Goal: Task Accomplishment & Management: Manage account settings

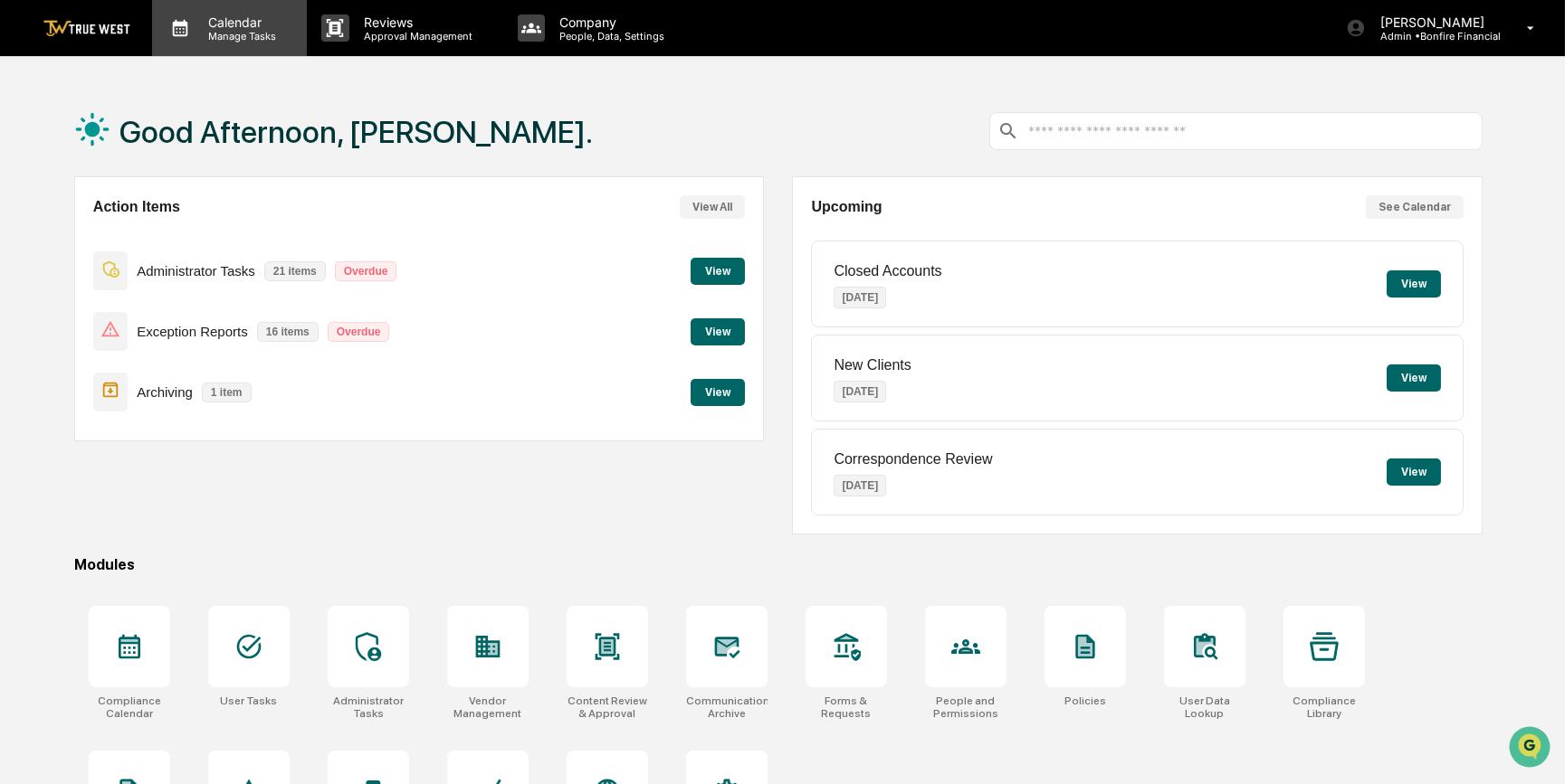
click at [237, 31] on p "Manage Tasks" at bounding box center [239, 37] width 91 height 13
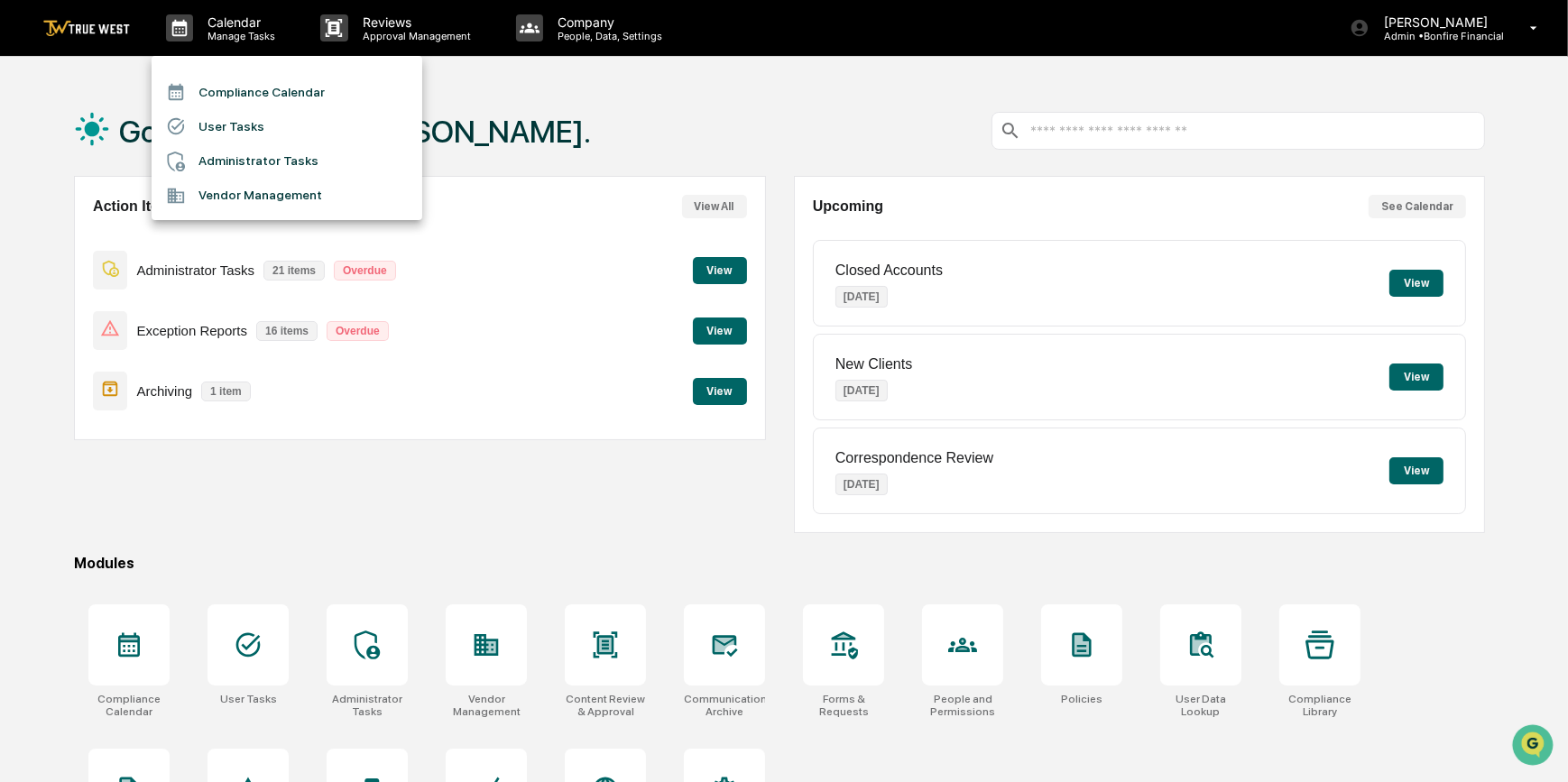
click at [249, 87] on li "Compliance Calendar" at bounding box center [286, 92] width 270 height 35
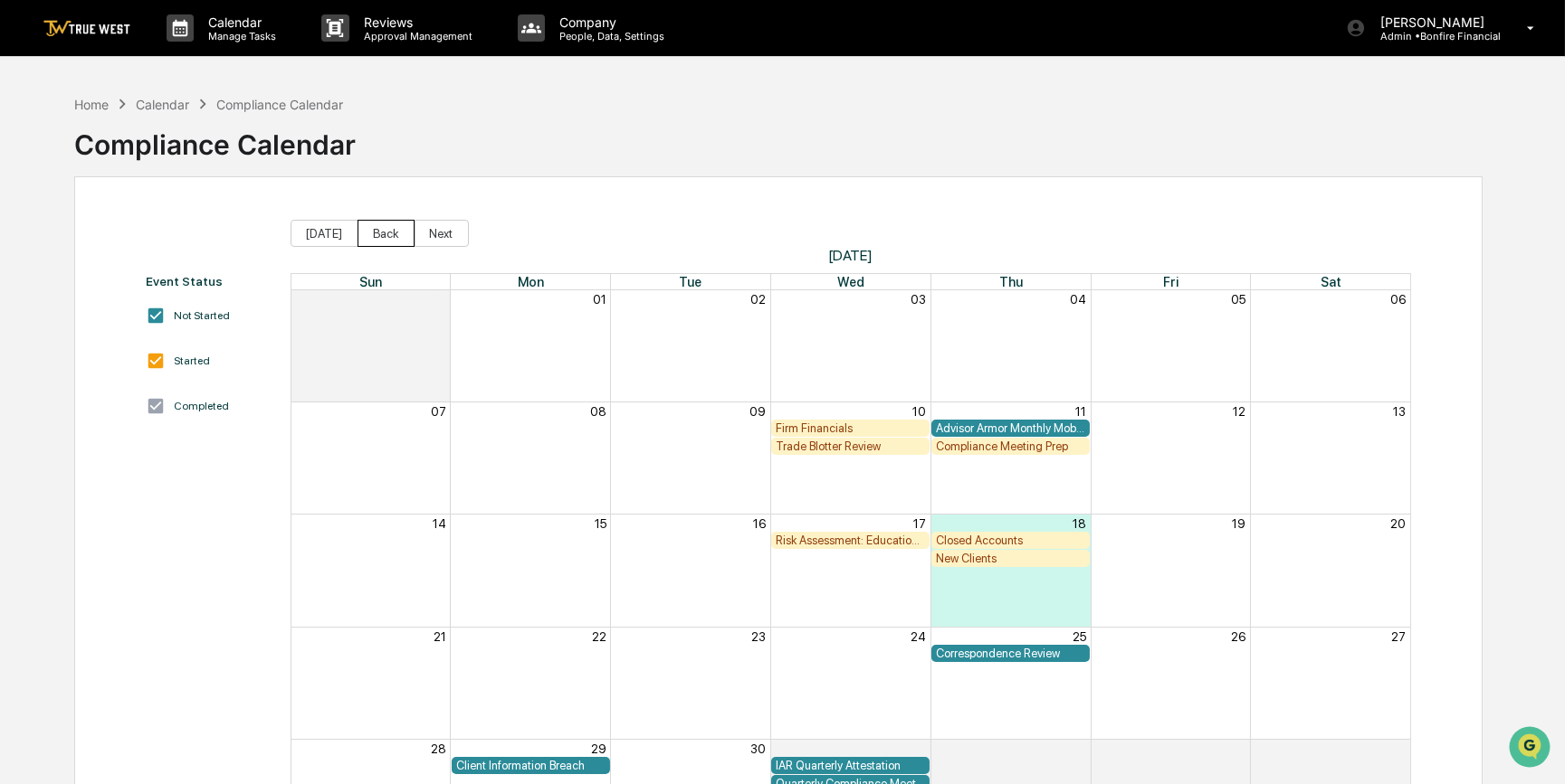
click at [382, 226] on button "Back" at bounding box center [385, 234] width 57 height 27
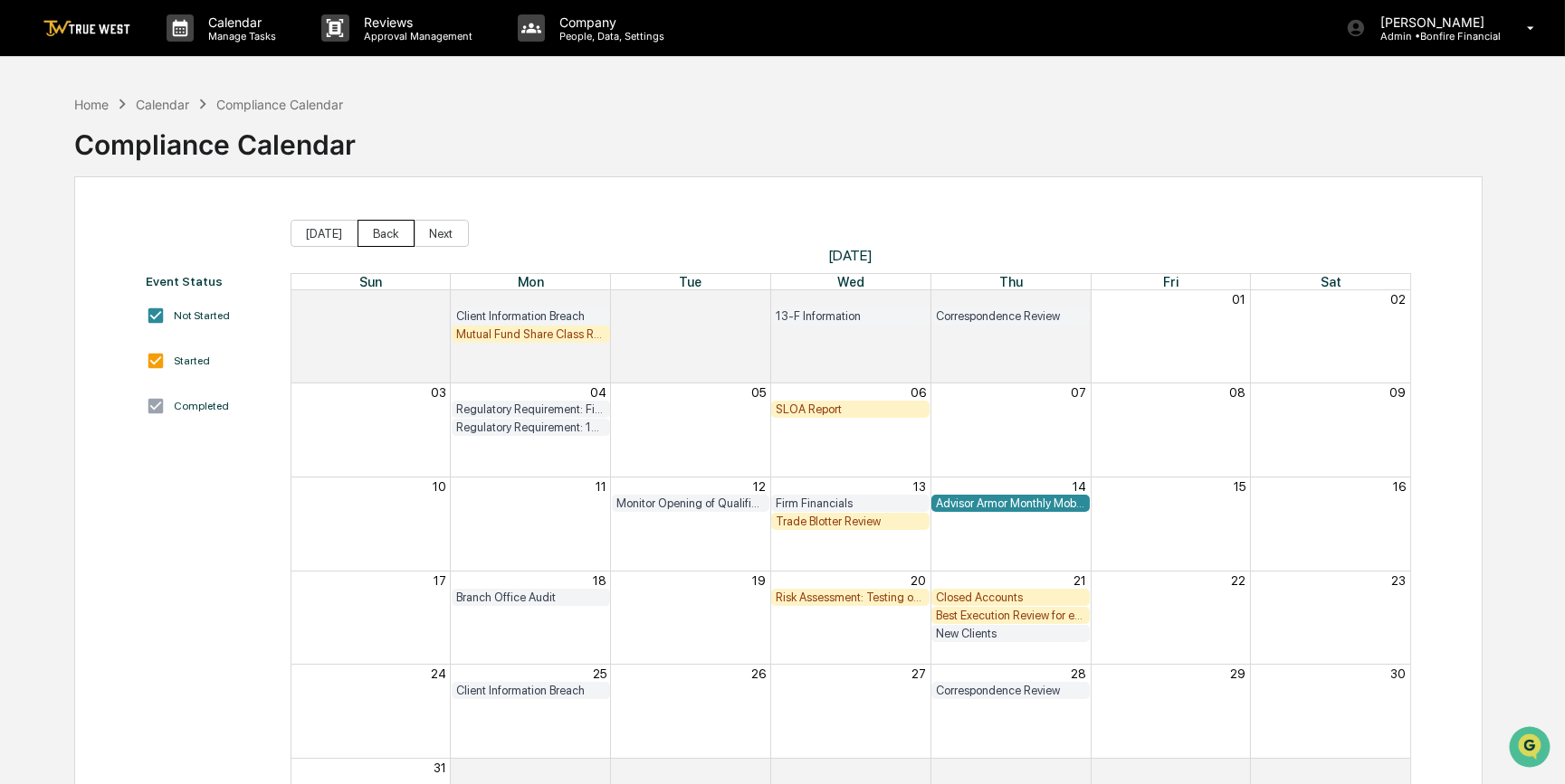
click at [382, 226] on button "Back" at bounding box center [385, 234] width 57 height 27
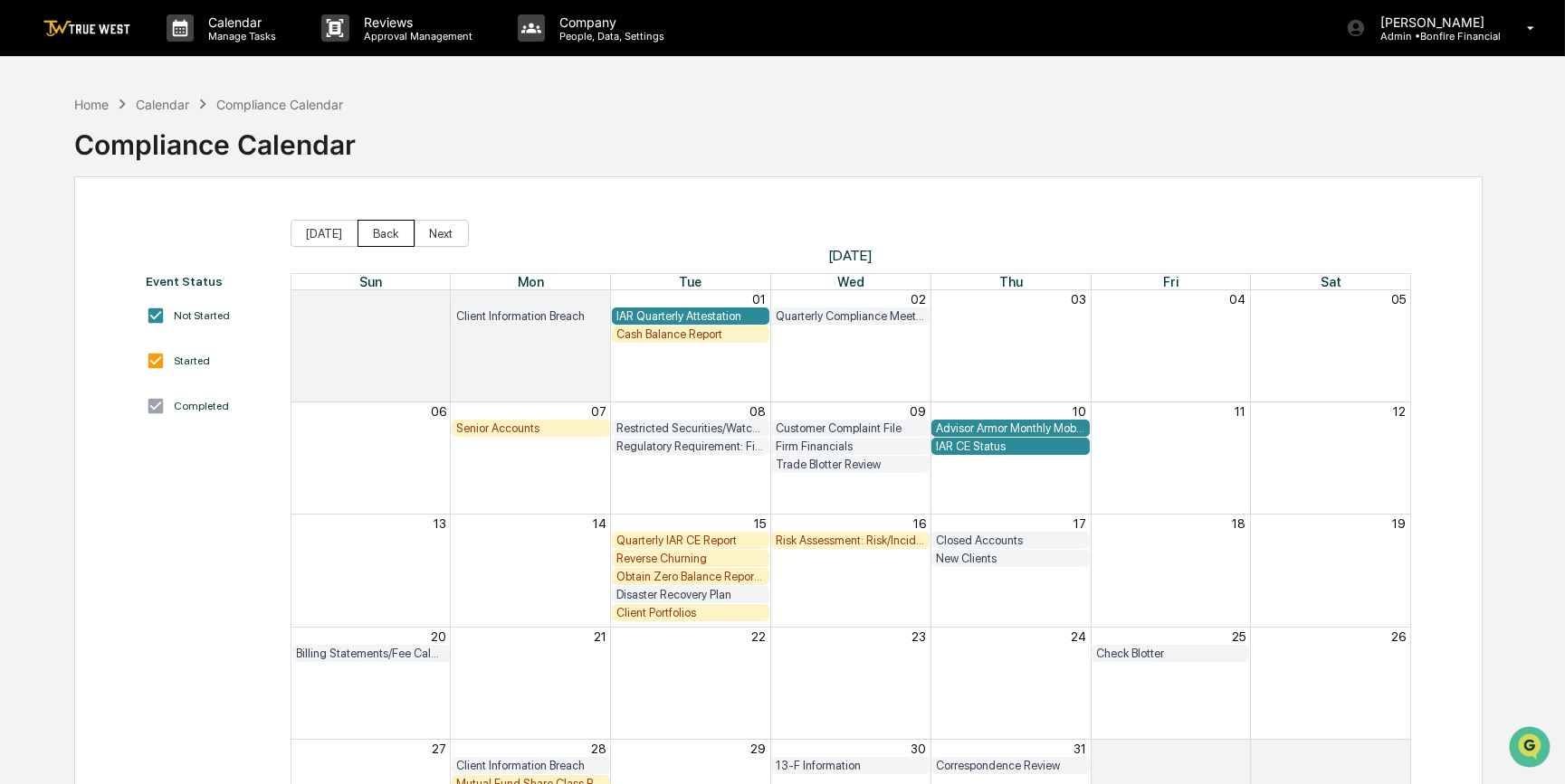
click at [378, 232] on button "Back" at bounding box center [385, 234] width 57 height 27
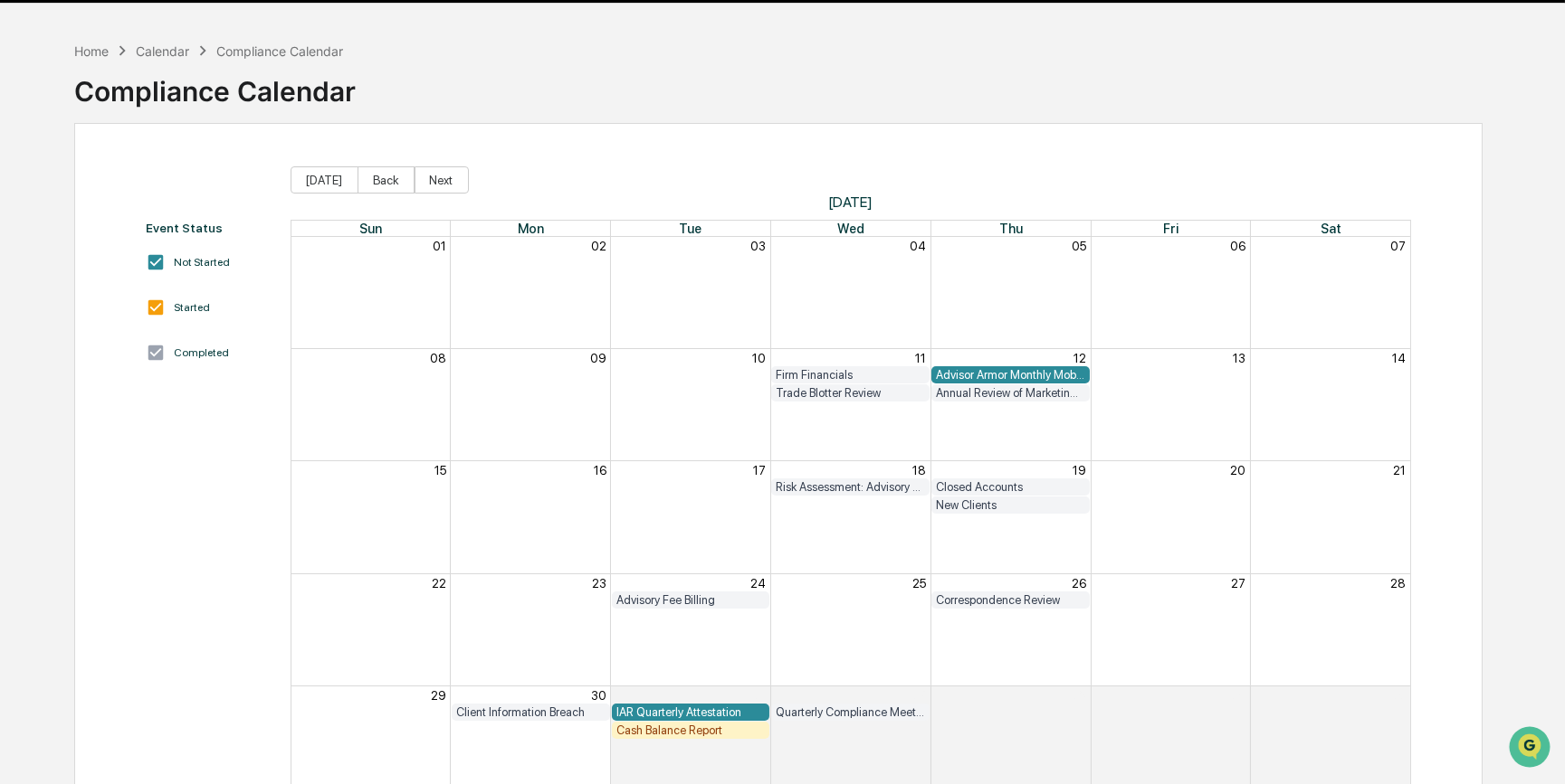
scroll to position [81, 0]
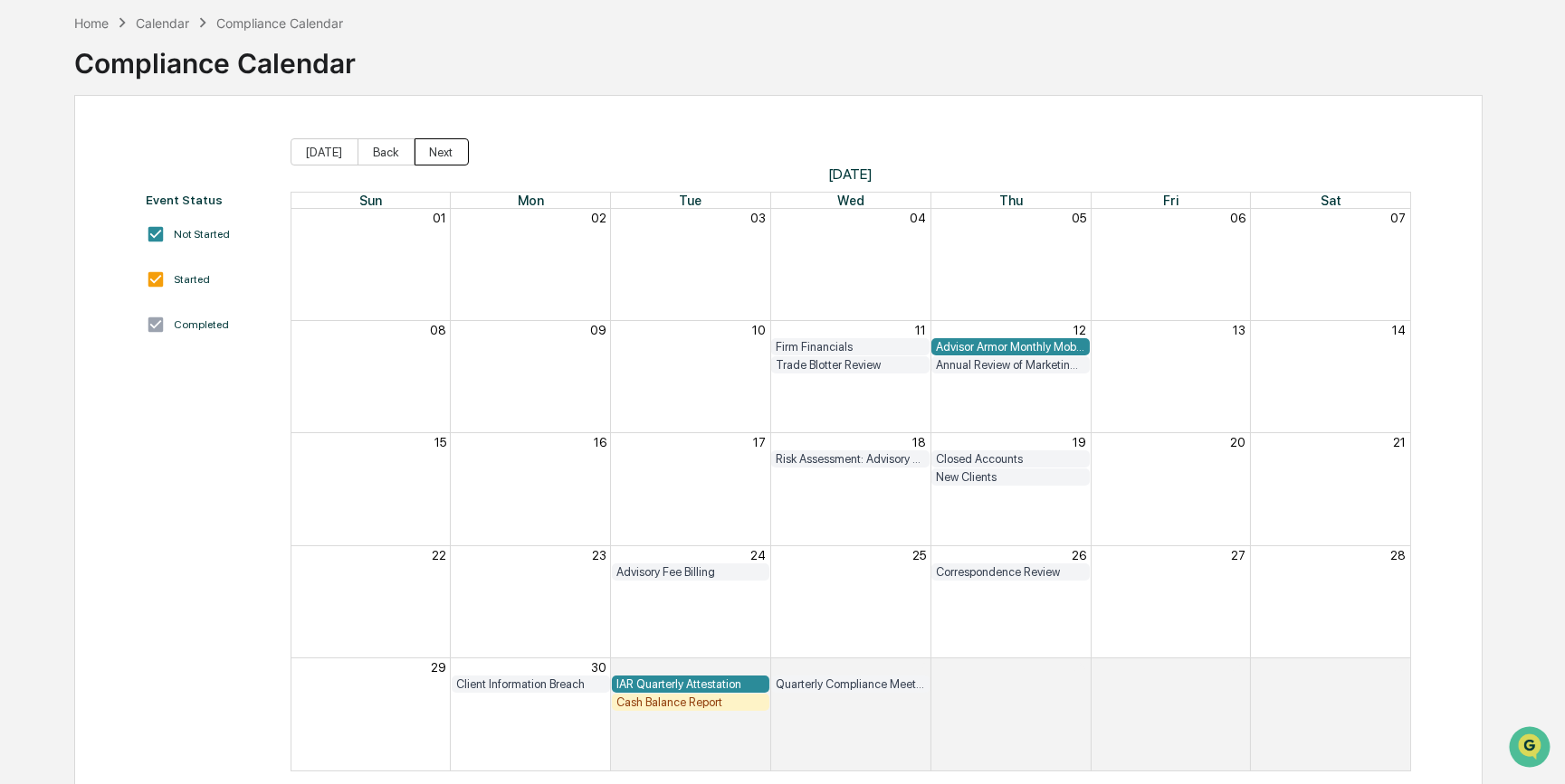
click at [431, 152] on button "Next" at bounding box center [441, 152] width 54 height 27
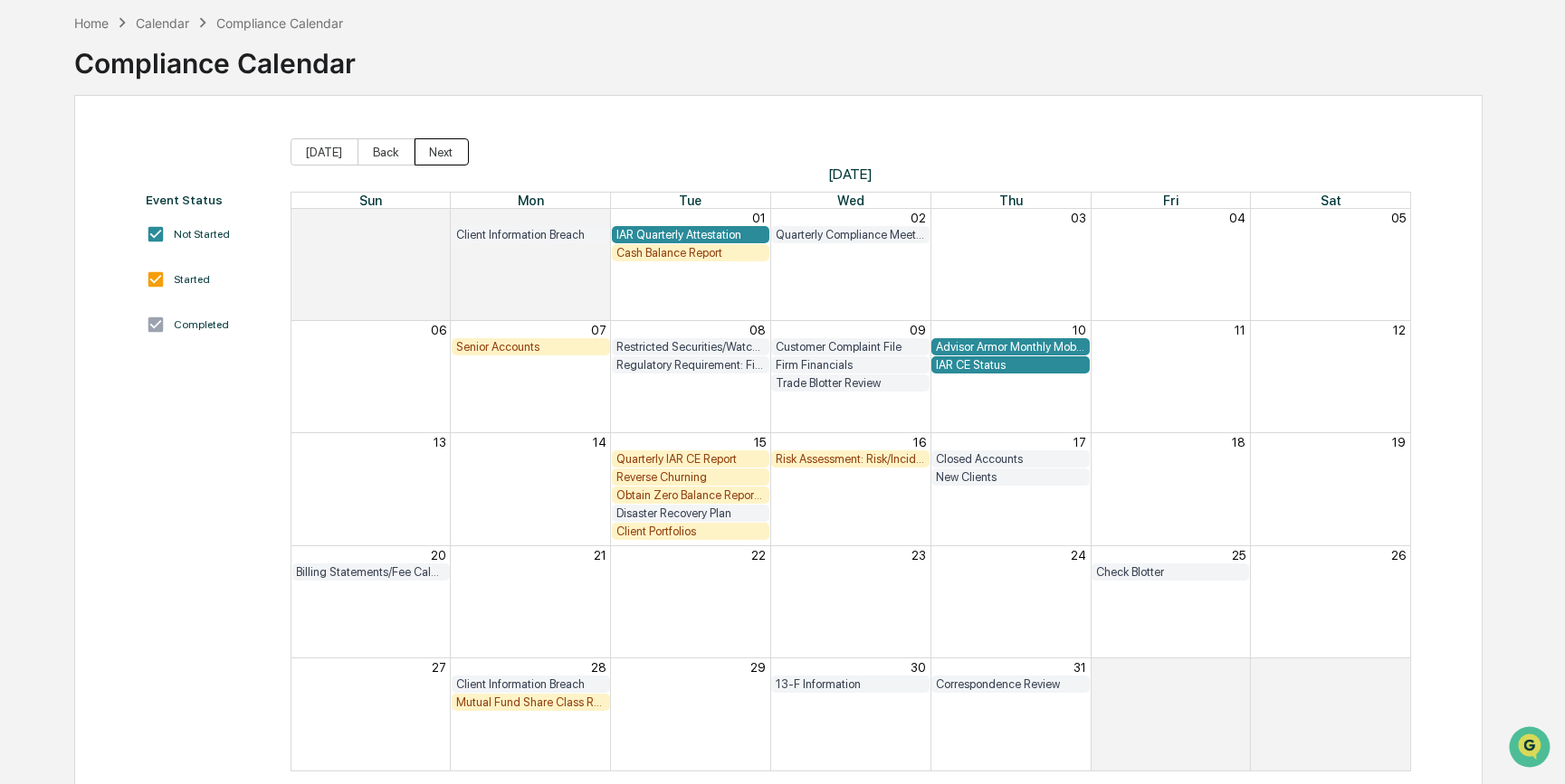
click at [440, 153] on button "Next" at bounding box center [441, 152] width 54 height 27
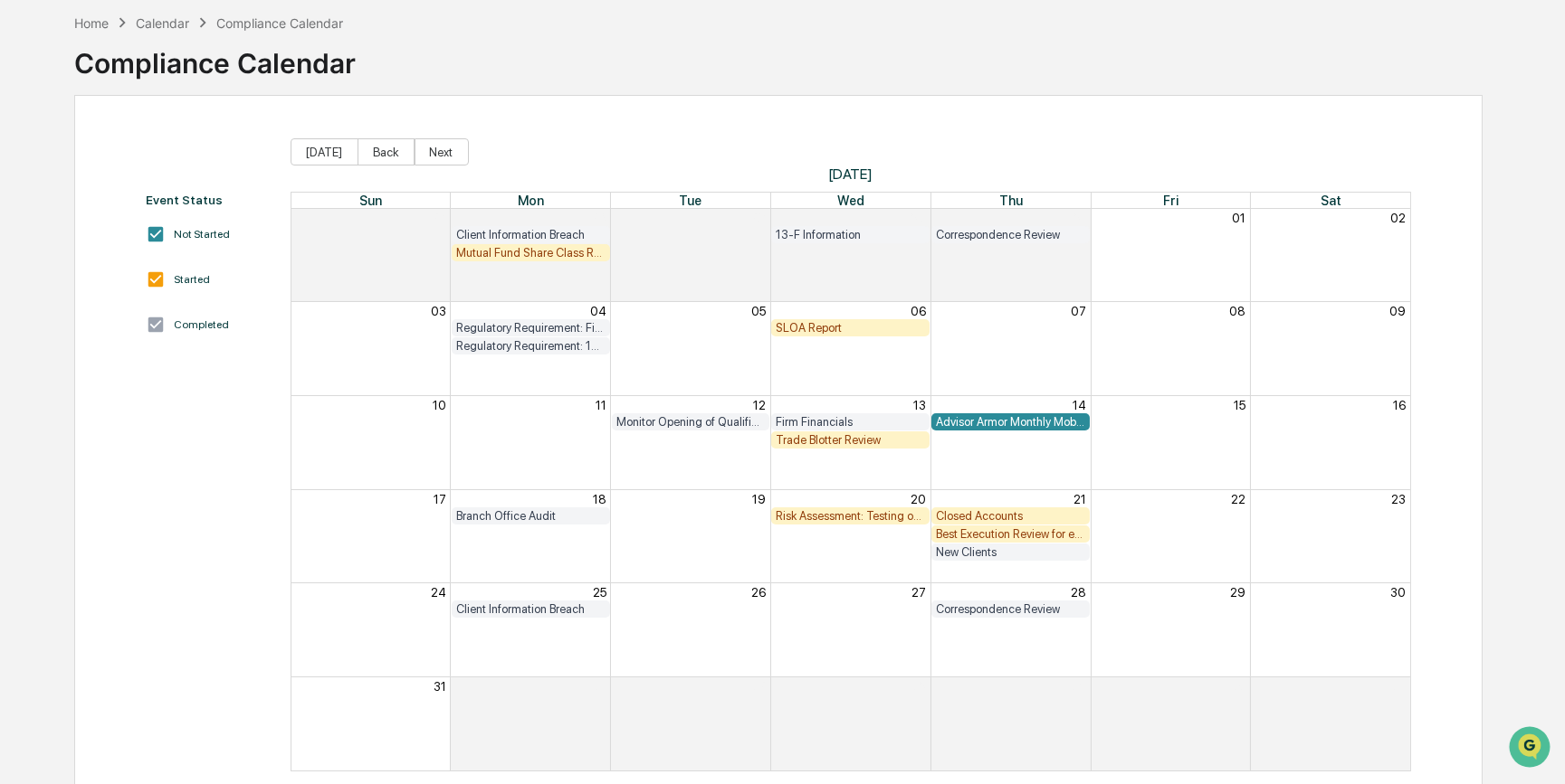
click at [1004, 515] on div "Closed Accounts" at bounding box center [1011, 516] width 150 height 14
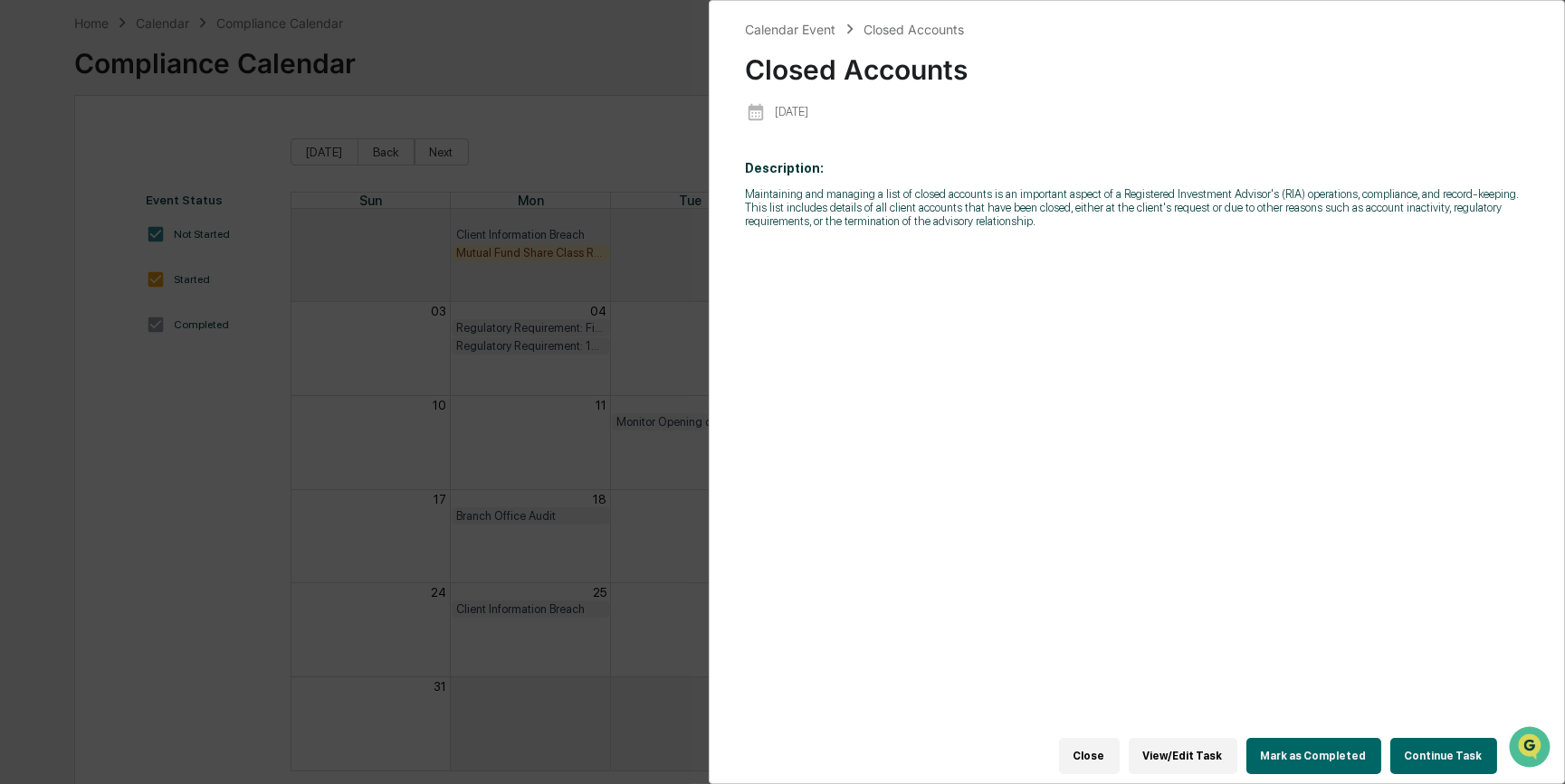
click at [1439, 755] on button "Continue Task" at bounding box center [1443, 757] width 107 height 37
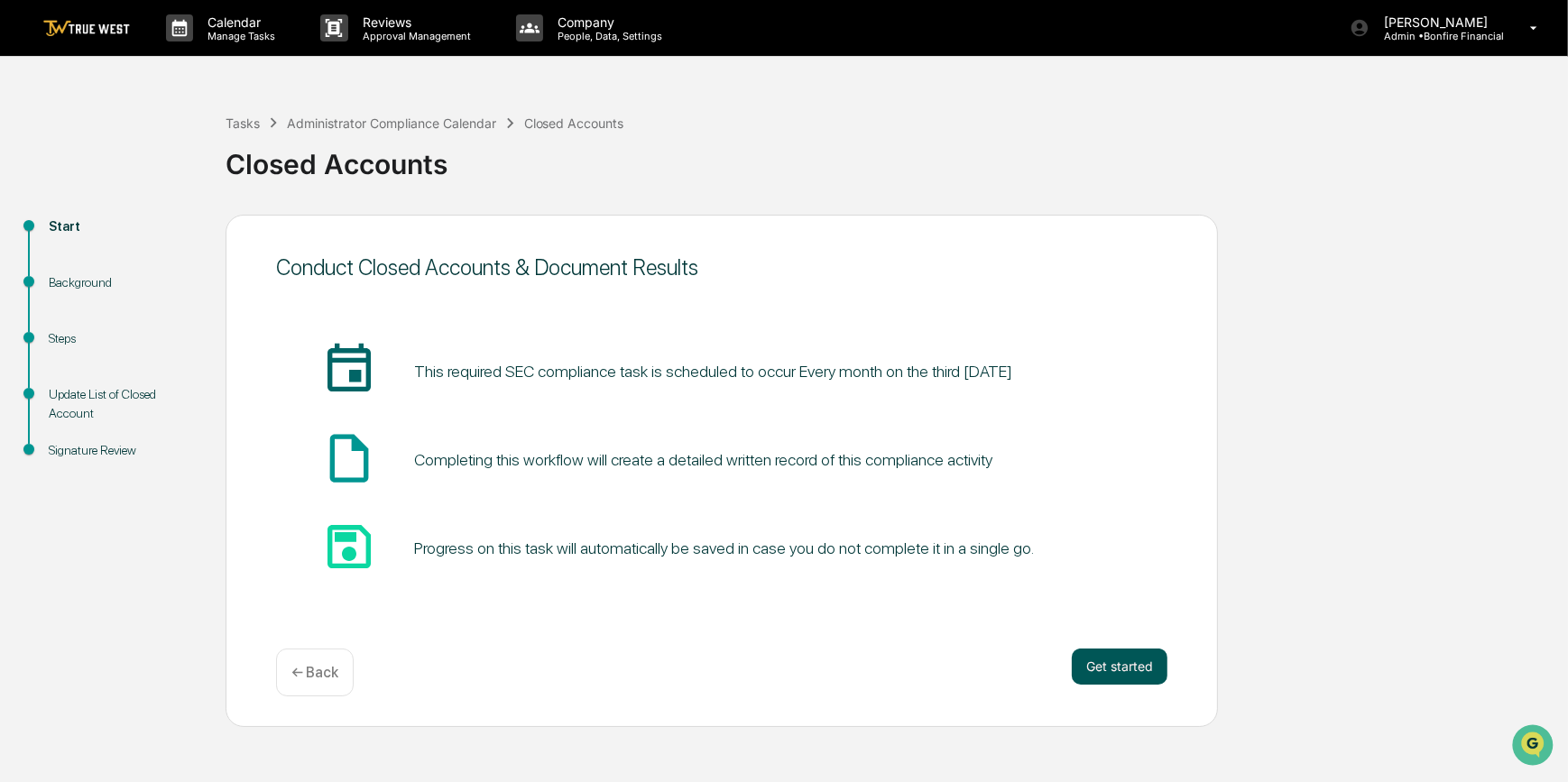
click at [1133, 667] on button "Get started" at bounding box center [1119, 667] width 96 height 36
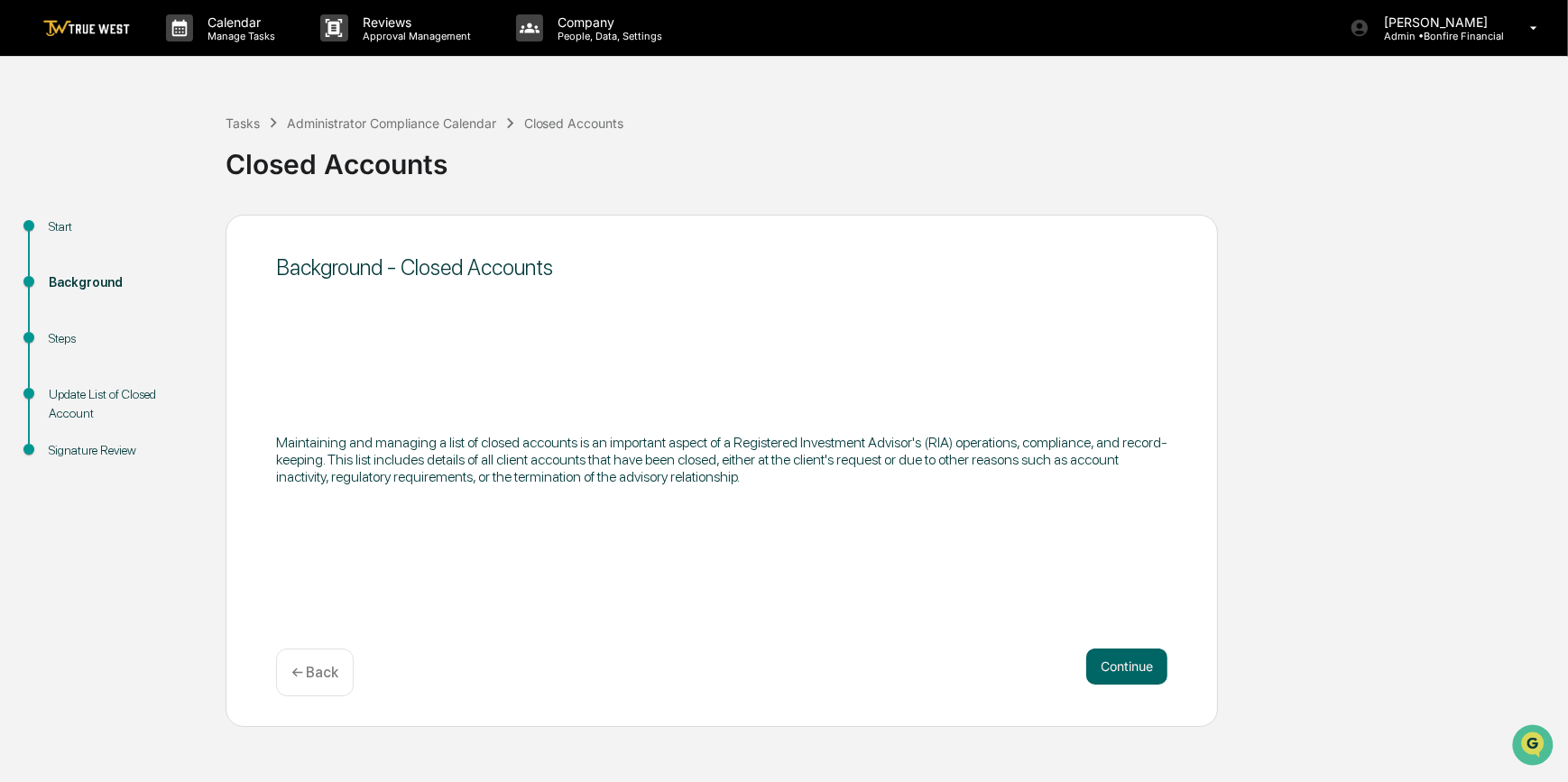
click at [1133, 667] on button "Continue" at bounding box center [1126, 667] width 81 height 36
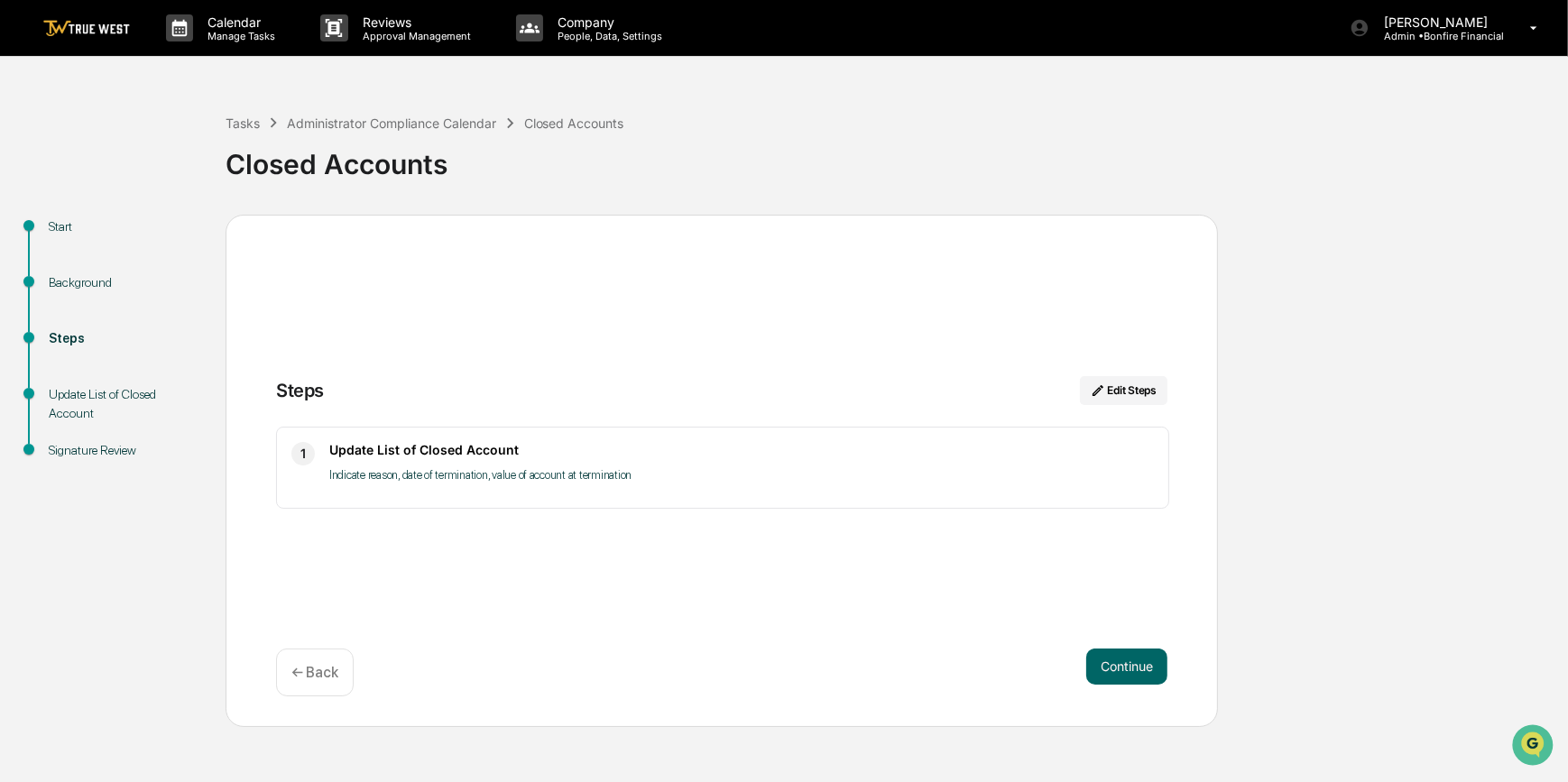
click at [1133, 667] on button "Continue" at bounding box center [1126, 667] width 81 height 36
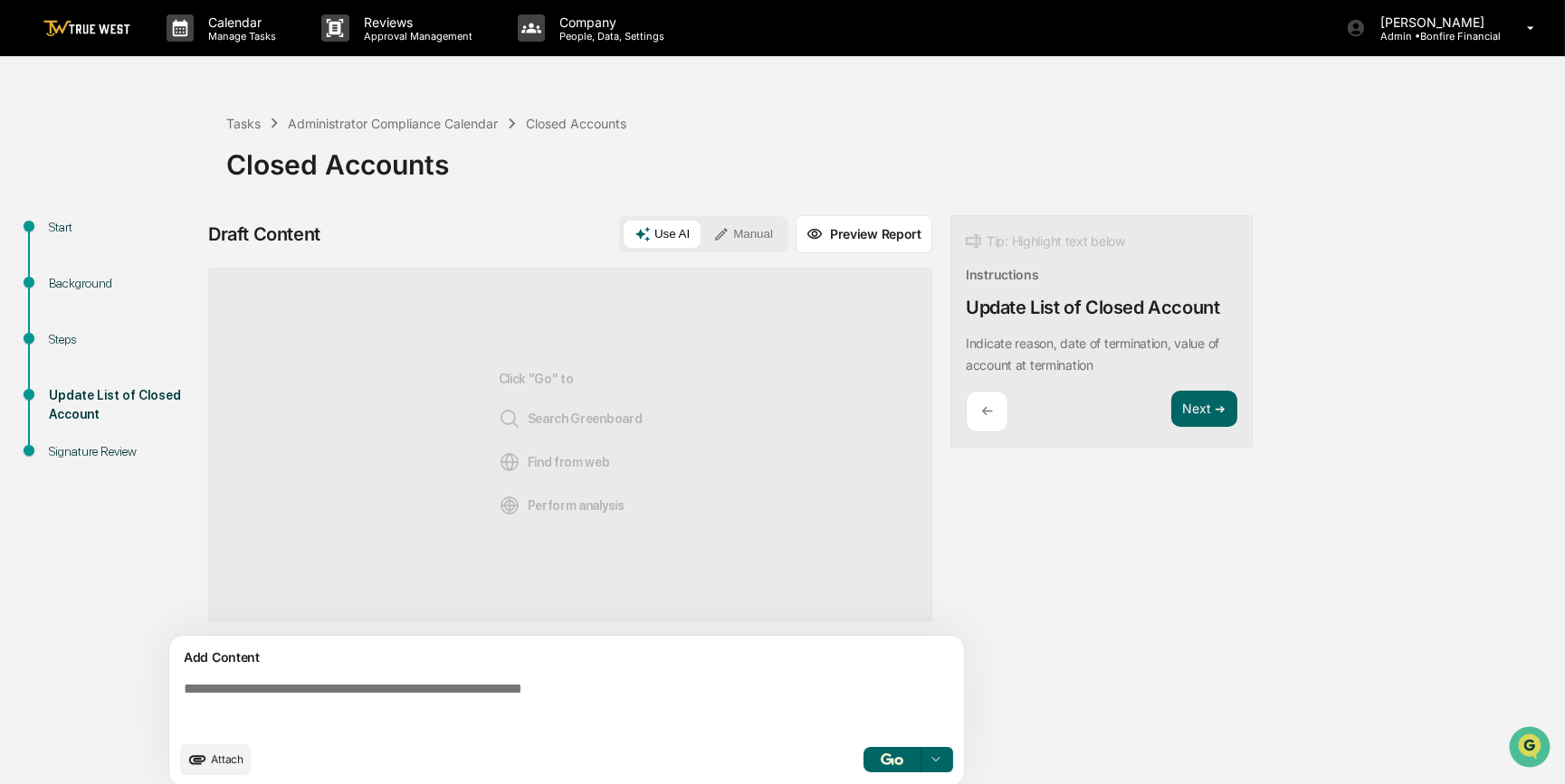
click at [547, 689] on textarea at bounding box center [570, 706] width 787 height 65
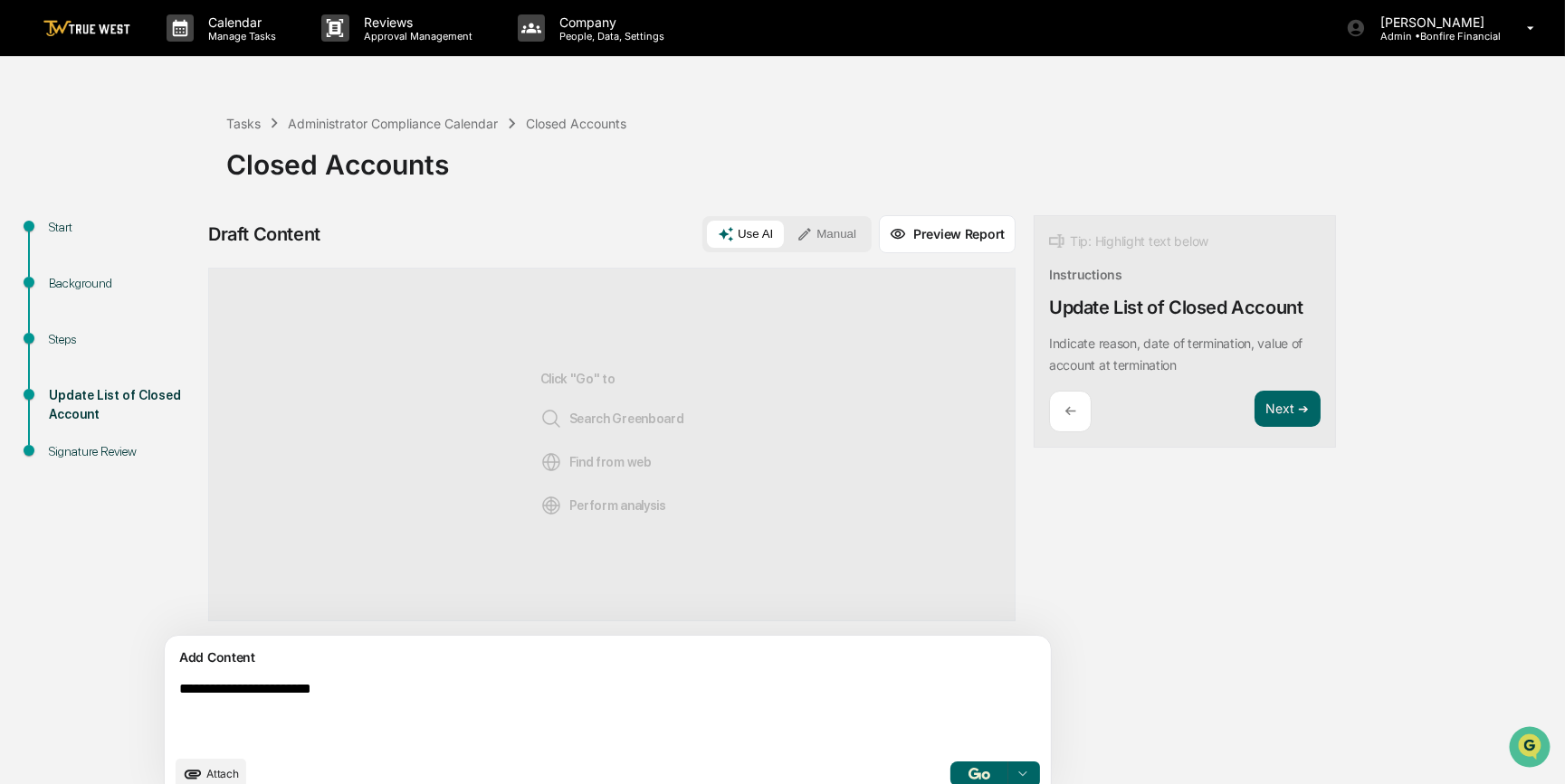
type textarea "**********"
click at [785, 240] on button "Manual" at bounding box center [825, 235] width 81 height 27
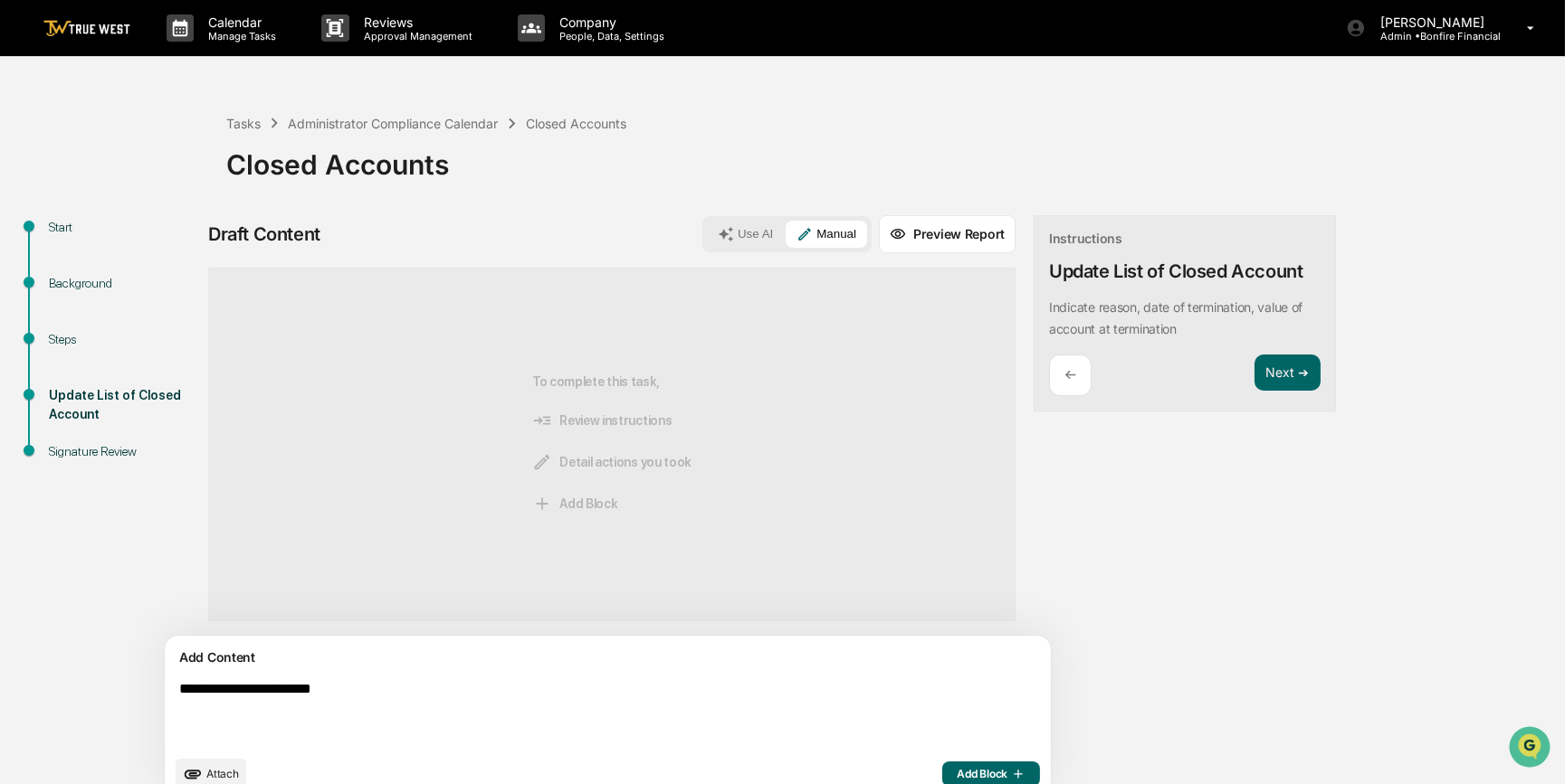
click at [957, 768] on span "Add Block" at bounding box center [991, 774] width 68 height 15
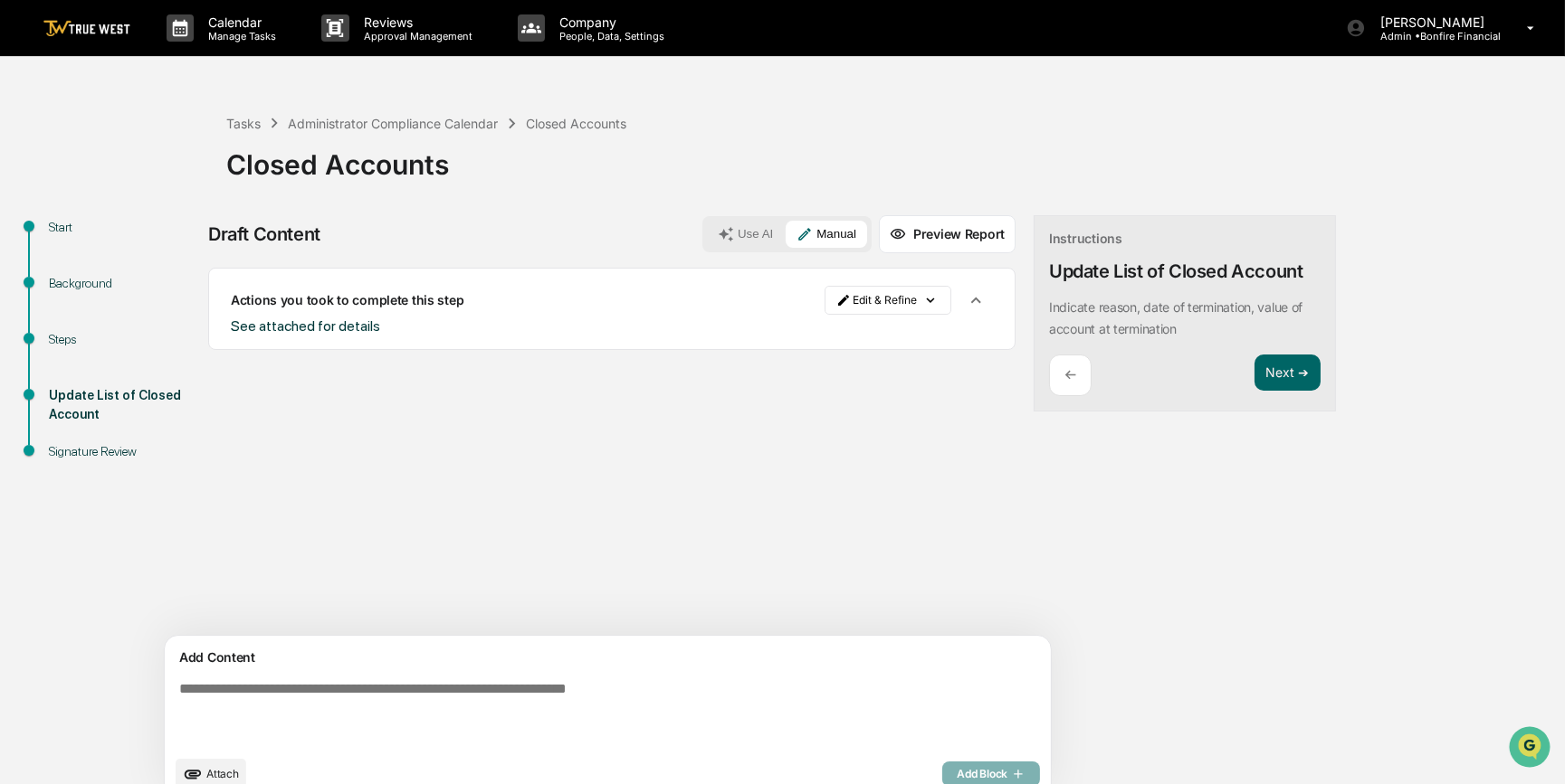
click at [216, 768] on span "Attach" at bounding box center [223, 773] width 33 height 14
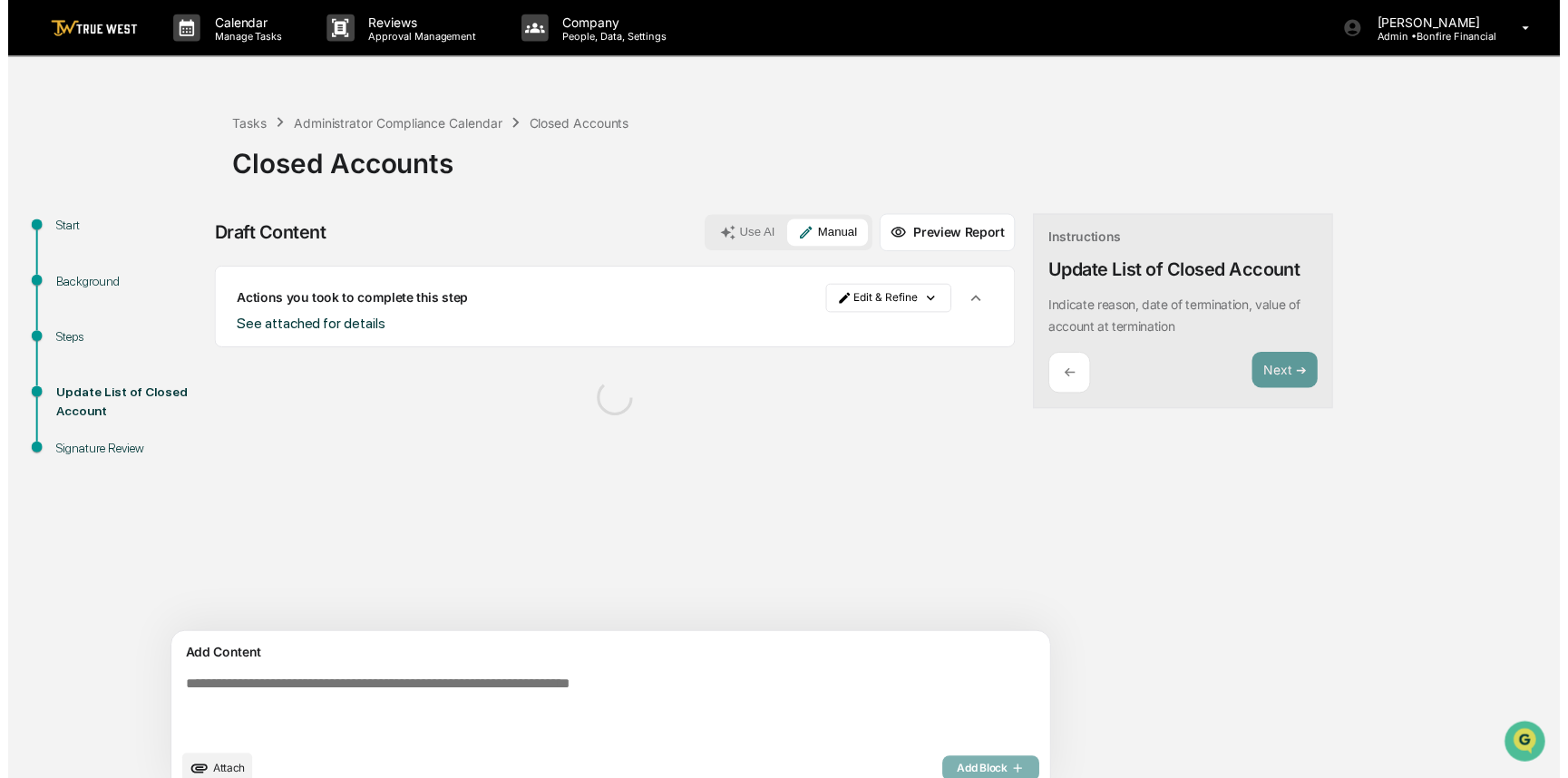
scroll to position [28, 0]
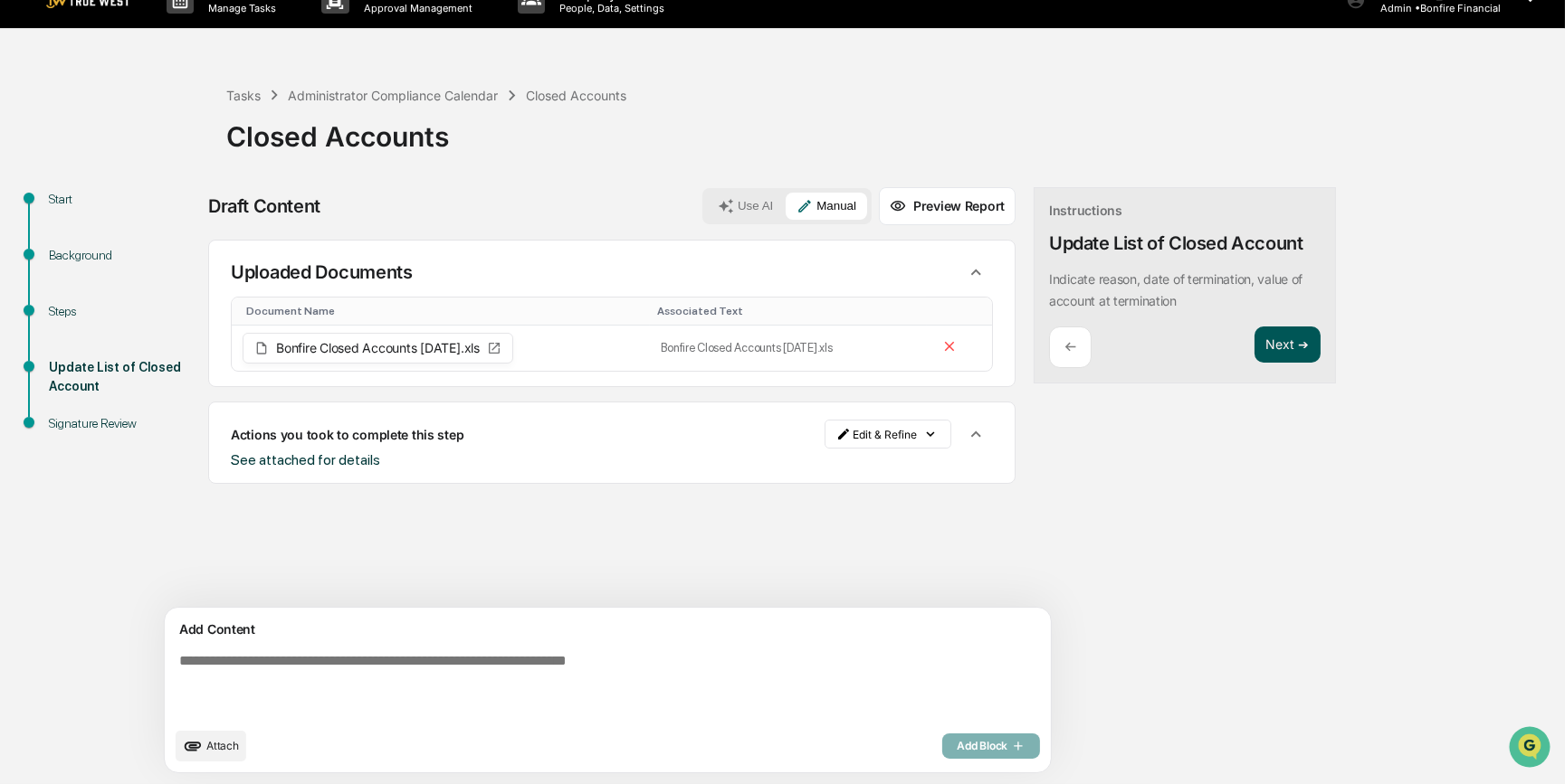
click at [1255, 347] on button "Next ➔" at bounding box center [1287, 345] width 66 height 37
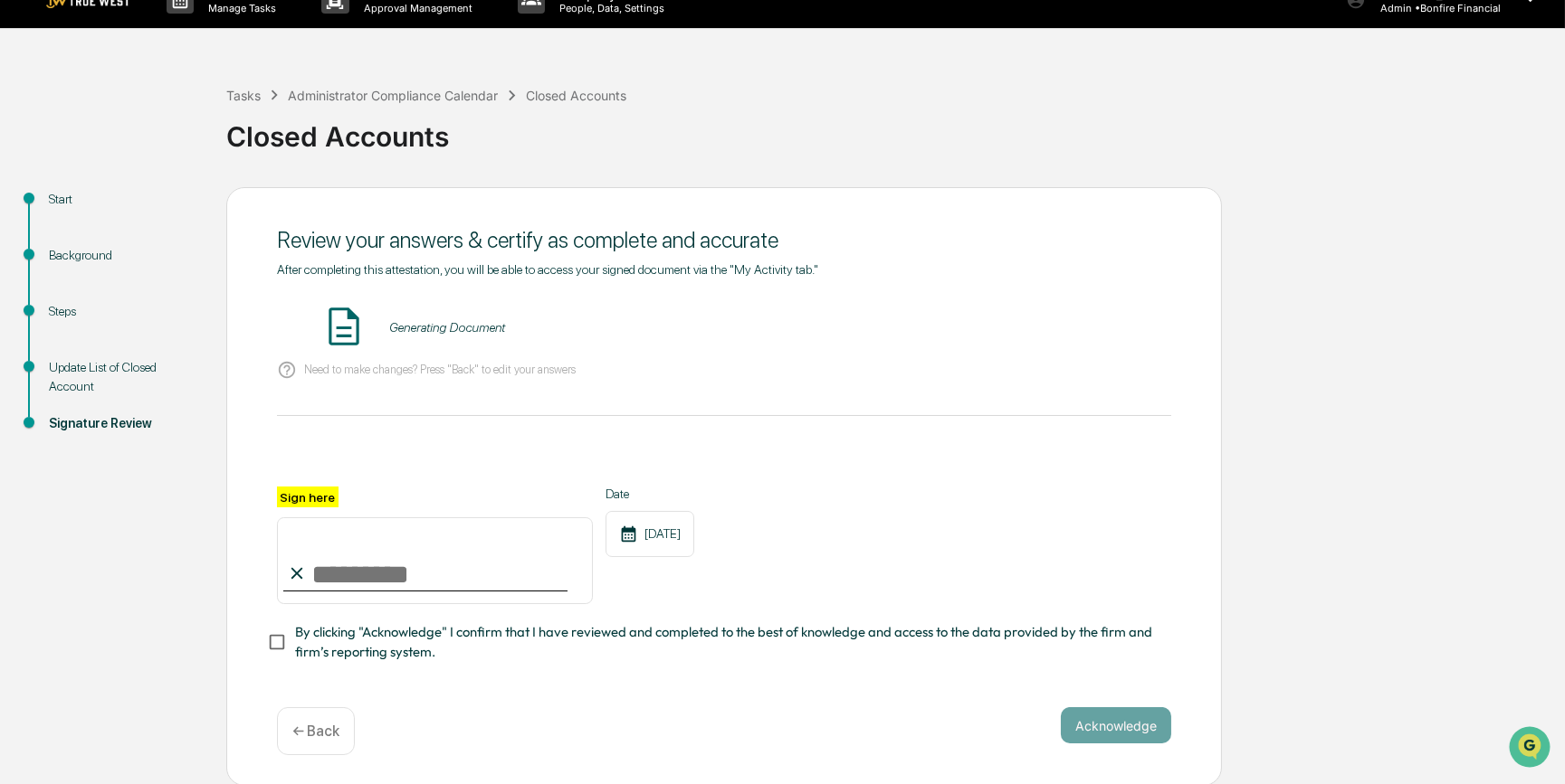
click at [353, 588] on input "Sign here" at bounding box center [435, 560] width 316 height 87
type input "*********"
click at [1073, 326] on button "VIEW" at bounding box center [1067, 328] width 118 height 31
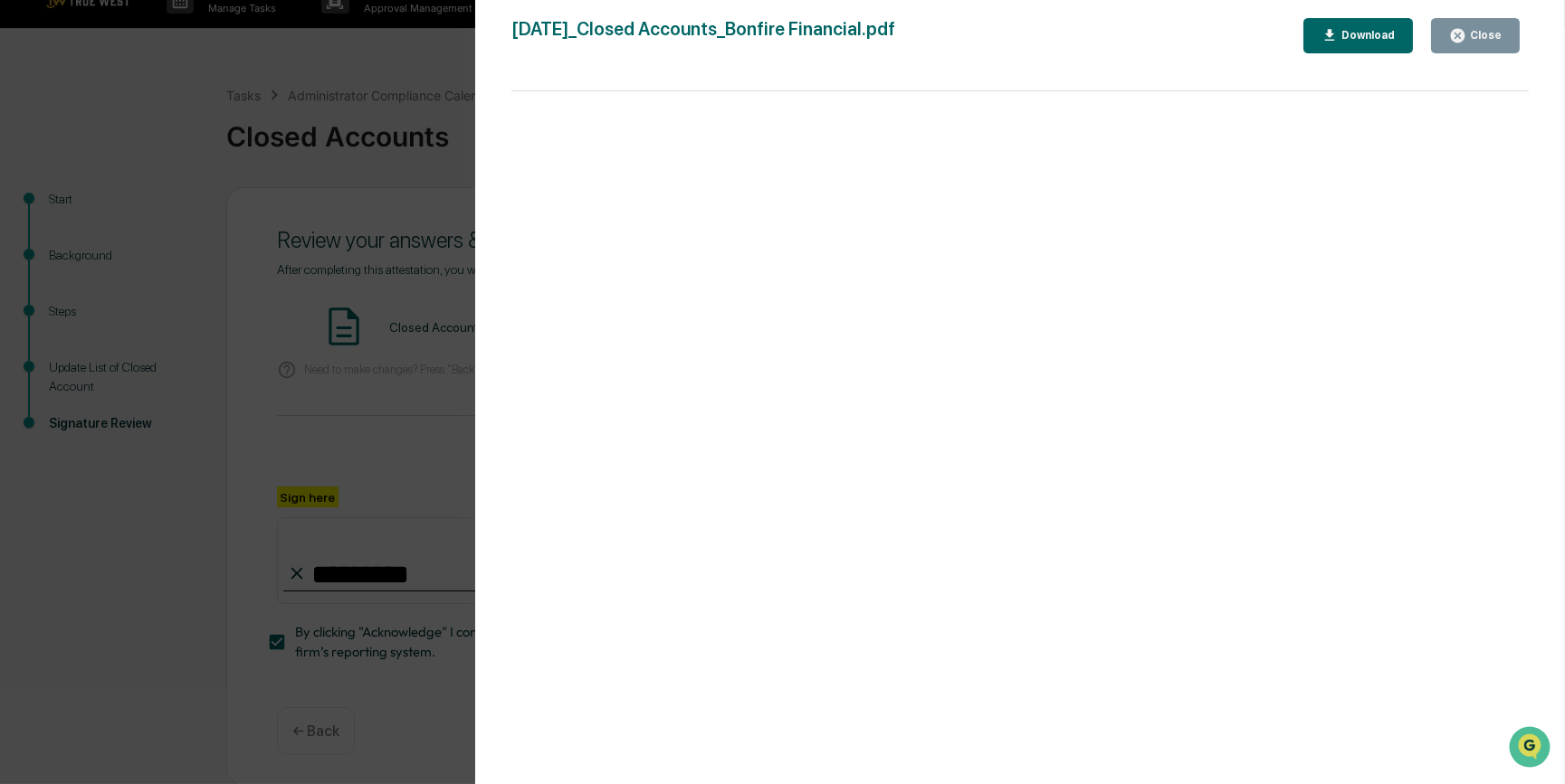
click at [320, 300] on div "Version History 09/18/2025, 09:34 PM Carliss Marshall 2025-09-18_Closed Account…" at bounding box center [782, 392] width 1565 height 784
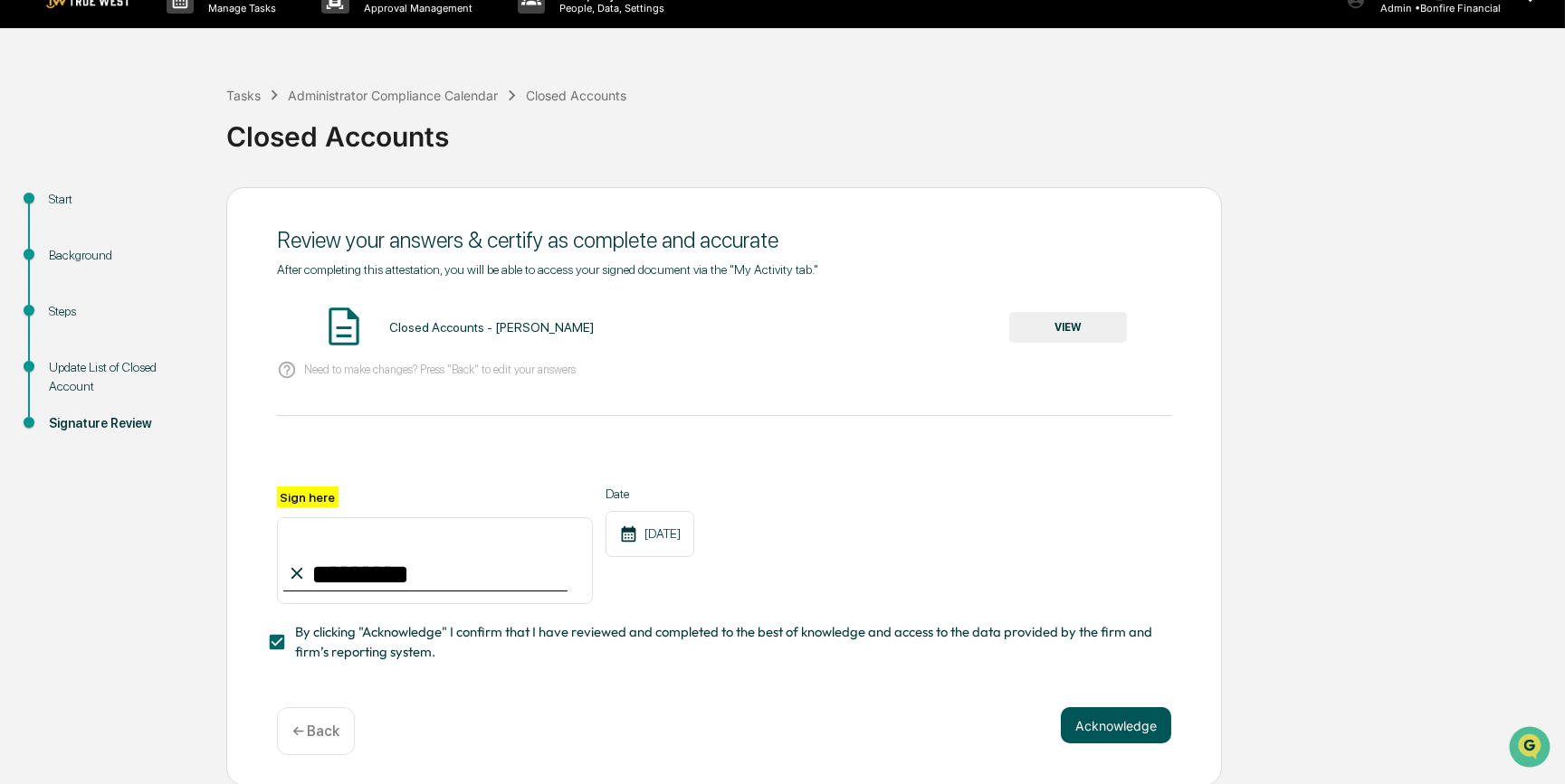
click at [1096, 738] on button "Acknowledge" at bounding box center [1115, 726] width 110 height 37
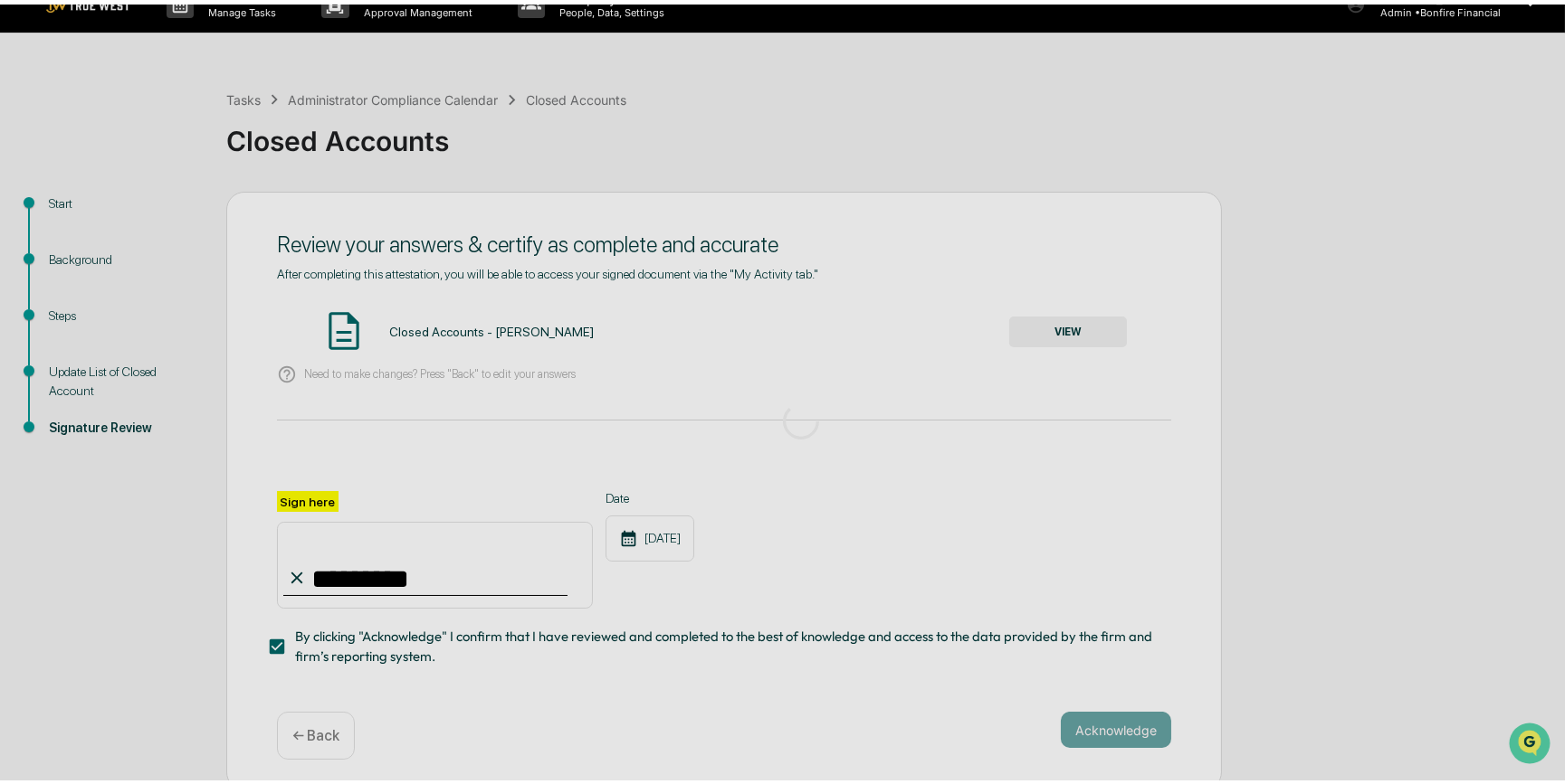
scroll to position [0, 0]
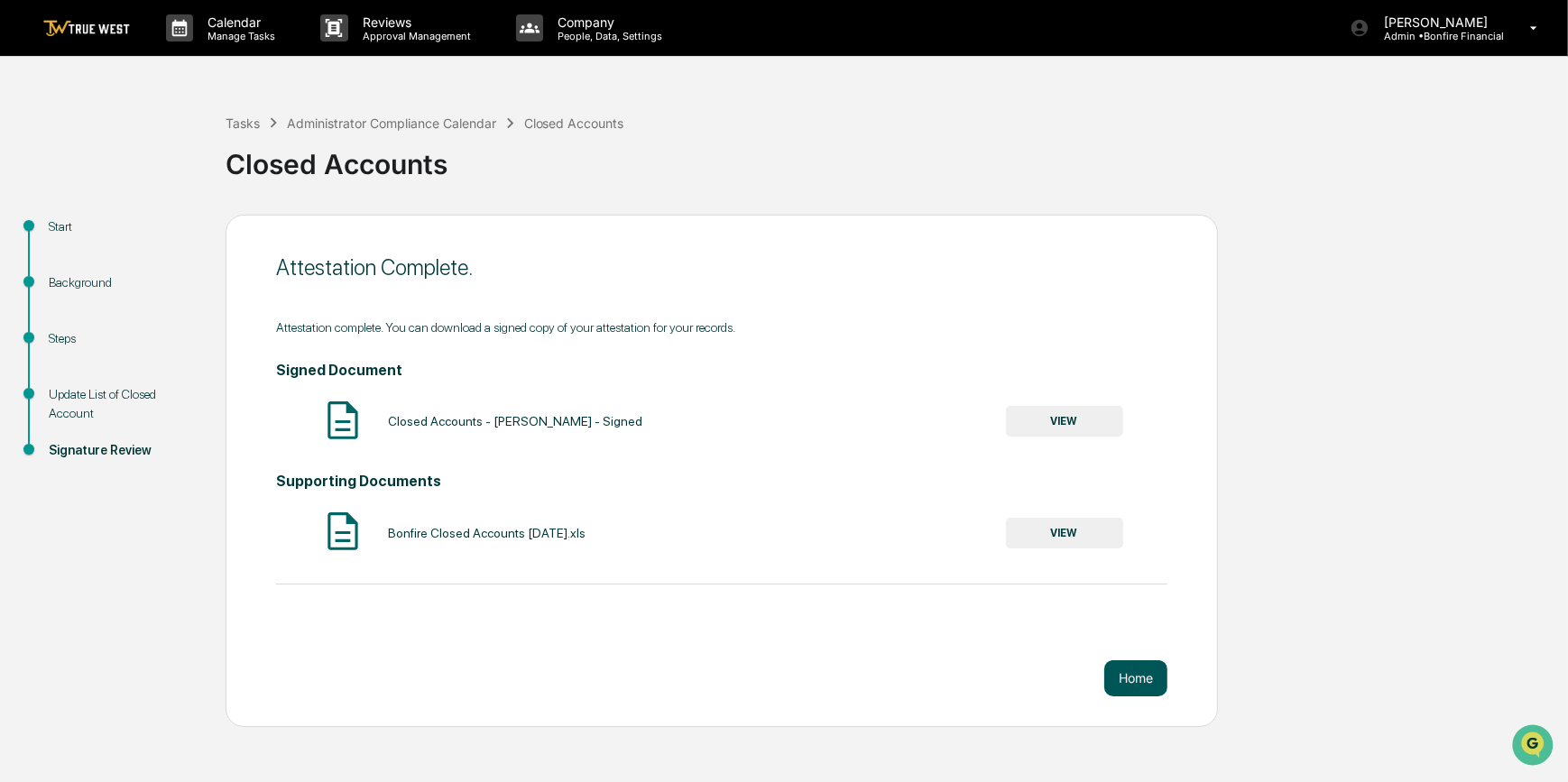
click at [1117, 676] on button "Home" at bounding box center [1135, 678] width 63 height 36
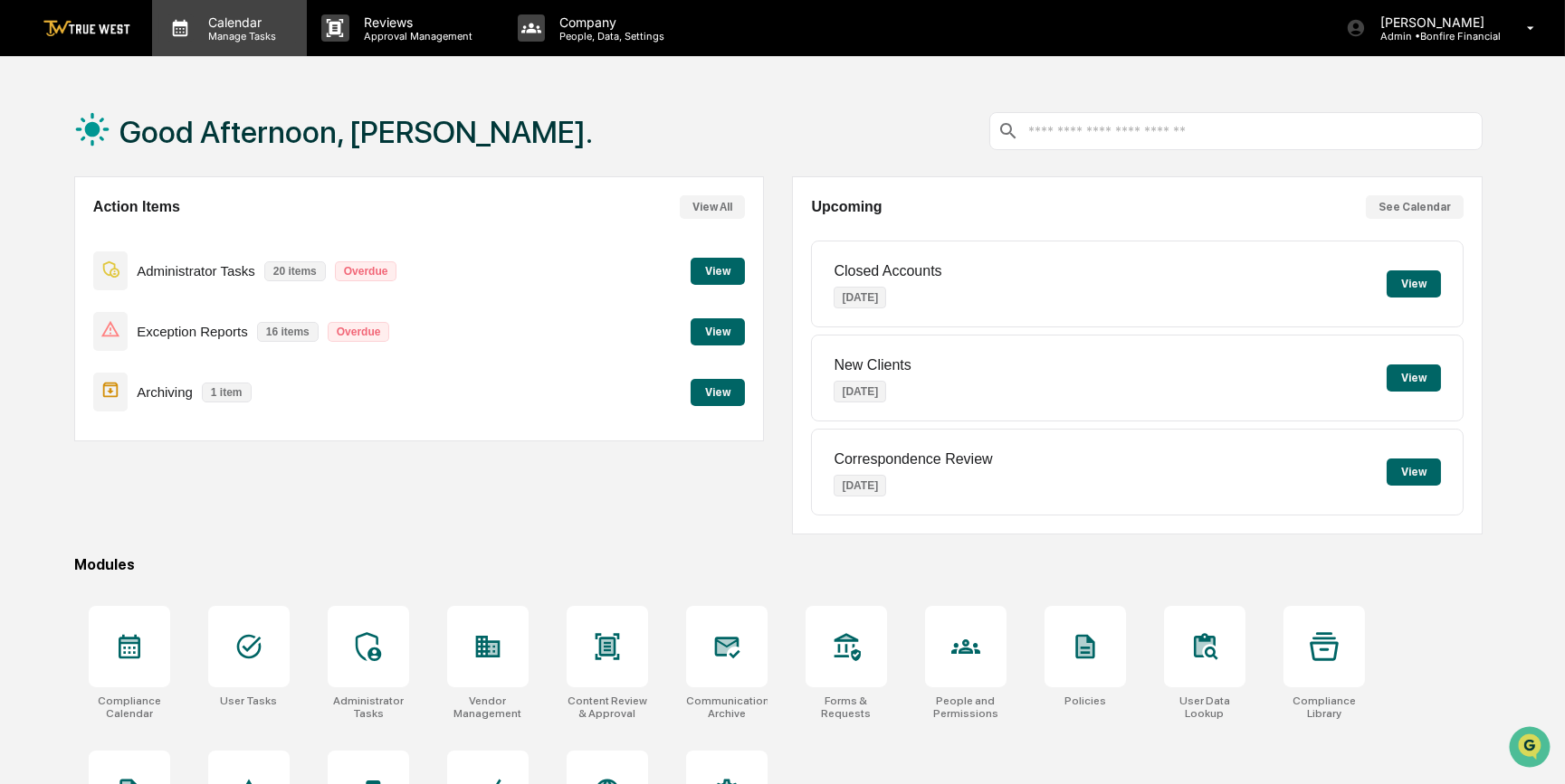
click at [231, 26] on p "Calendar" at bounding box center [239, 22] width 91 height 16
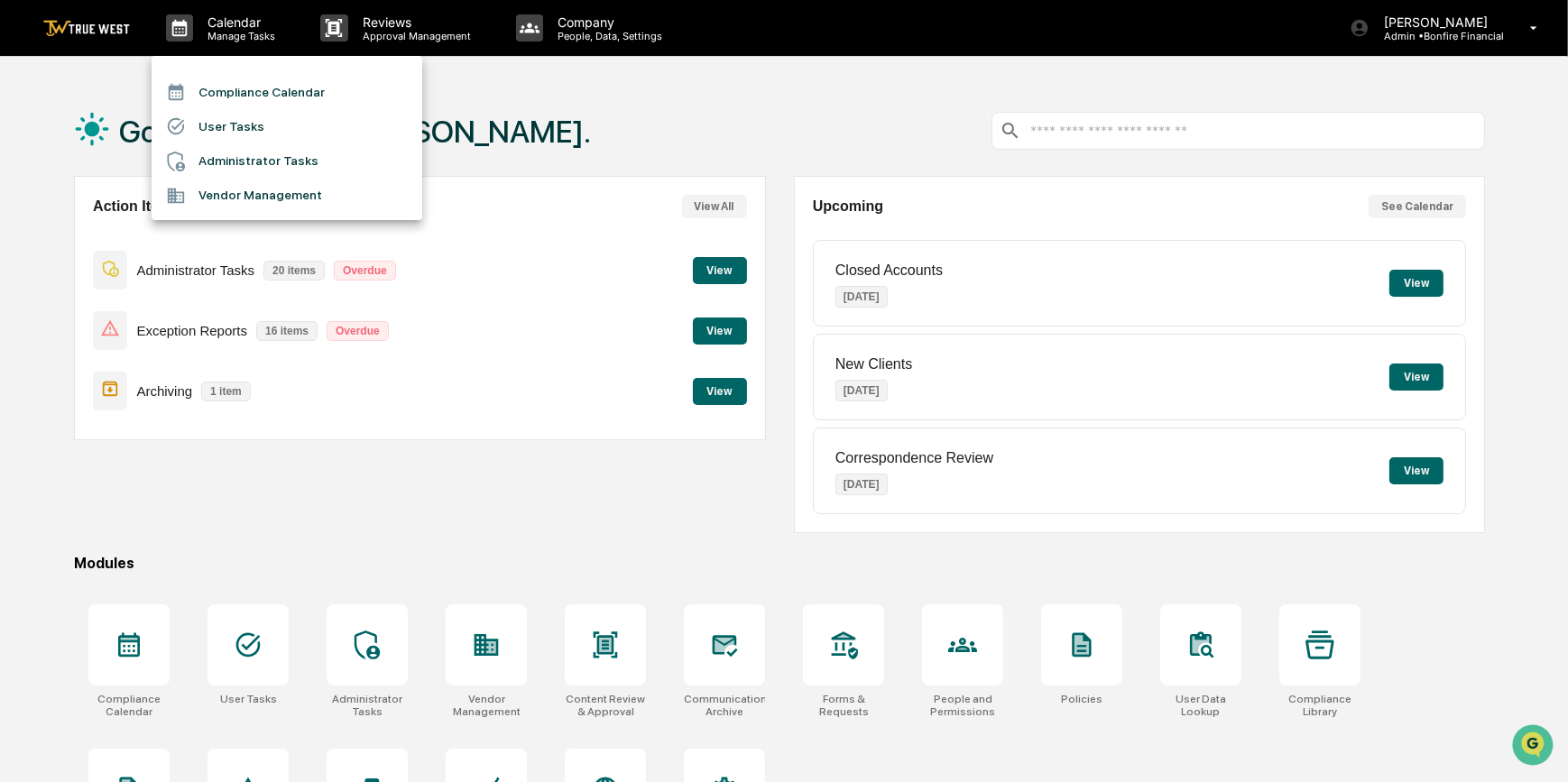
click at [247, 96] on li "Compliance Calendar" at bounding box center [286, 92] width 270 height 35
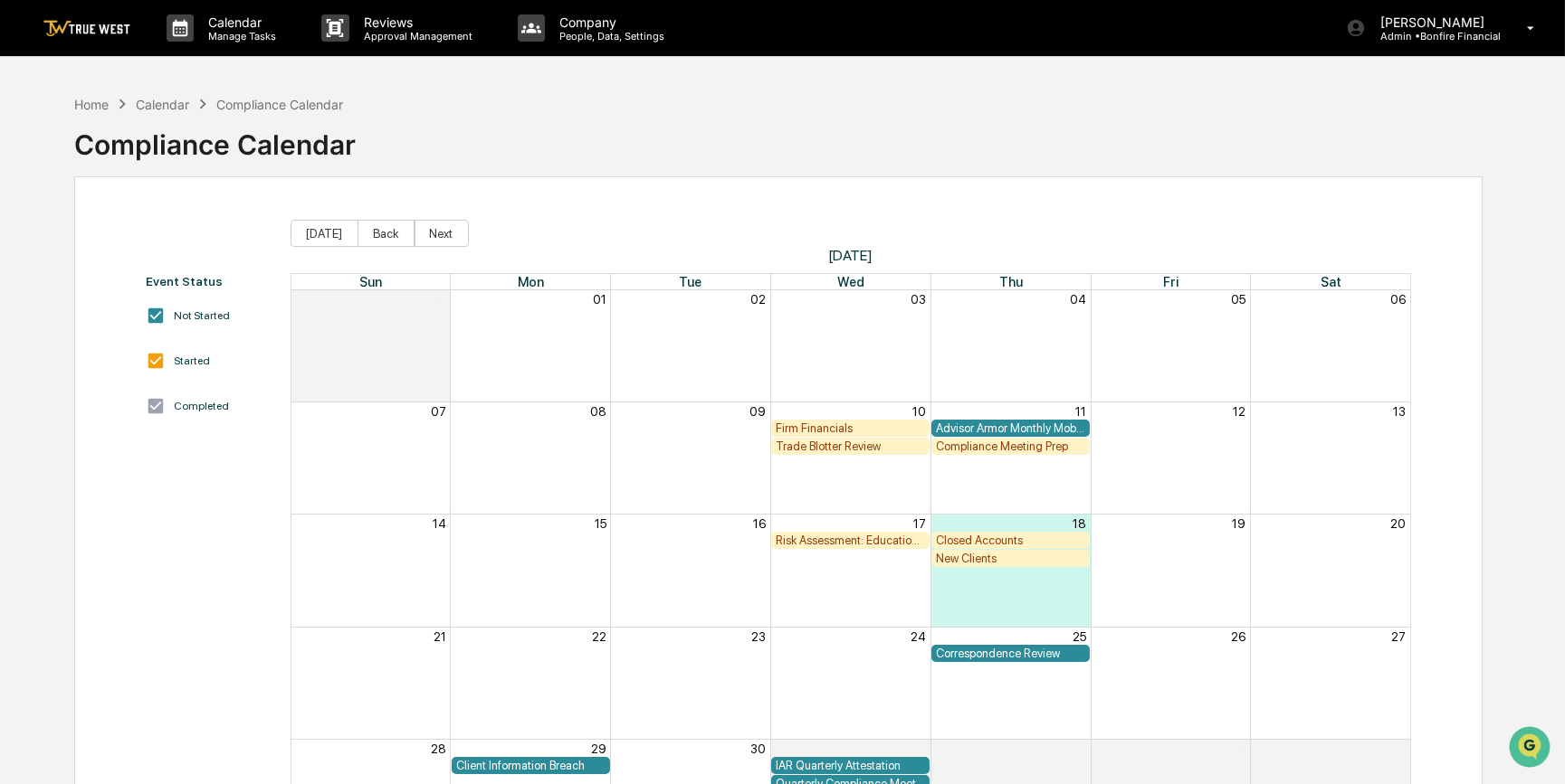
click at [959, 559] on div "New Clients" at bounding box center [1011, 559] width 150 height 14
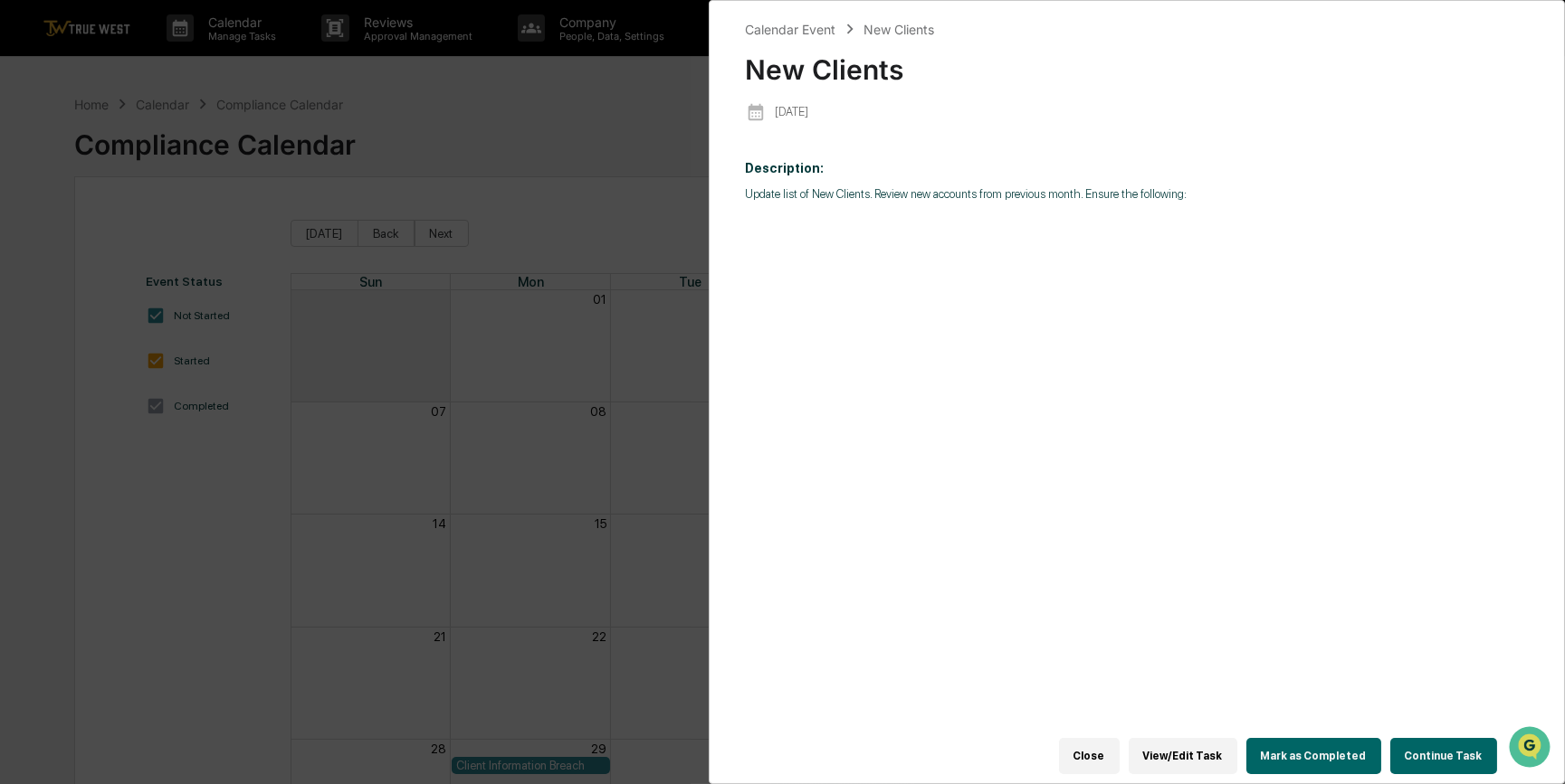
click at [1196, 744] on button "View/Edit Task" at bounding box center [1182, 757] width 109 height 37
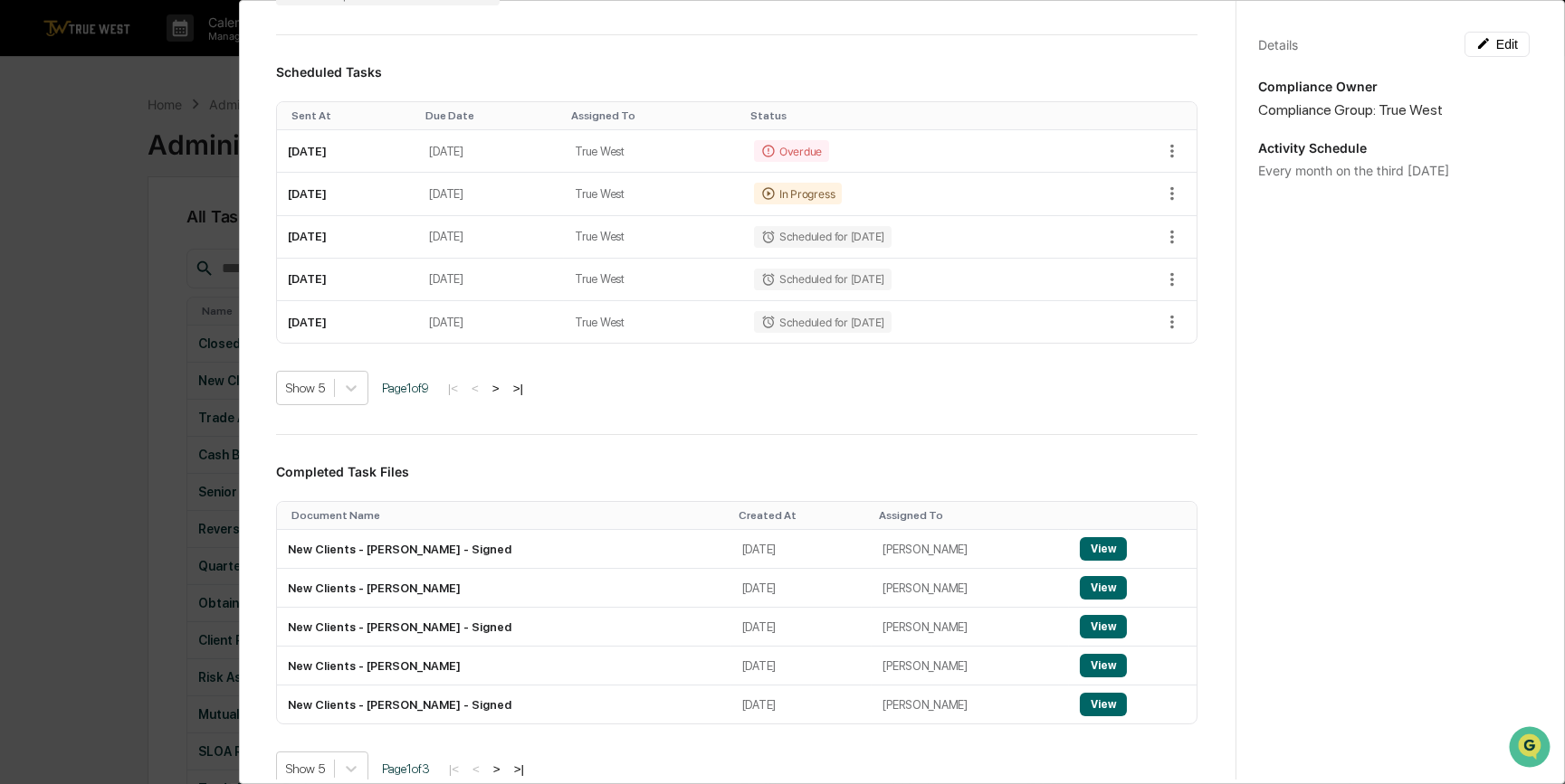
scroll to position [329, 0]
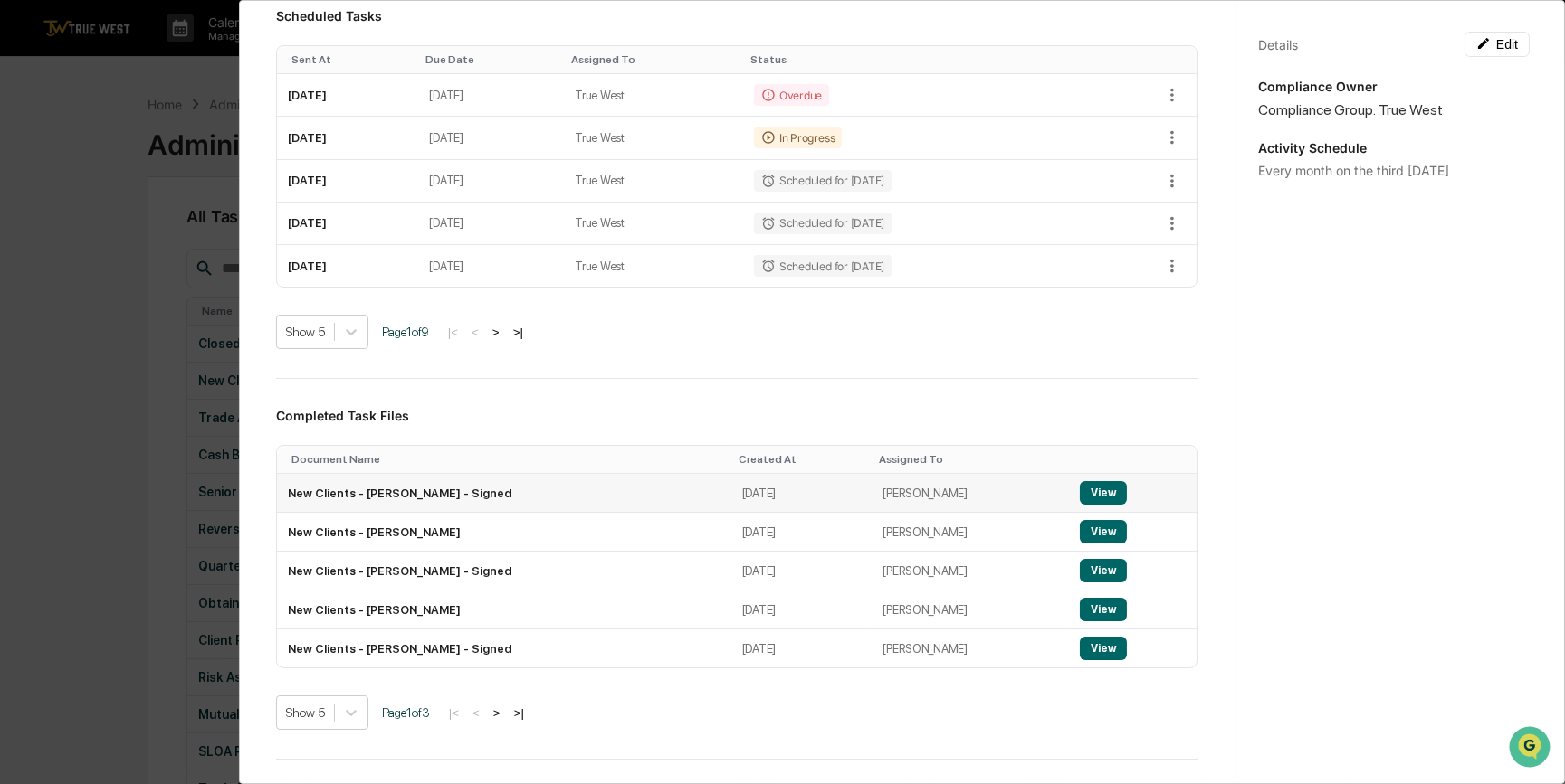
click at [1087, 498] on button "View" at bounding box center [1103, 493] width 47 height 24
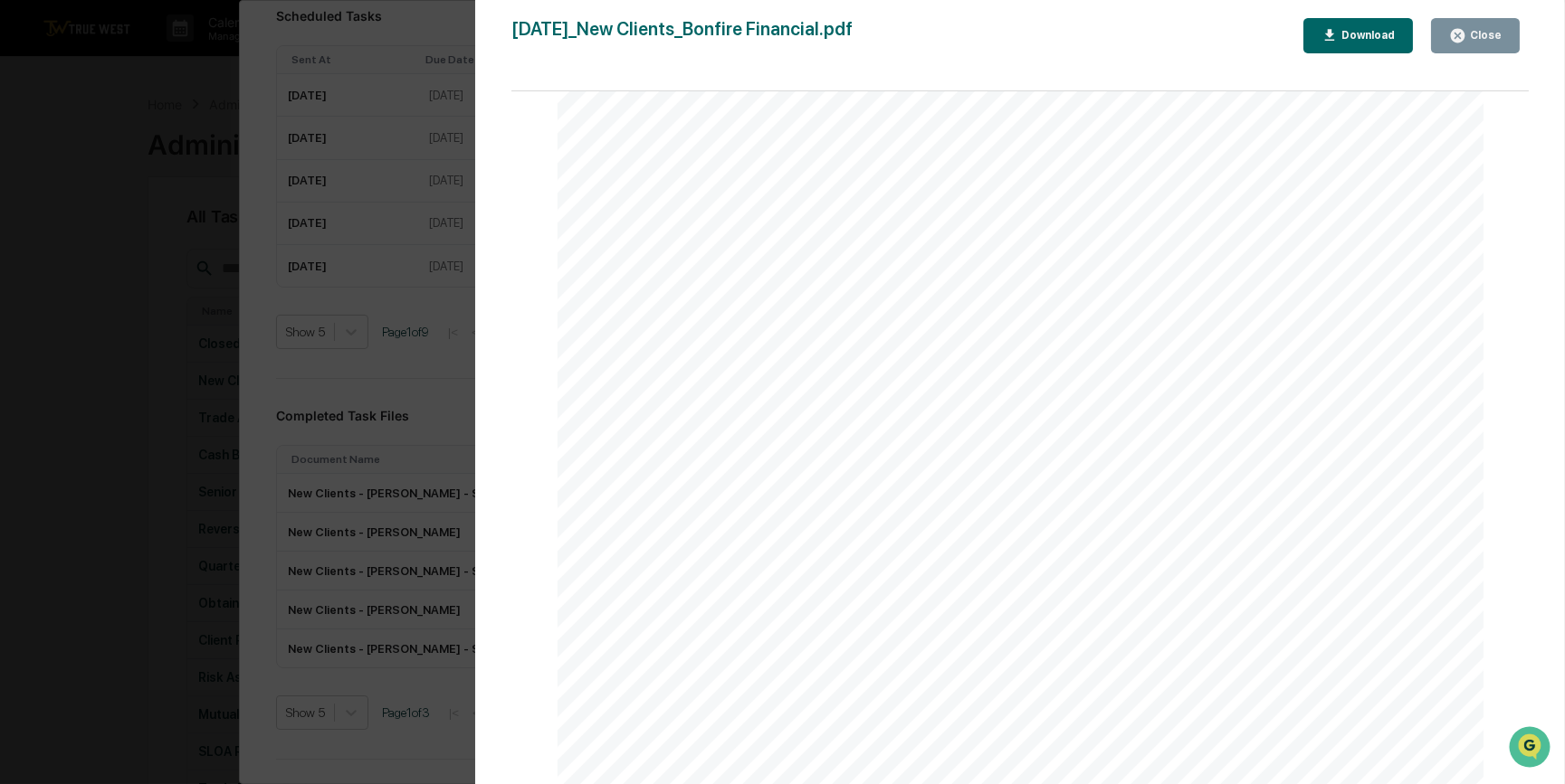
scroll to position [163, 0]
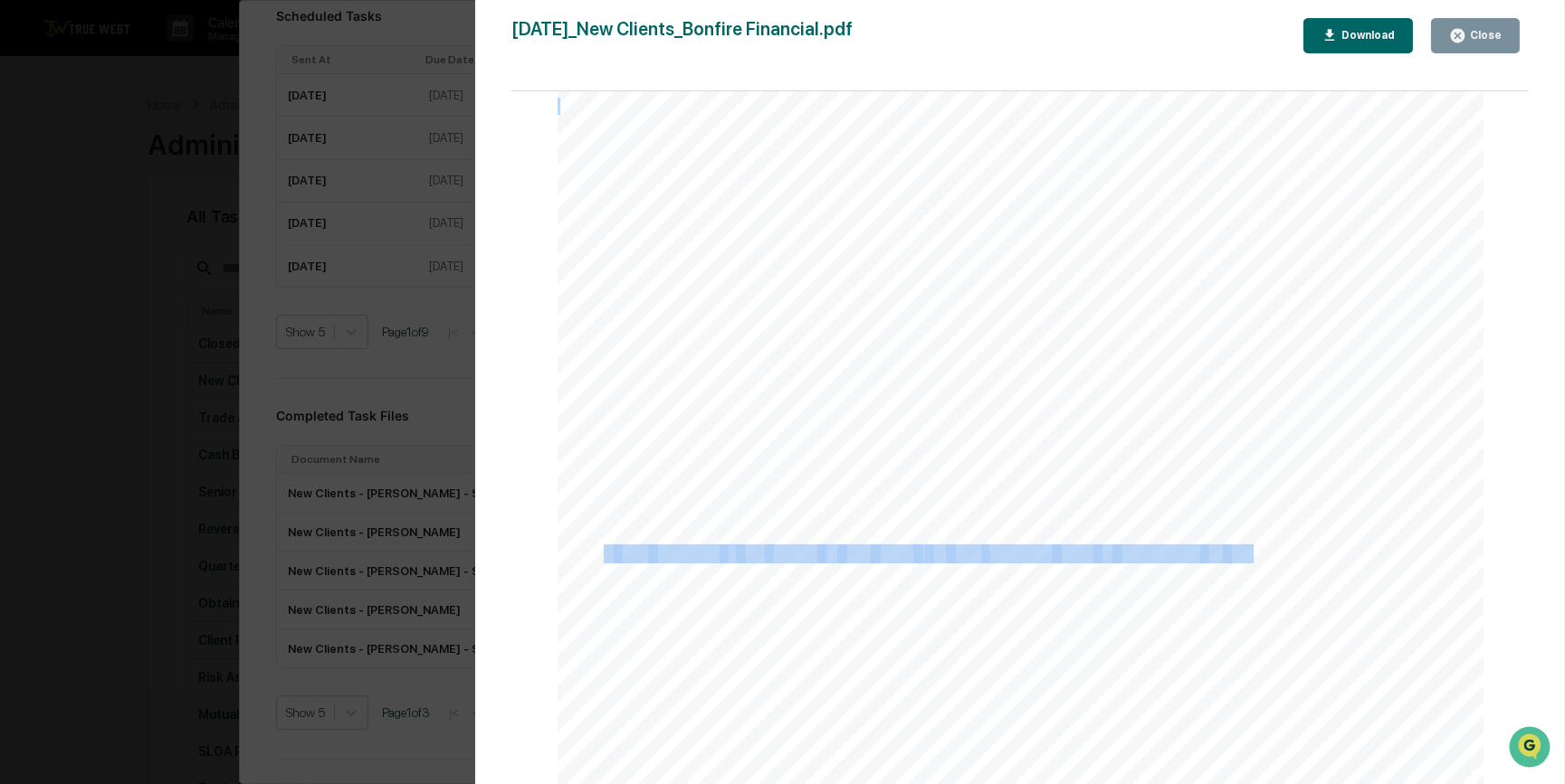
drag, startPoint x: 660, startPoint y: 559, endPoint x: 1261, endPoint y: 544, distance: 601.2
click at [1261, 544] on div "August 25, 2025 Bonfire Financial New Clients Background and Purpose Update lis…" at bounding box center [1020, 623] width 927 height 1310
drag, startPoint x: 1261, startPoint y: 544, endPoint x: 1199, endPoint y: 552, distance: 62.5
copy div "8 new accounts in the month of July 2025 - all new accounts have IA agreement o…"
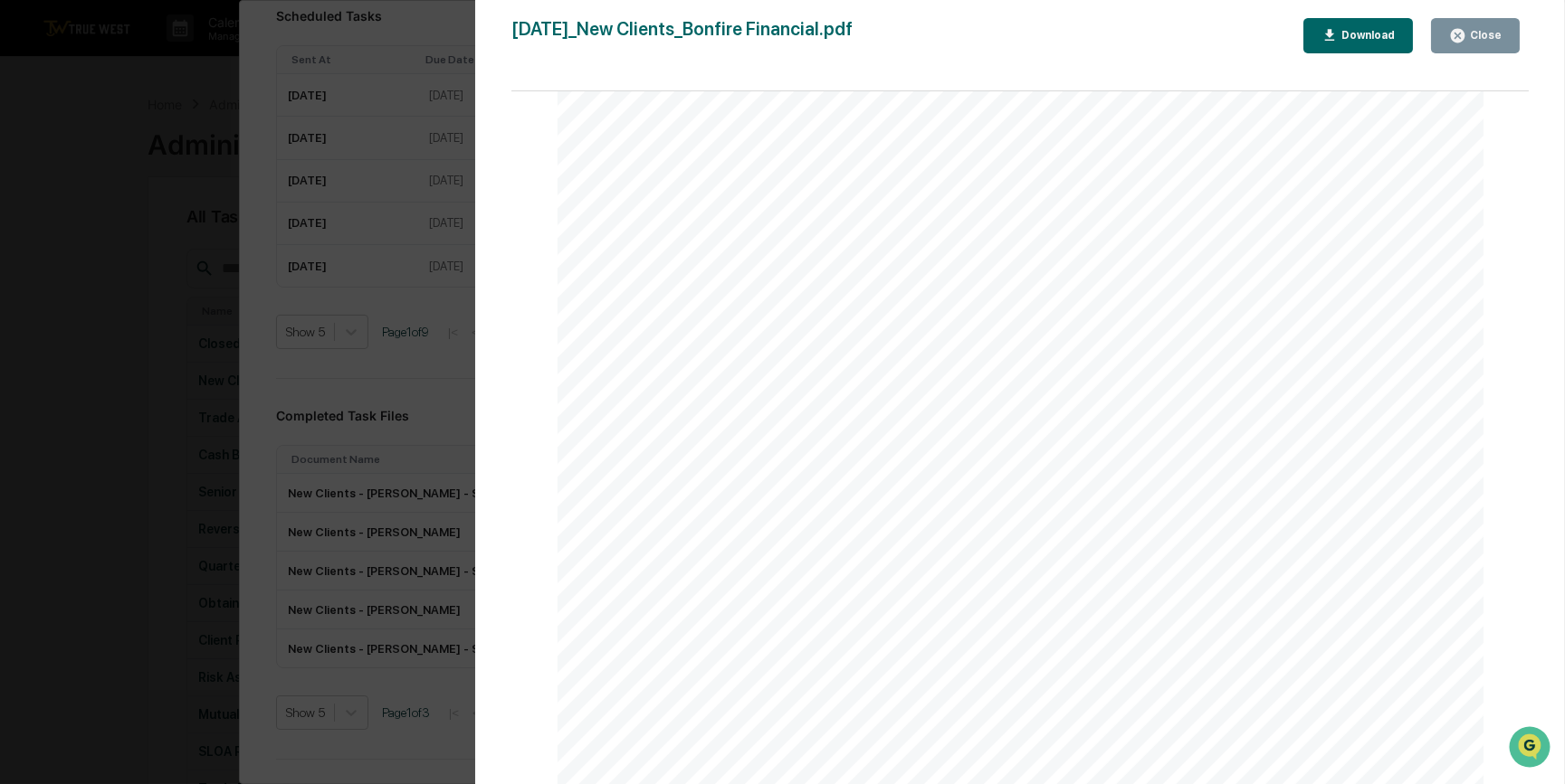
click at [173, 459] on div "Version History 08/25/2025, 07:30 PM Carliss Marshall 2025-08-25_New Clients_Bo…" at bounding box center [782, 392] width 1565 height 784
click at [126, 567] on div "Version History 08/25/2025, 07:30 PM Carliss Marshall 2025-08-25_New Clients_Bo…" at bounding box center [782, 392] width 1565 height 784
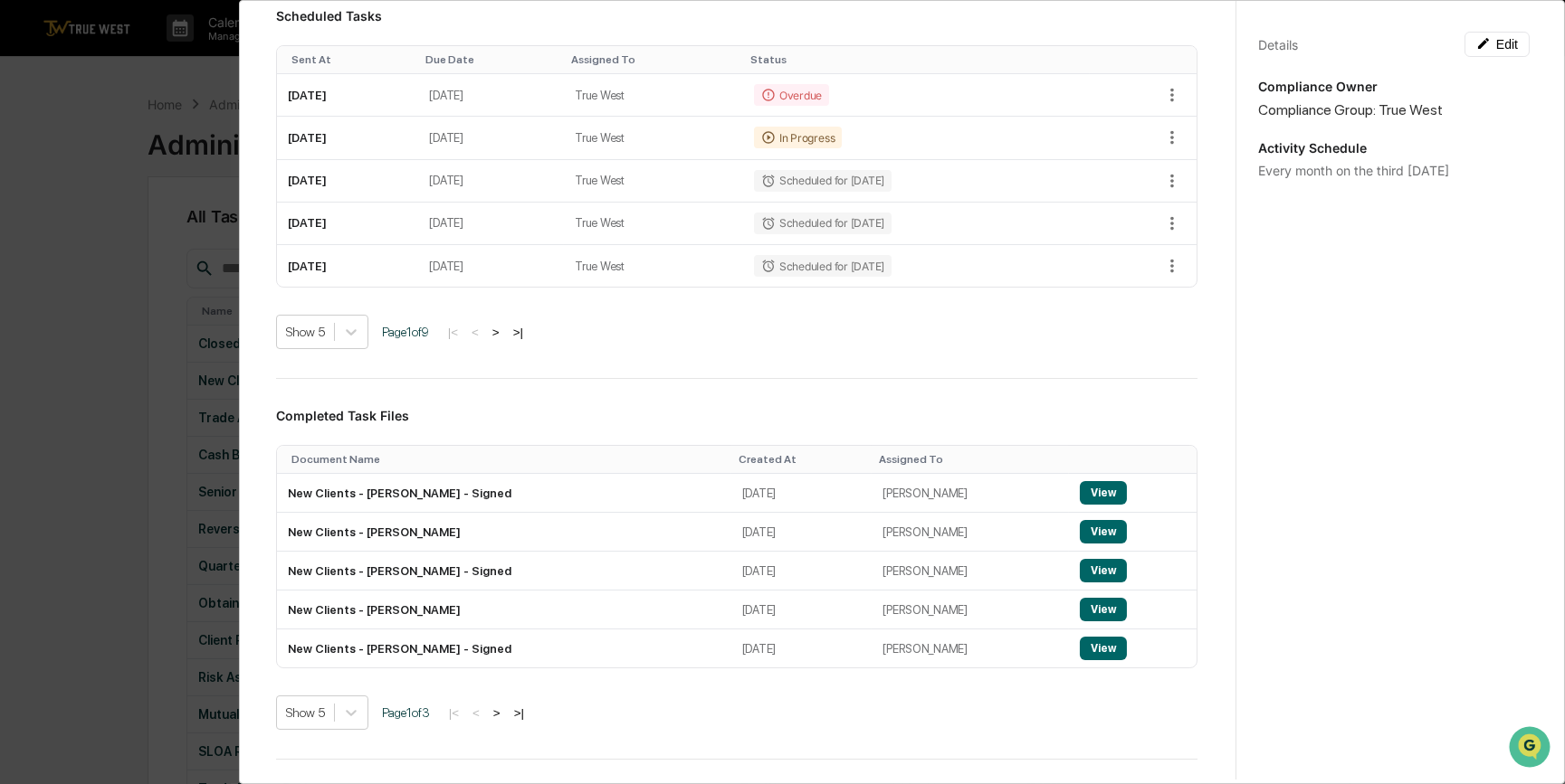
click at [108, 480] on div "Administrator Activity List New Clients Continue Task Spawn Task New Clients Ed…" at bounding box center [782, 392] width 1565 height 784
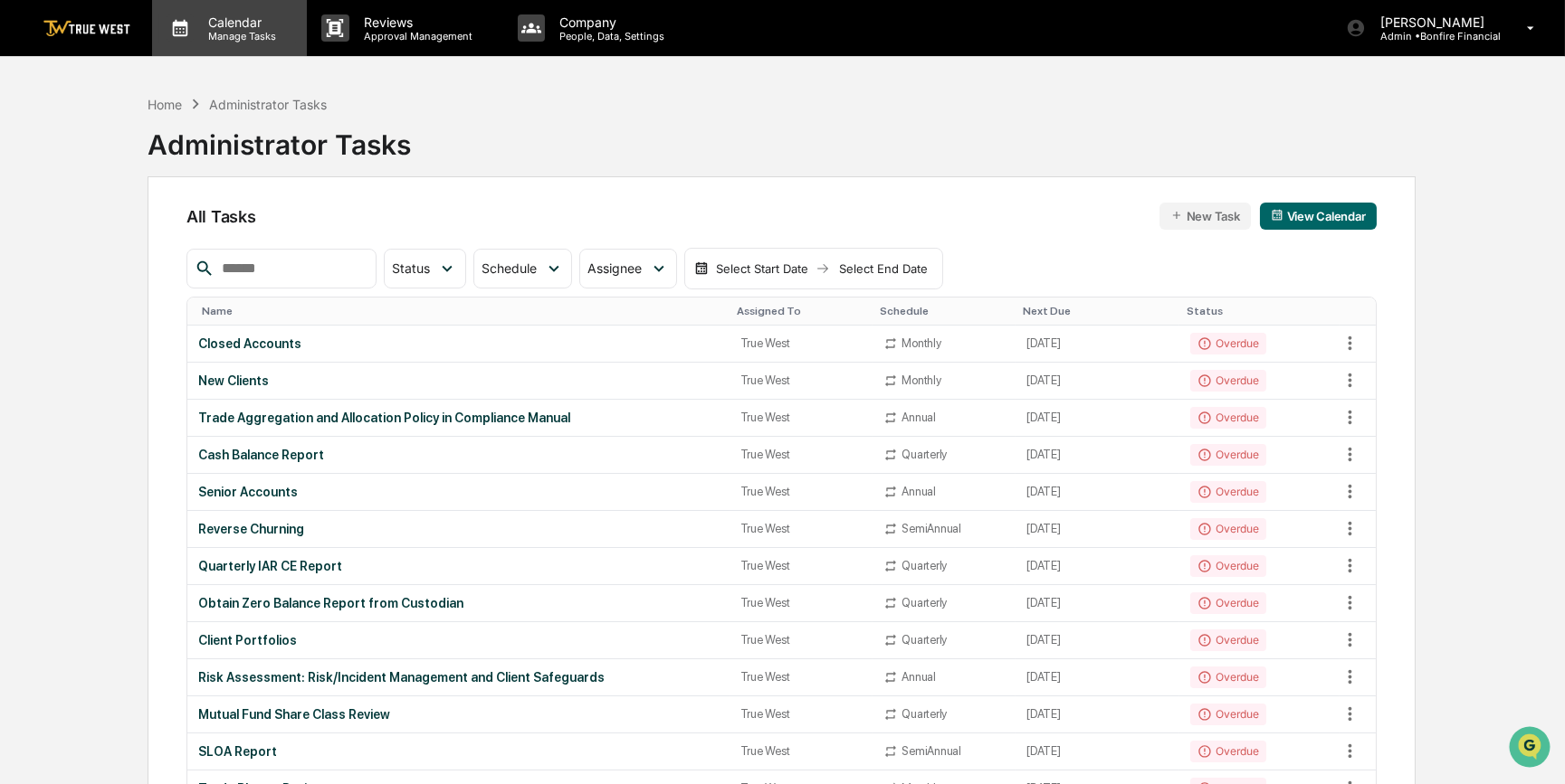
click at [214, 20] on p "Calendar" at bounding box center [239, 22] width 91 height 16
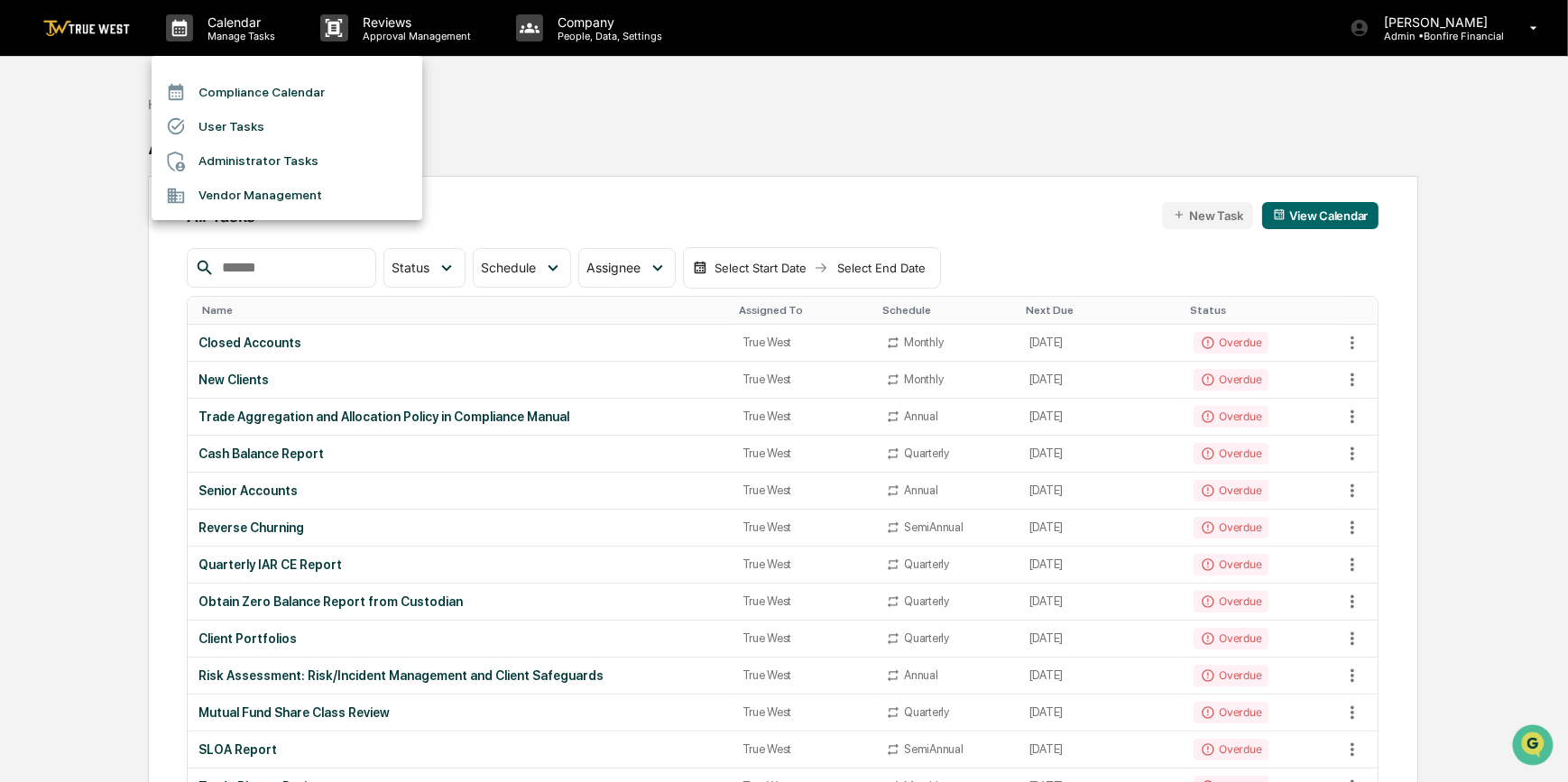
click at [213, 90] on li "Compliance Calendar" at bounding box center [286, 92] width 270 height 35
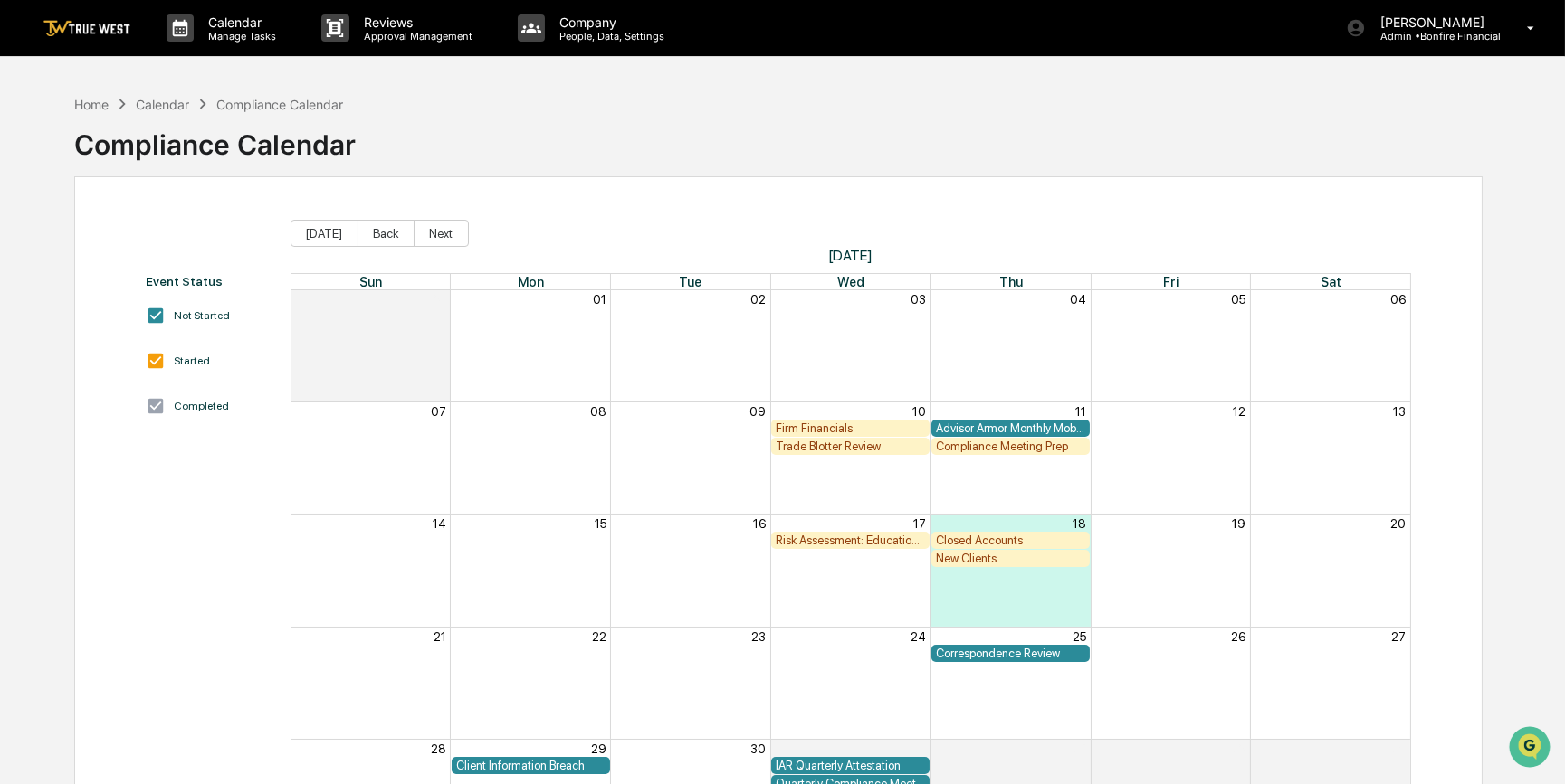
click at [981, 559] on div "New Clients" at bounding box center [1011, 559] width 150 height 14
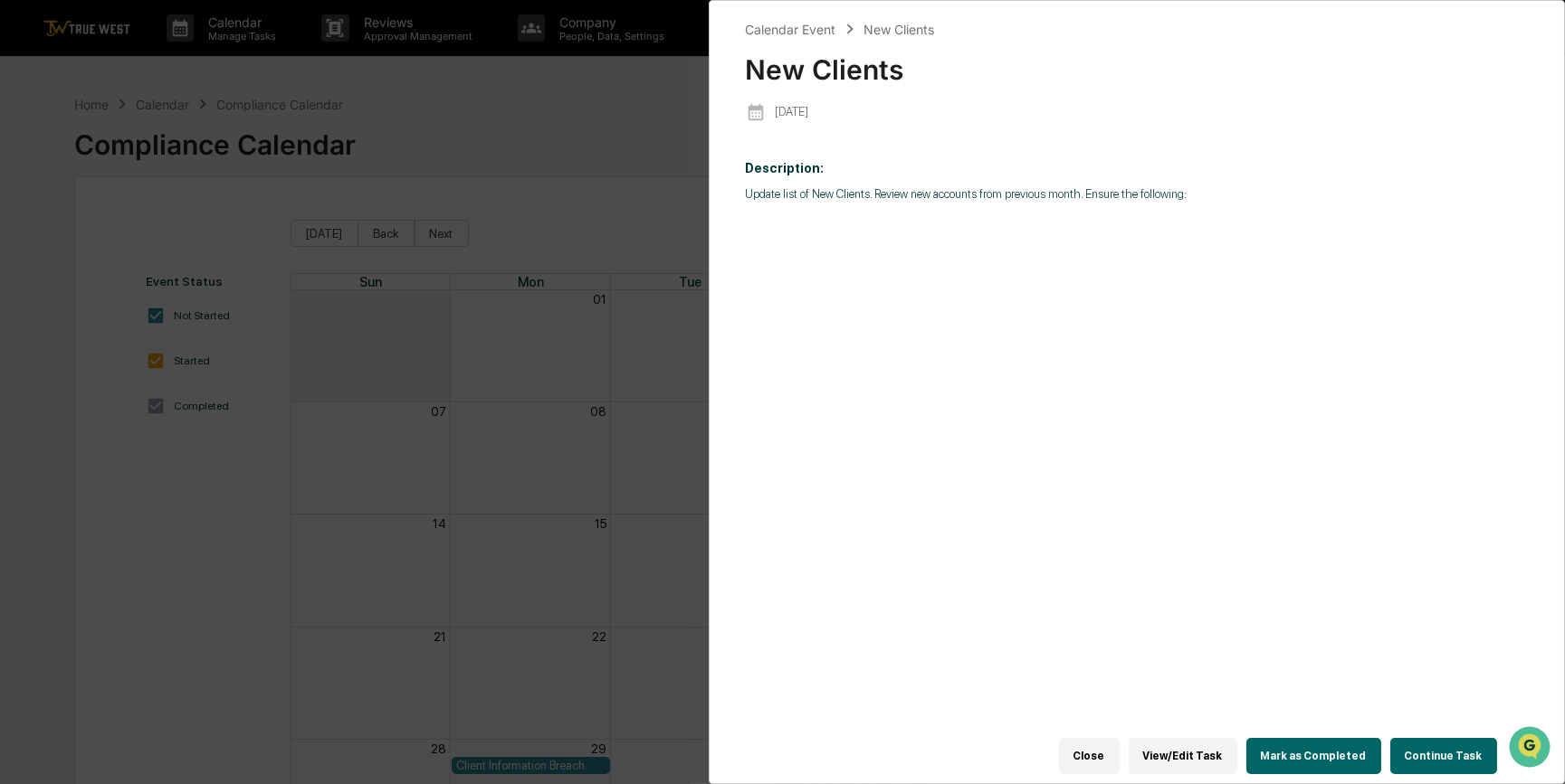
click at [1441, 751] on button "Continue Task" at bounding box center [1443, 757] width 107 height 37
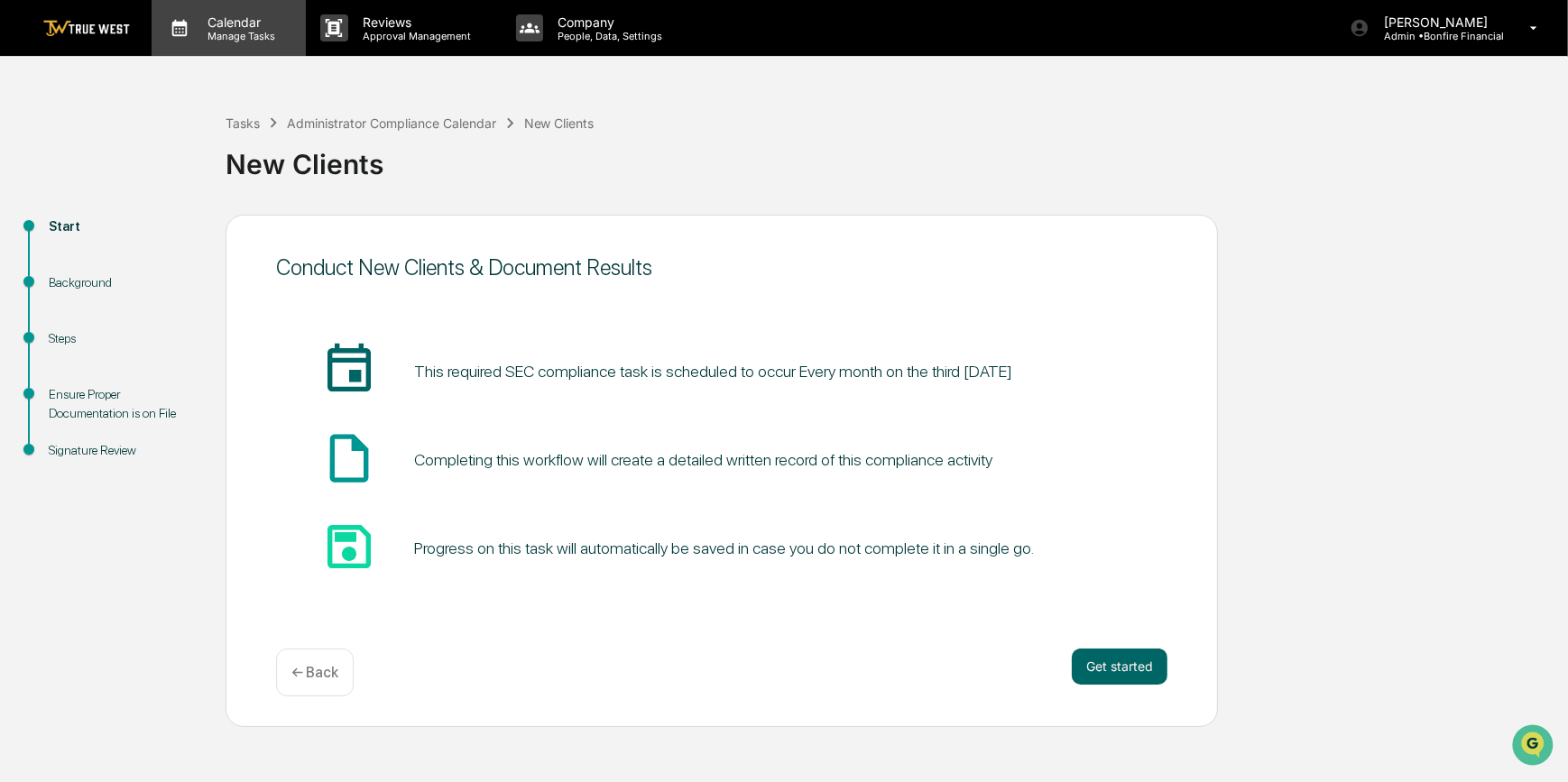
click at [215, 20] on p "Calendar" at bounding box center [239, 22] width 91 height 15
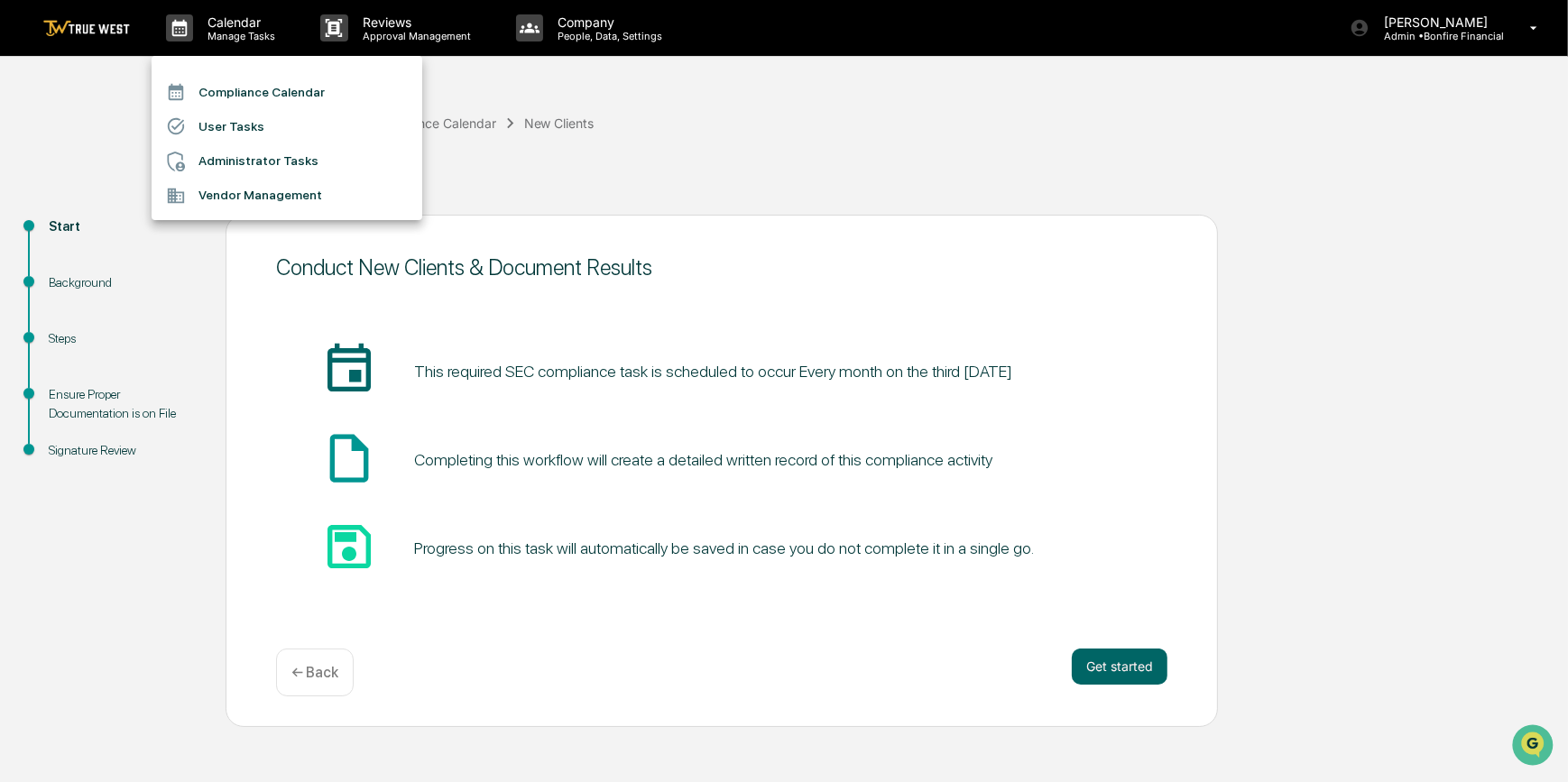
click at [271, 95] on li "Compliance Calendar" at bounding box center [286, 92] width 270 height 35
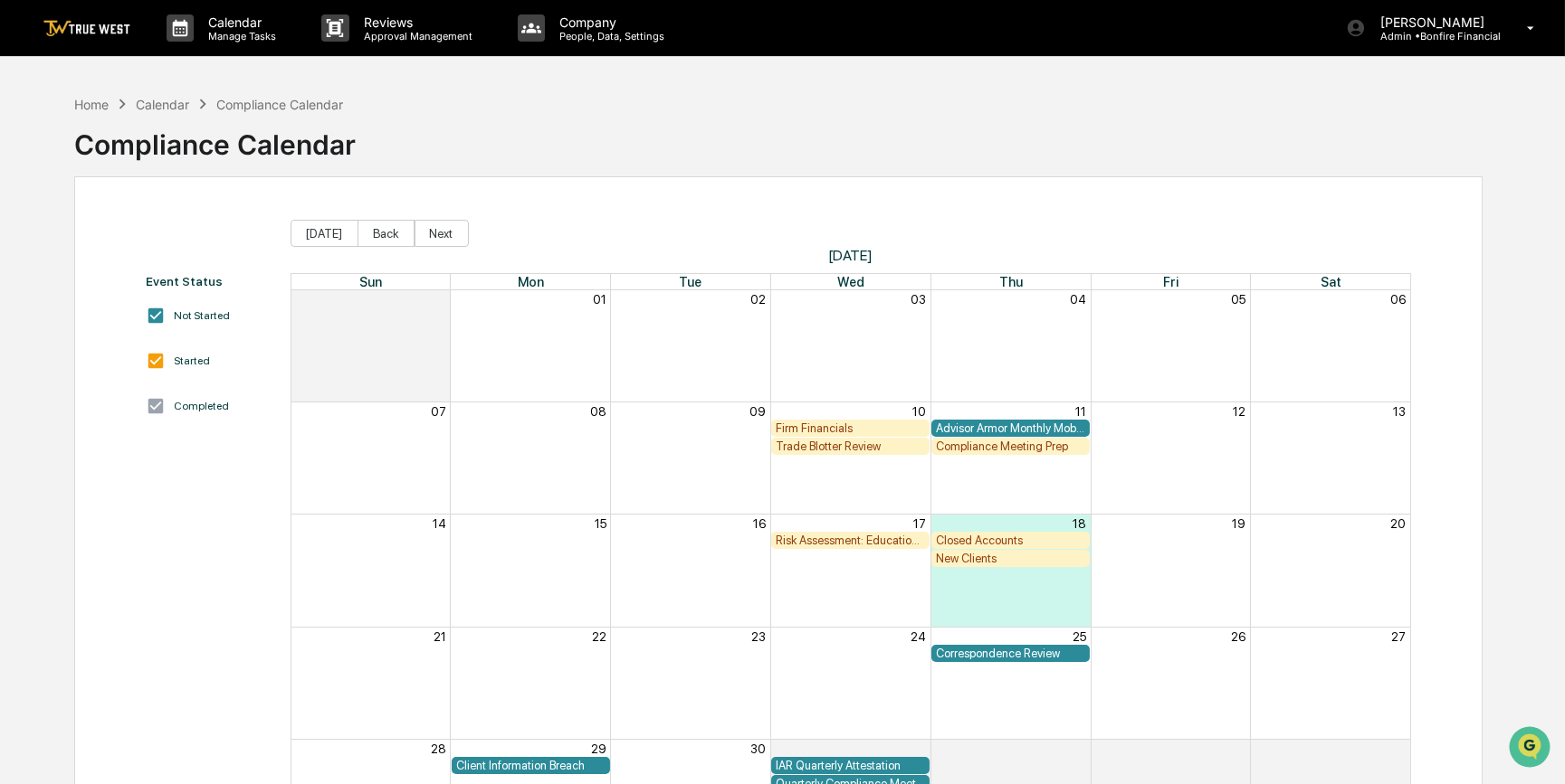
click at [994, 560] on div "New Clients" at bounding box center [1011, 559] width 150 height 14
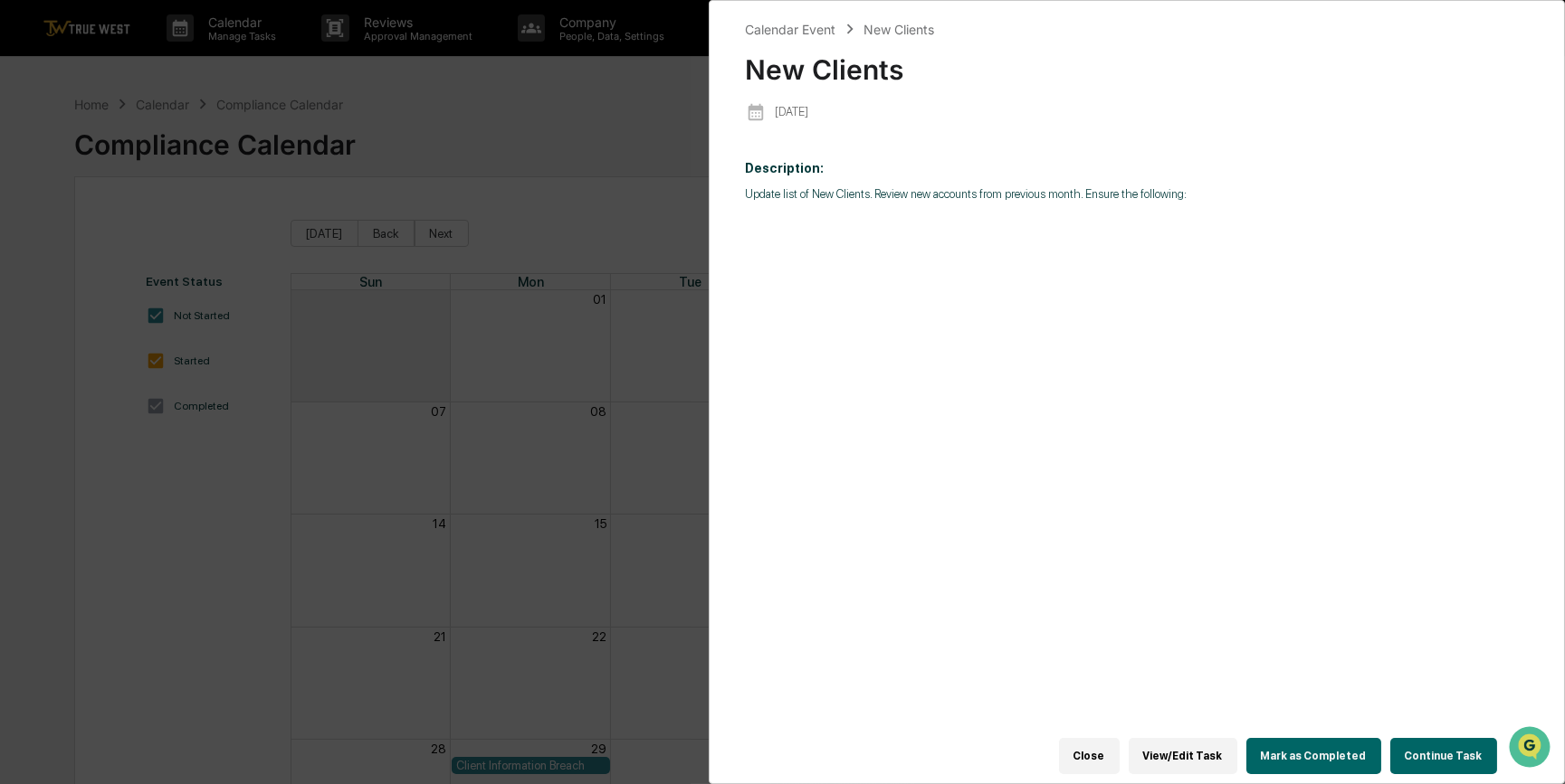
click at [1439, 761] on button "Continue Task" at bounding box center [1443, 757] width 107 height 37
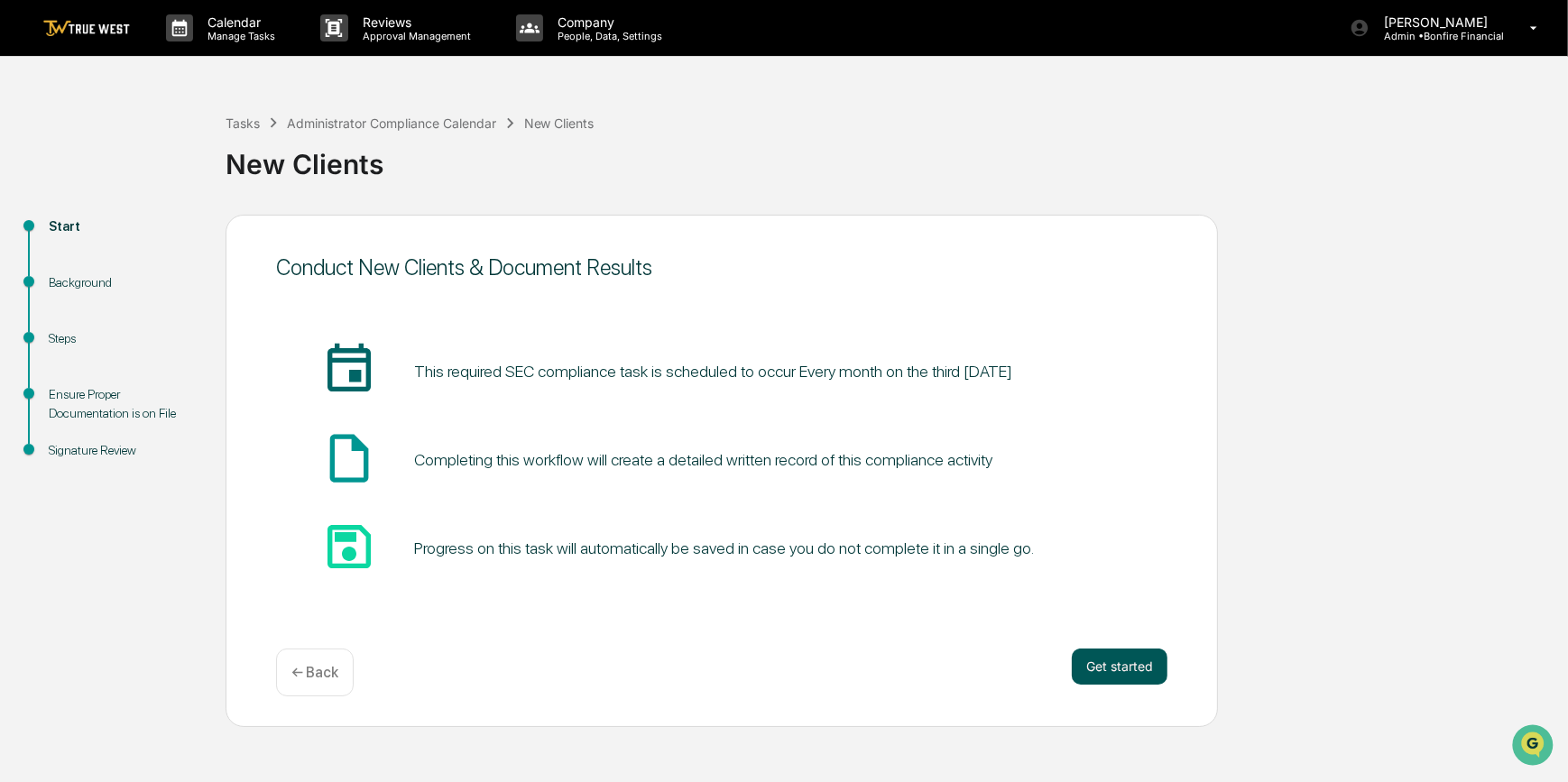
click at [1141, 667] on button "Get started" at bounding box center [1119, 667] width 96 height 36
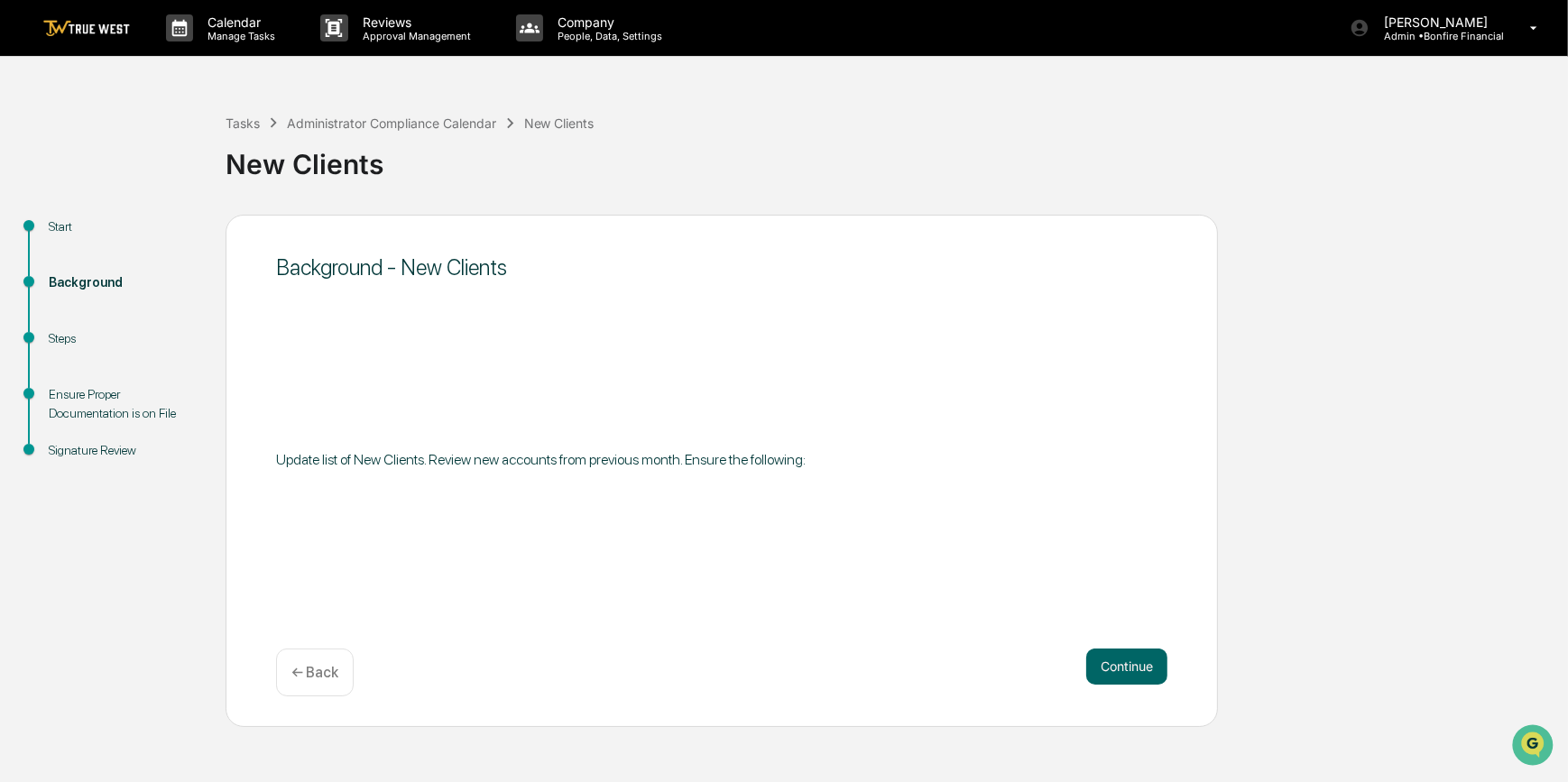
click at [1140, 667] on button "Continue" at bounding box center [1126, 667] width 81 height 36
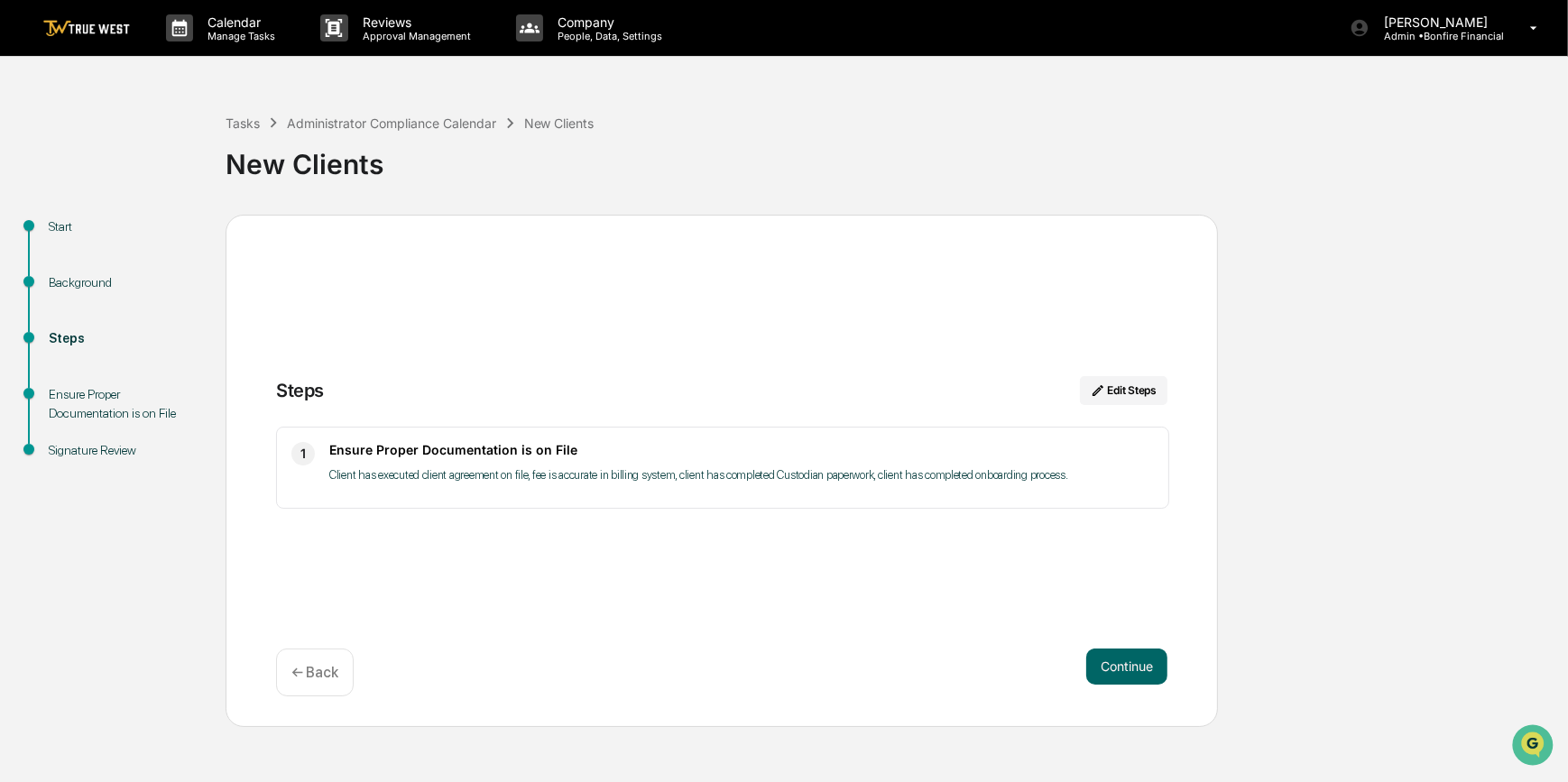
click at [1140, 667] on button "Continue" at bounding box center [1126, 667] width 81 height 36
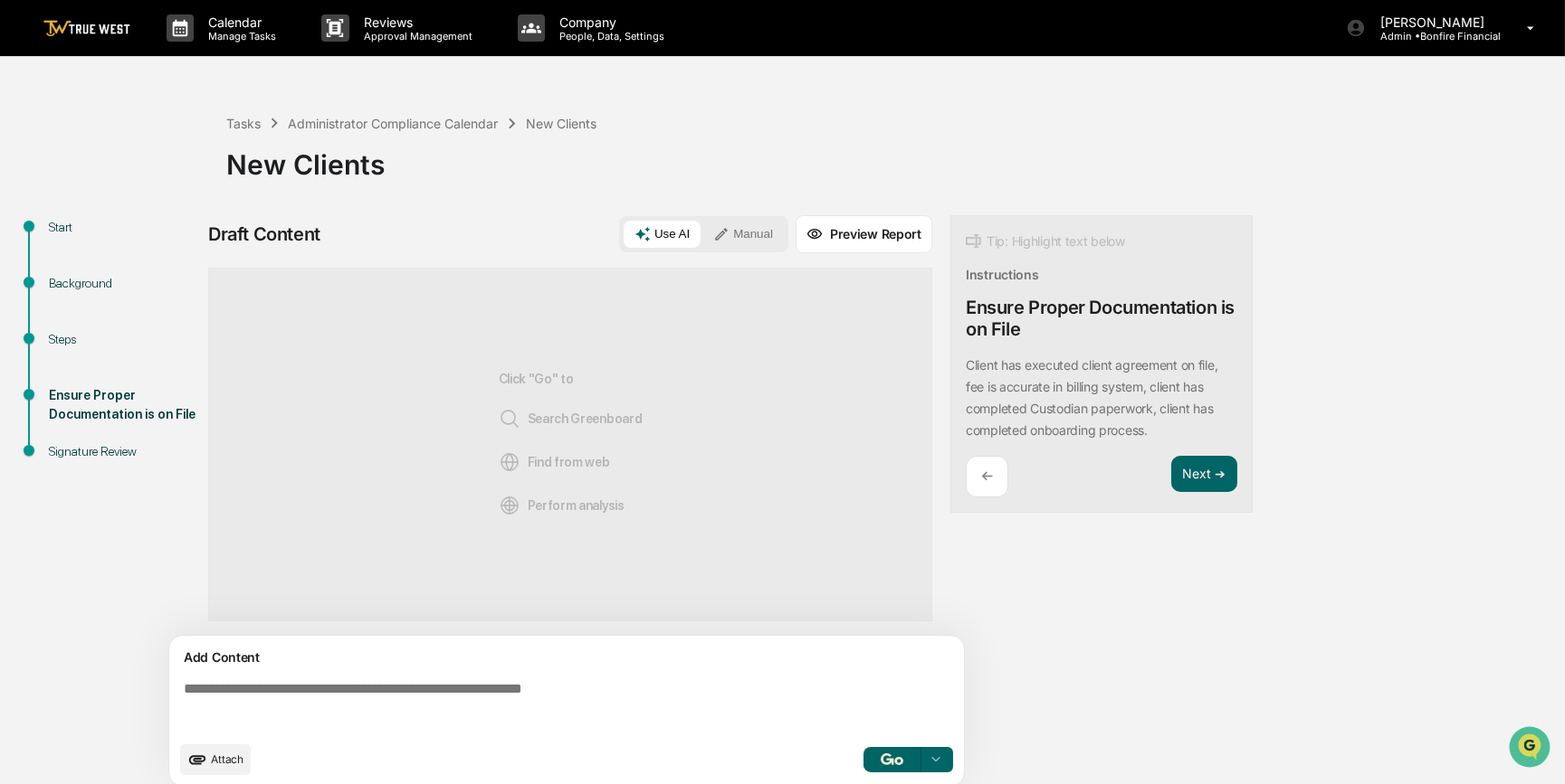
click at [430, 701] on textarea at bounding box center [570, 706] width 787 height 65
paste textarea "**********"
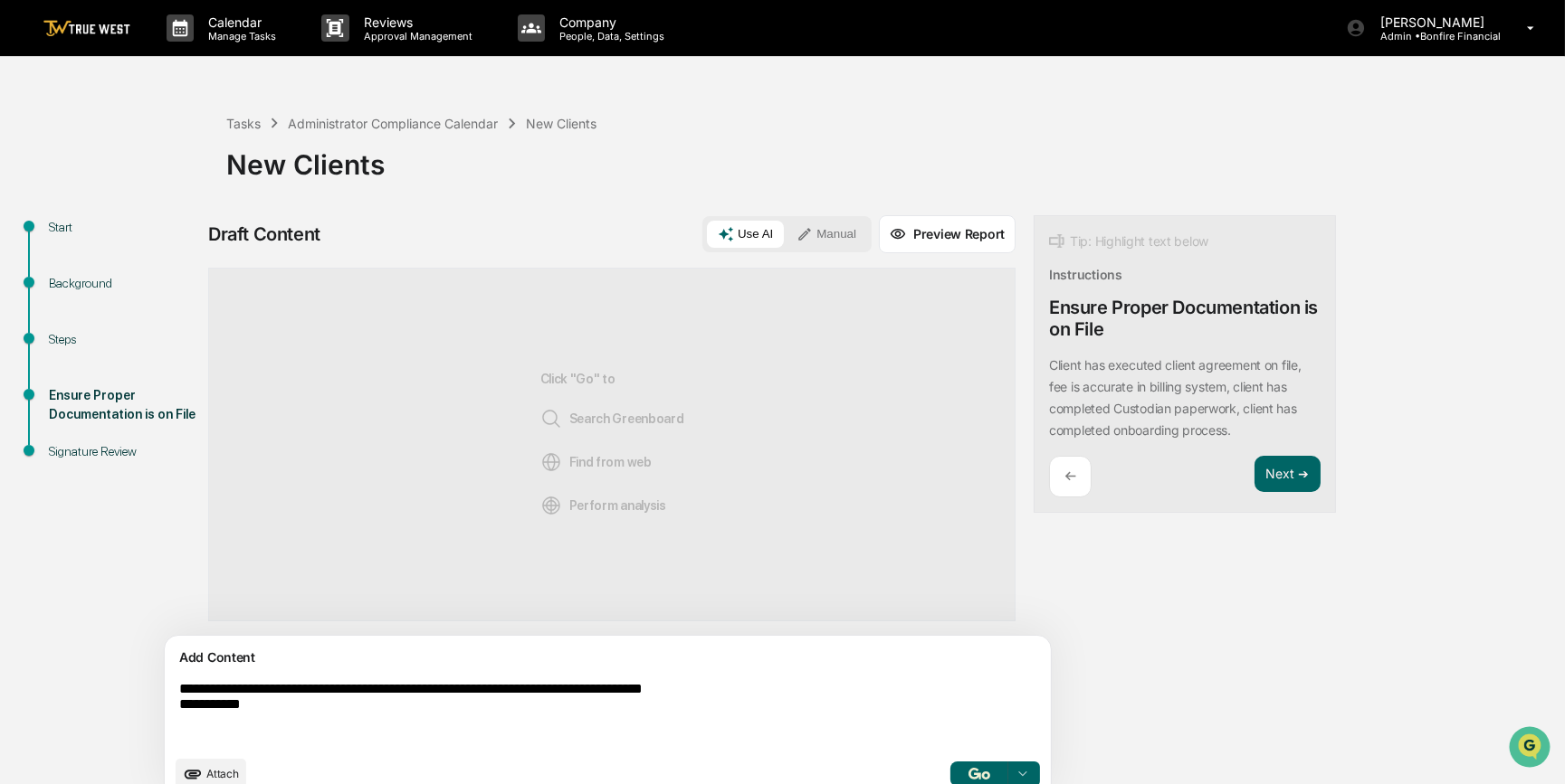
drag, startPoint x: 188, startPoint y: 687, endPoint x: 177, endPoint y: 682, distance: 12.1
click at [177, 682] on textarea "**********" at bounding box center [565, 713] width 787 height 79
drag, startPoint x: 276, startPoint y: 709, endPoint x: 176, endPoint y: 711, distance: 100.0
click at [176, 711] on textarea "**********" at bounding box center [565, 713] width 787 height 79
type textarea "**********"
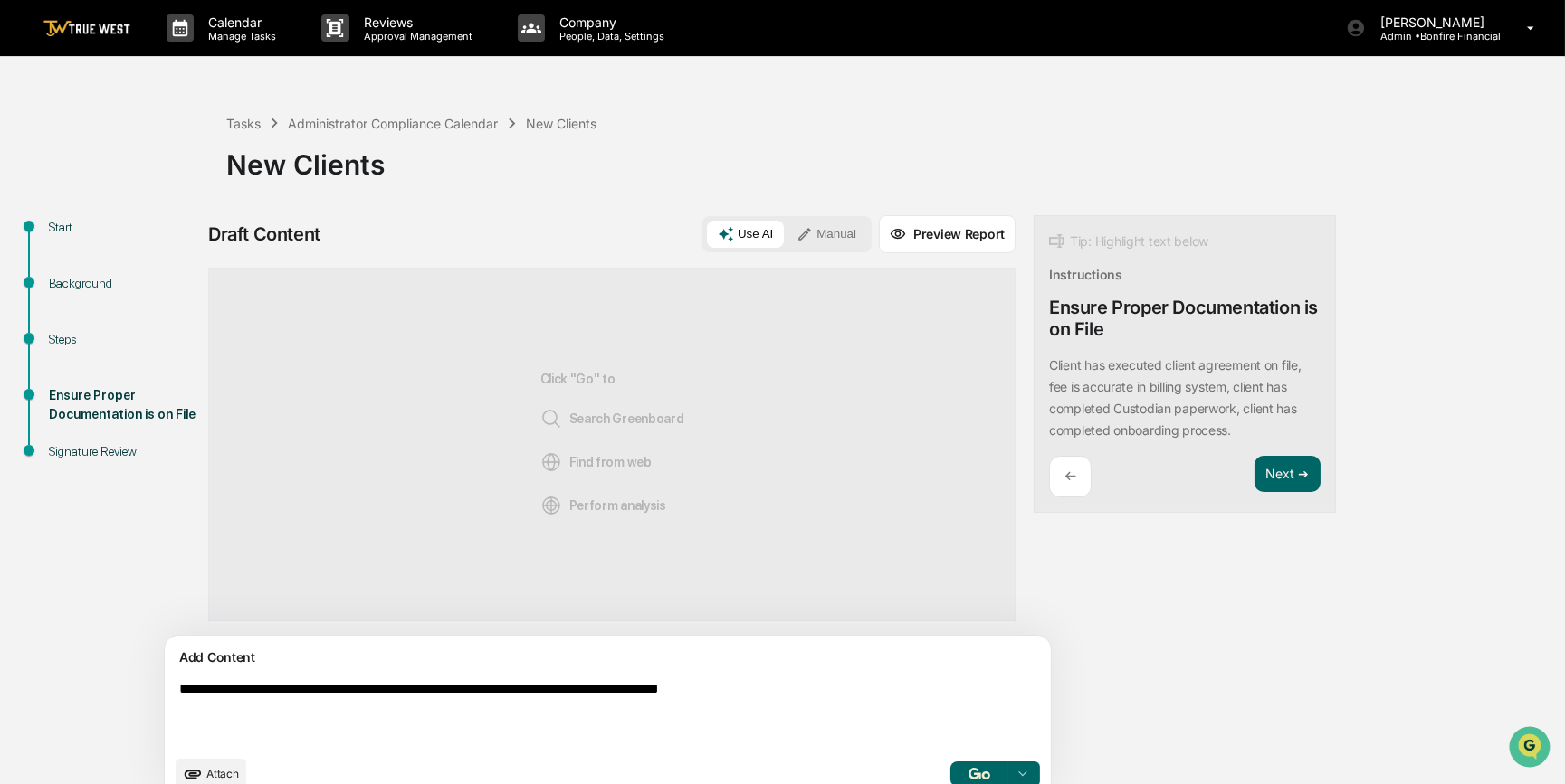
click at [785, 235] on button "Manual" at bounding box center [825, 235] width 81 height 27
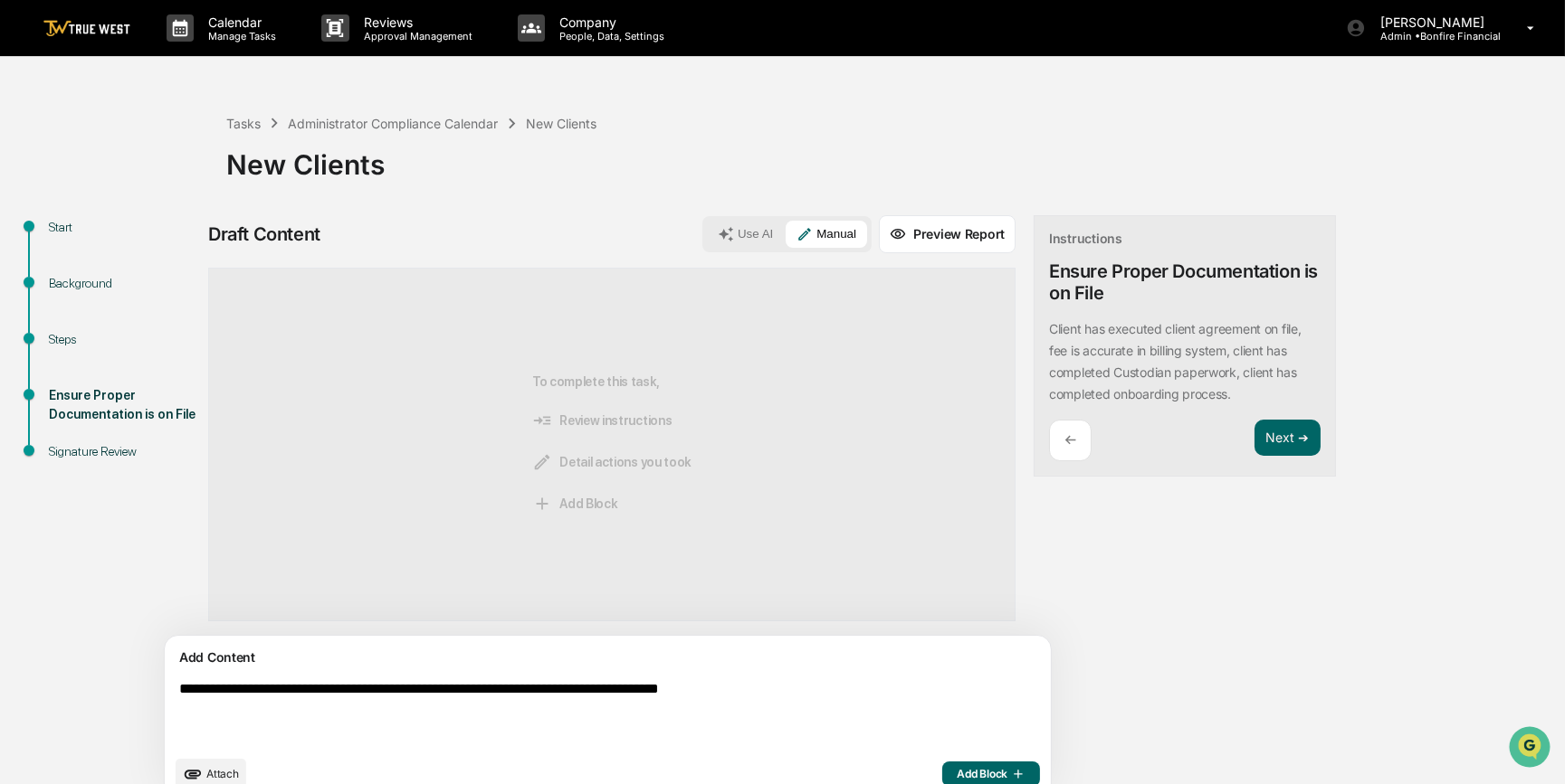
click at [957, 767] on span "Add Block" at bounding box center [991, 774] width 68 height 15
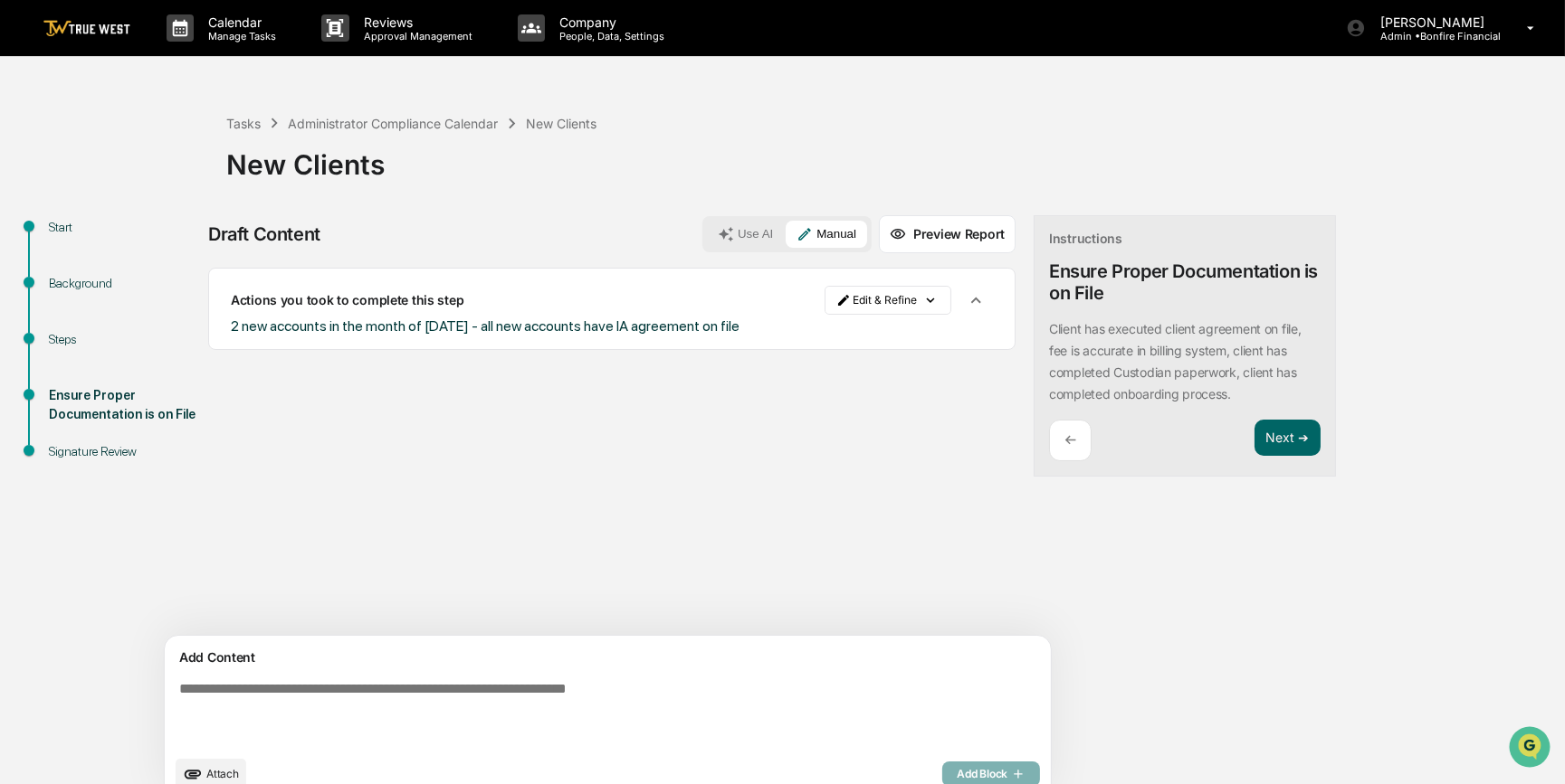
click at [200, 773] on icon "upload document" at bounding box center [193, 774] width 17 height 9
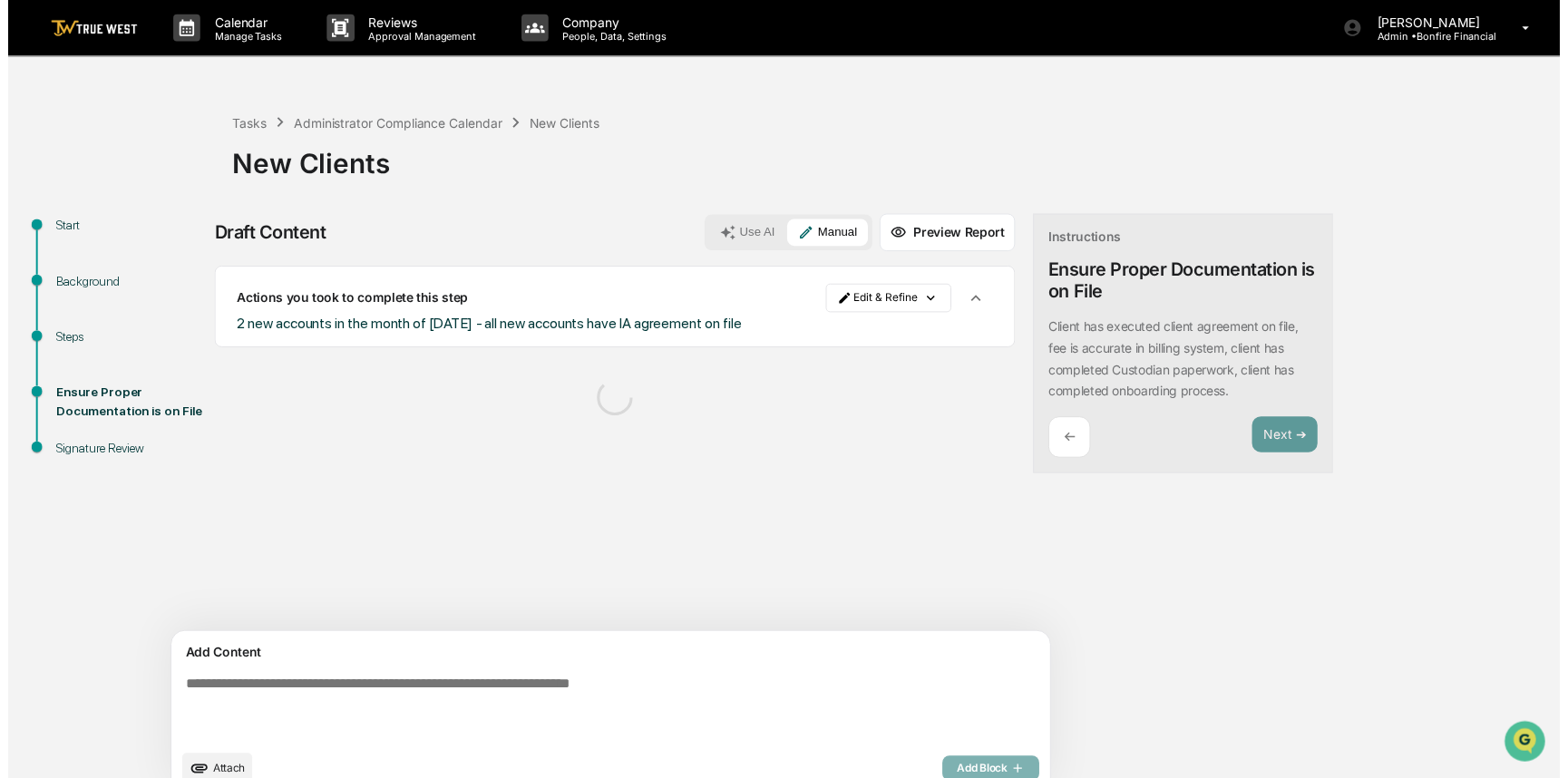
scroll to position [28, 0]
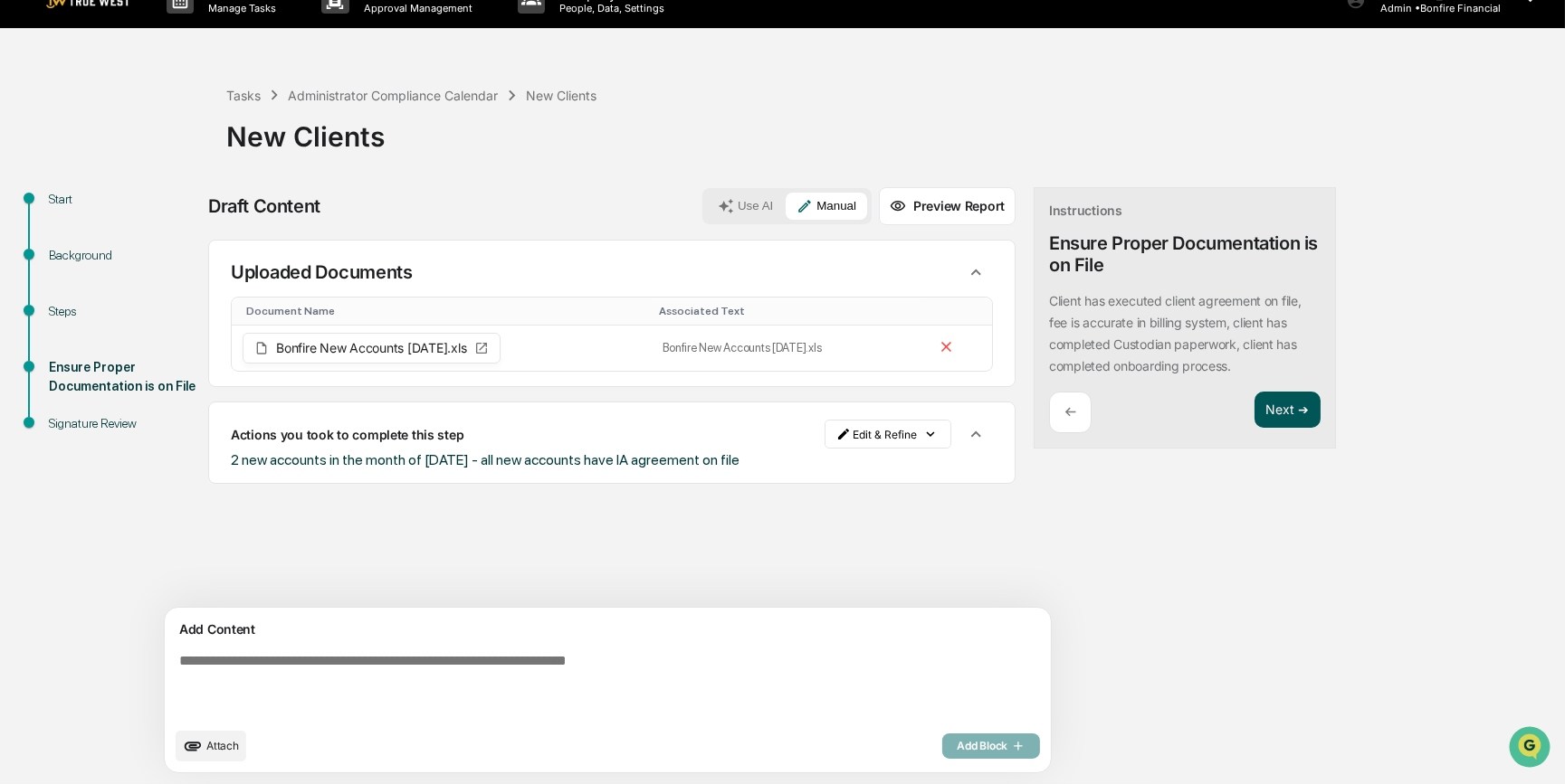
click at [1255, 413] on button "Next ➔" at bounding box center [1287, 410] width 66 height 37
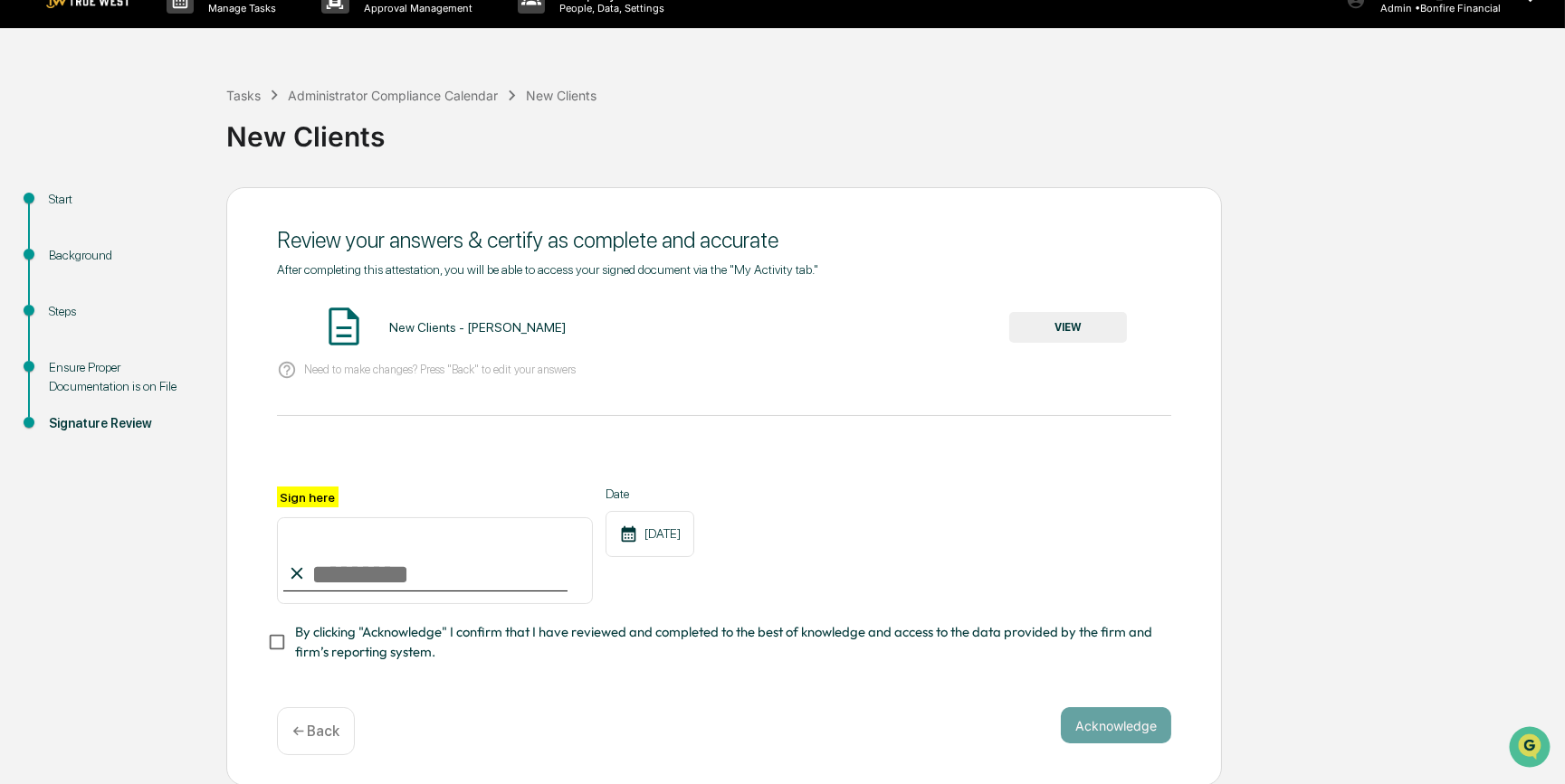
drag, startPoint x: 427, startPoint y: 579, endPoint x: 411, endPoint y: 602, distance: 28.0
click at [428, 579] on input "Sign here" at bounding box center [435, 560] width 316 height 87
type input "*********"
click at [1083, 316] on button "VIEW" at bounding box center [1067, 328] width 118 height 31
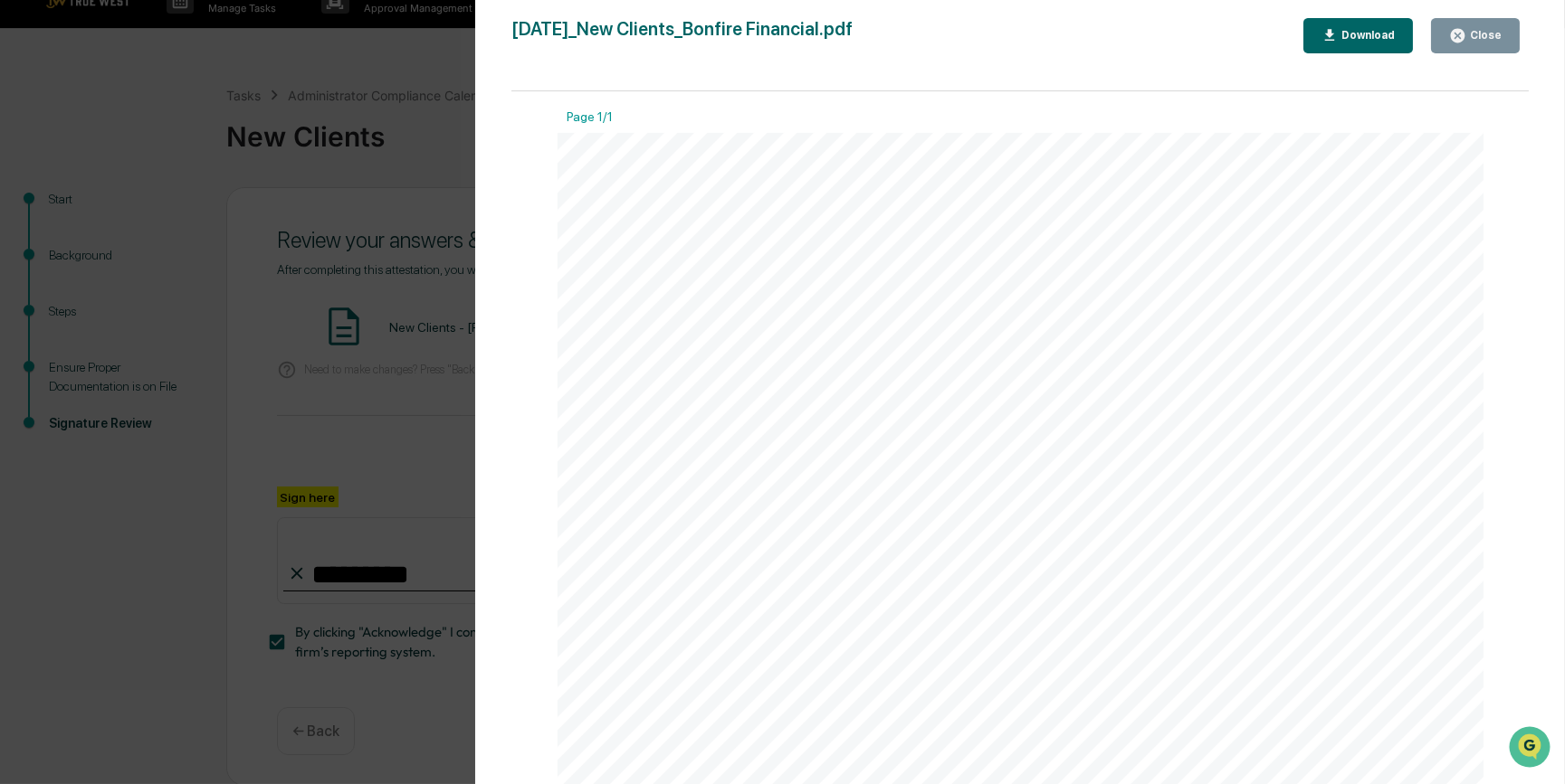
click at [262, 298] on div "Version History 09/18/2025, 09:36 PM Carliss Marshall 2025-09-18_New Clients_Bo…" at bounding box center [782, 392] width 1565 height 784
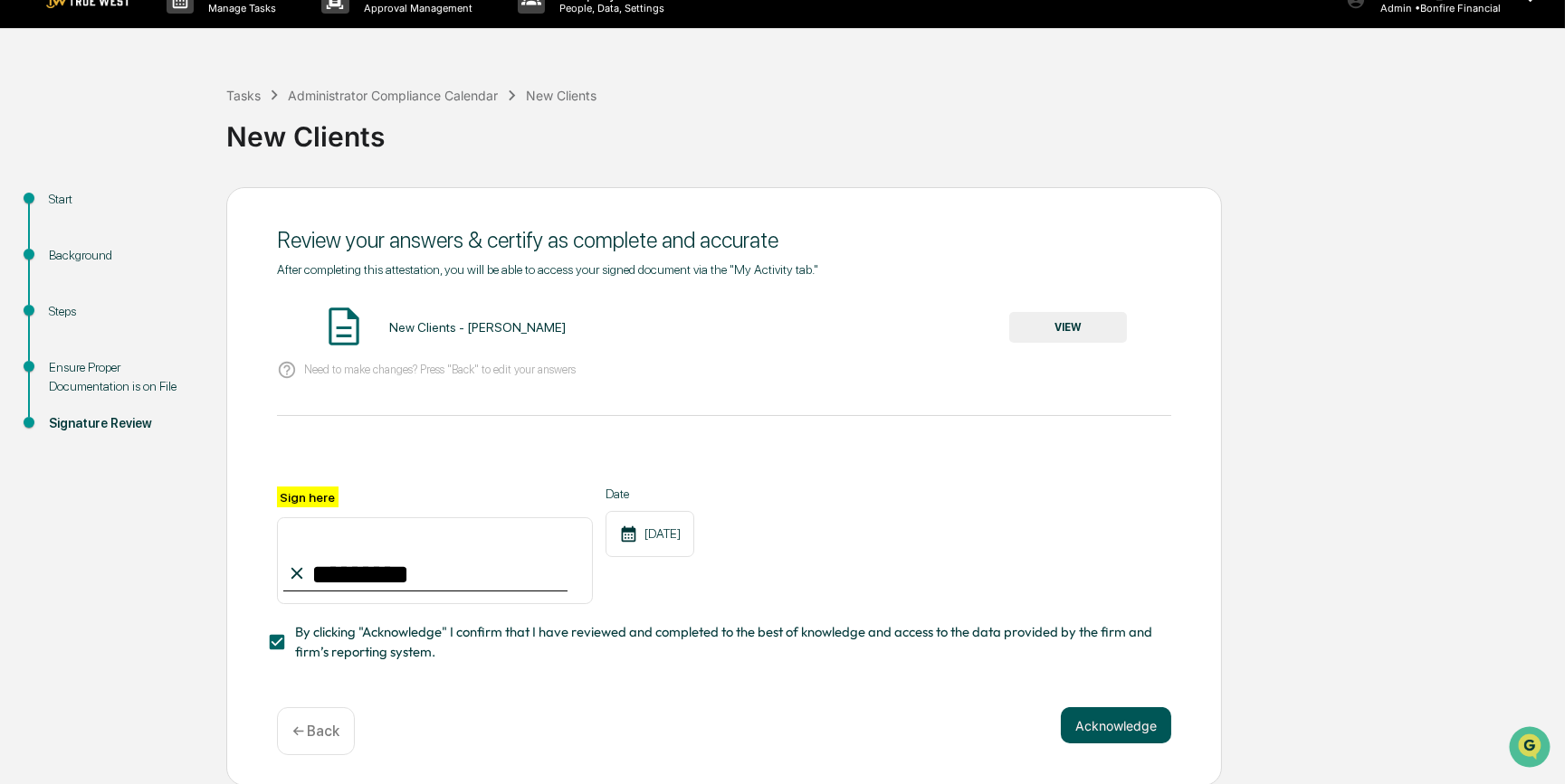
click at [1095, 733] on button "Acknowledge" at bounding box center [1115, 726] width 110 height 37
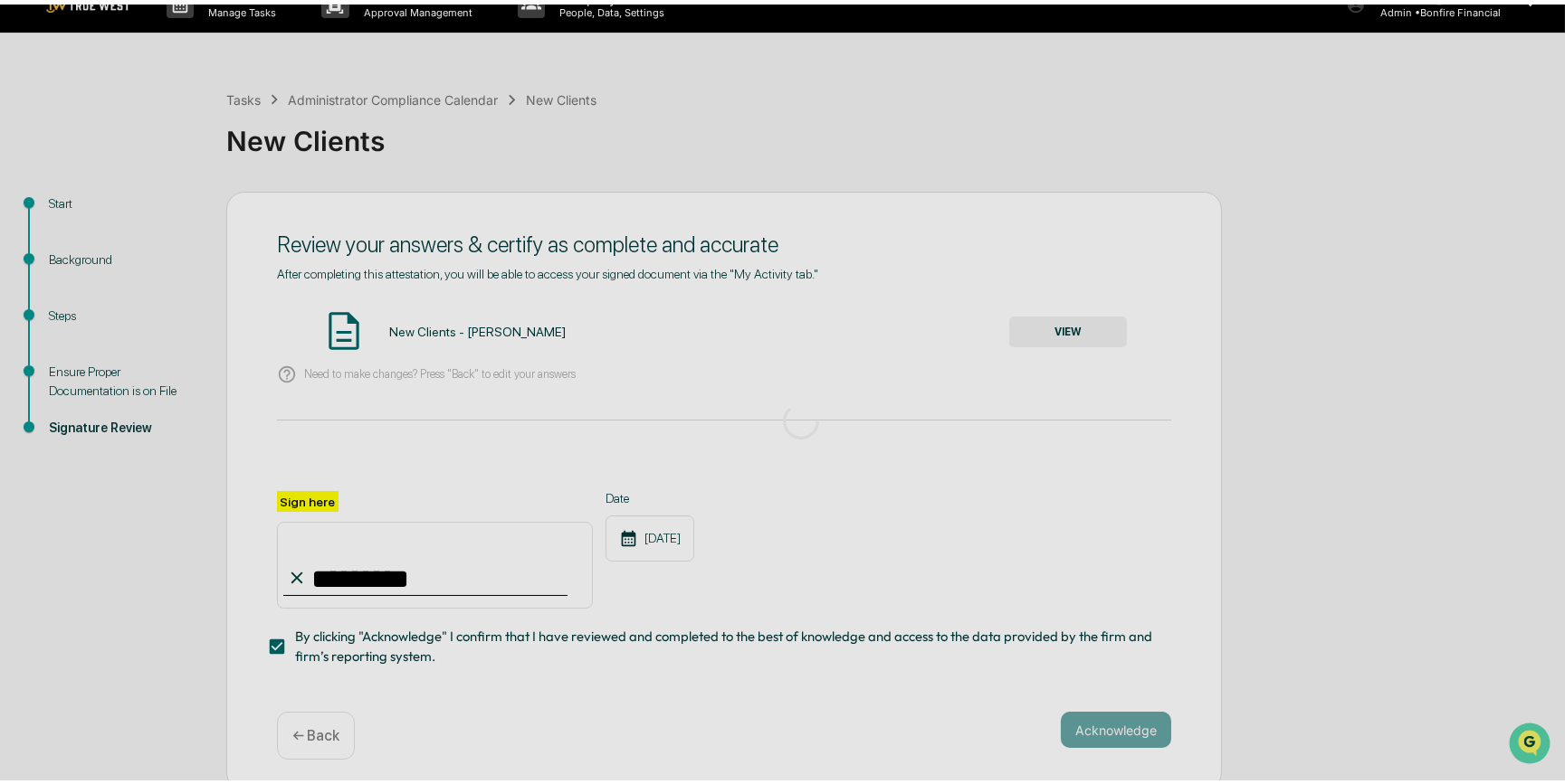
scroll to position [0, 0]
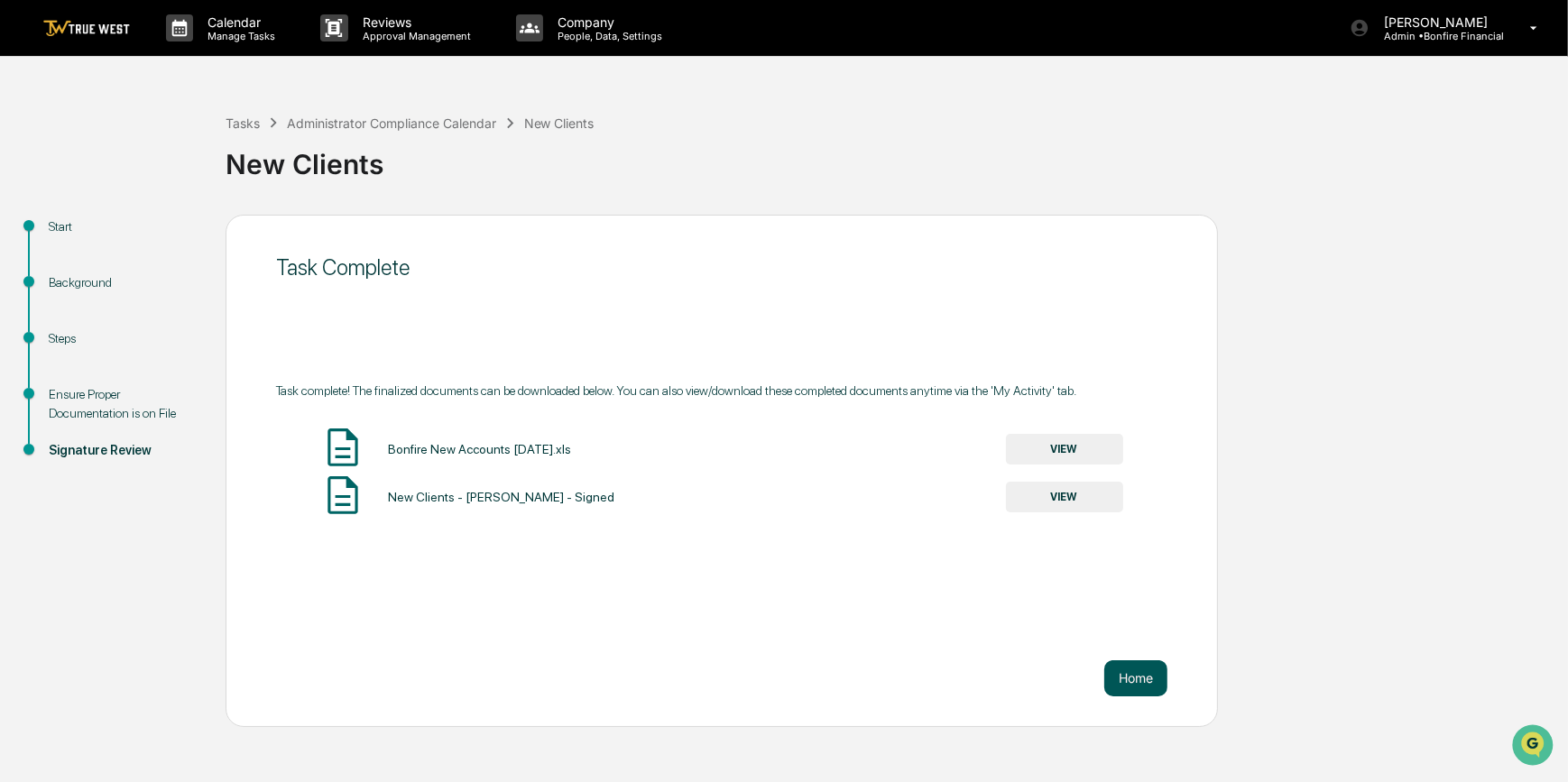
click at [1127, 682] on button "Home" at bounding box center [1135, 678] width 63 height 36
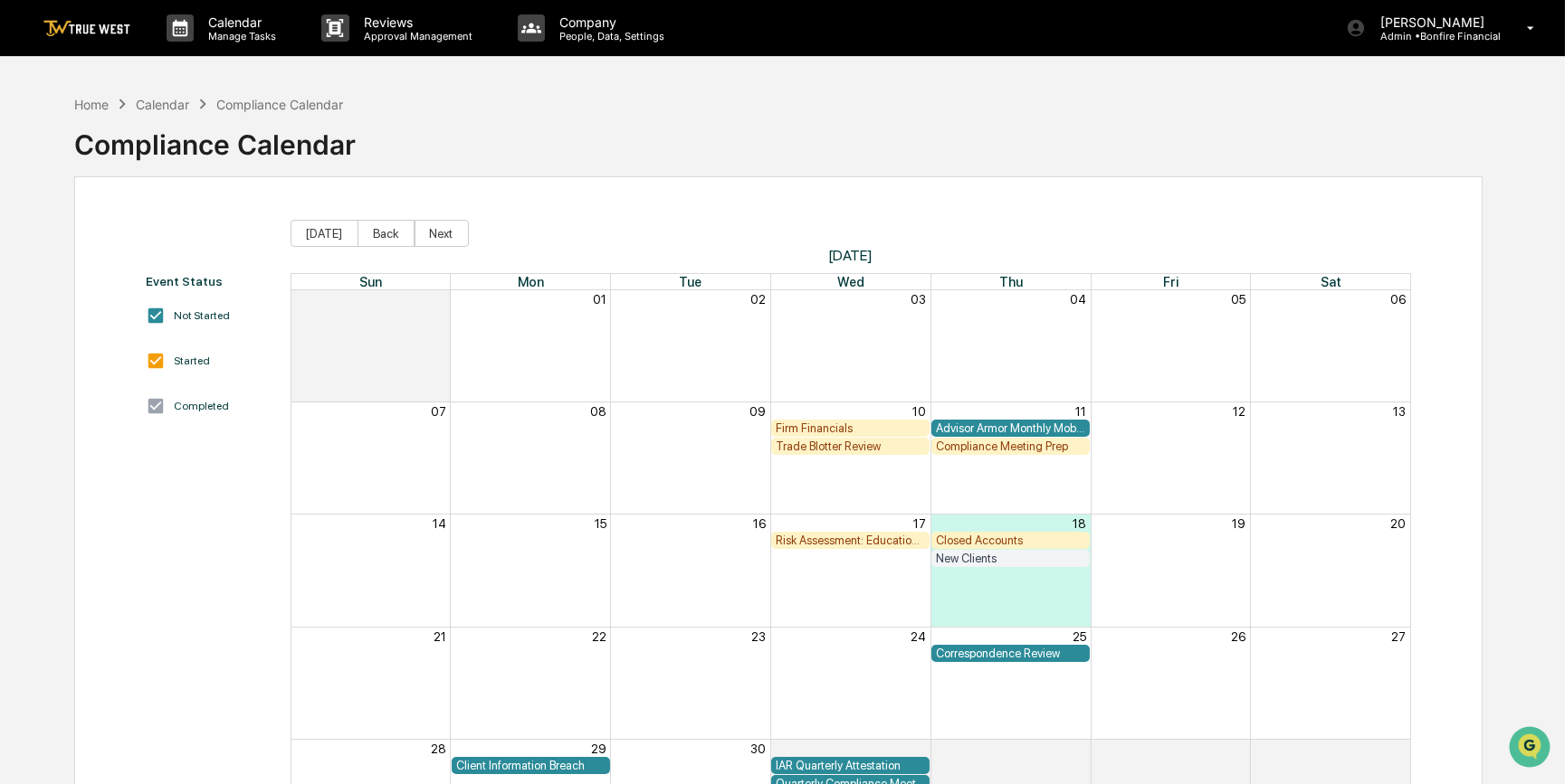
click at [1195, 551] on div "New Clients" at bounding box center [851, 559] width 1119 height 18
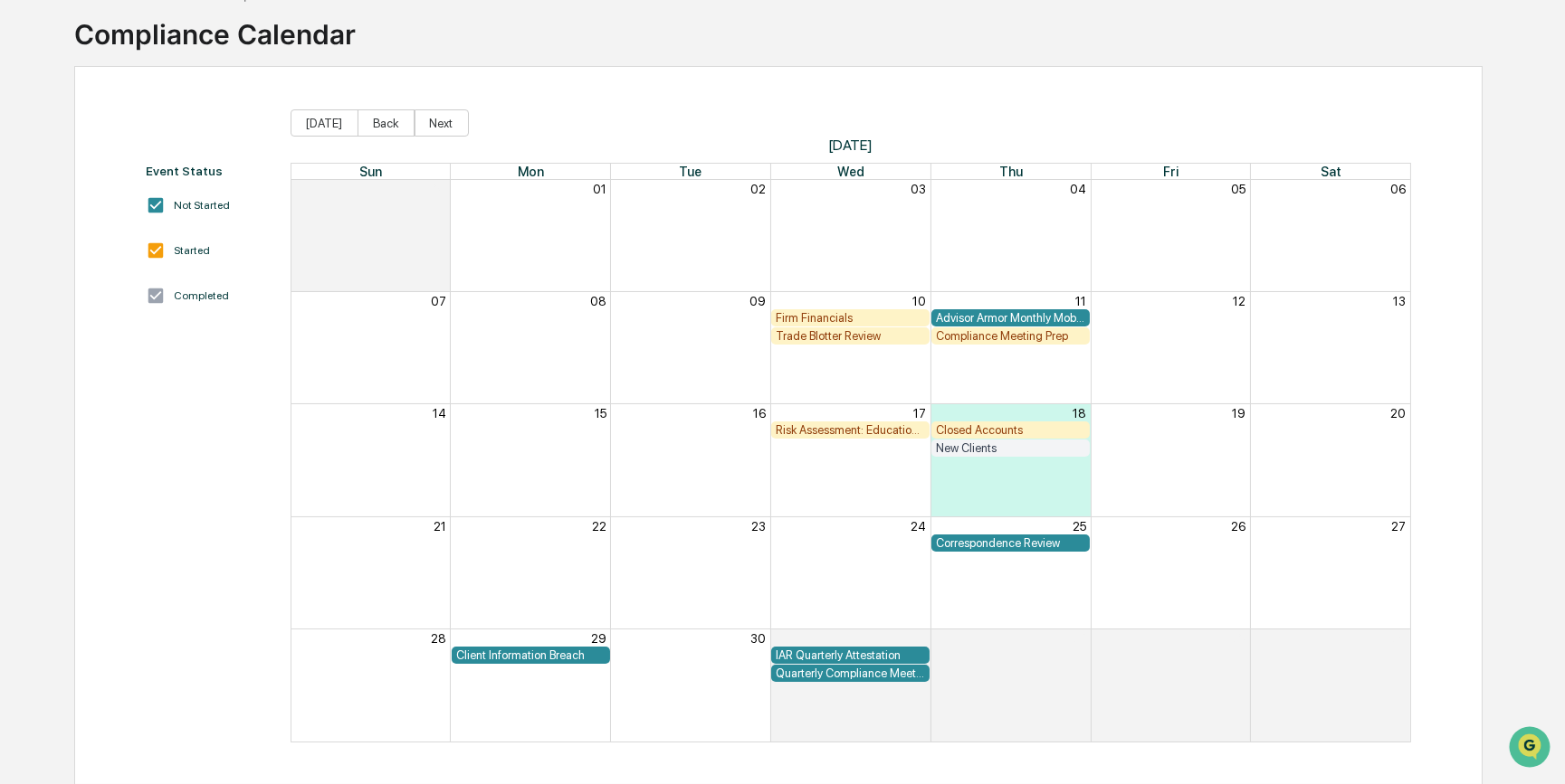
scroll to position [28, 0]
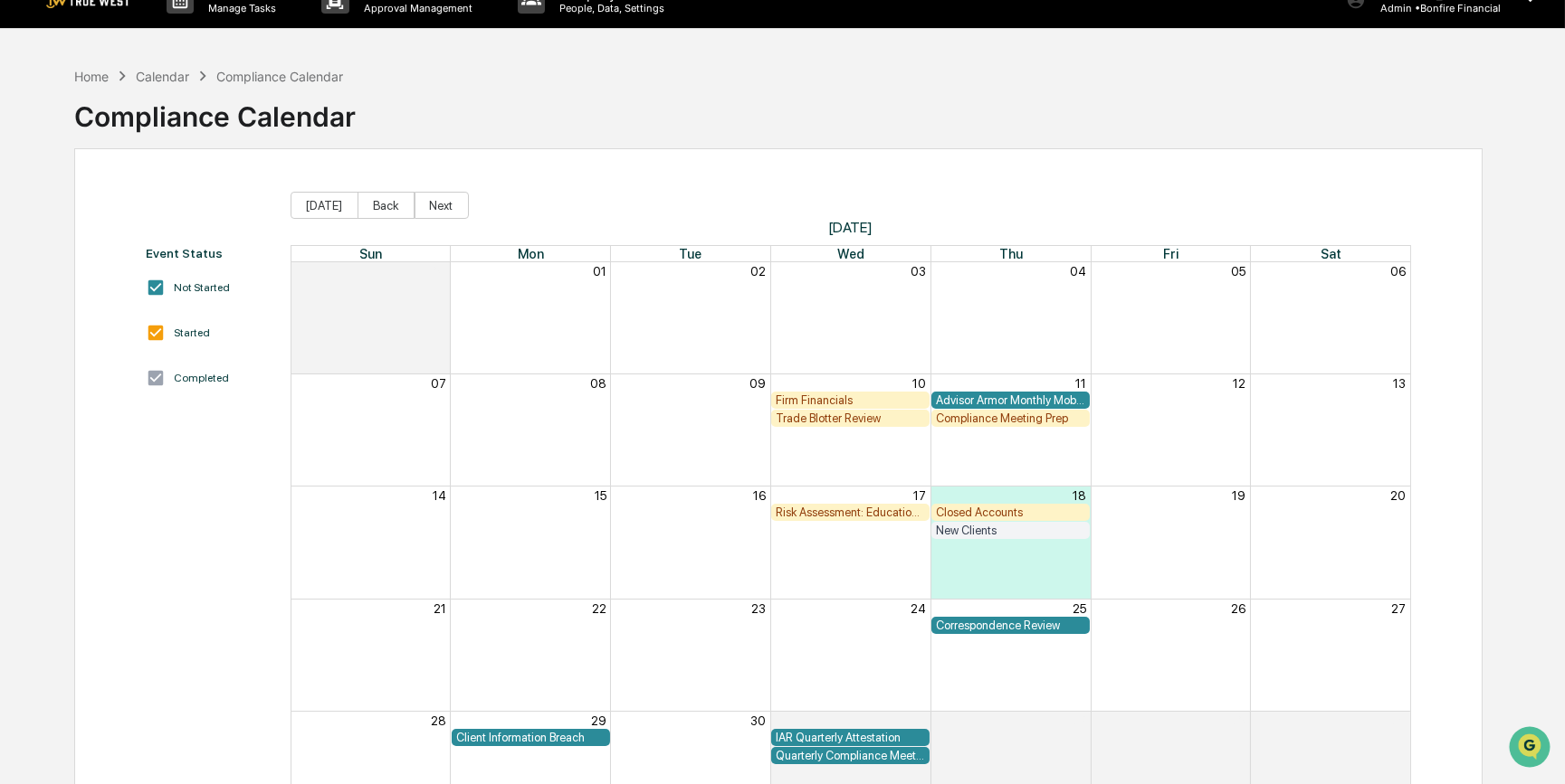
click at [805, 395] on div "Firm Financials" at bounding box center [850, 400] width 150 height 14
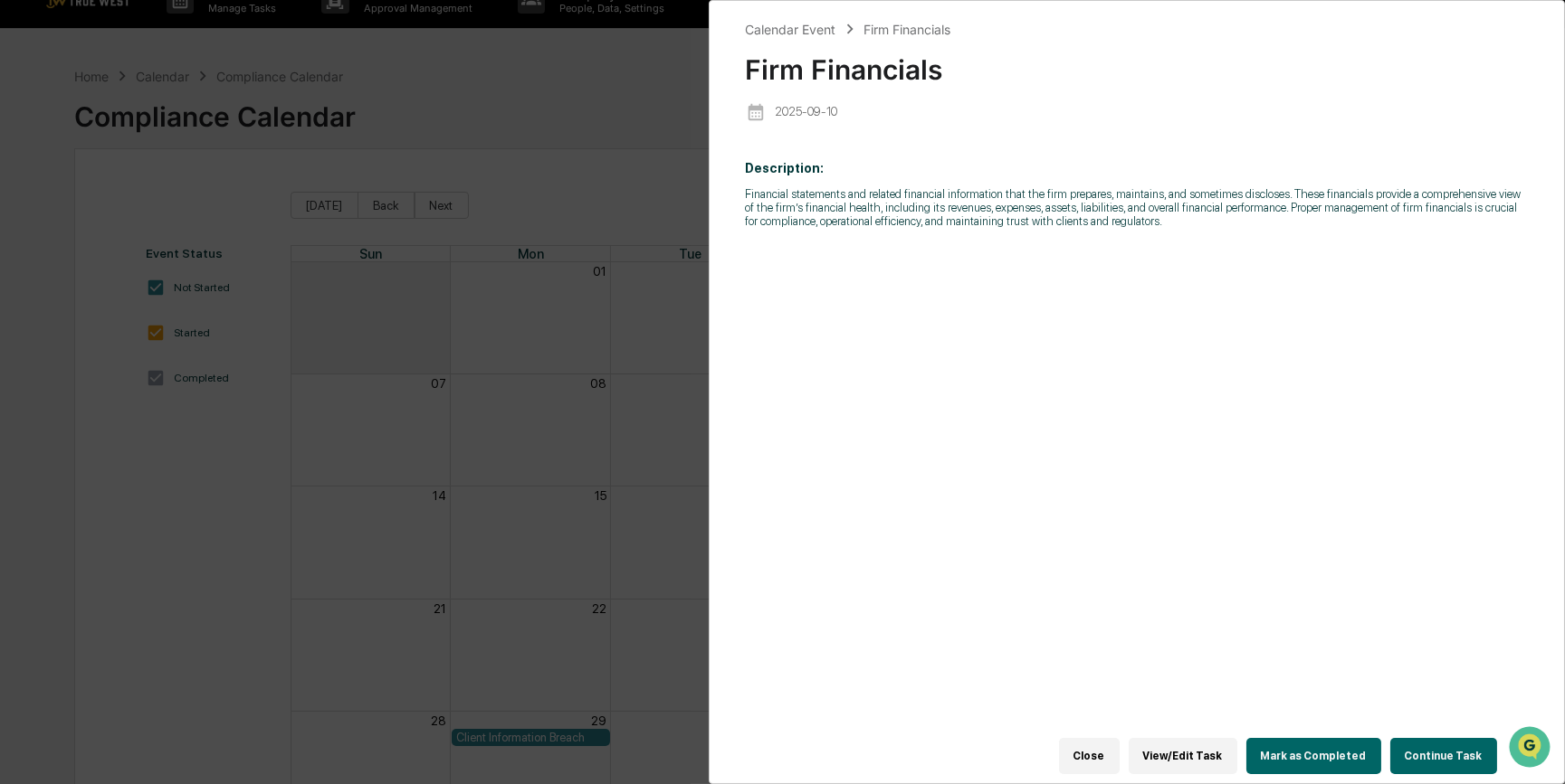
click at [1185, 748] on button "View/Edit Task" at bounding box center [1182, 757] width 109 height 37
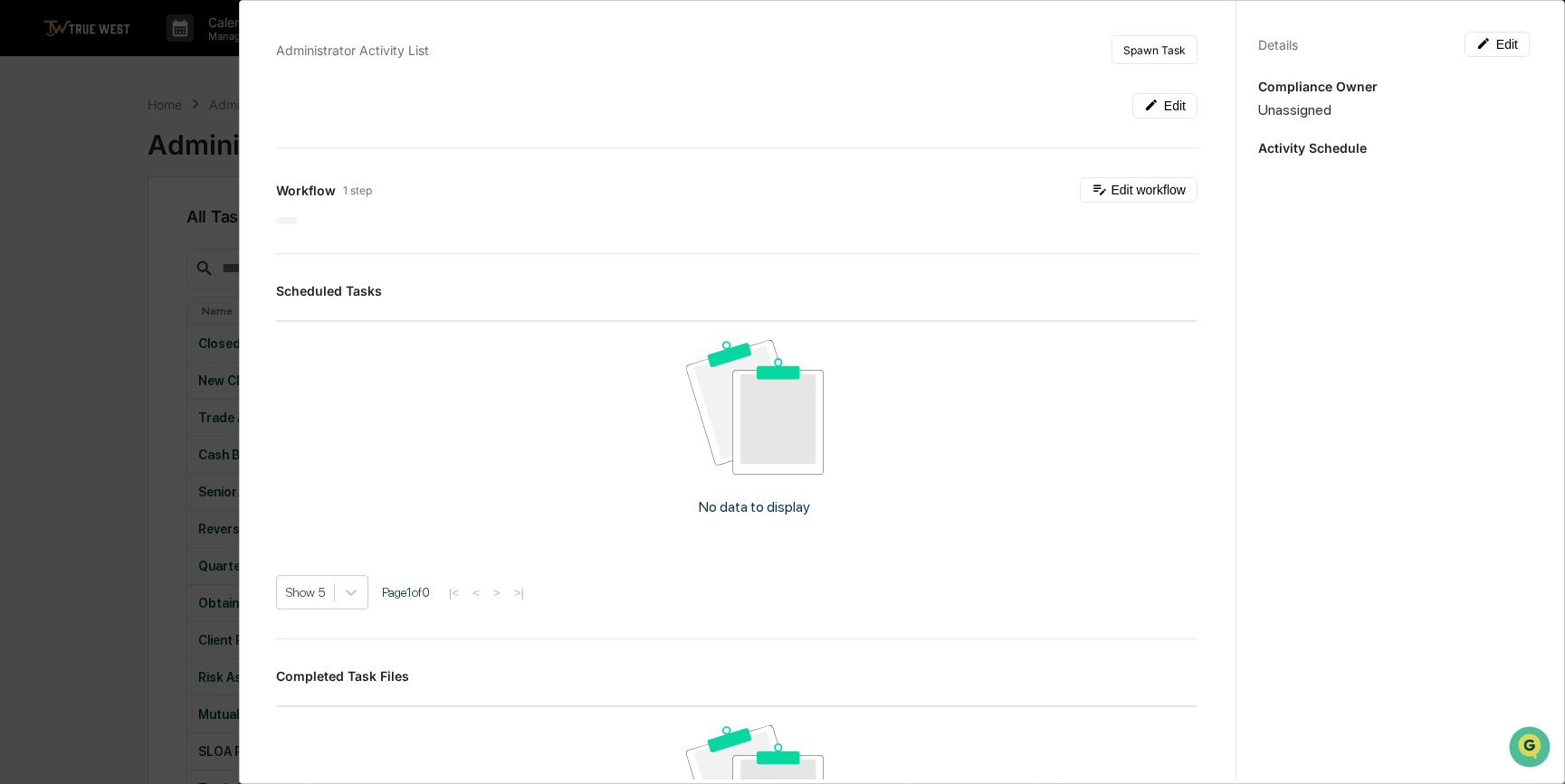
click at [71, 505] on div "Administrator Activity List Spawn Task Edit Workflow 1 step Edit workflow Sched…" at bounding box center [782, 392] width 1565 height 784
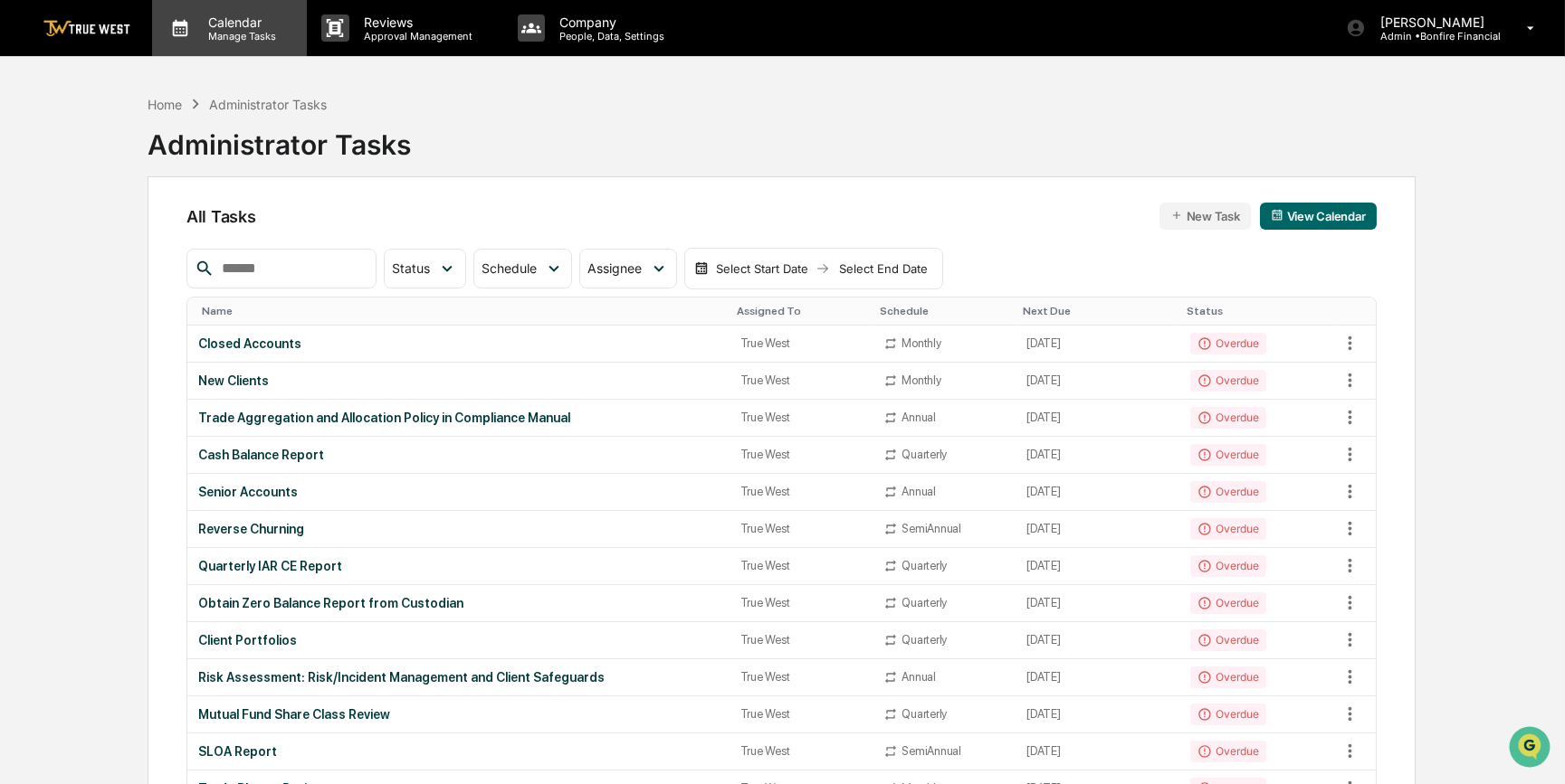
click at [226, 16] on p "Calendar" at bounding box center [239, 22] width 91 height 16
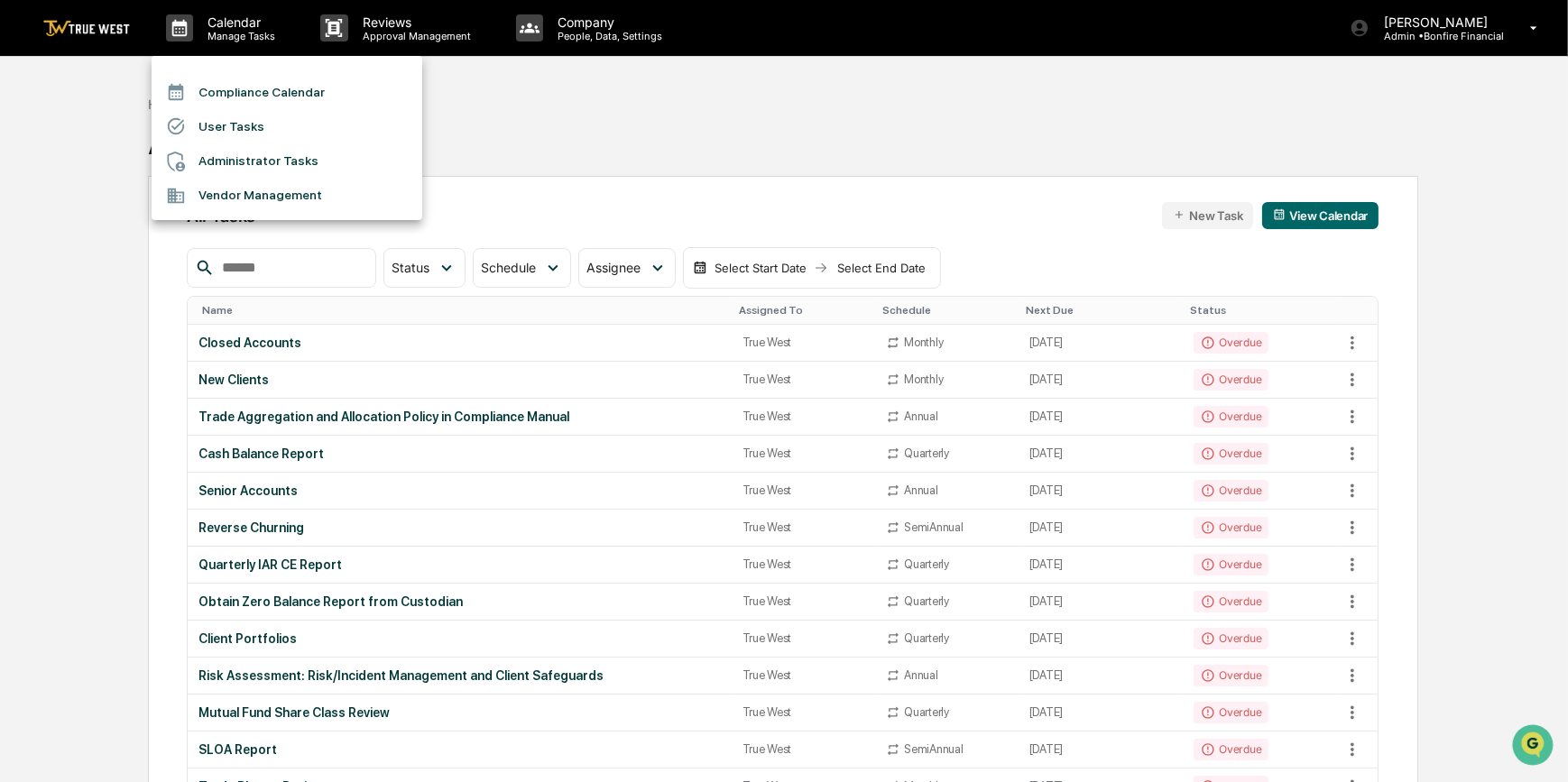
click at [240, 89] on li "Compliance Calendar" at bounding box center [286, 92] width 270 height 35
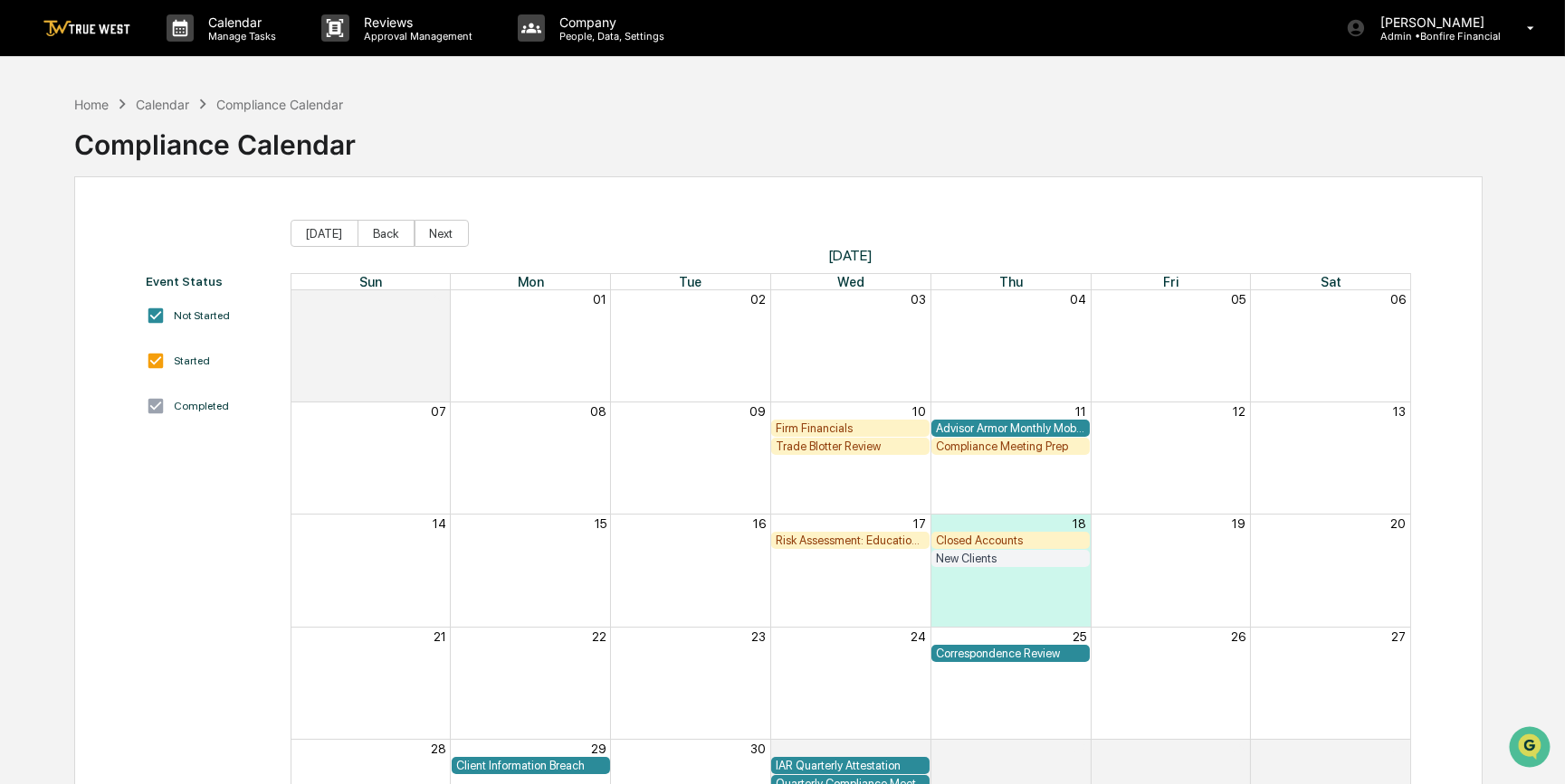
click at [819, 427] on div "Firm Financials" at bounding box center [850, 428] width 150 height 14
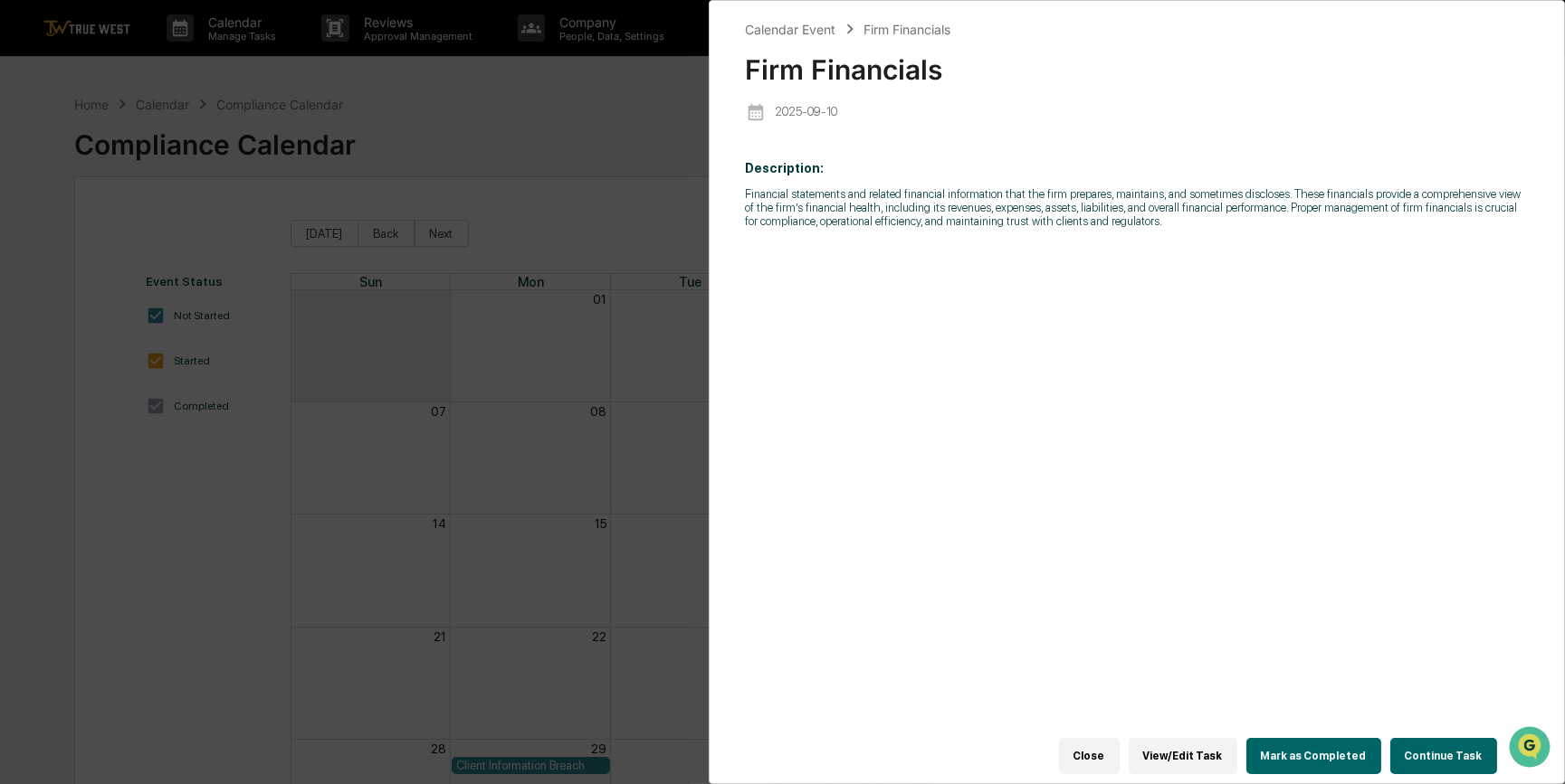
click at [1196, 750] on button "View/Edit Task" at bounding box center [1182, 757] width 109 height 37
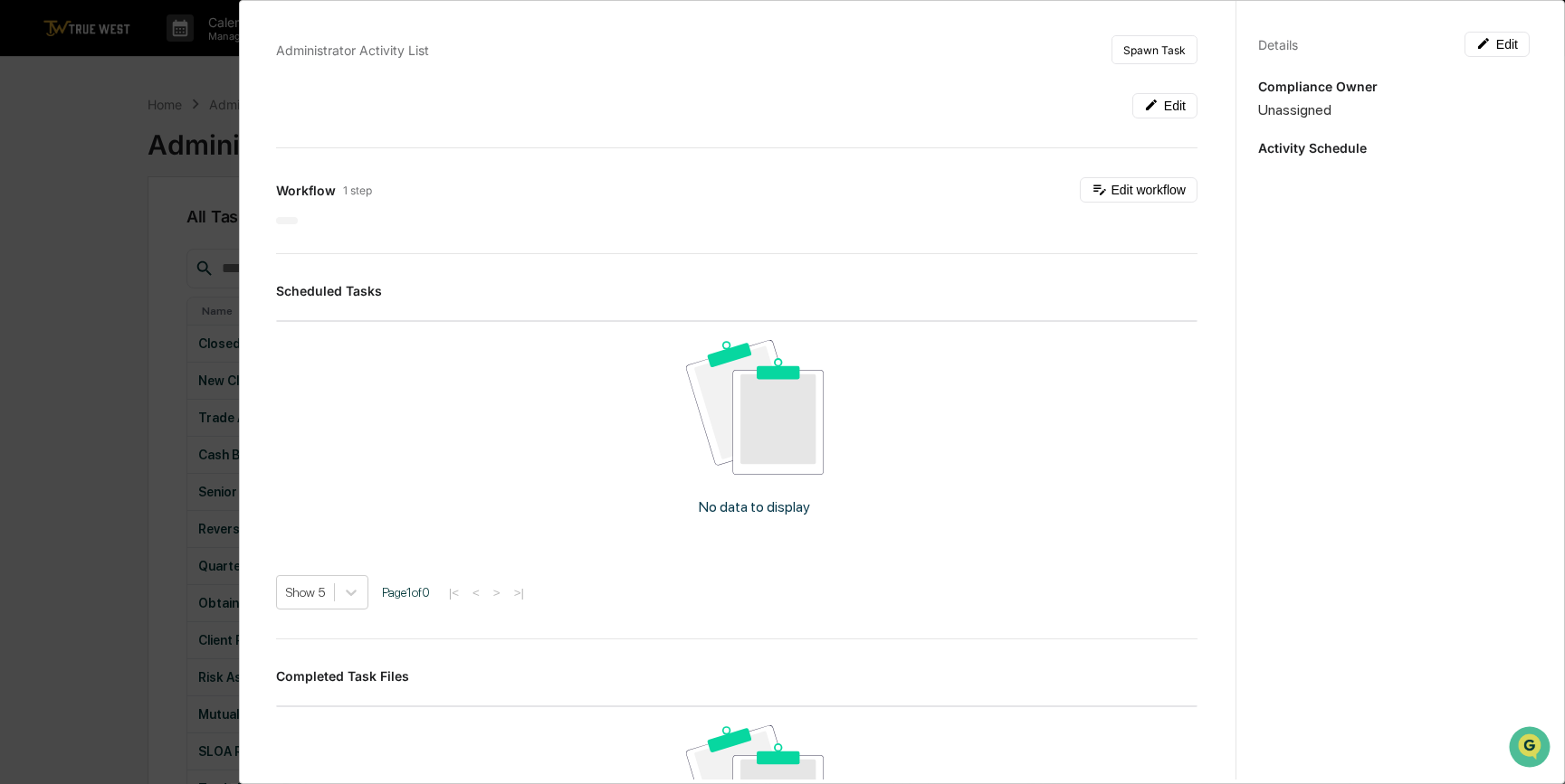
click at [83, 520] on div "Administrator Activity List Spawn Task Edit Workflow 1 step Edit workflow Sched…" at bounding box center [782, 392] width 1565 height 784
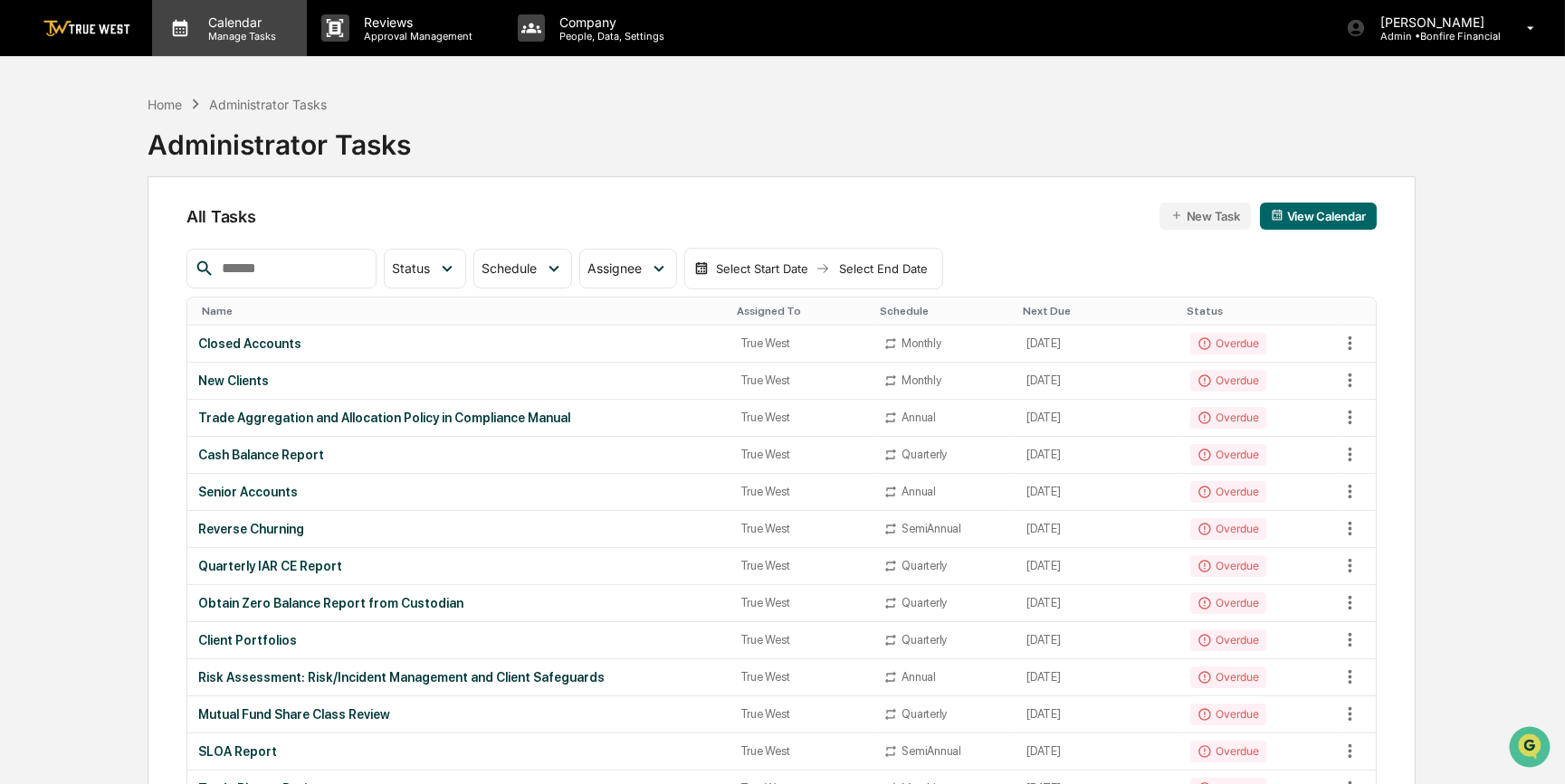
click at [231, 18] on p "Calendar" at bounding box center [239, 22] width 91 height 16
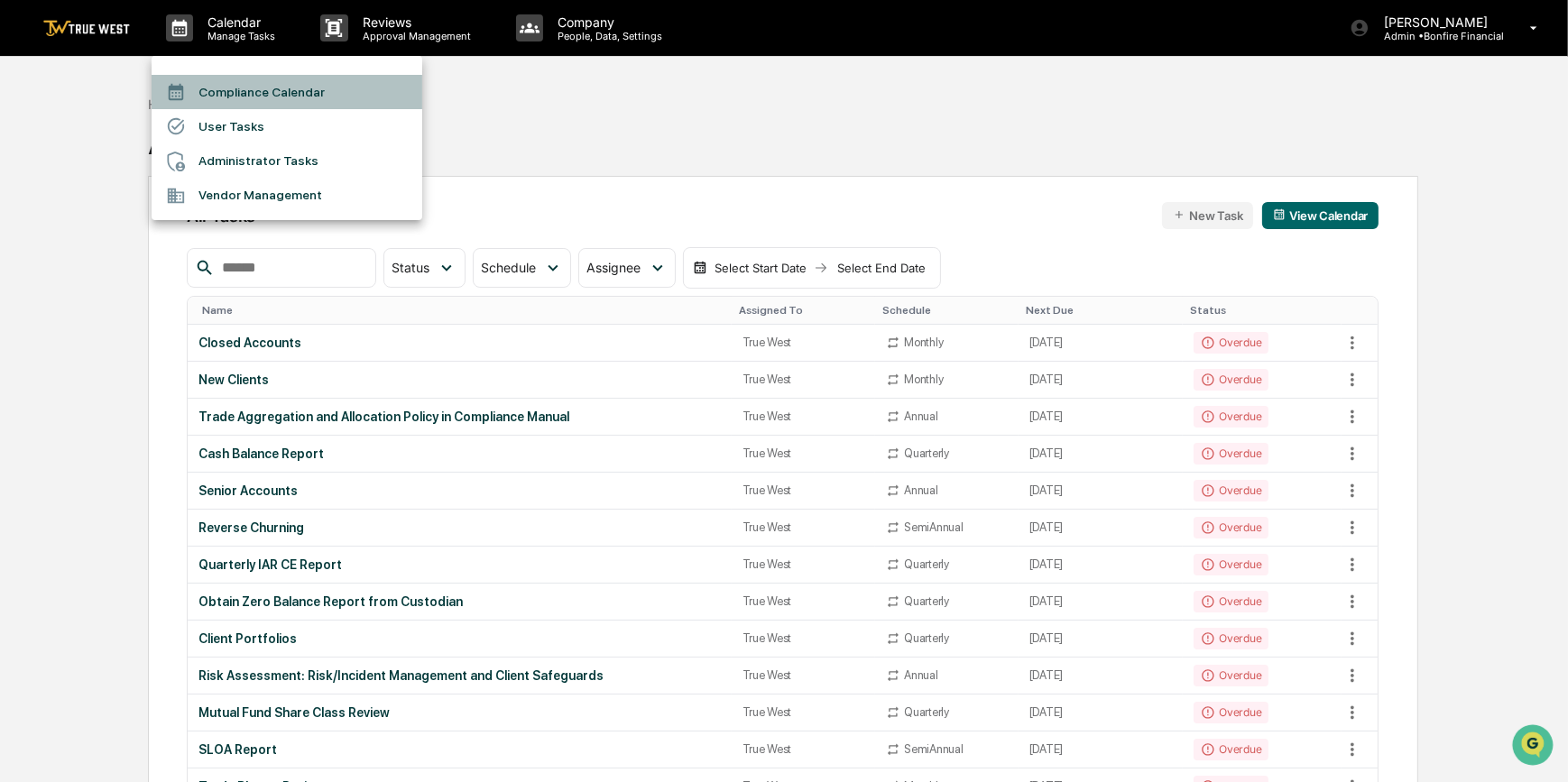
click at [225, 89] on li "Compliance Calendar" at bounding box center [286, 92] width 270 height 35
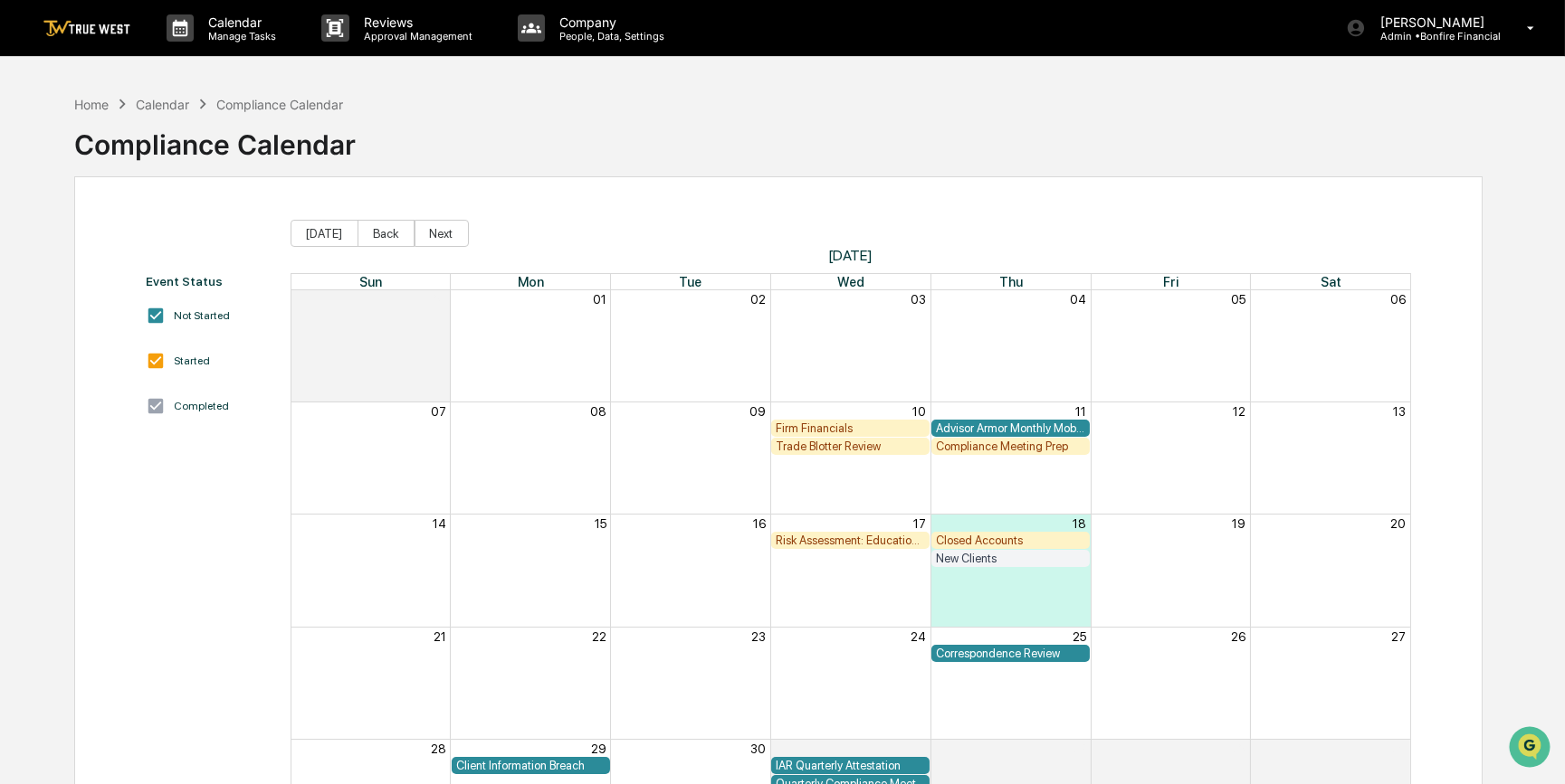
click at [791, 425] on div "Firm Financials" at bounding box center [850, 428] width 150 height 14
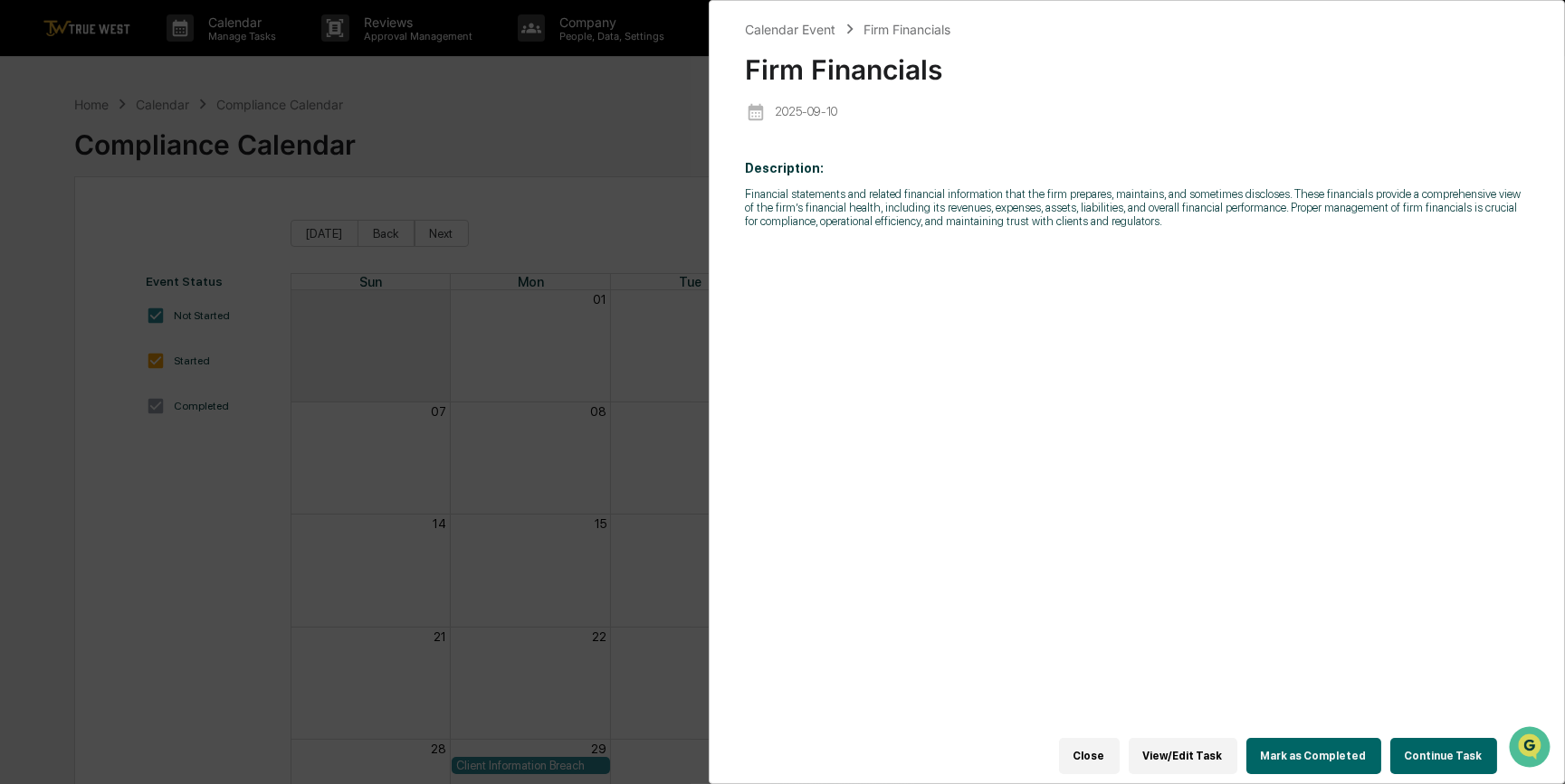
click at [1438, 751] on button "Continue Task" at bounding box center [1443, 757] width 107 height 37
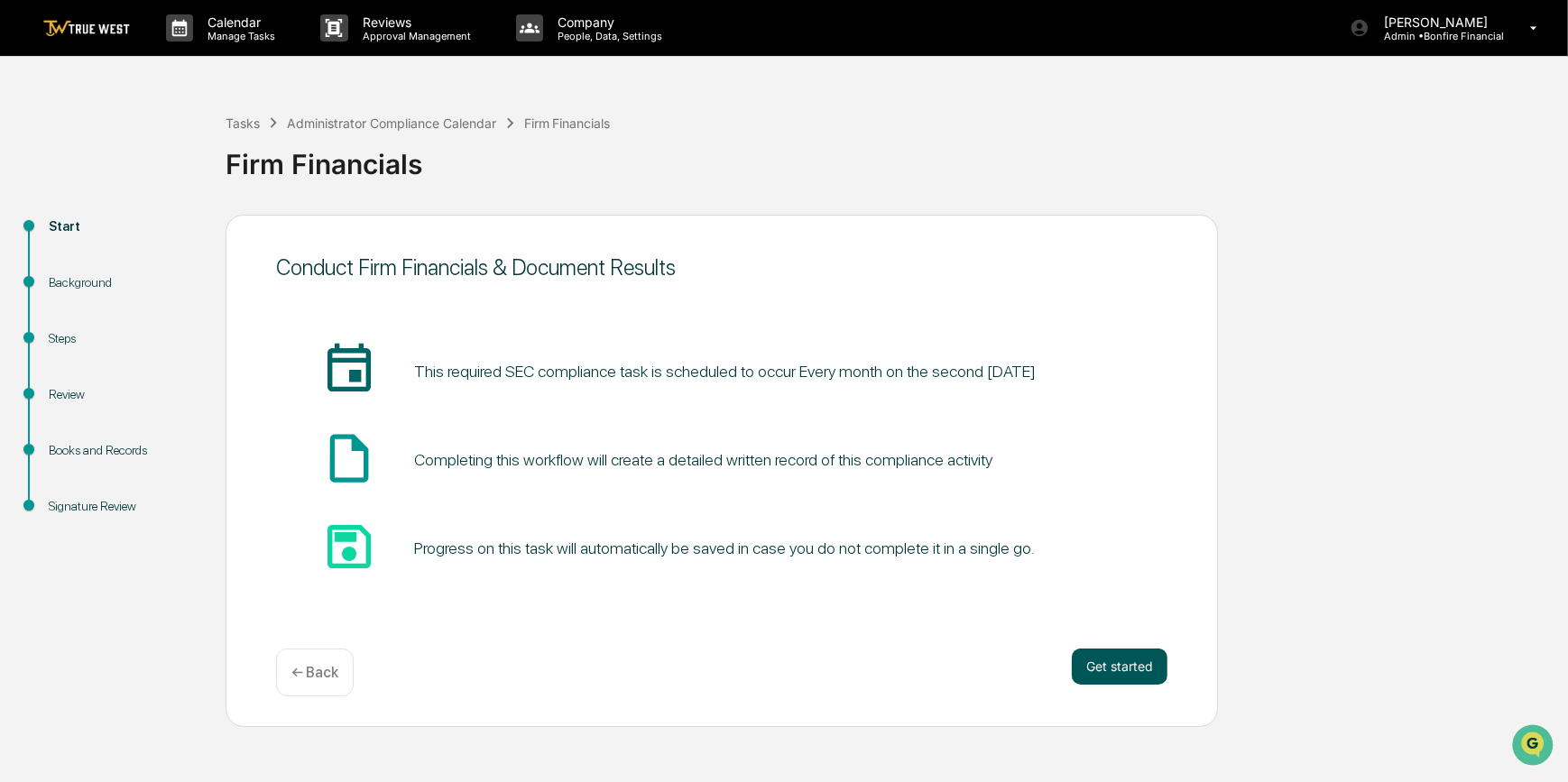
click at [1110, 663] on button "Get started" at bounding box center [1119, 667] width 96 height 36
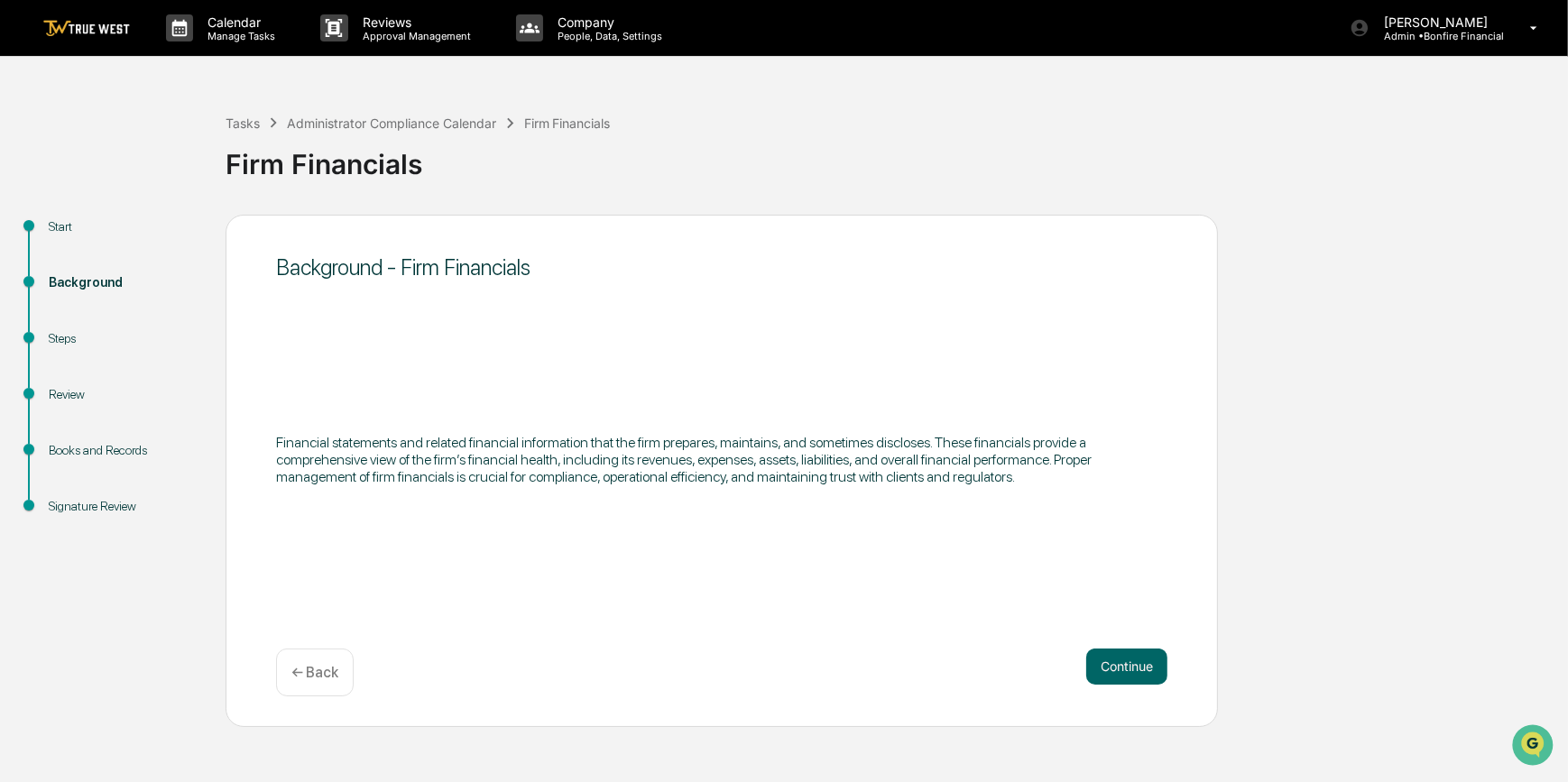
click at [1110, 663] on button "Continue" at bounding box center [1126, 667] width 81 height 36
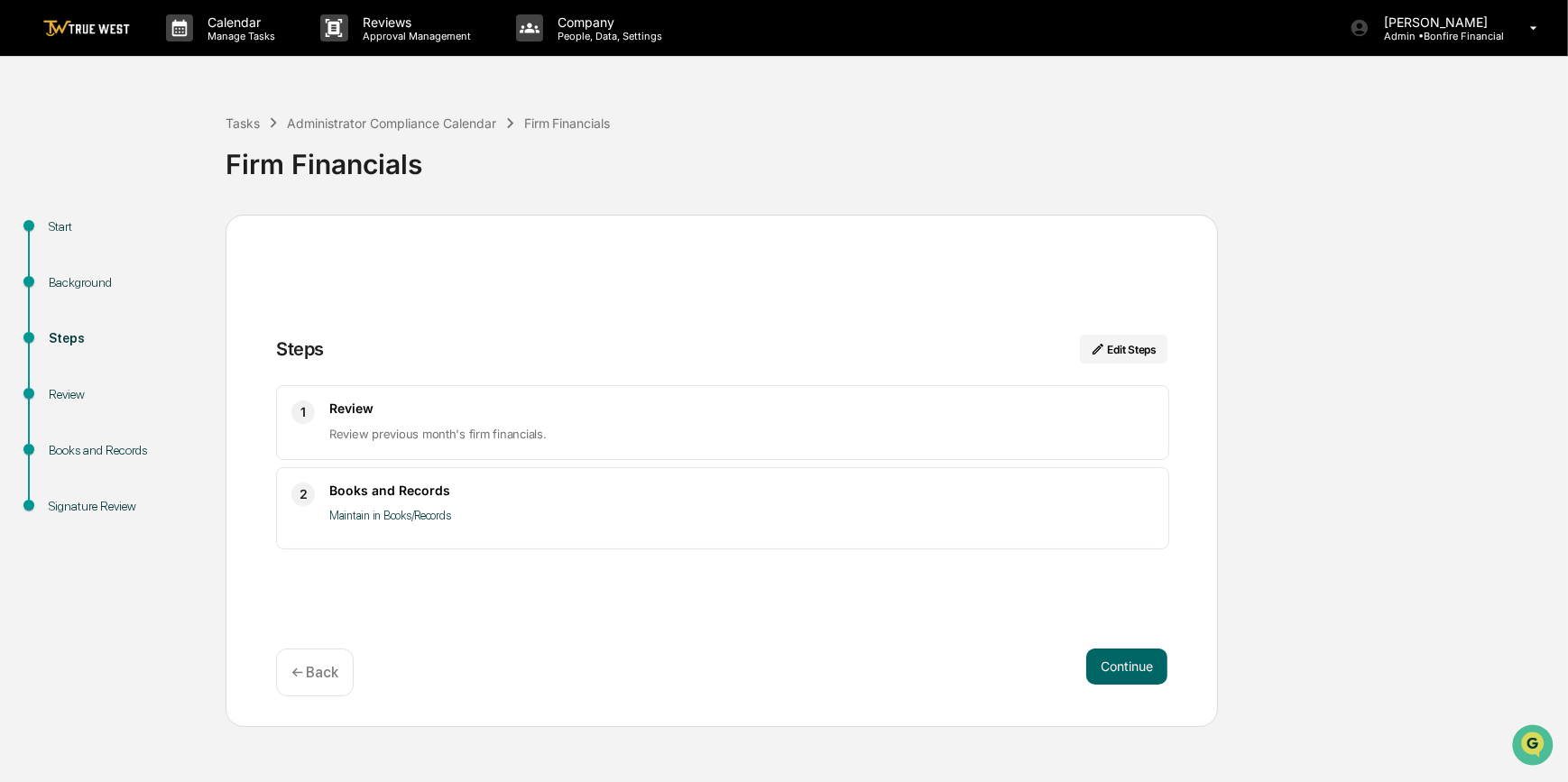
click at [1110, 663] on button "Continue" at bounding box center [1126, 667] width 81 height 36
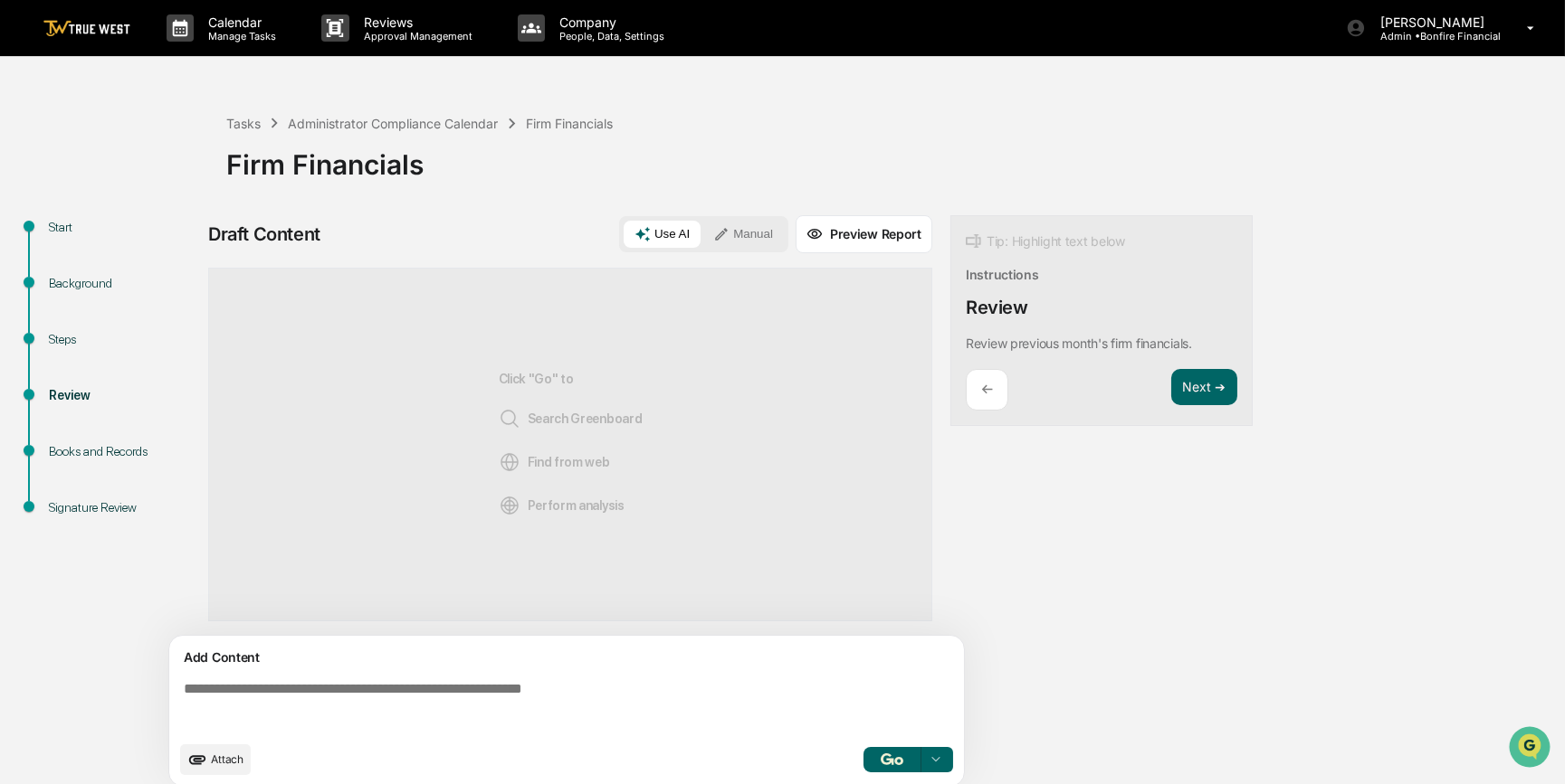
click at [470, 703] on textarea at bounding box center [570, 706] width 787 height 65
paste textarea "**********"
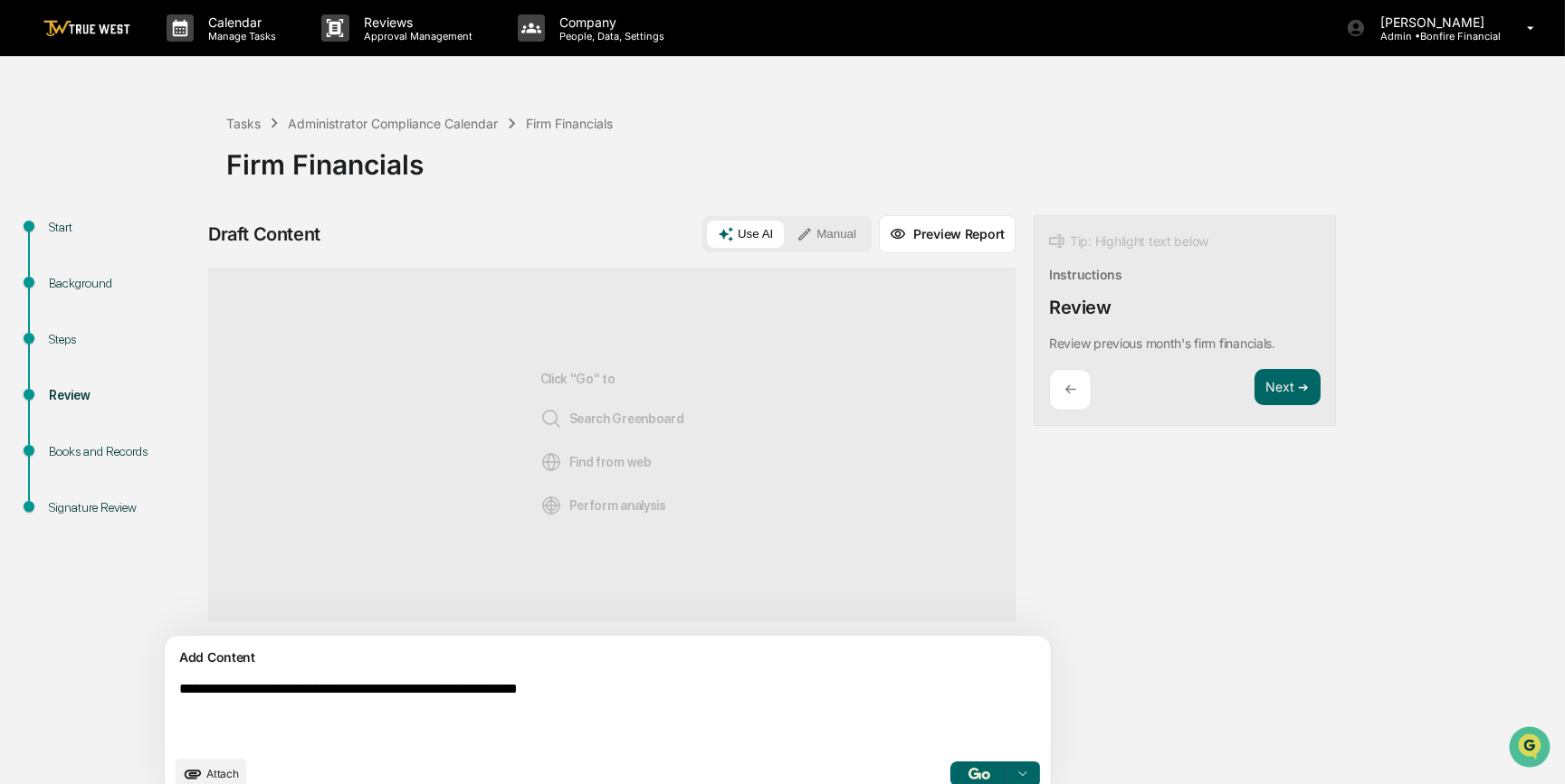
type textarea "**********"
click at [785, 241] on button "Manual" at bounding box center [825, 235] width 81 height 27
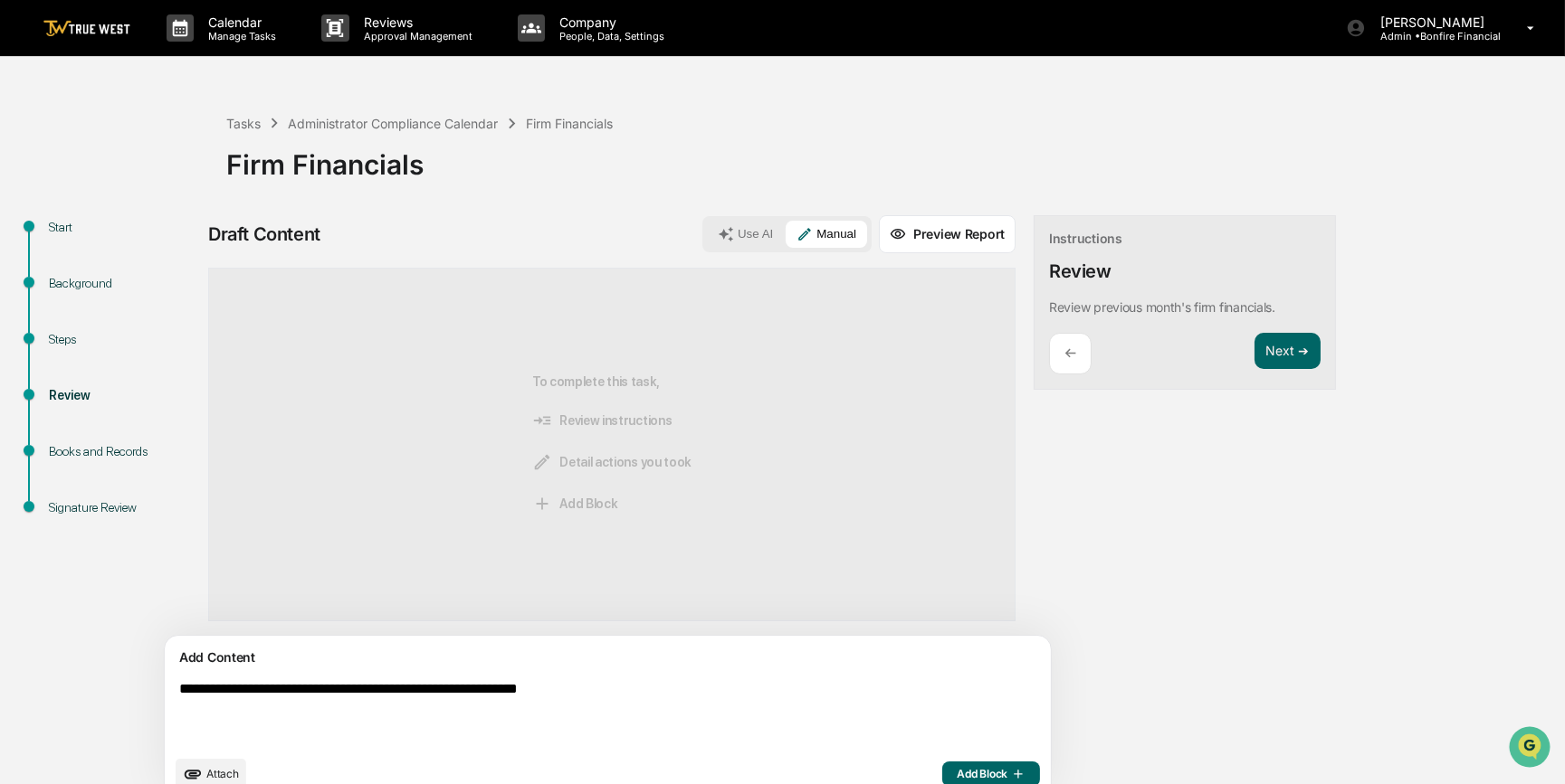
click at [957, 774] on span "Add Block" at bounding box center [991, 774] width 68 height 15
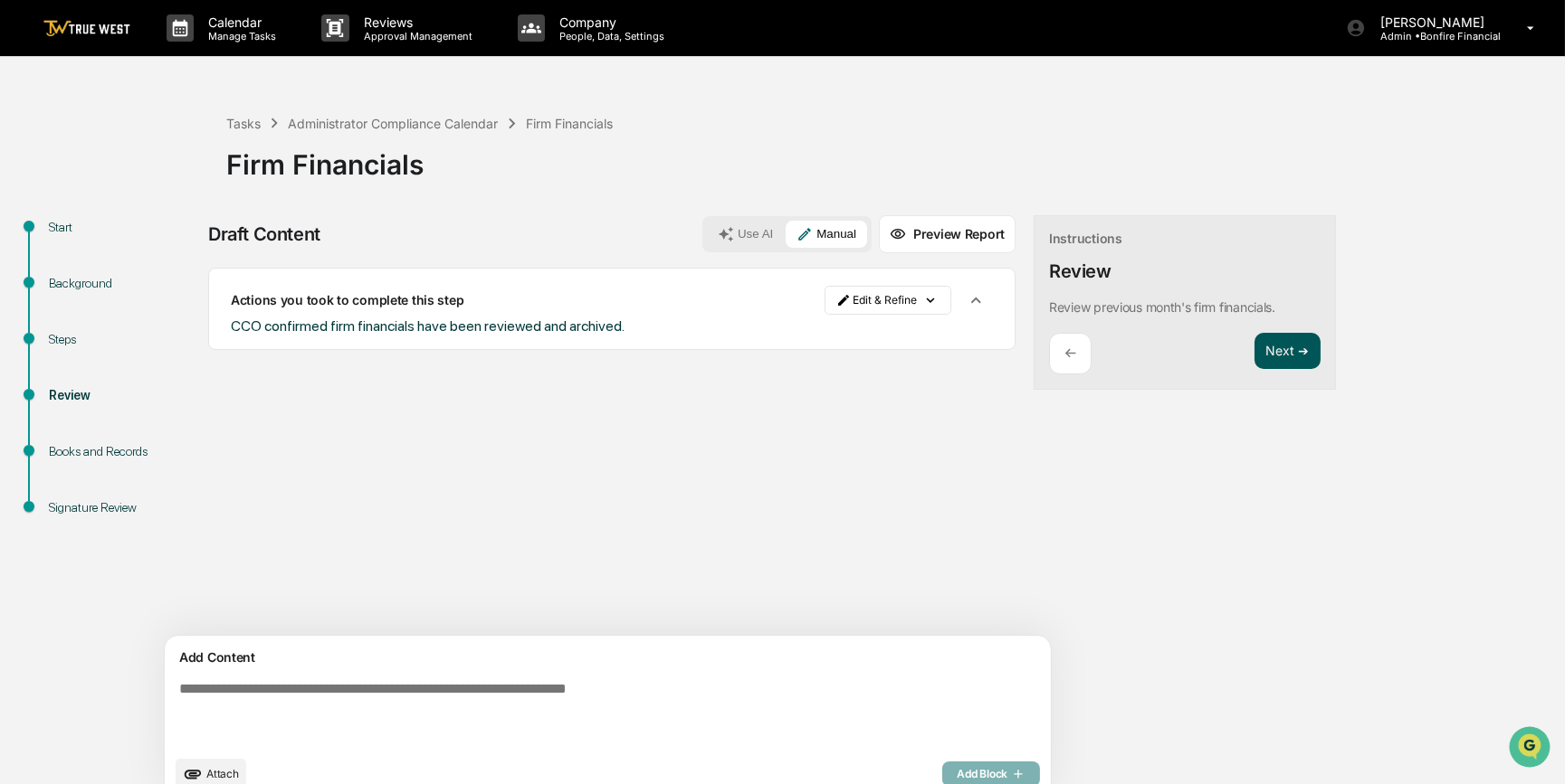
click at [1255, 350] on button "Next ➔" at bounding box center [1287, 351] width 66 height 37
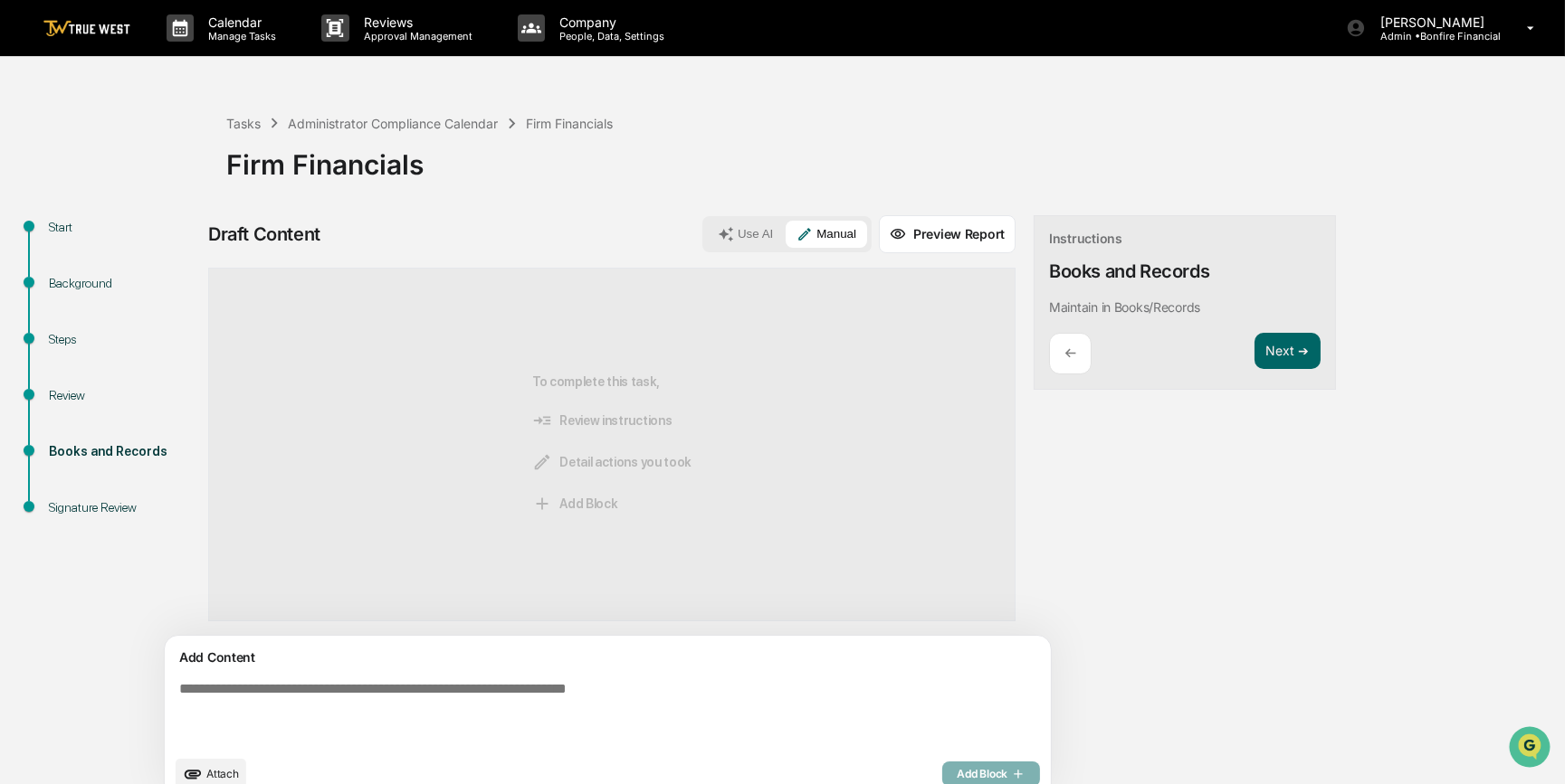
click at [397, 695] on textarea at bounding box center [565, 713] width 787 height 79
paste textarea "**********"
type textarea "**********"
click at [957, 769] on span "Add Block" at bounding box center [991, 774] width 68 height 15
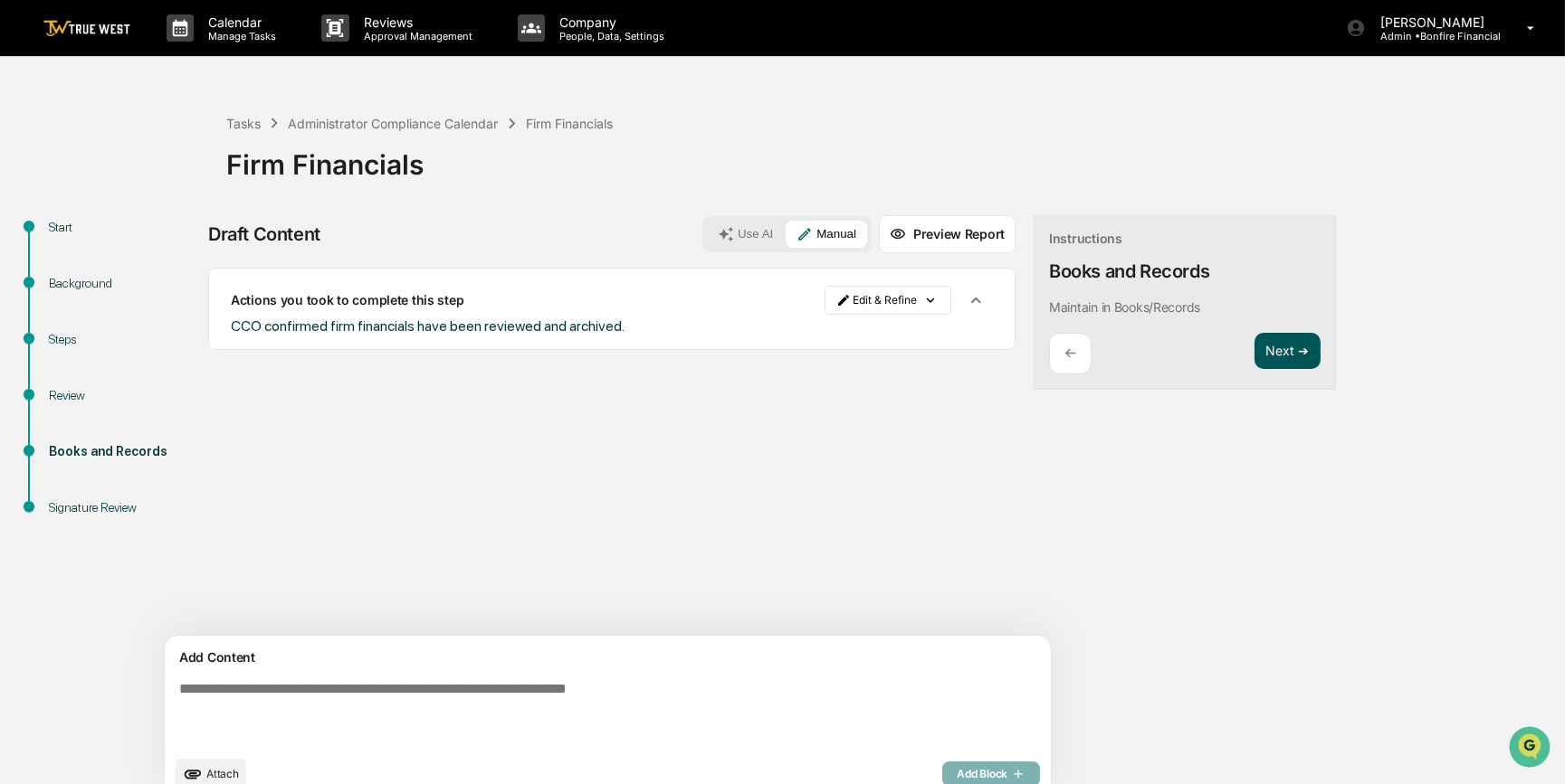
click at [1255, 358] on button "Next ➔" at bounding box center [1287, 351] width 66 height 37
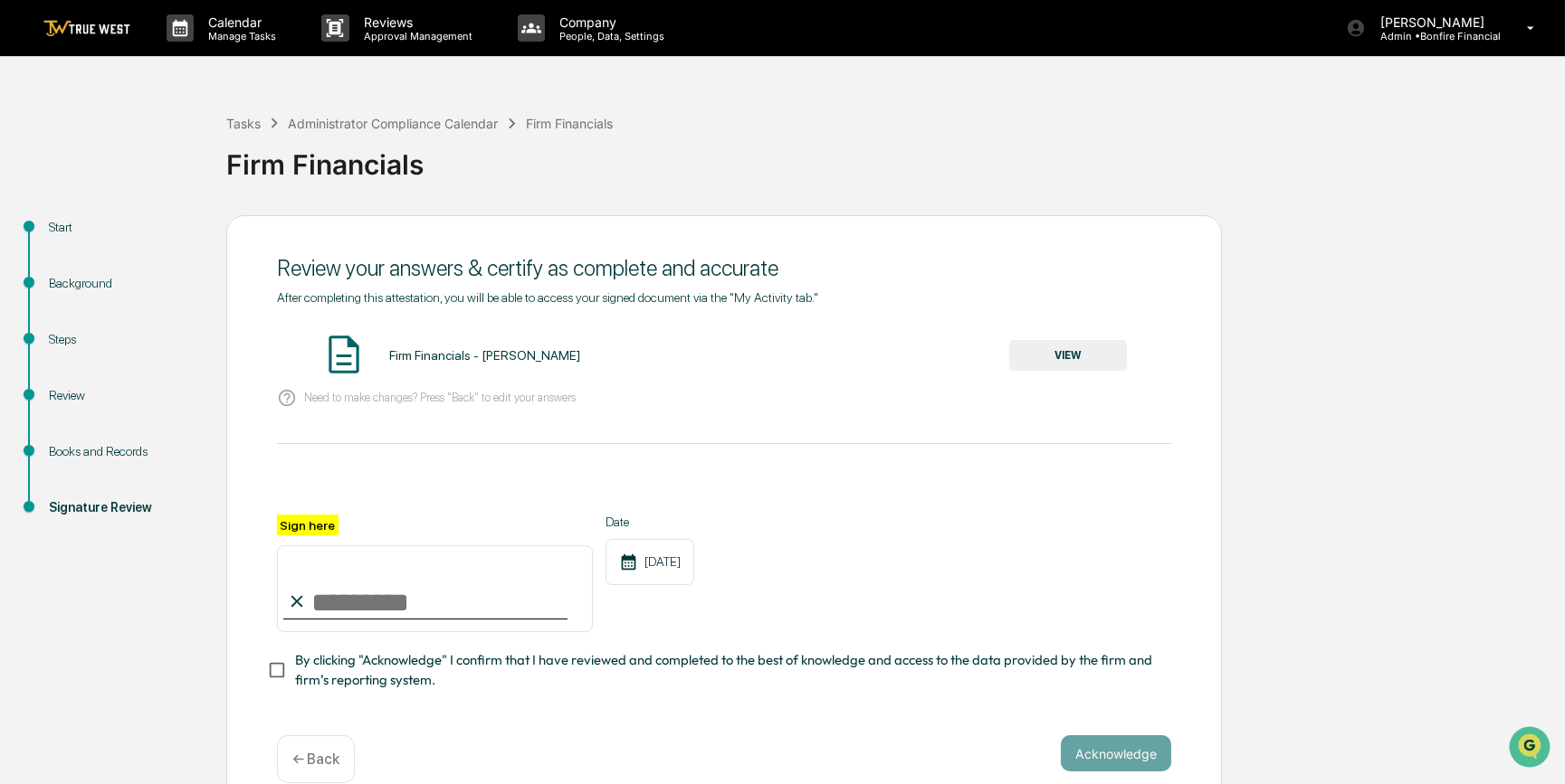
click at [345, 613] on input "Sign here" at bounding box center [435, 589] width 316 height 87
type input "*********"
click at [1035, 361] on button "VIEW" at bounding box center [1067, 356] width 118 height 31
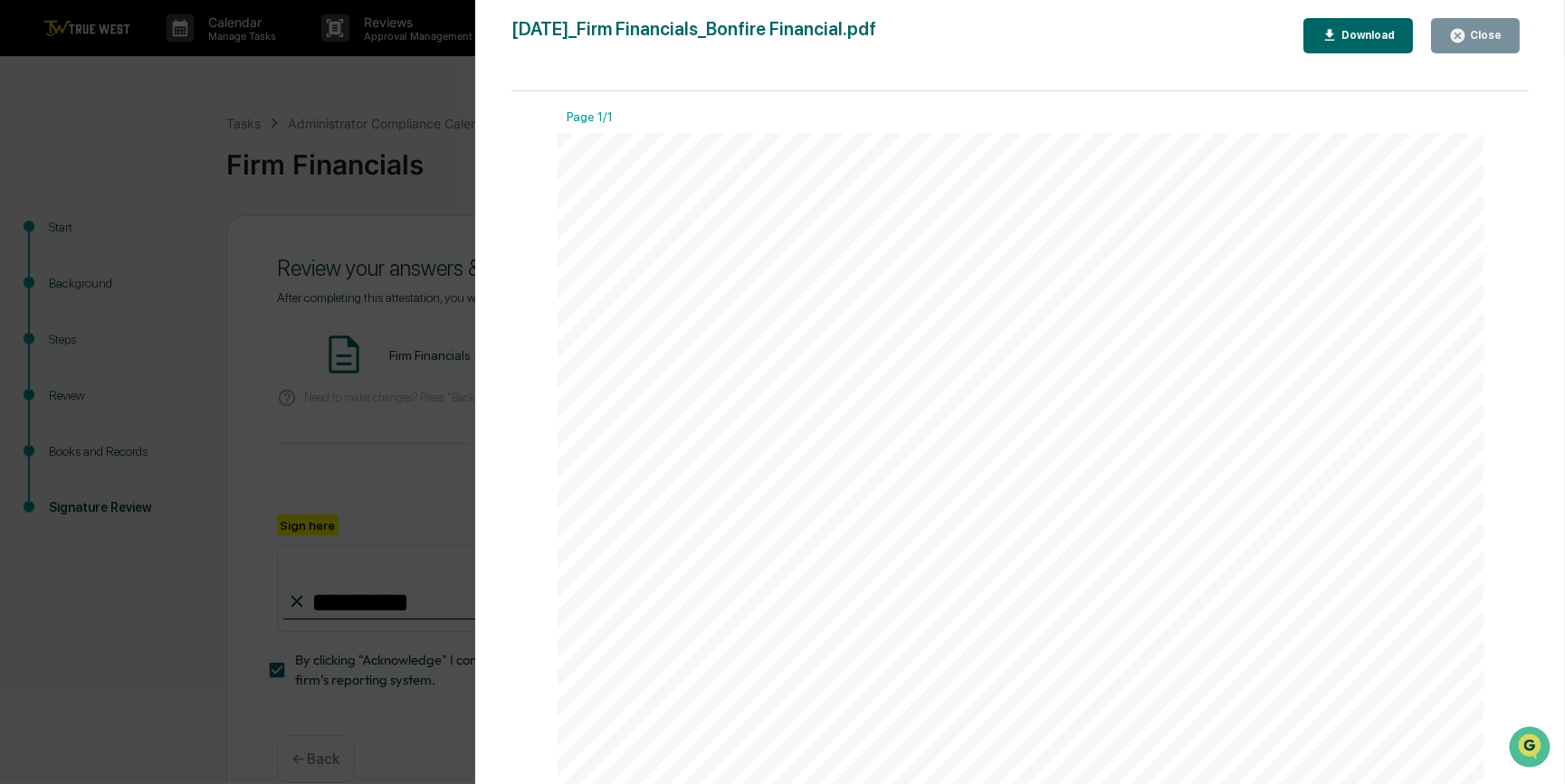
click at [385, 415] on div "Version History 09/18/2025, 09:43 PM Carliss Marshall 2025-09-18_Firm Financial…" at bounding box center [782, 392] width 1565 height 784
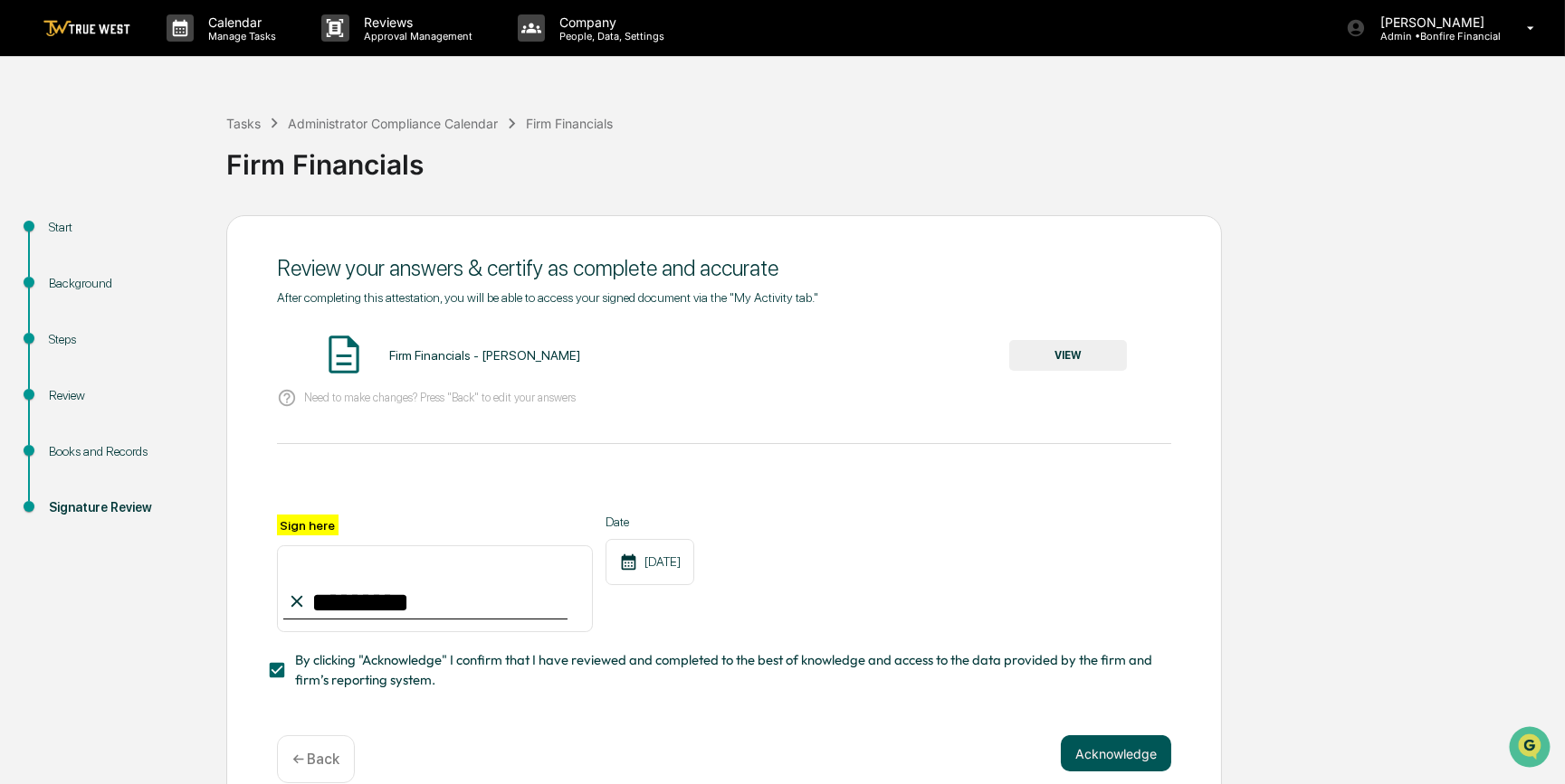
click at [1100, 759] on button "Acknowledge" at bounding box center [1115, 754] width 110 height 37
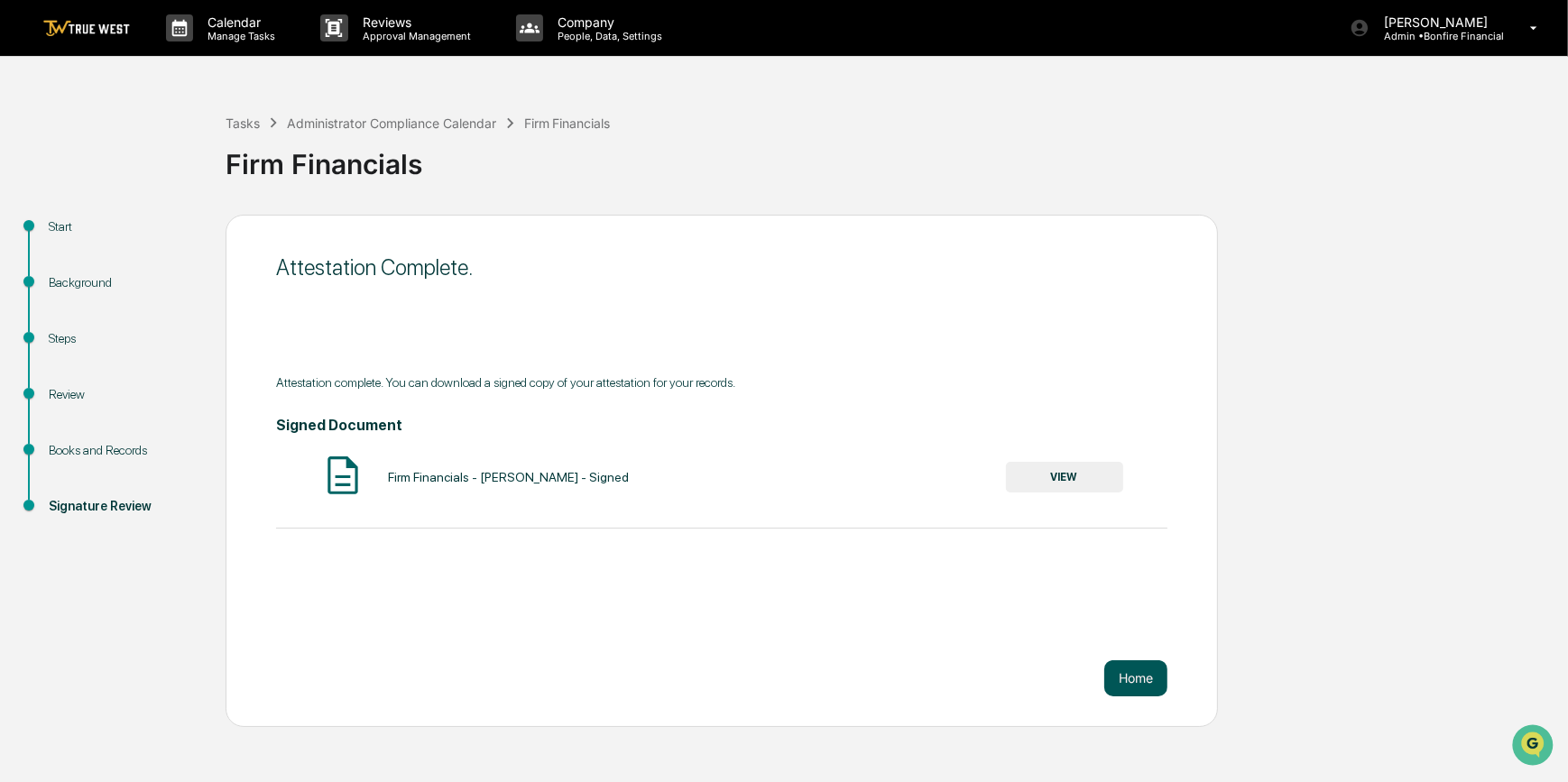
click at [1139, 682] on button "Home" at bounding box center [1135, 678] width 63 height 36
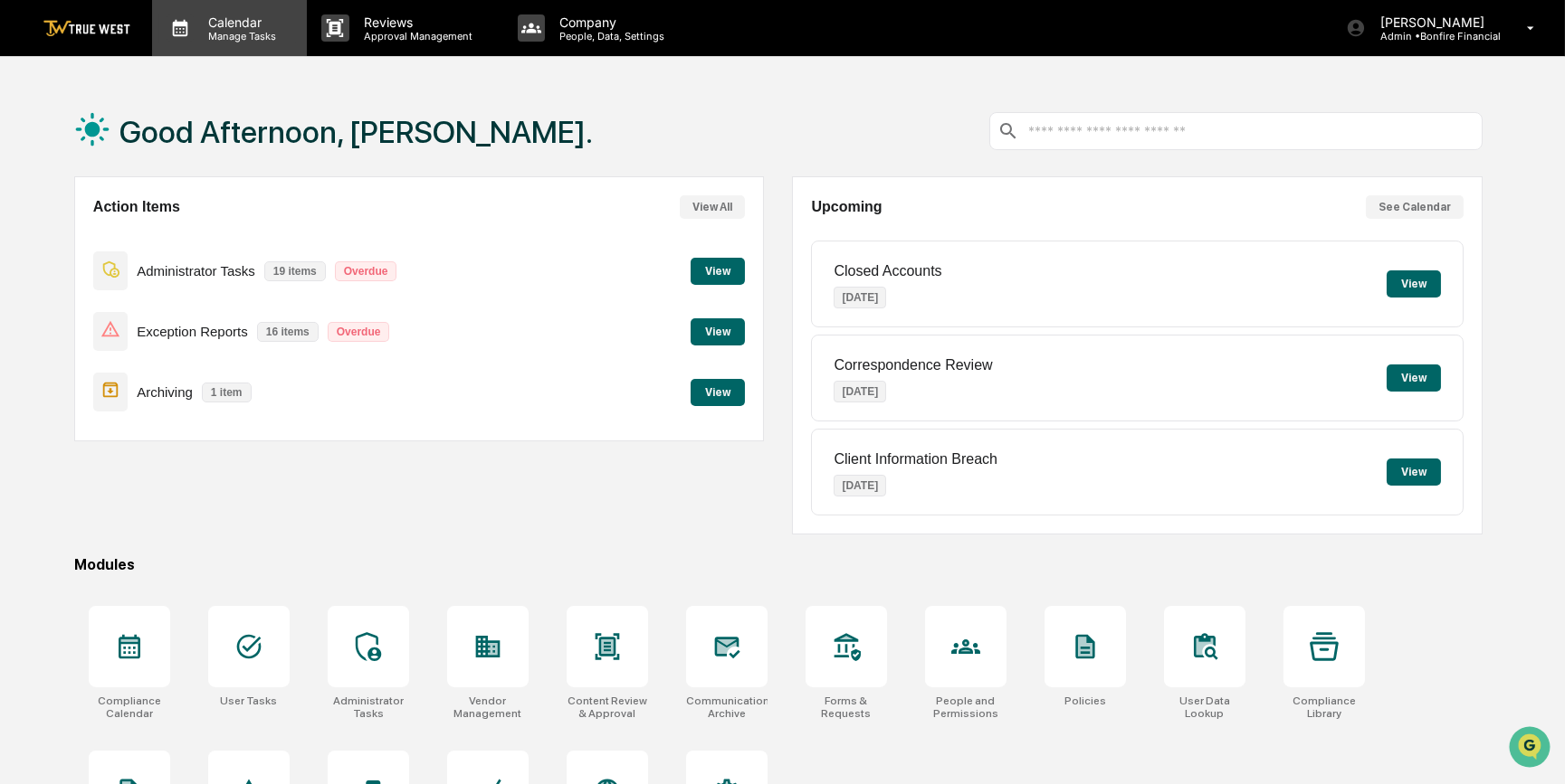
click at [248, 28] on p "Calendar" at bounding box center [239, 22] width 91 height 16
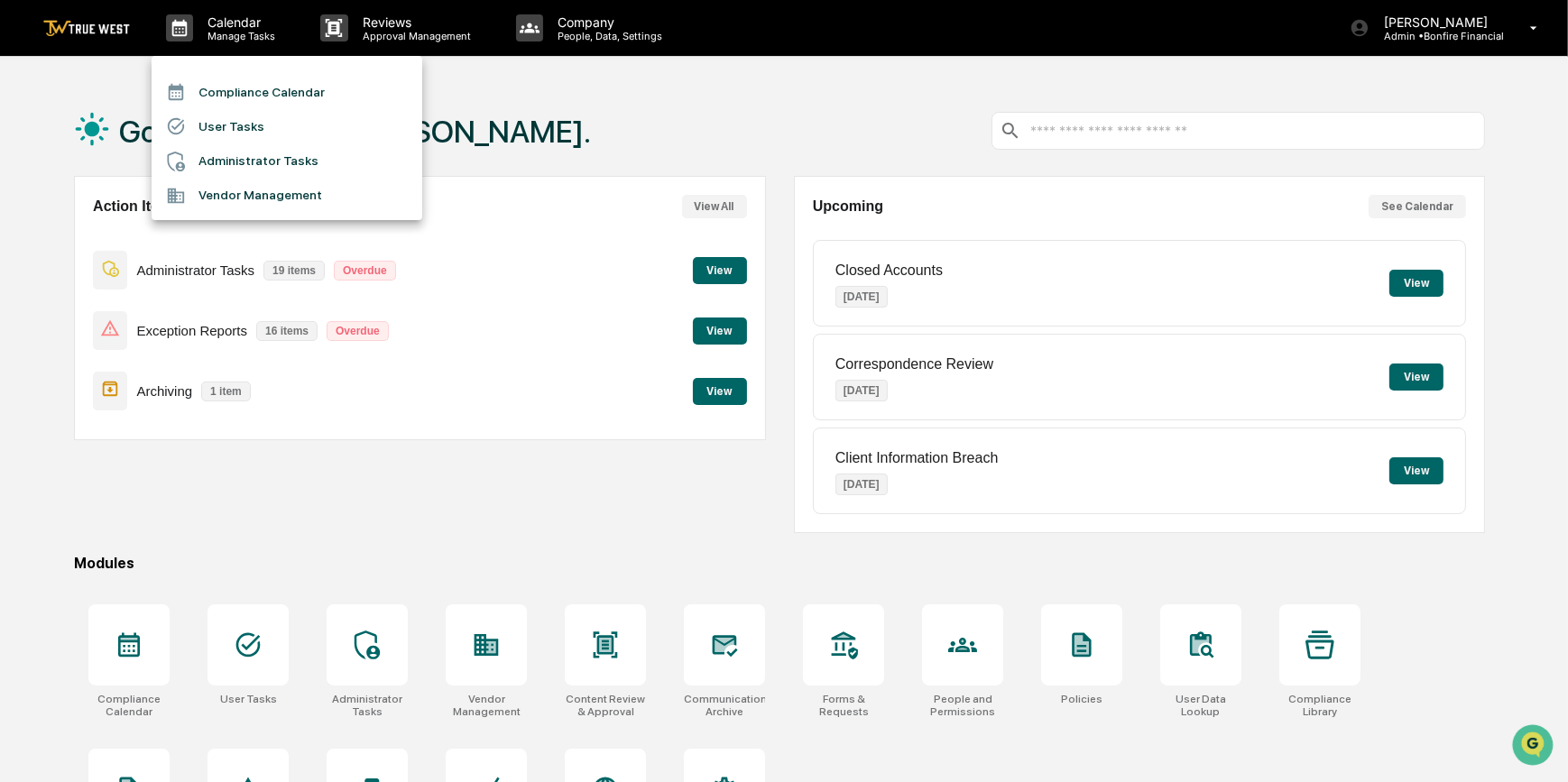
click at [258, 97] on li "Compliance Calendar" at bounding box center [286, 92] width 270 height 35
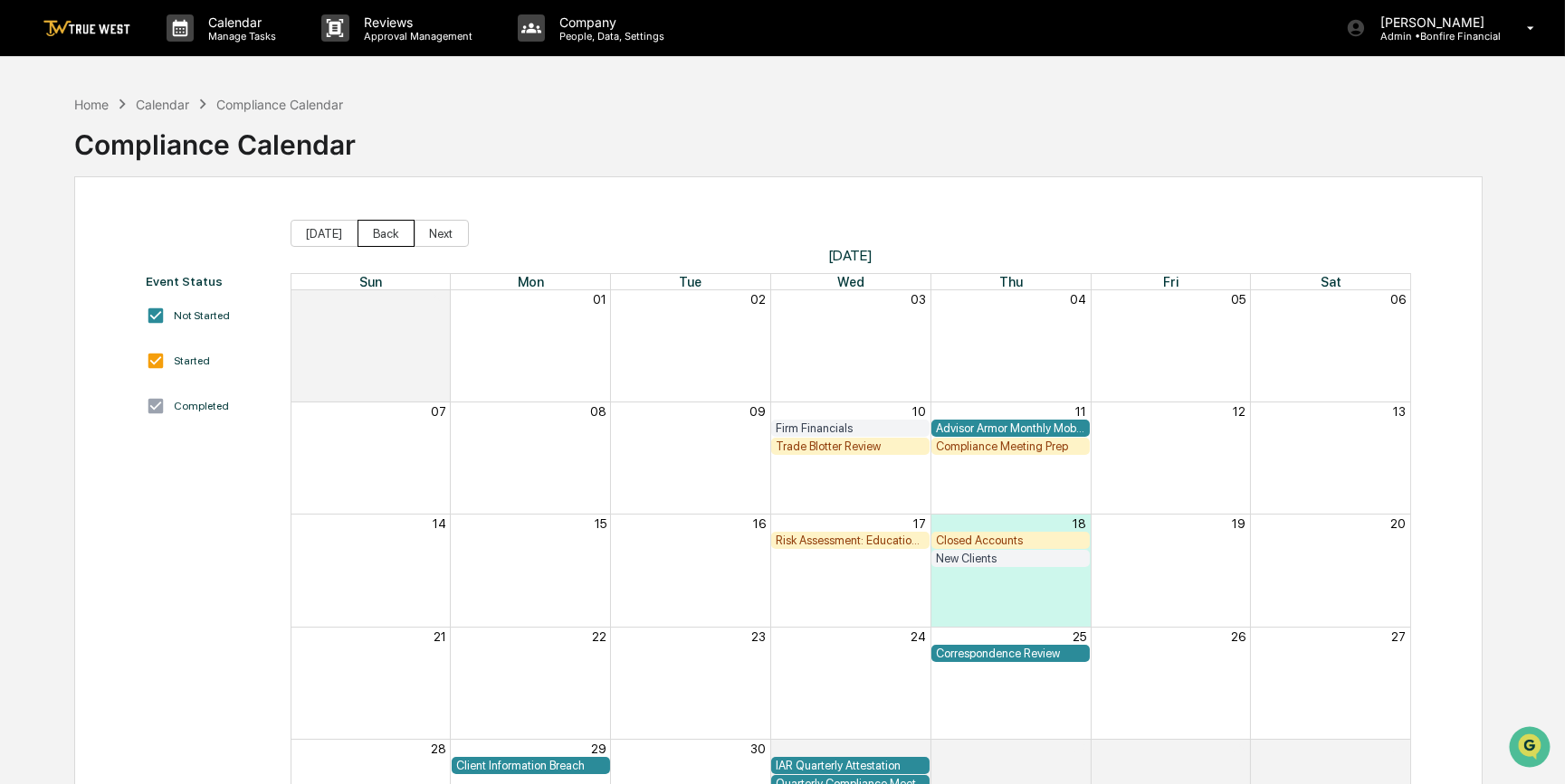
click at [383, 235] on button "Back" at bounding box center [385, 234] width 57 height 27
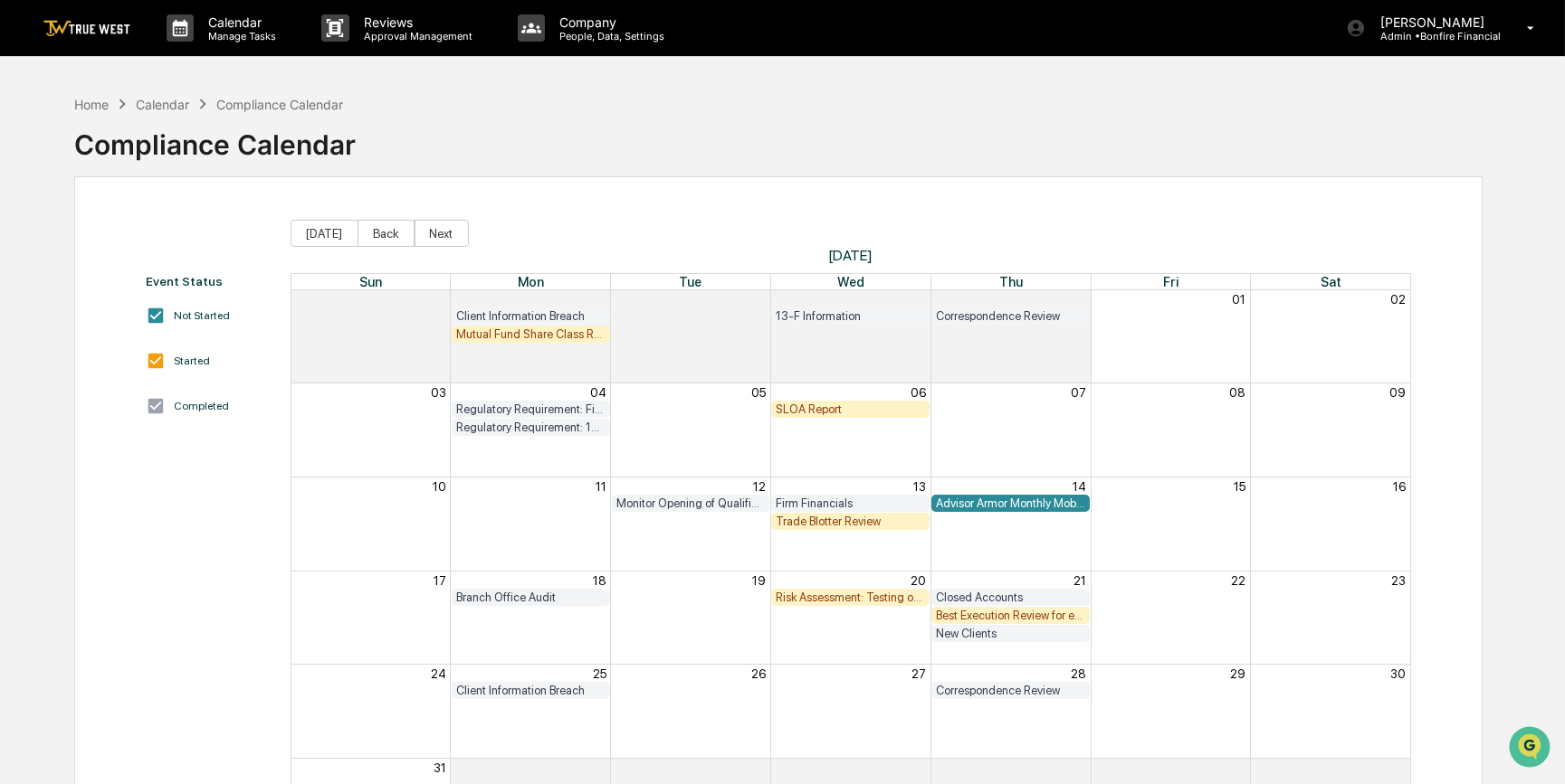
click at [827, 525] on div "Trade Blotter Review" at bounding box center [850, 521] width 150 height 14
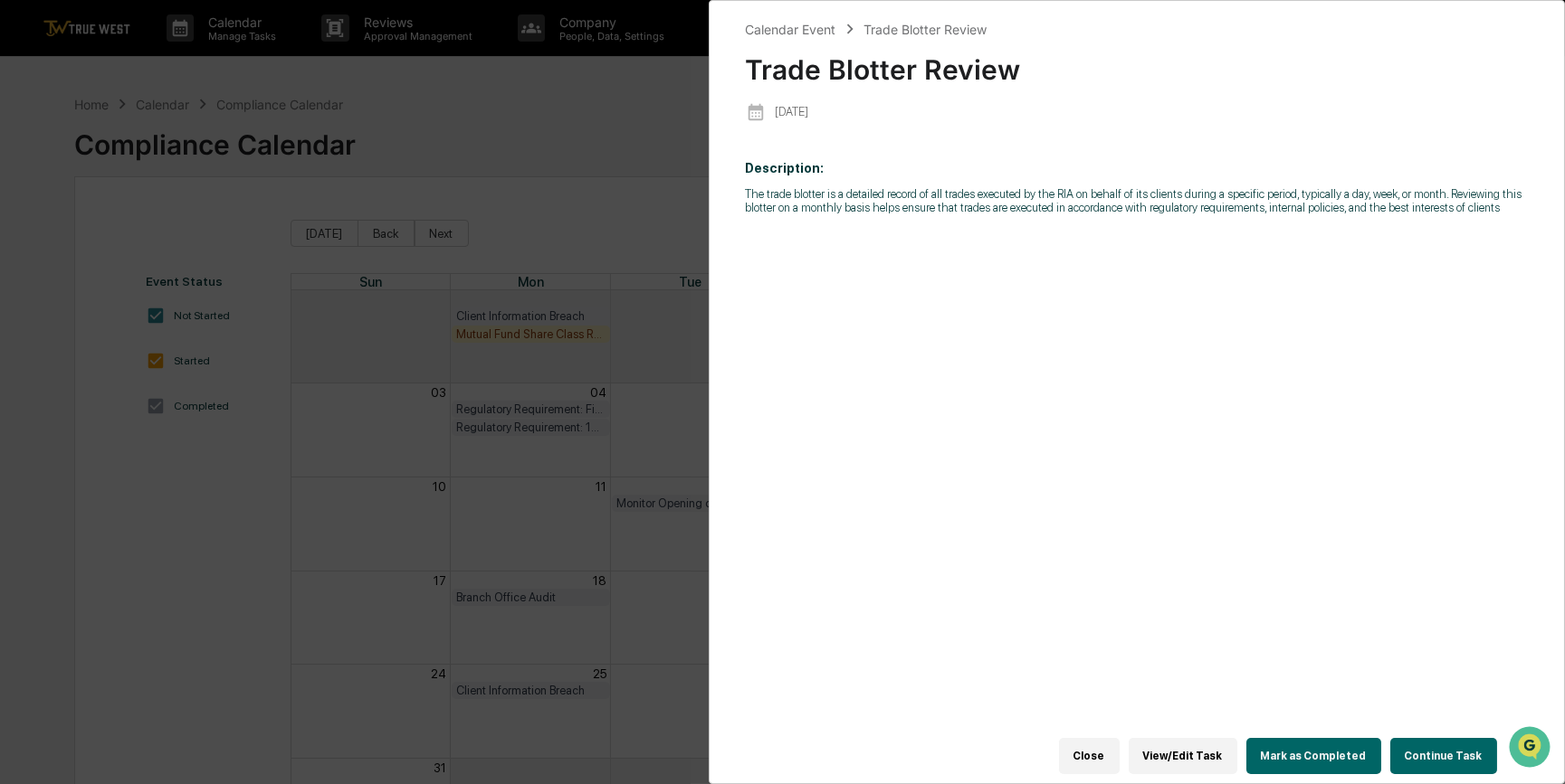
click at [1413, 749] on button "Continue Task" at bounding box center [1443, 757] width 107 height 37
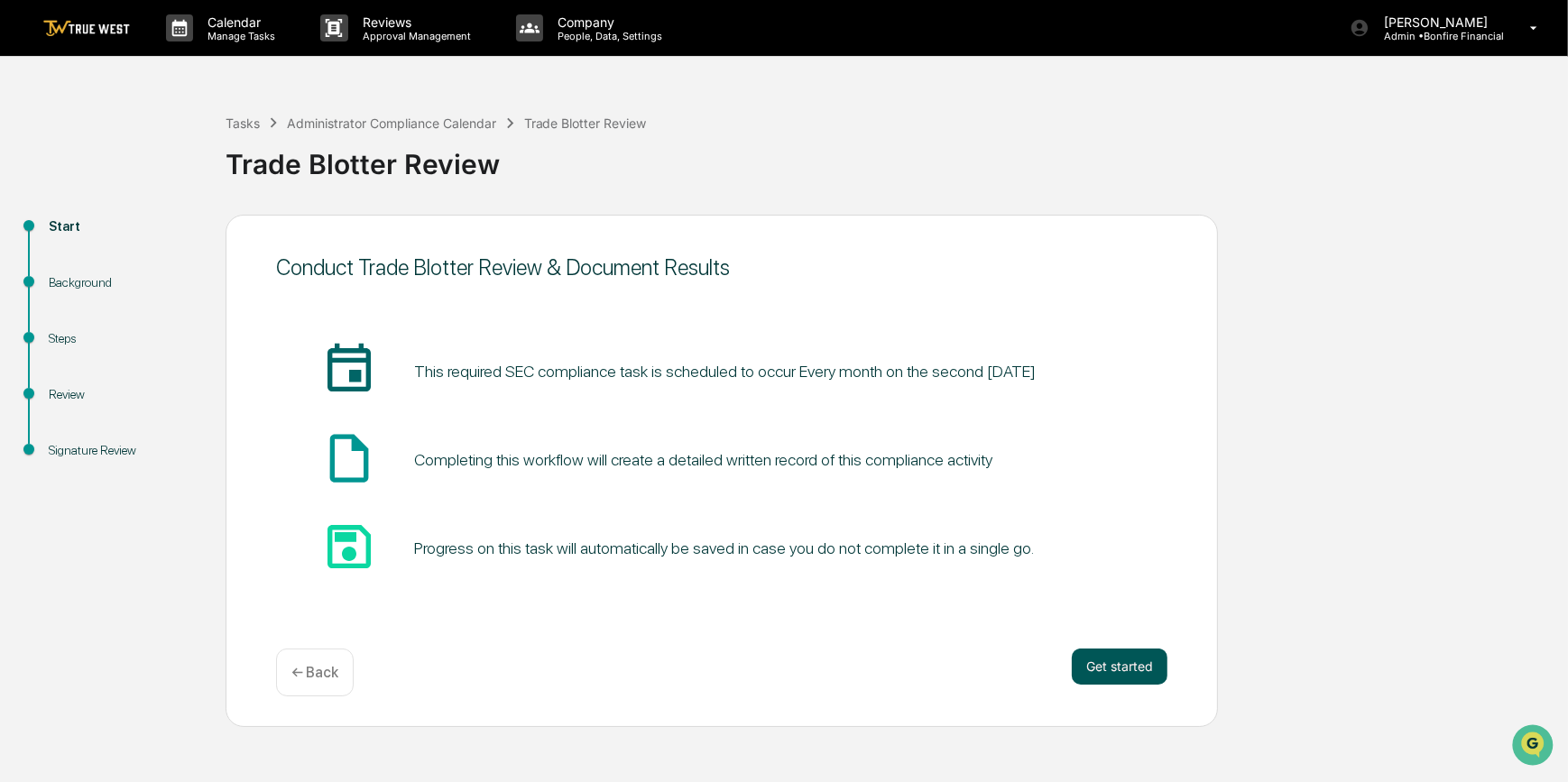
click at [1100, 667] on button "Get started" at bounding box center [1119, 667] width 96 height 36
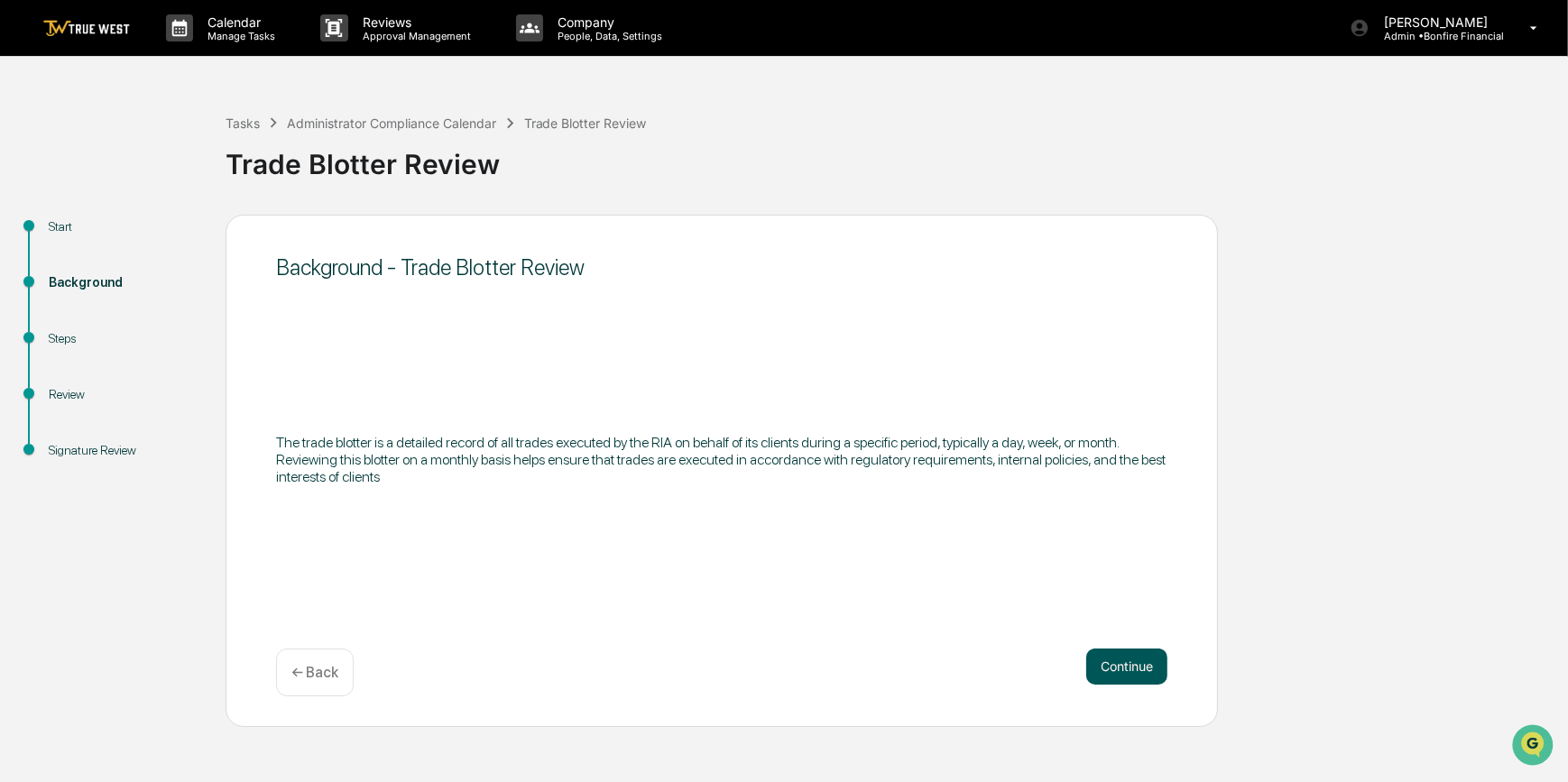
click at [1103, 667] on button "Continue" at bounding box center [1126, 667] width 81 height 36
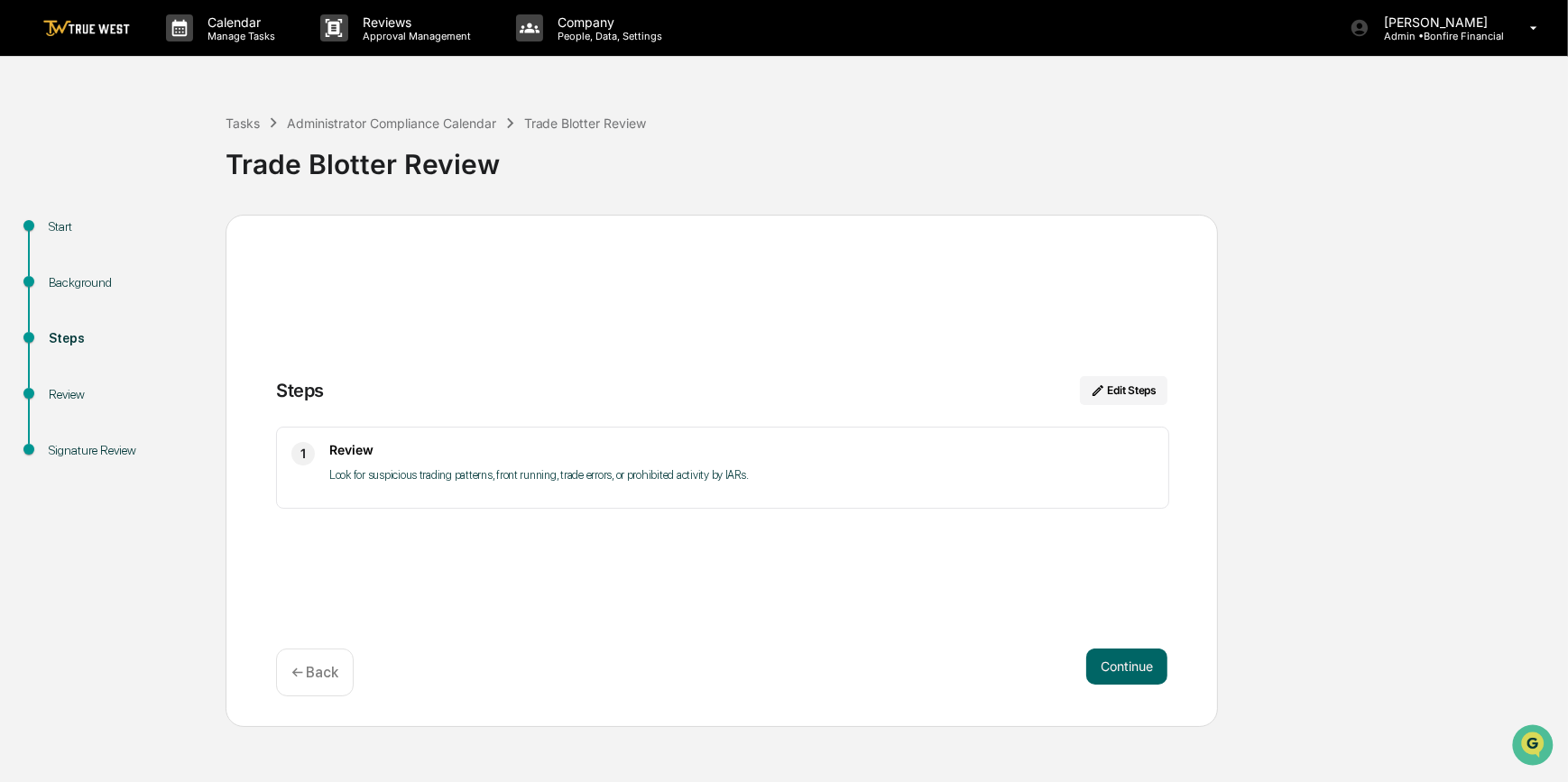
click at [1103, 667] on button "Continue" at bounding box center [1126, 667] width 81 height 36
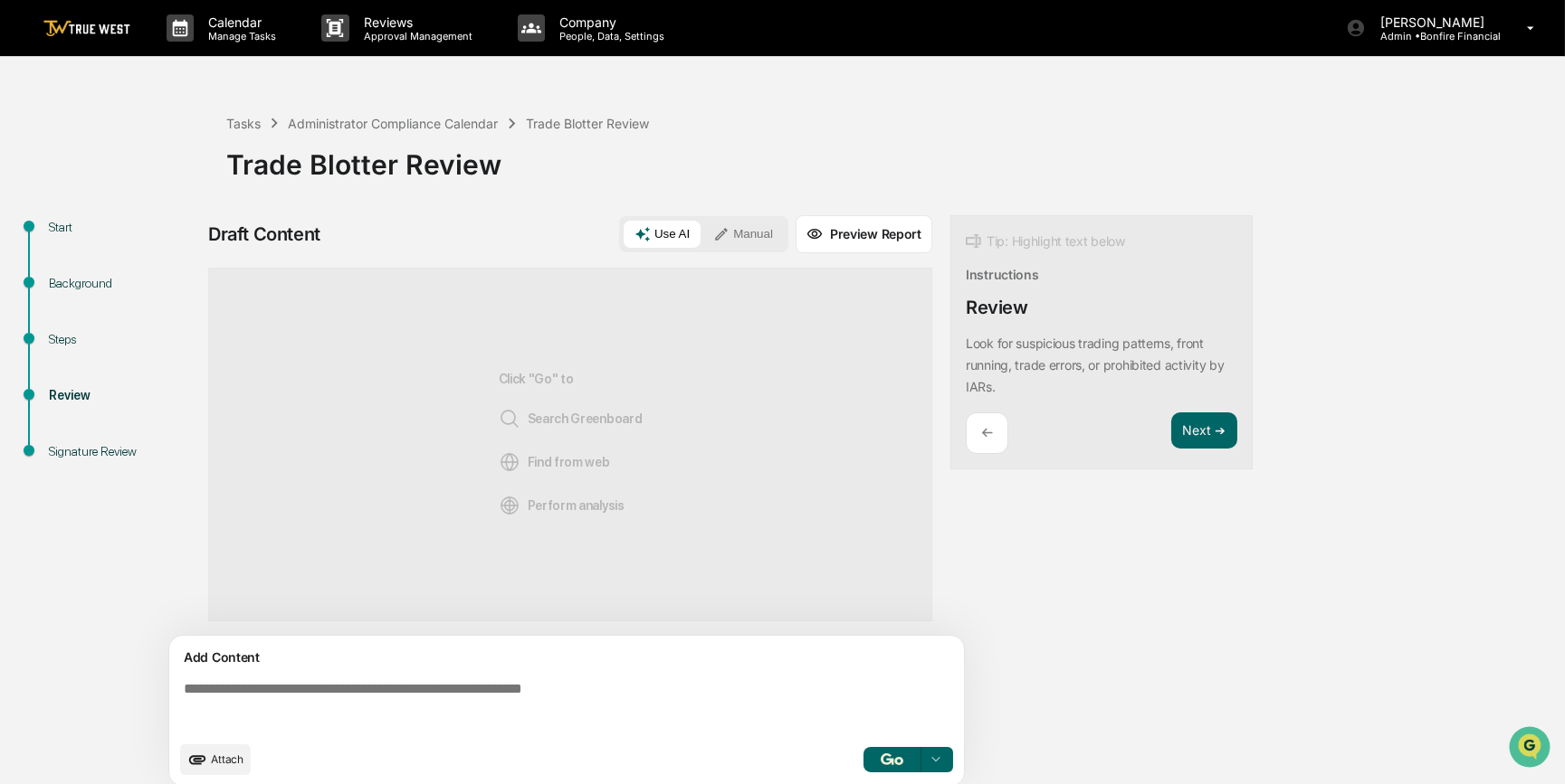
click at [226, 695] on textarea at bounding box center [570, 706] width 787 height 65
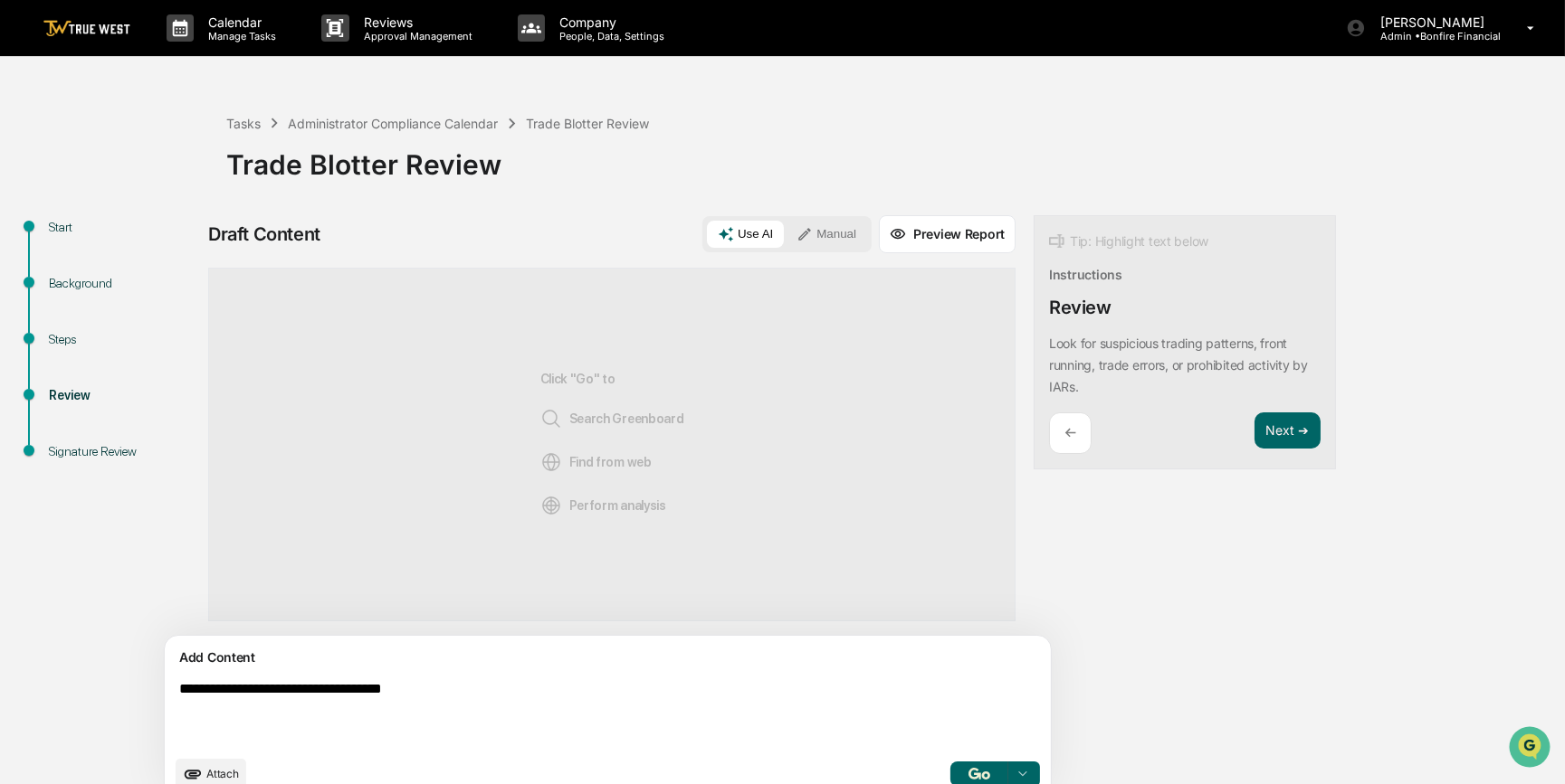
type textarea "**********"
click at [785, 235] on button "Manual" at bounding box center [825, 235] width 81 height 27
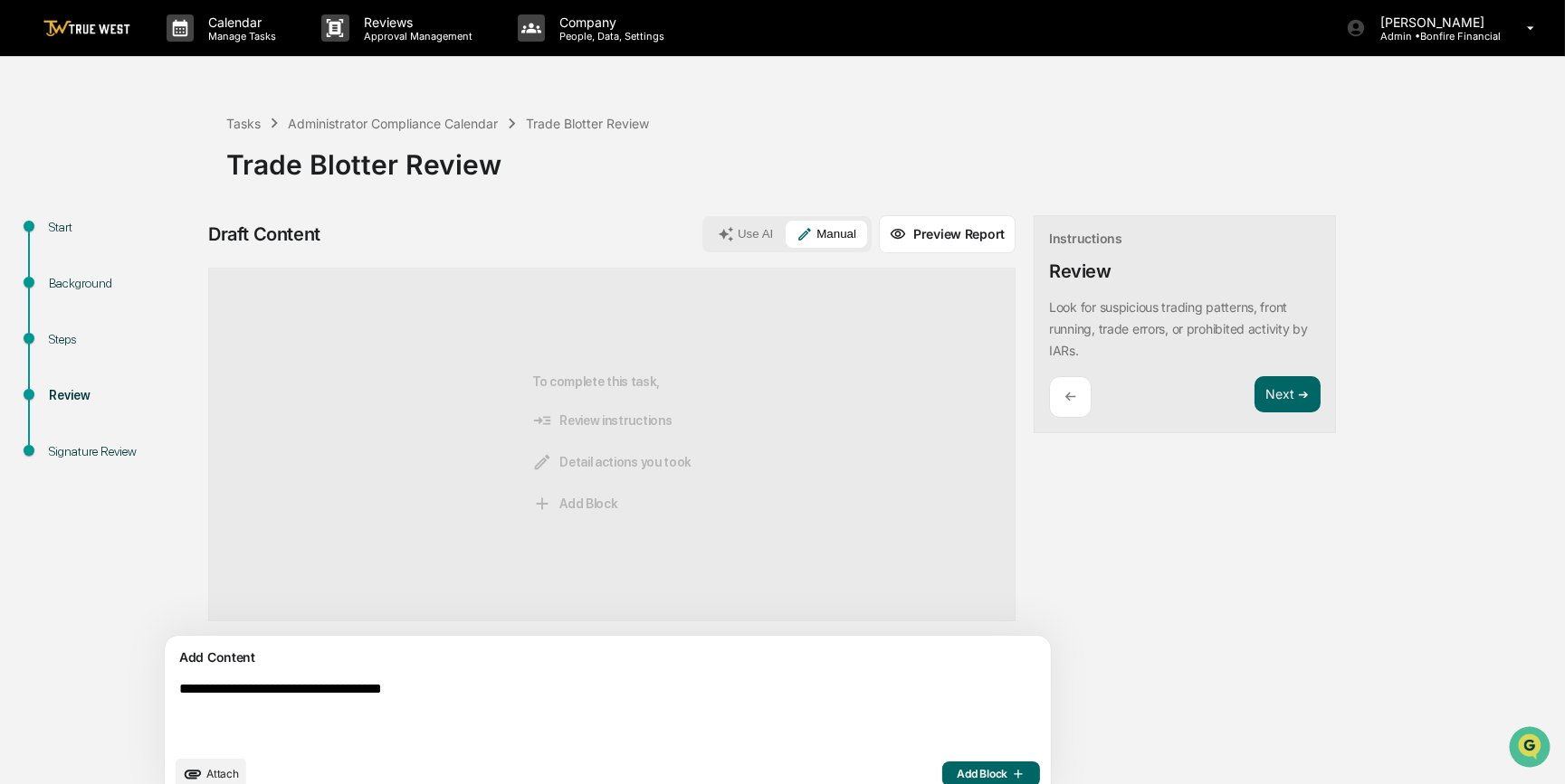
click at [957, 768] on span "Add Block" at bounding box center [991, 774] width 68 height 15
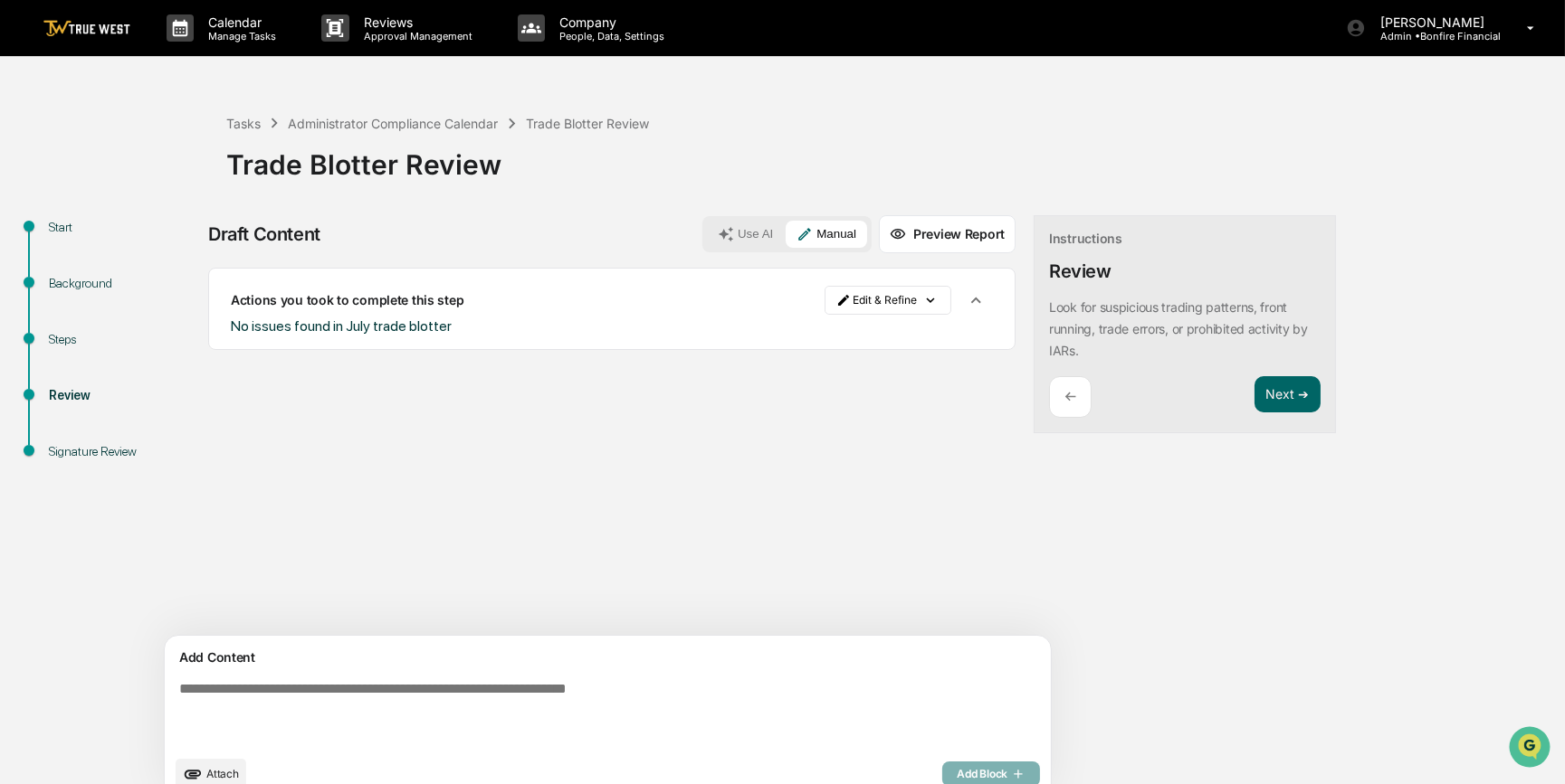
click at [218, 769] on span "Attach" at bounding box center [223, 773] width 33 height 14
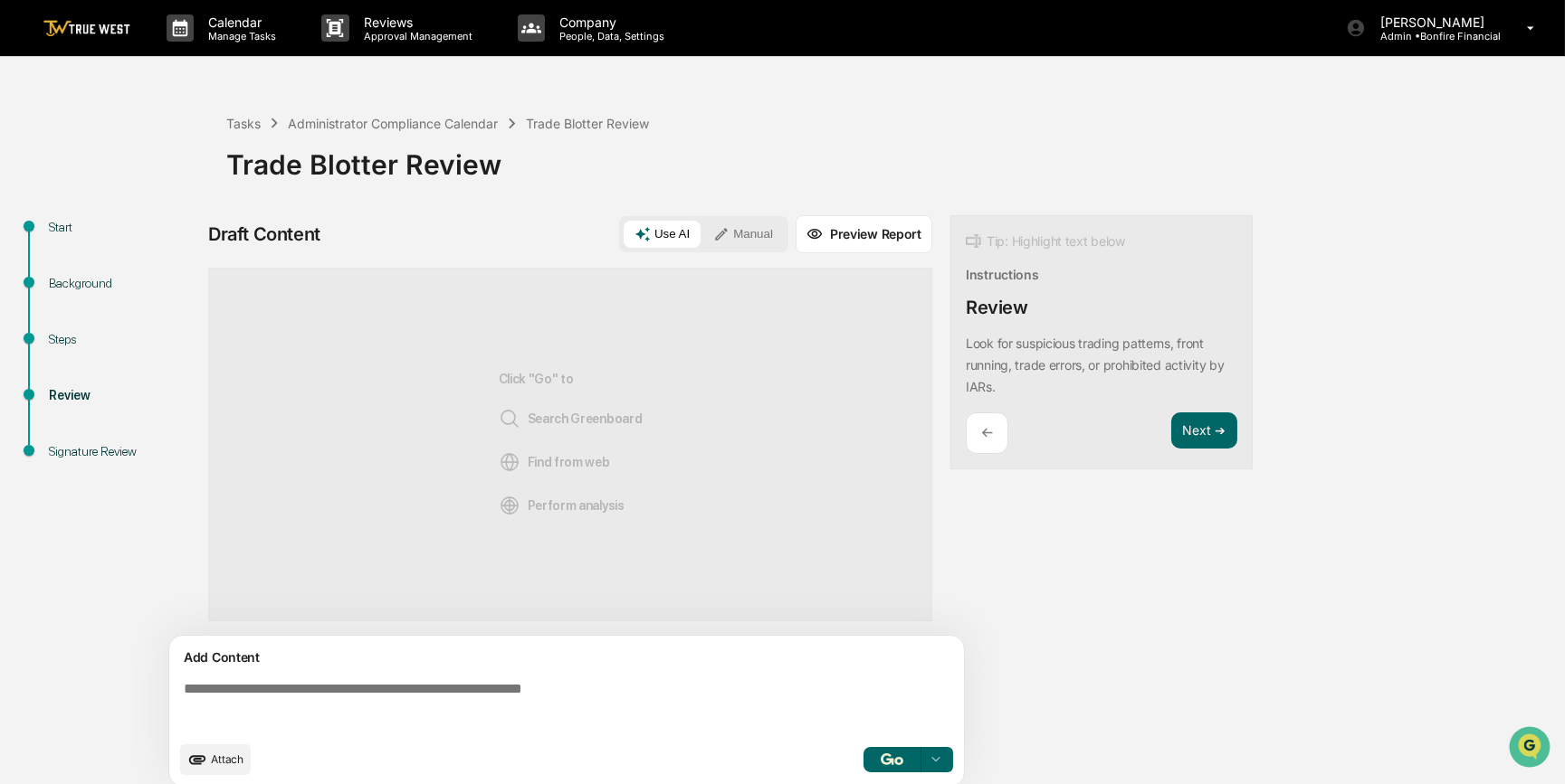
click at [448, 687] on textarea at bounding box center [570, 706] width 787 height 65
click at [204, 767] on icon "upload document" at bounding box center [197, 760] width 20 height 20
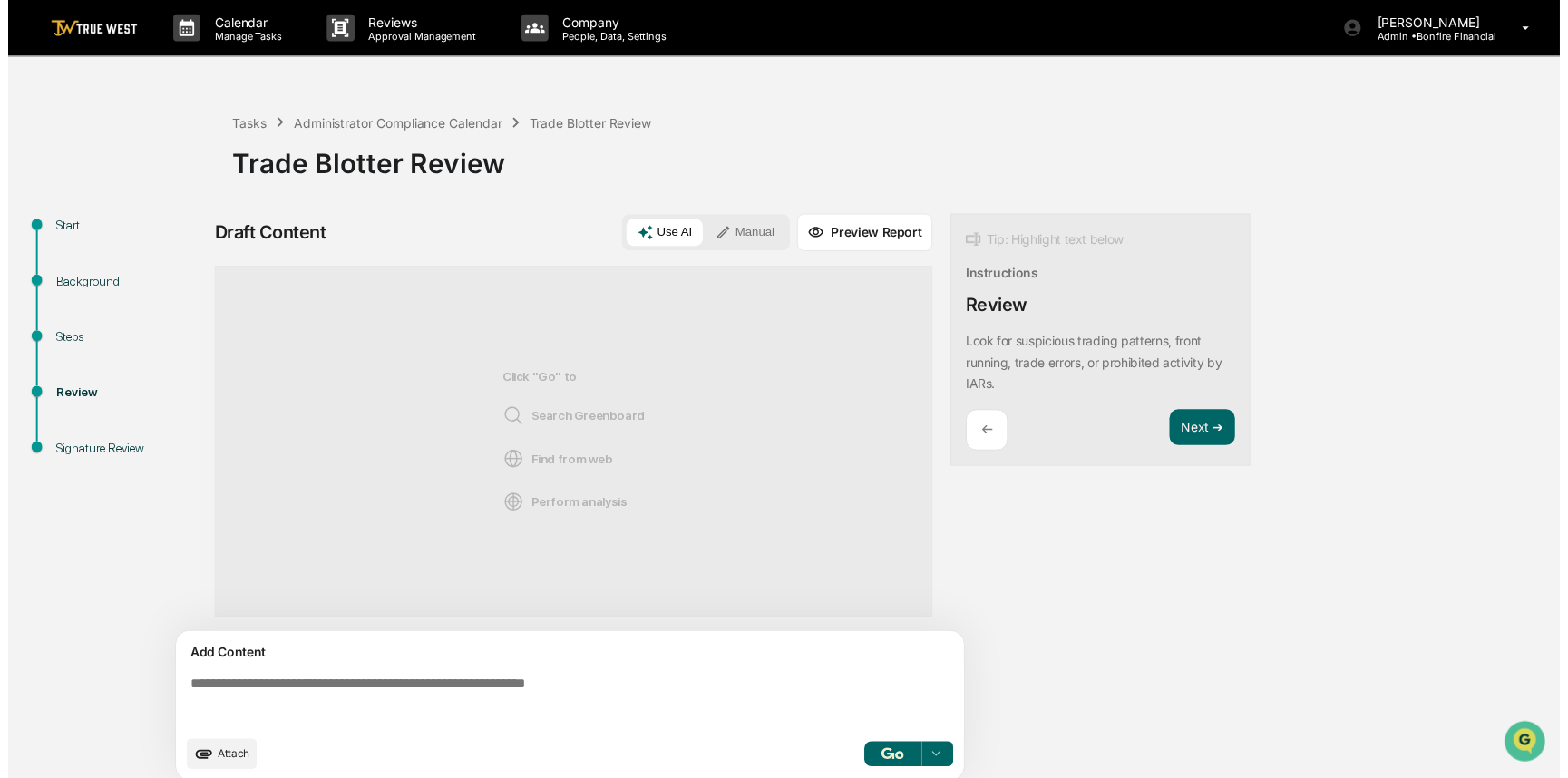
scroll to position [14, 0]
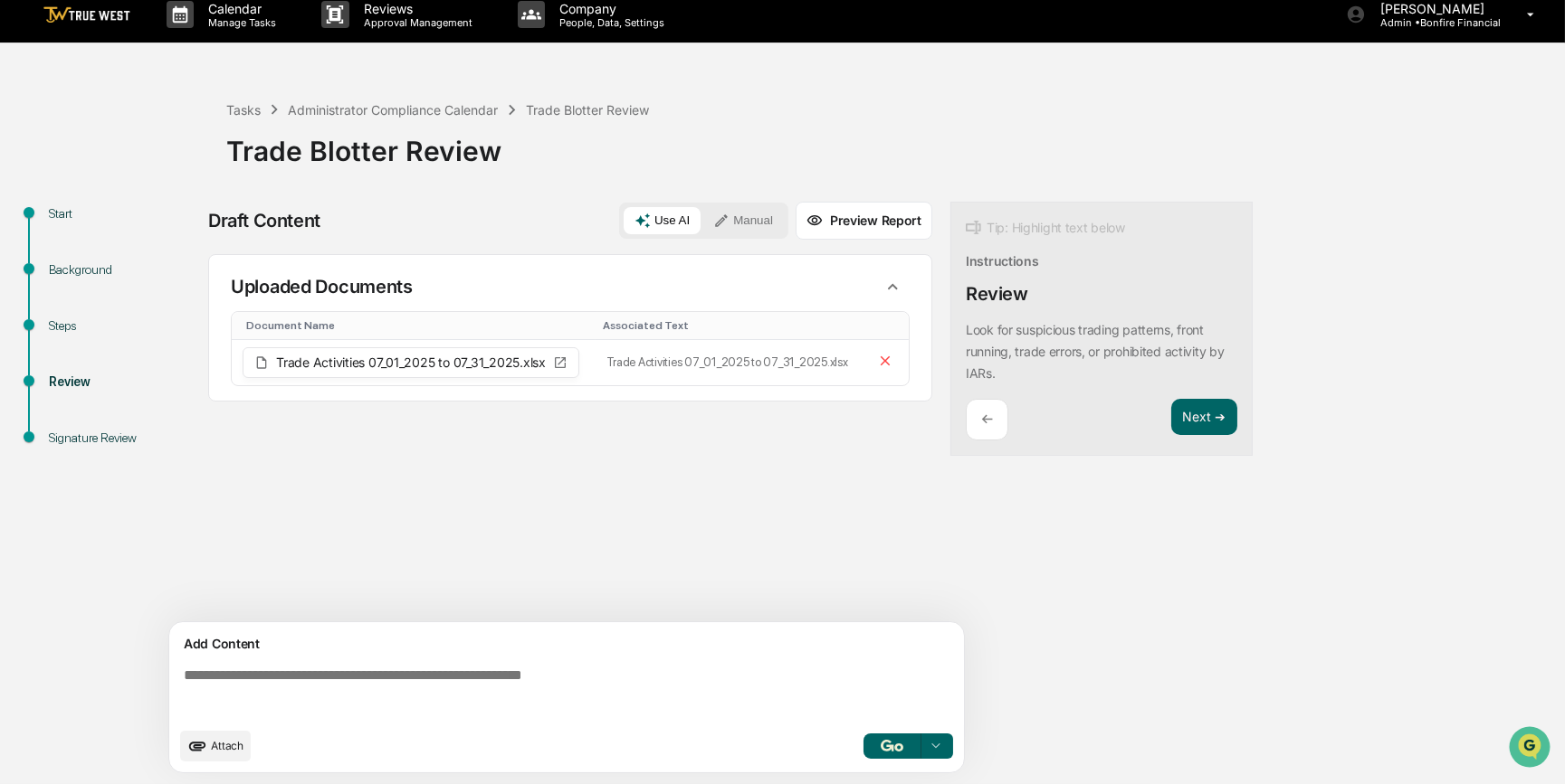
click at [289, 677] on textarea at bounding box center [570, 692] width 787 height 65
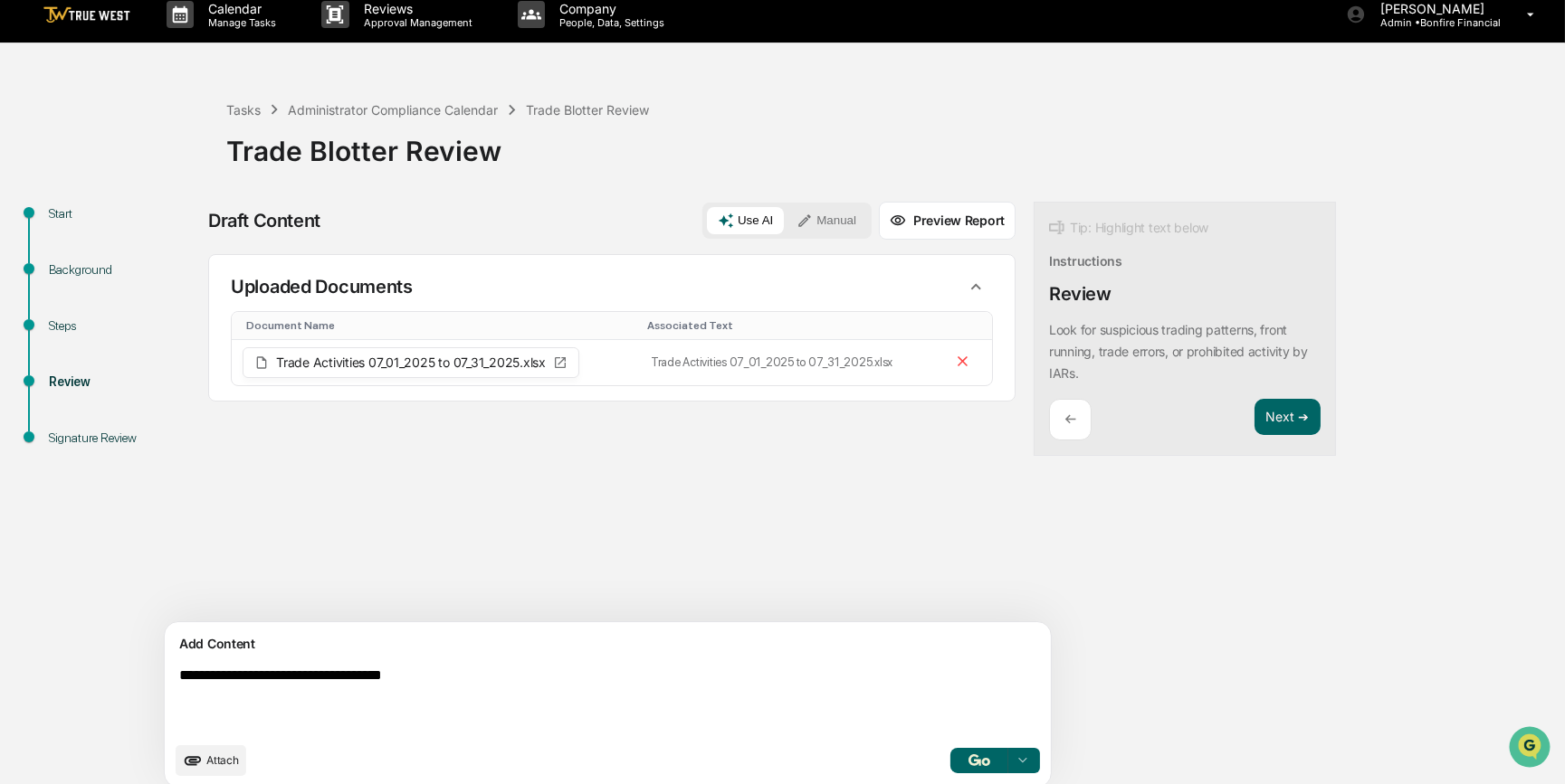
drag, startPoint x: 451, startPoint y: 674, endPoint x: 172, endPoint y: 670, distance: 279.0
click at [172, 670] on div "**********" at bounding box center [607, 705] width 886 height 164
type textarea "**********"
click at [785, 225] on button "Manual" at bounding box center [825, 221] width 81 height 27
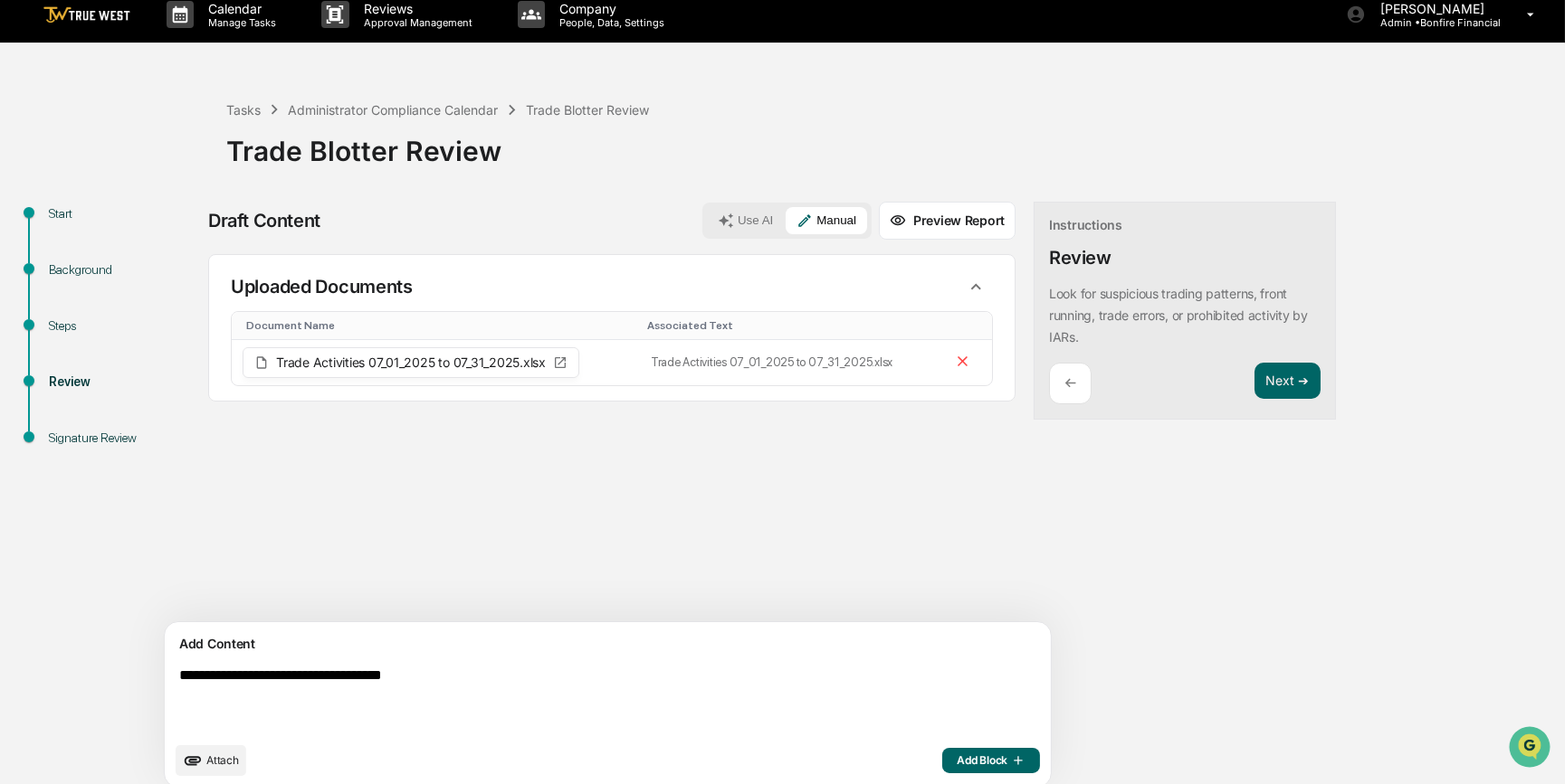
click at [957, 759] on span "Add Block" at bounding box center [991, 761] width 68 height 15
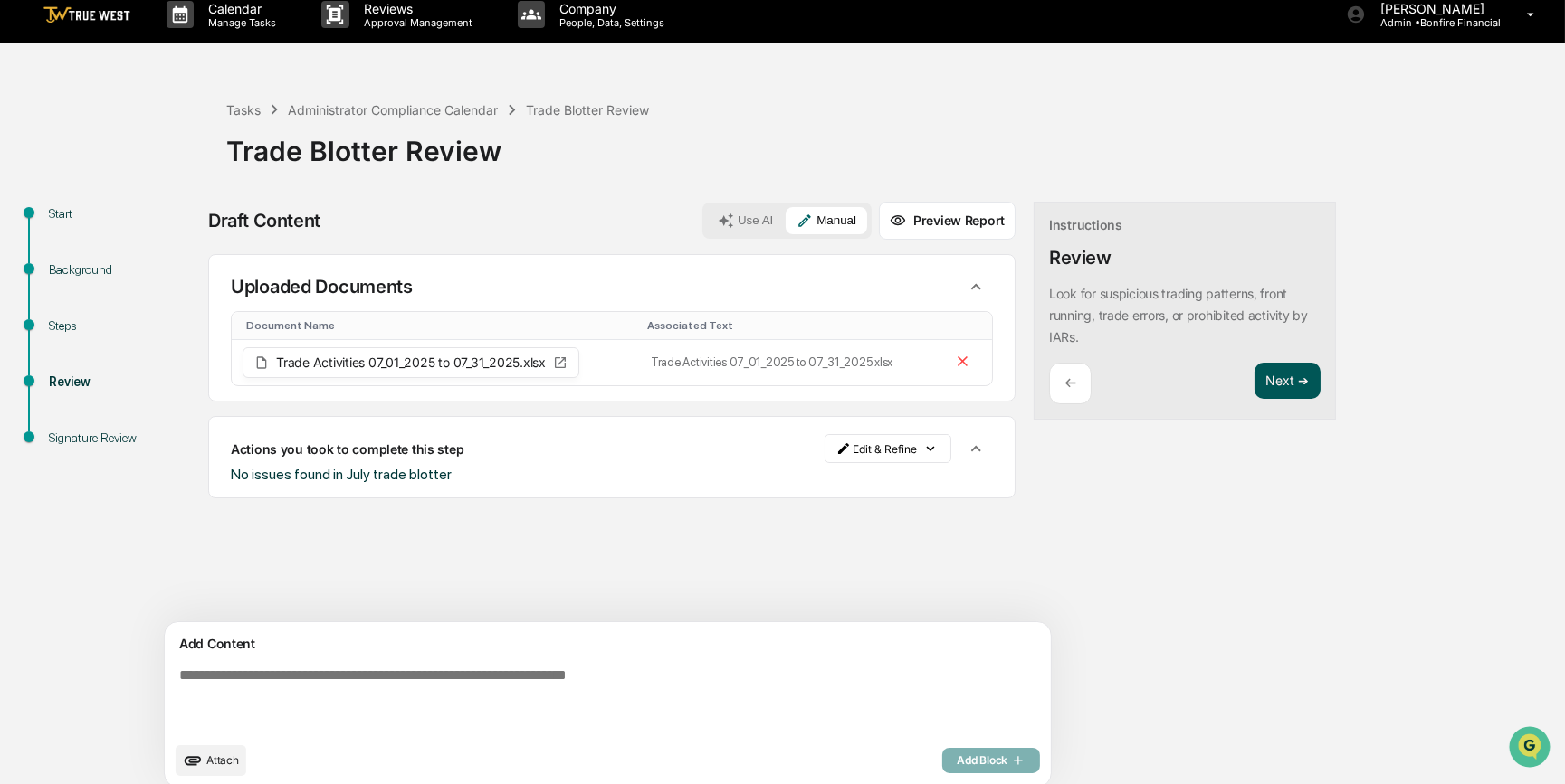
click at [1255, 386] on button "Next ➔" at bounding box center [1287, 381] width 66 height 37
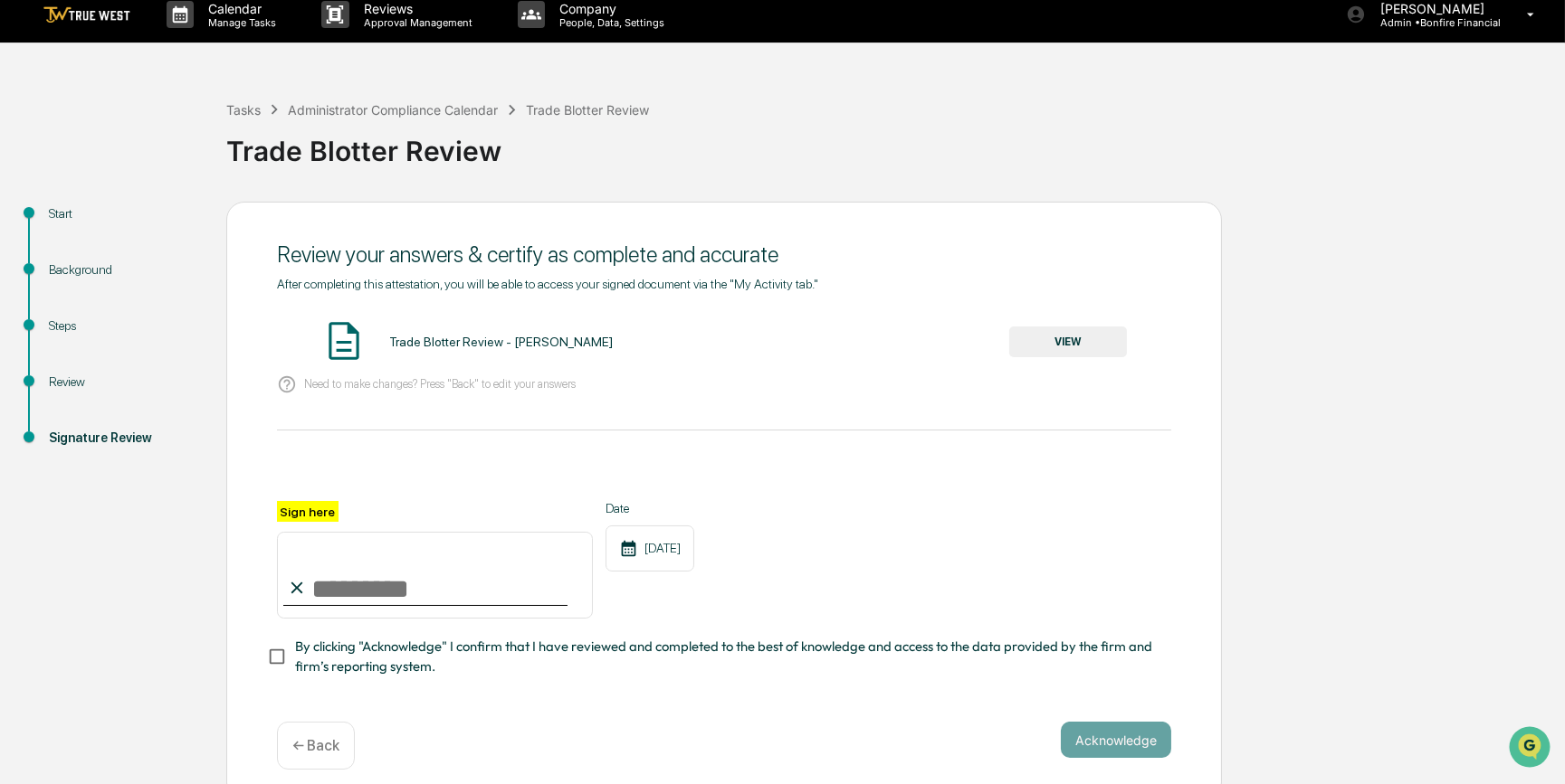
click at [456, 596] on input "Sign here" at bounding box center [435, 575] width 316 height 87
type input "*********"
click at [1042, 337] on button "VIEW" at bounding box center [1067, 342] width 118 height 31
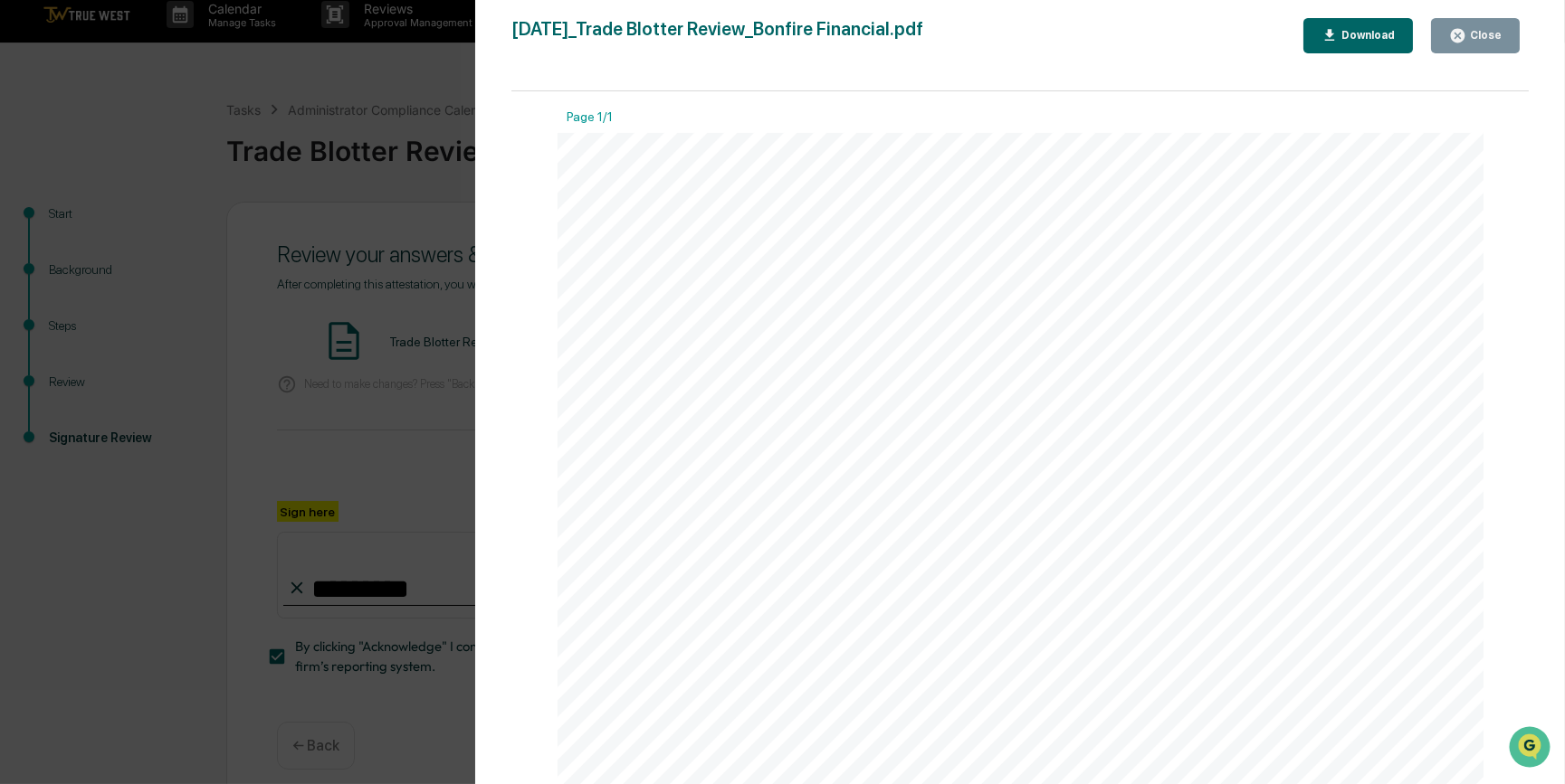
click at [432, 406] on div "Version History 09/18/2025, 09:52 PM Carliss Marshall 2025-09-18_Trade Blotter …" at bounding box center [782, 392] width 1565 height 784
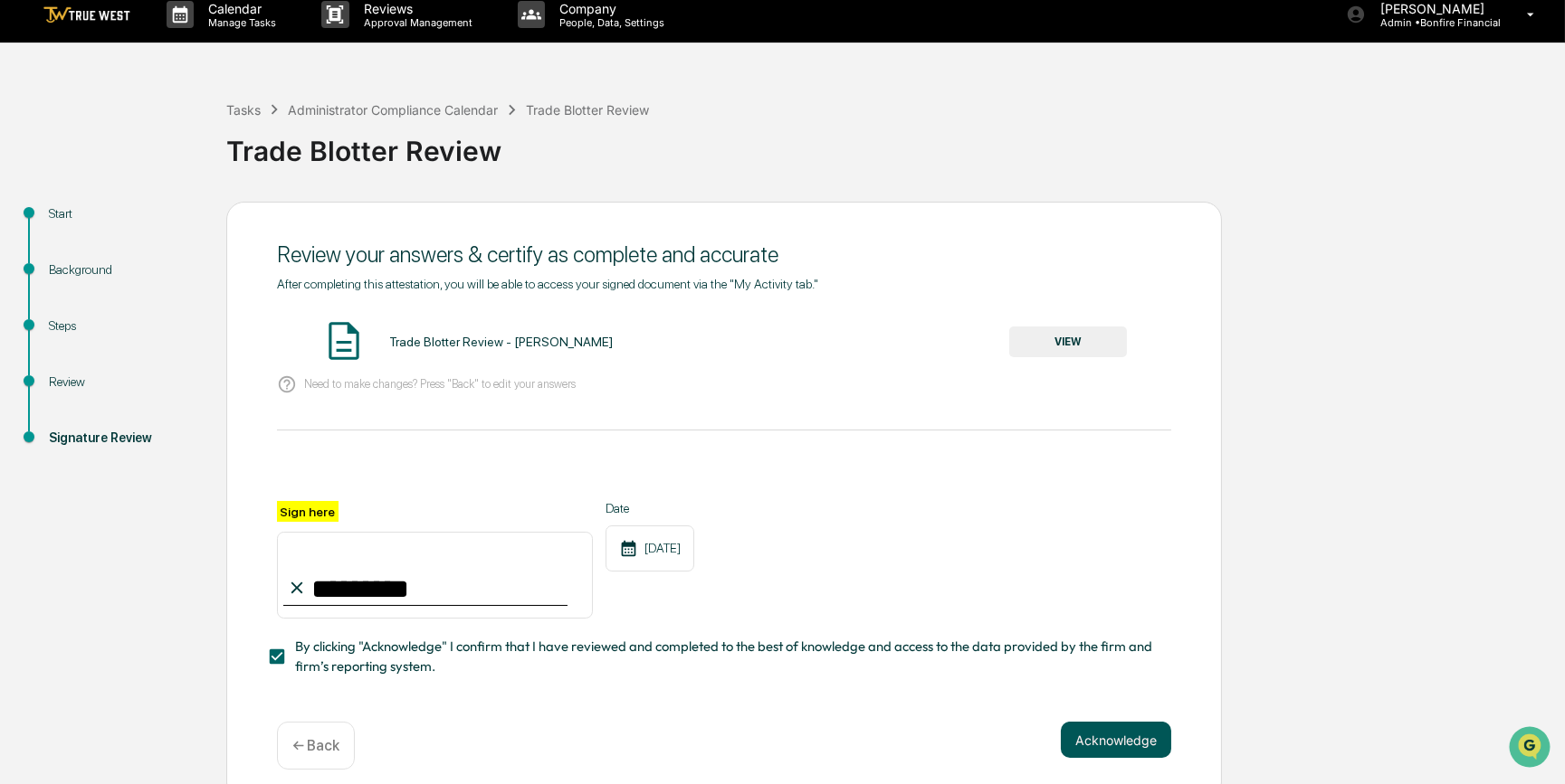
click at [1115, 747] on button "Acknowledge" at bounding box center [1115, 740] width 110 height 37
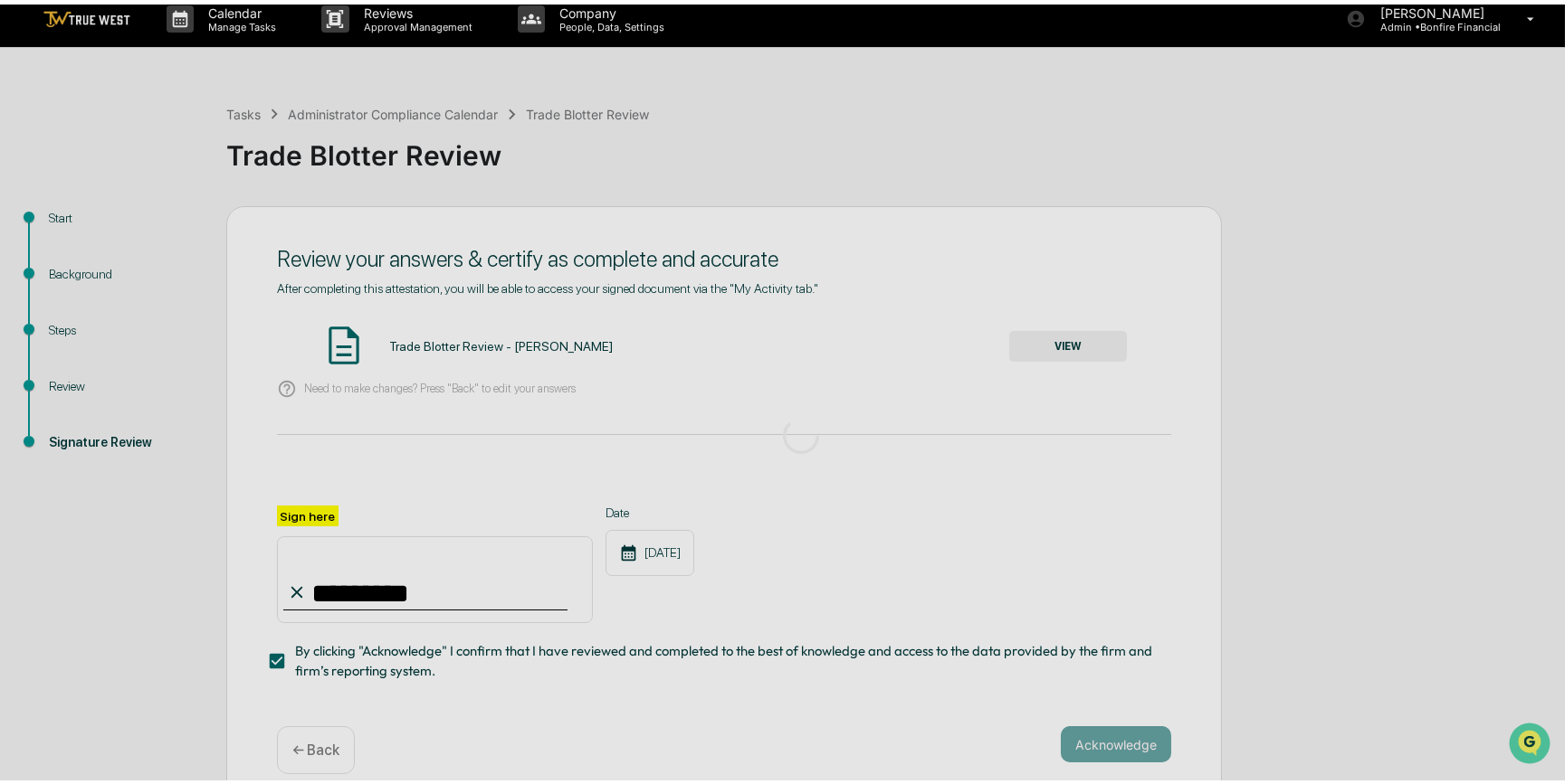
scroll to position [0, 0]
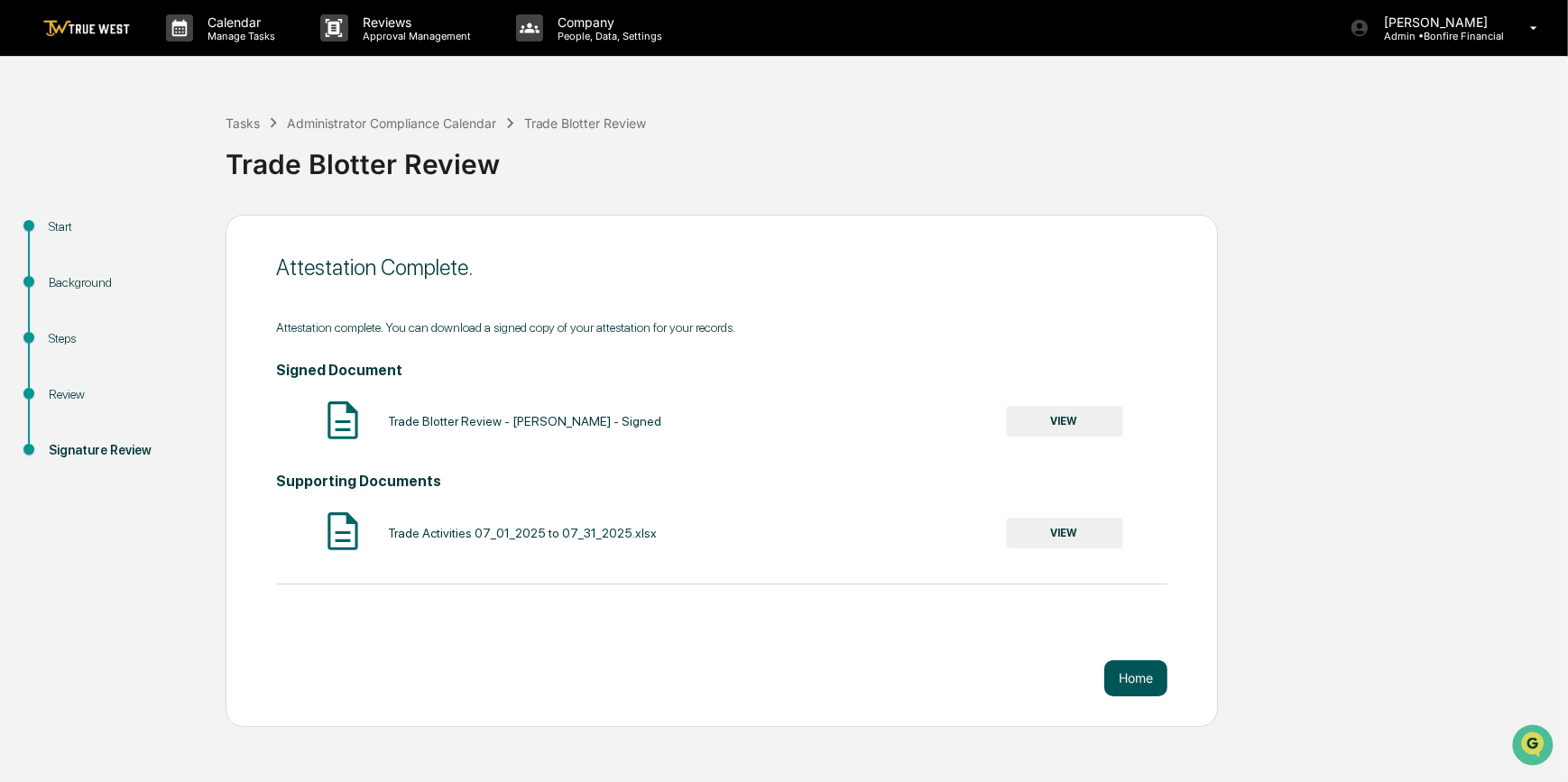
click at [1137, 673] on button "Home" at bounding box center [1135, 678] width 63 height 36
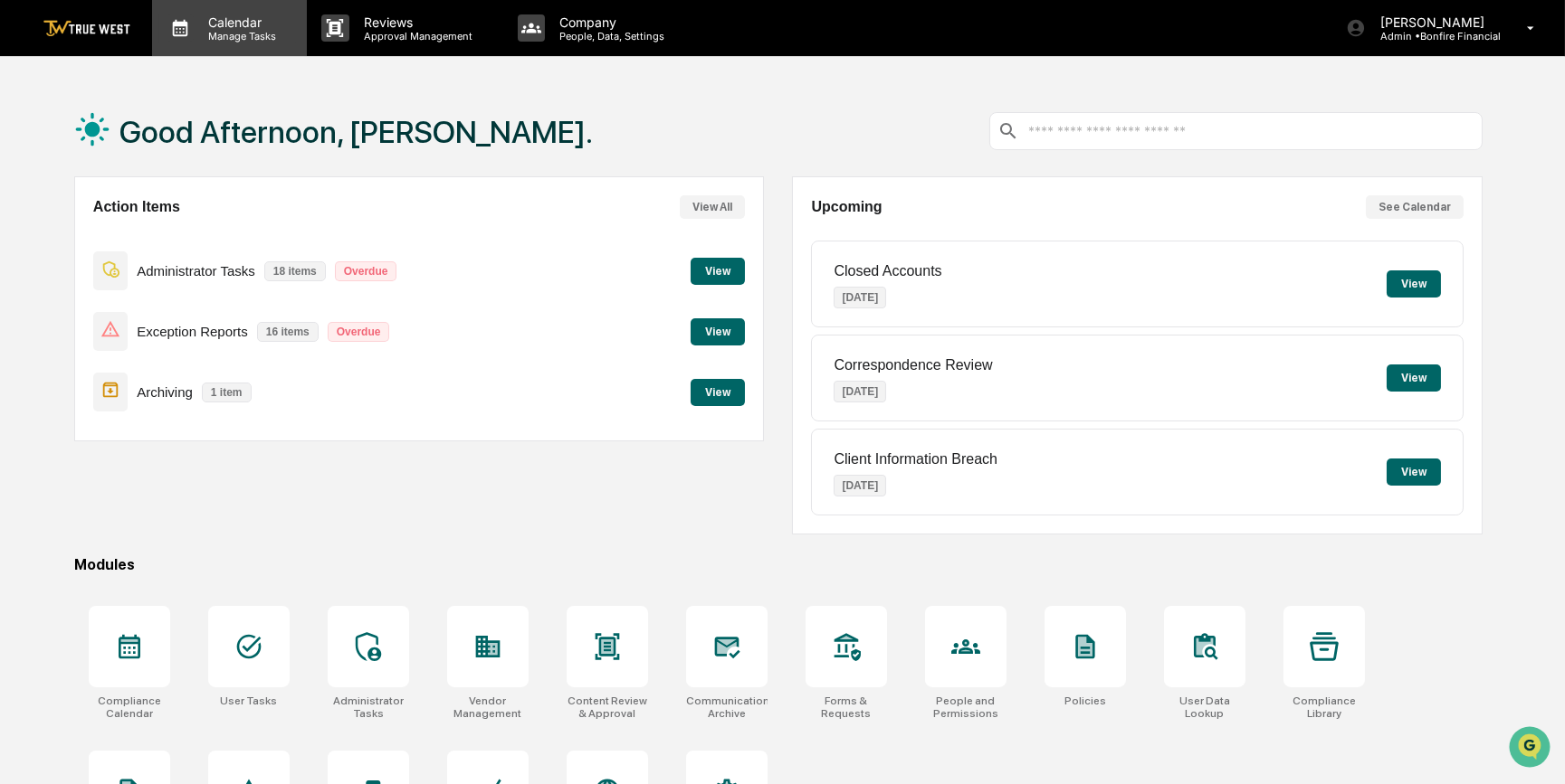
click at [242, 26] on p "Calendar" at bounding box center [239, 22] width 91 height 16
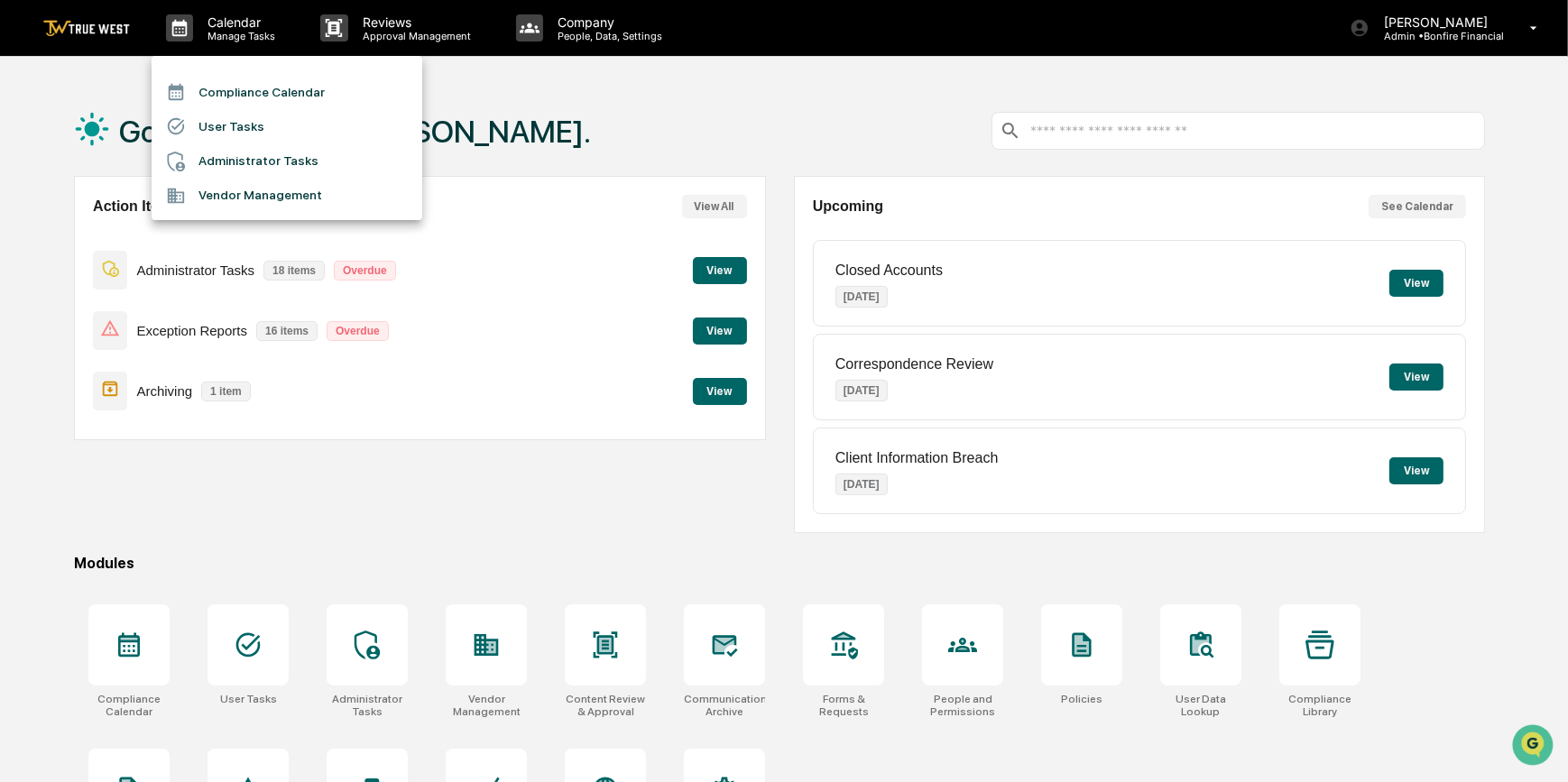
click at [249, 92] on li "Compliance Calendar" at bounding box center [286, 92] width 270 height 35
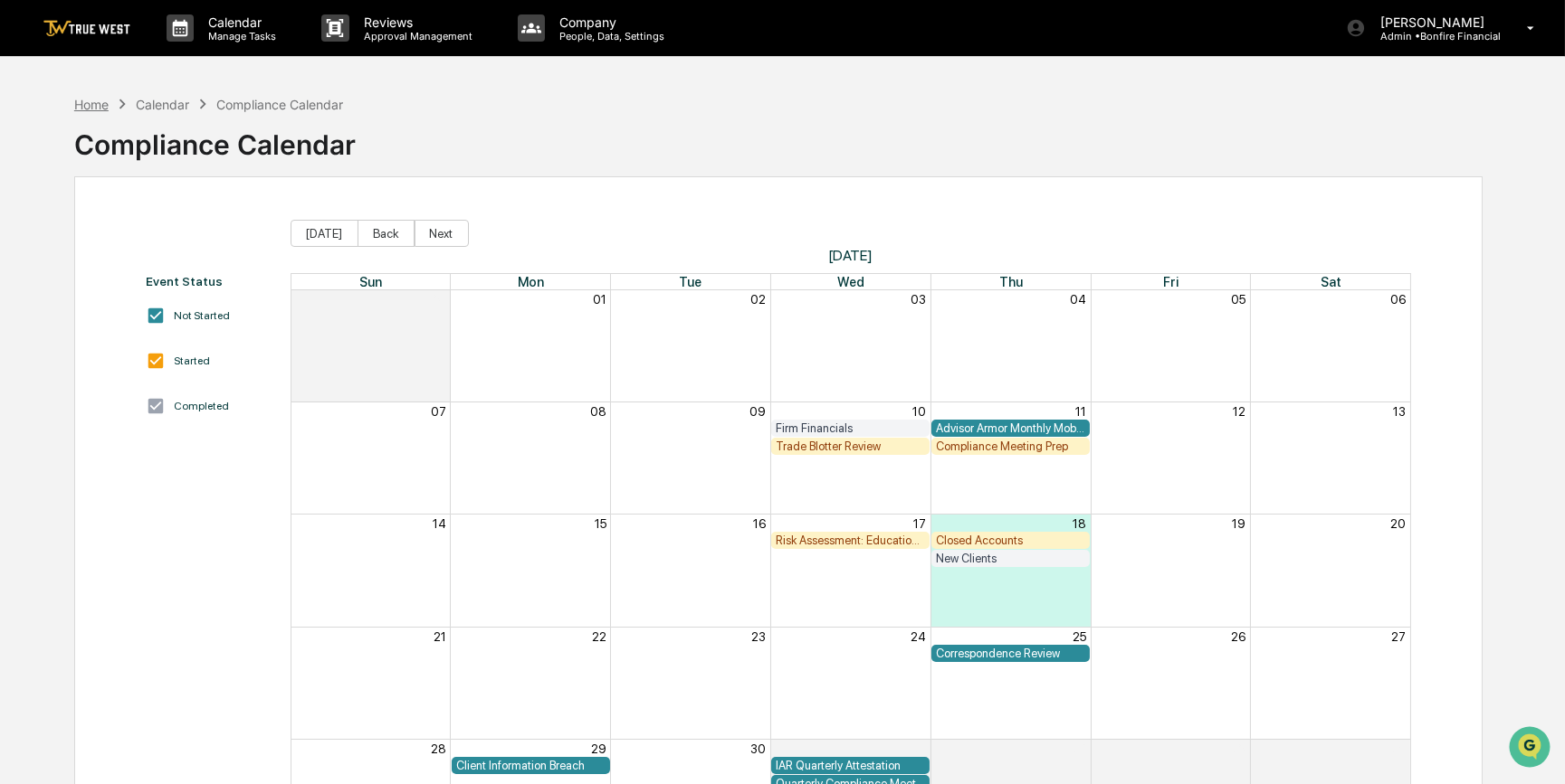
click at [90, 107] on div "Home" at bounding box center [91, 104] width 35 height 16
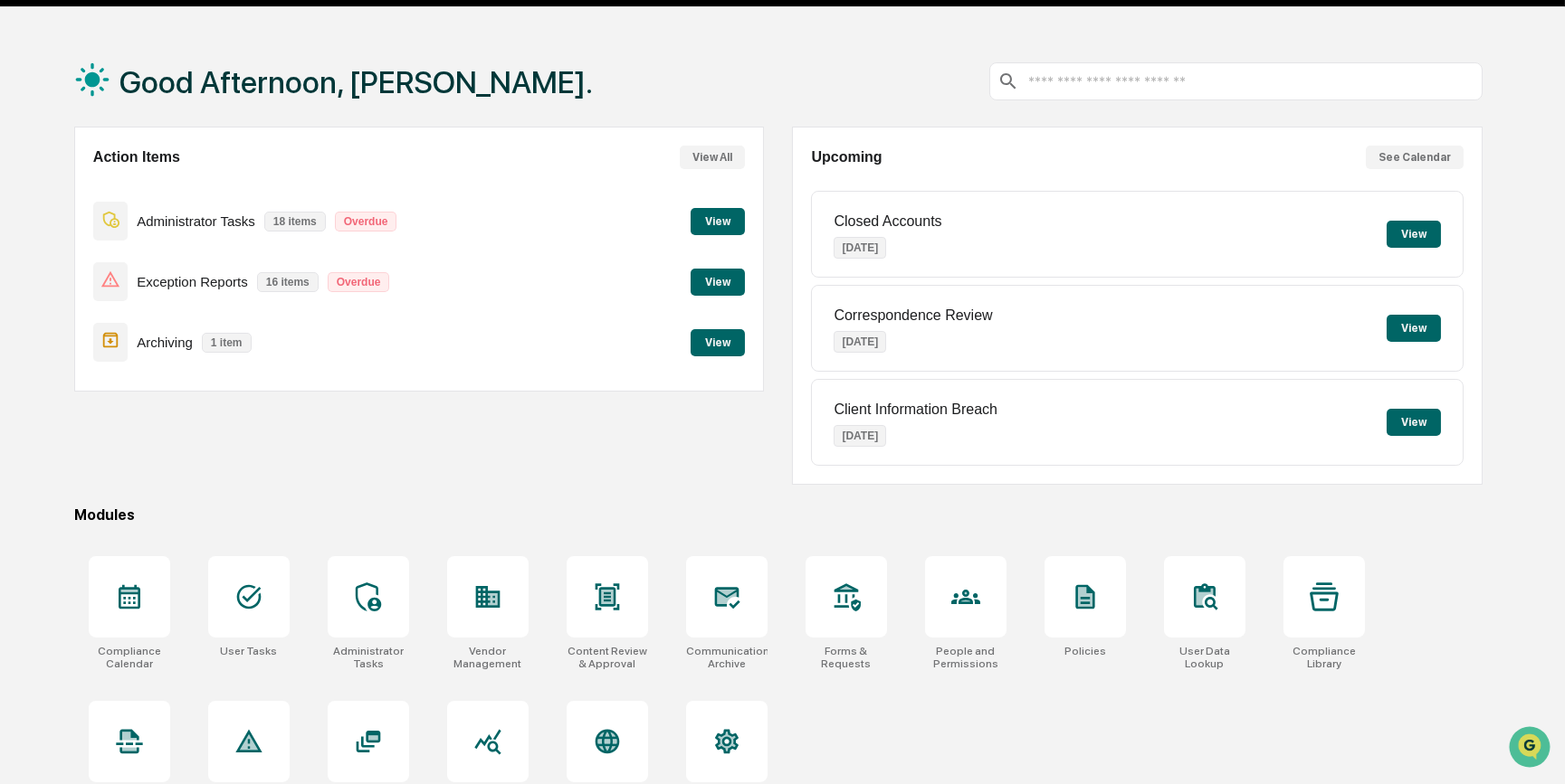
scroll to position [93, 0]
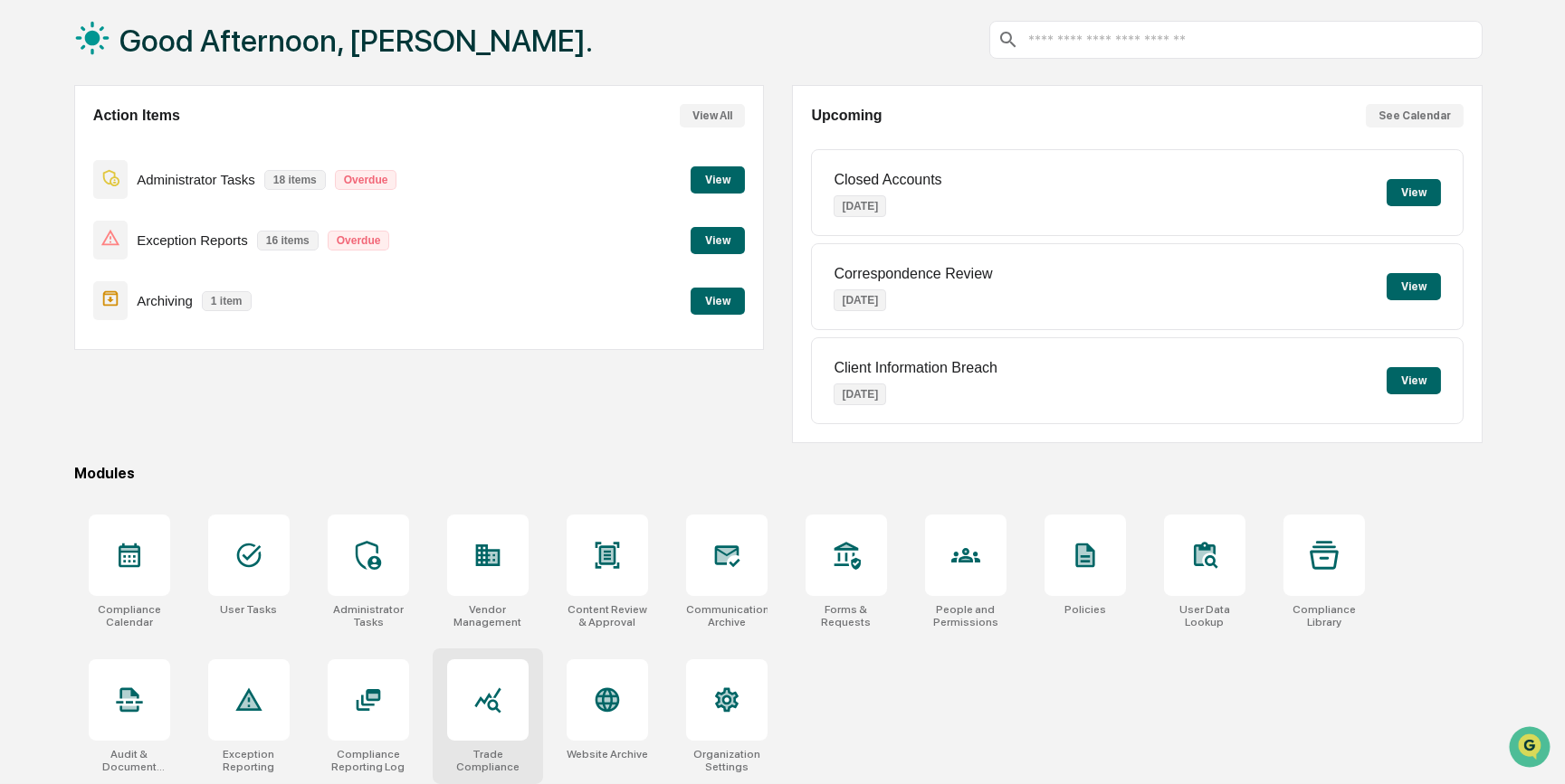
click at [489, 698] on icon at bounding box center [488, 700] width 29 height 29
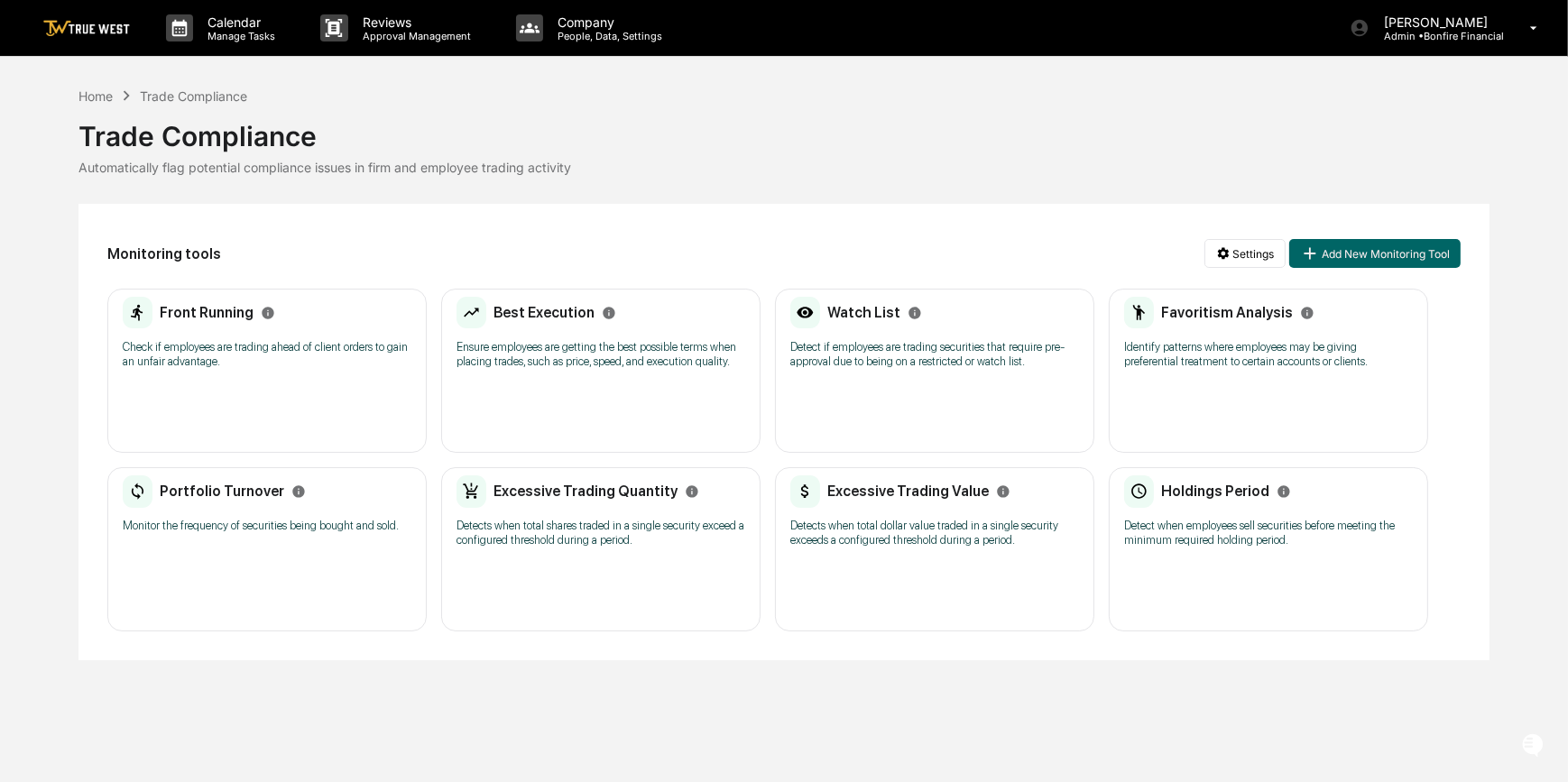
click at [330, 320] on div "Front Running" at bounding box center [267, 313] width 289 height 33
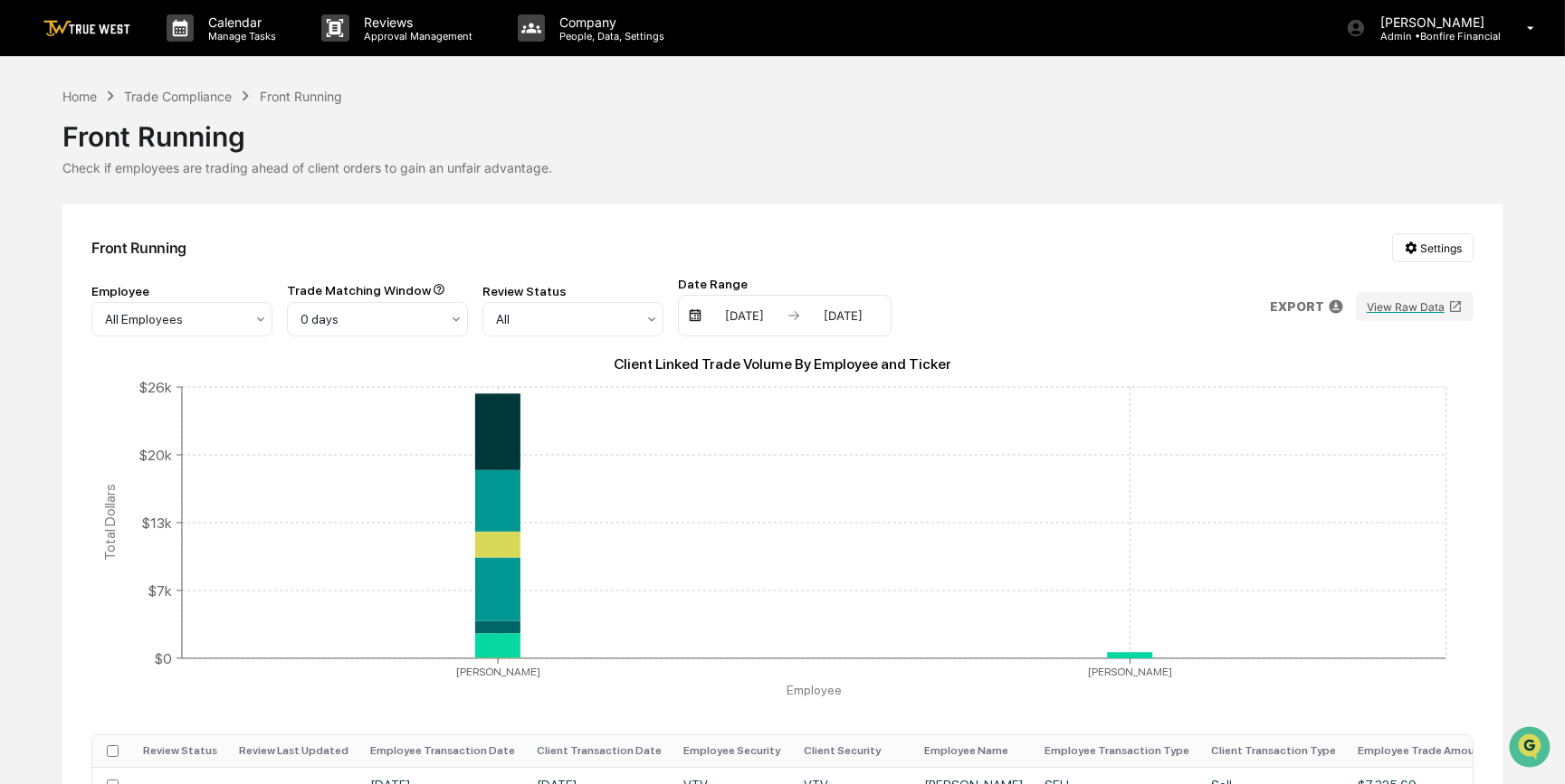
click at [744, 316] on div "[DATE]" at bounding box center [744, 316] width 77 height 15
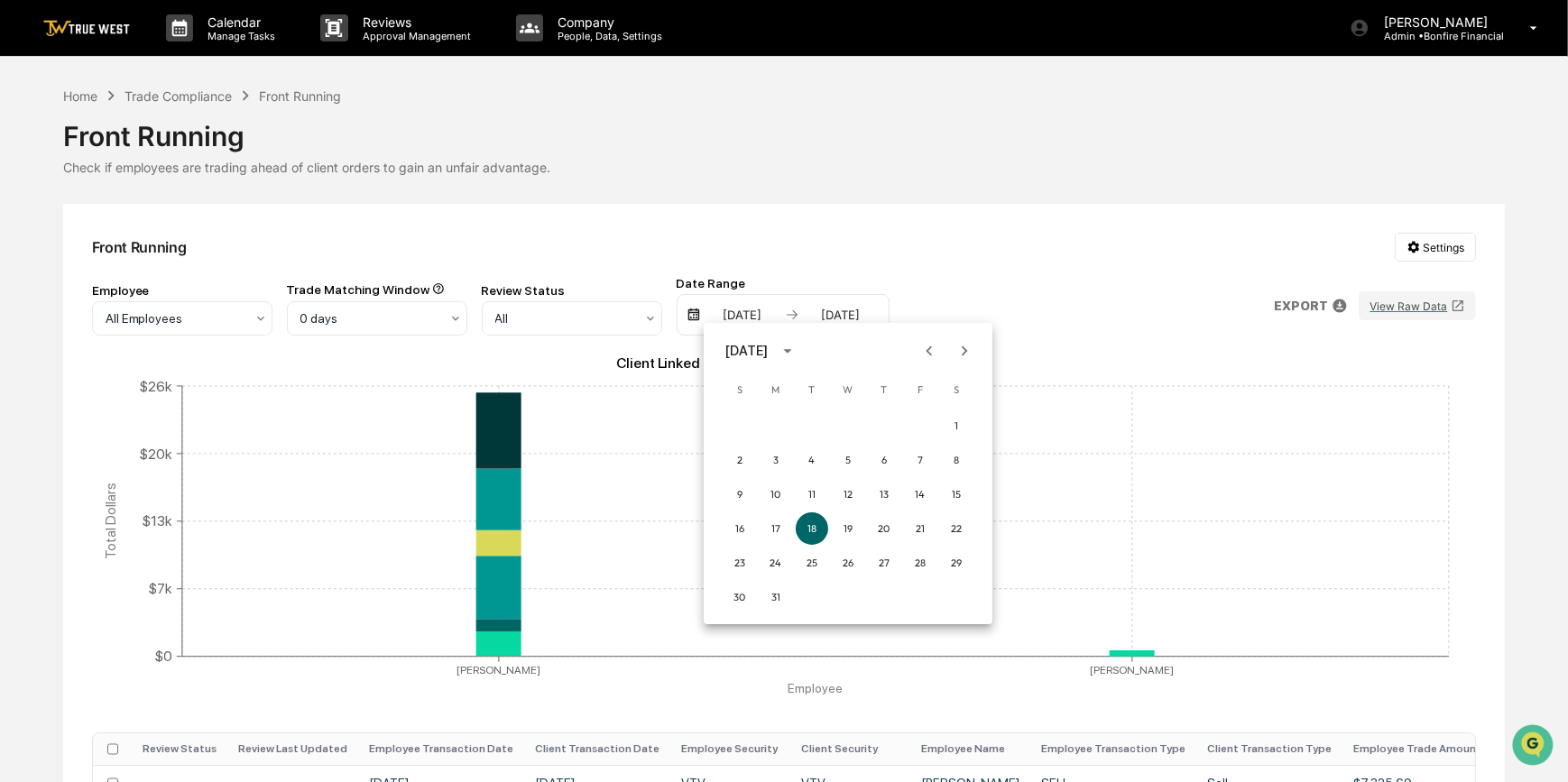
click at [963, 350] on icon "Next month" at bounding box center [965, 351] width 20 height 20
click at [964, 350] on icon "Next month" at bounding box center [965, 351] width 20 height 20
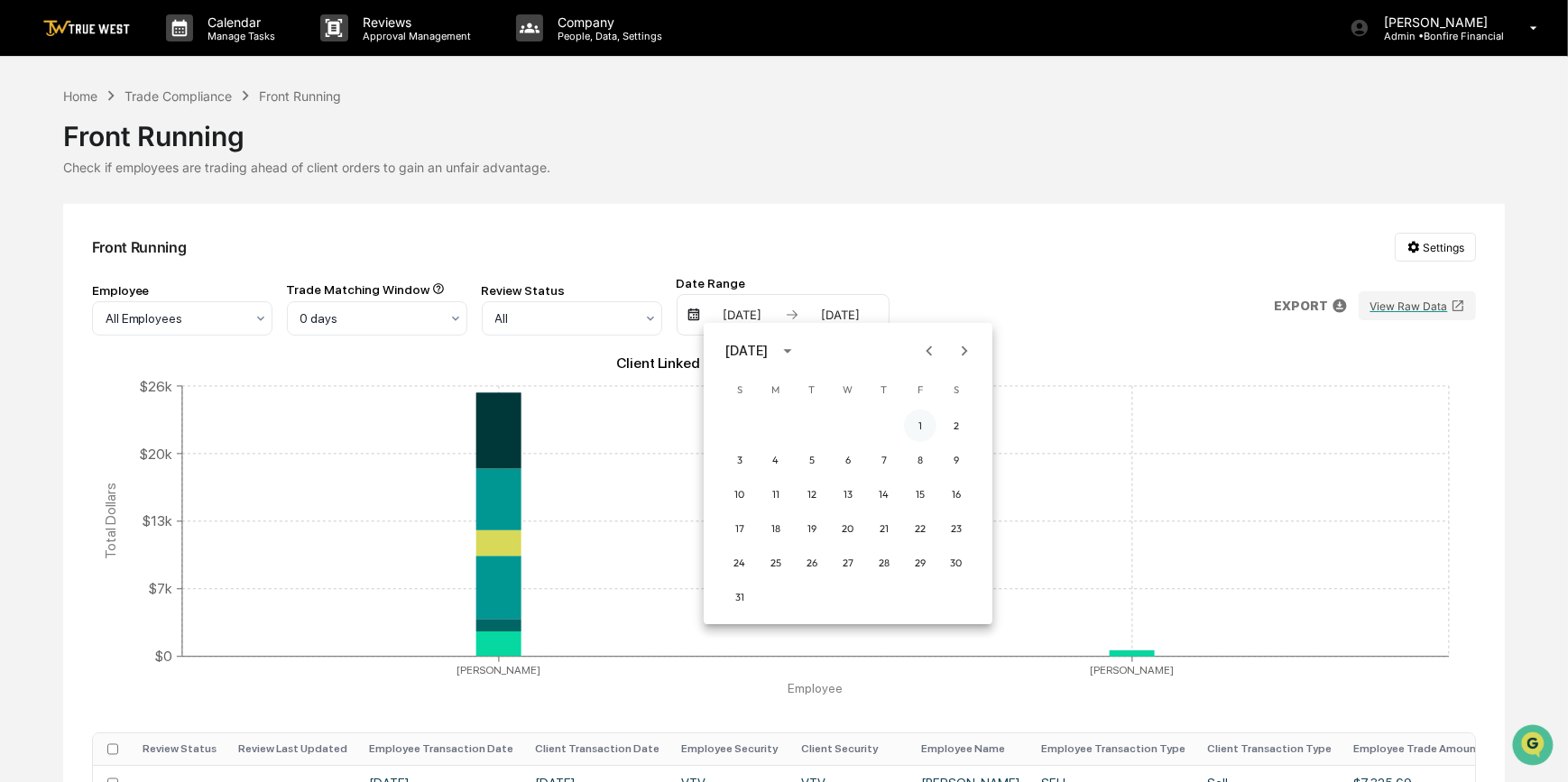
click at [925, 418] on button "1" at bounding box center [921, 426] width 33 height 33
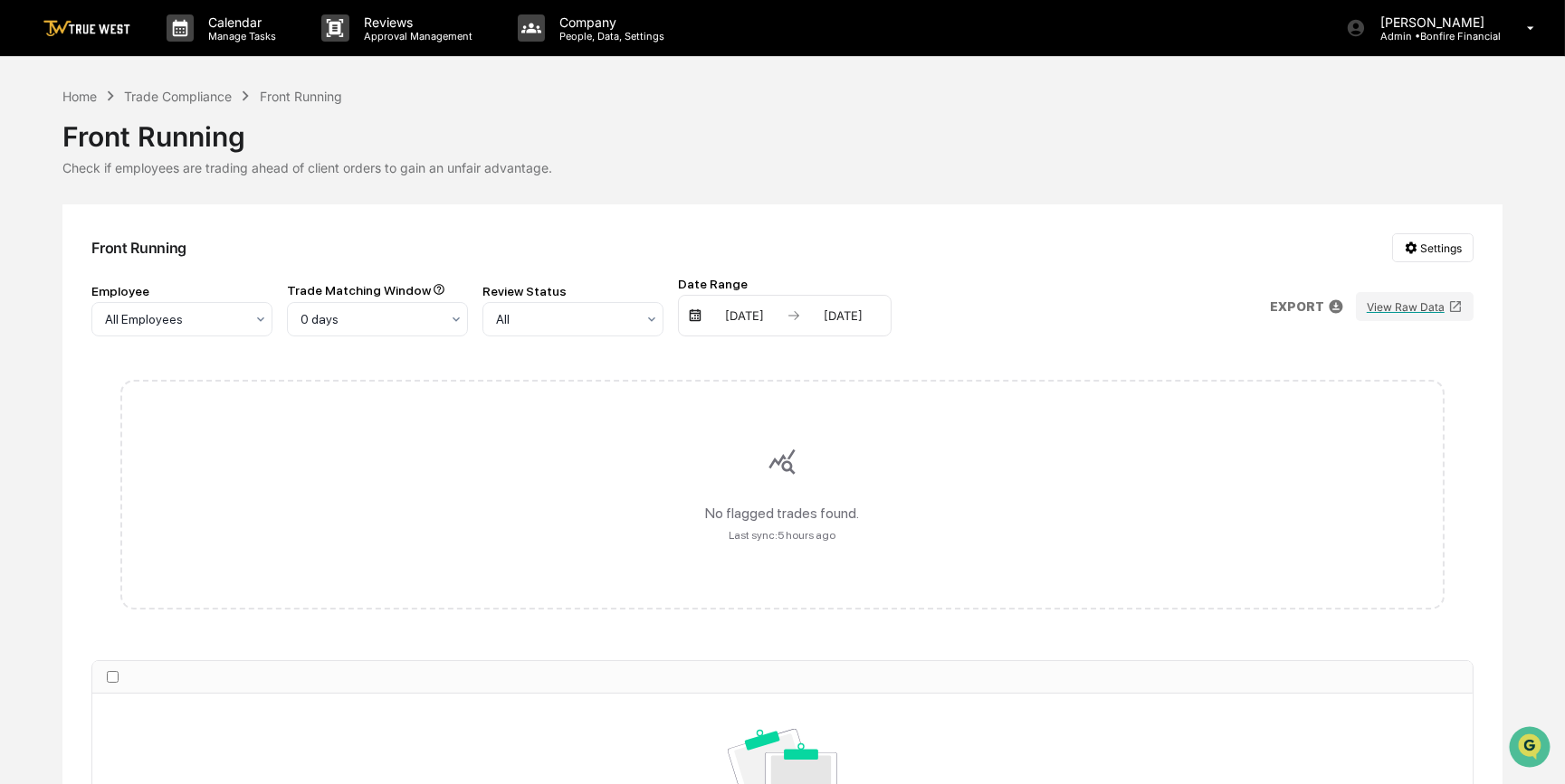
click at [832, 321] on div "[DATE]" at bounding box center [843, 316] width 77 height 15
click at [1031, 353] on icon "Previous month" at bounding box center [1031, 351] width 6 height 10
click at [843, 597] on button "31" at bounding box center [841, 599] width 33 height 33
click at [1038, 292] on div "Employee All Employees Trade Matching Window 0 days Review Status All Date Rang…" at bounding box center [782, 306] width 1381 height 59
click at [1319, 309] on p "EXPORT" at bounding box center [1296, 307] width 54 height 15
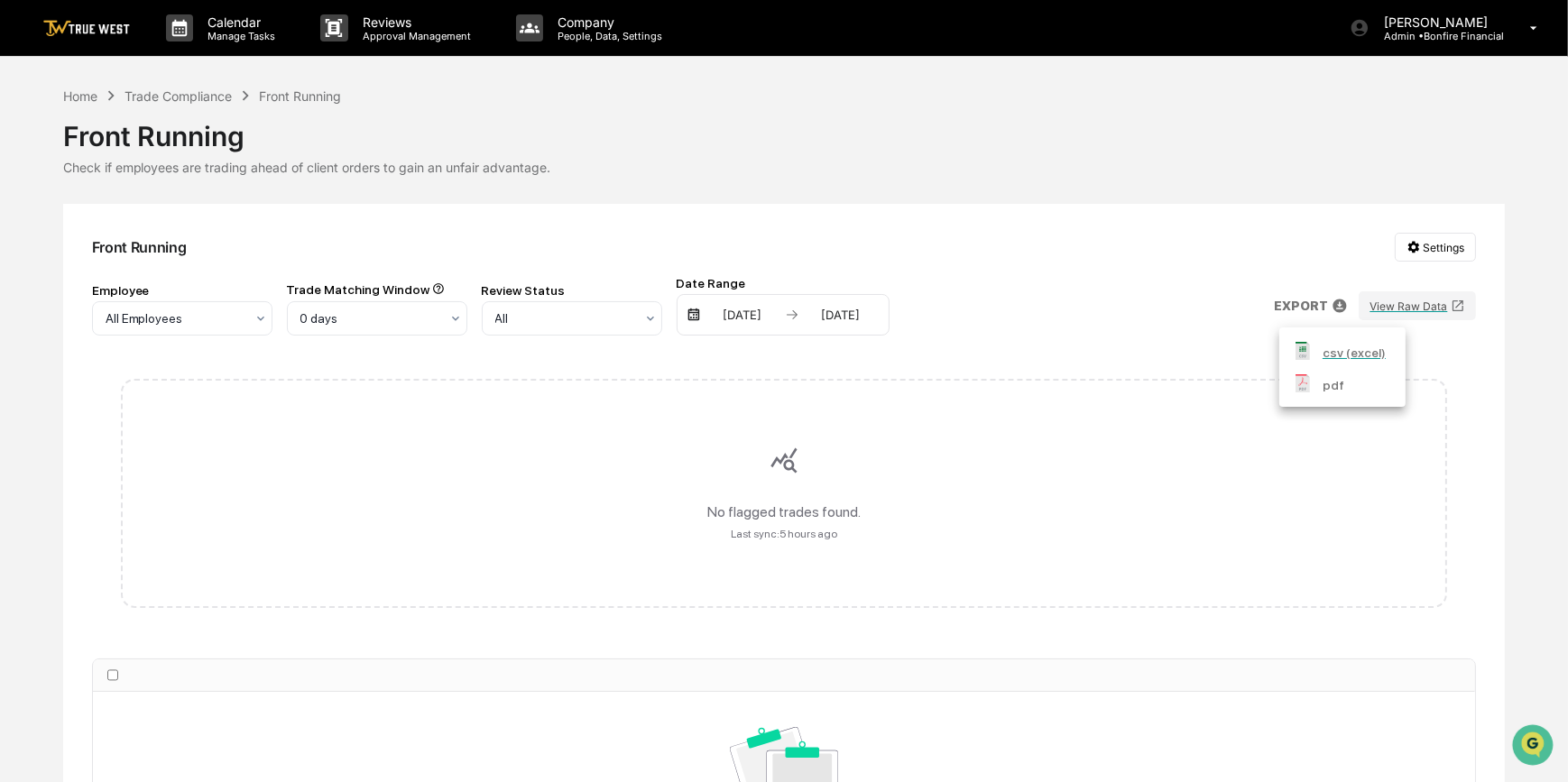
click at [1311, 383] on img at bounding box center [1303, 383] width 18 height 18
click at [785, 239] on div at bounding box center [784, 391] width 1568 height 782
click at [180, 91] on div "Trade Compliance" at bounding box center [178, 96] width 107 height 15
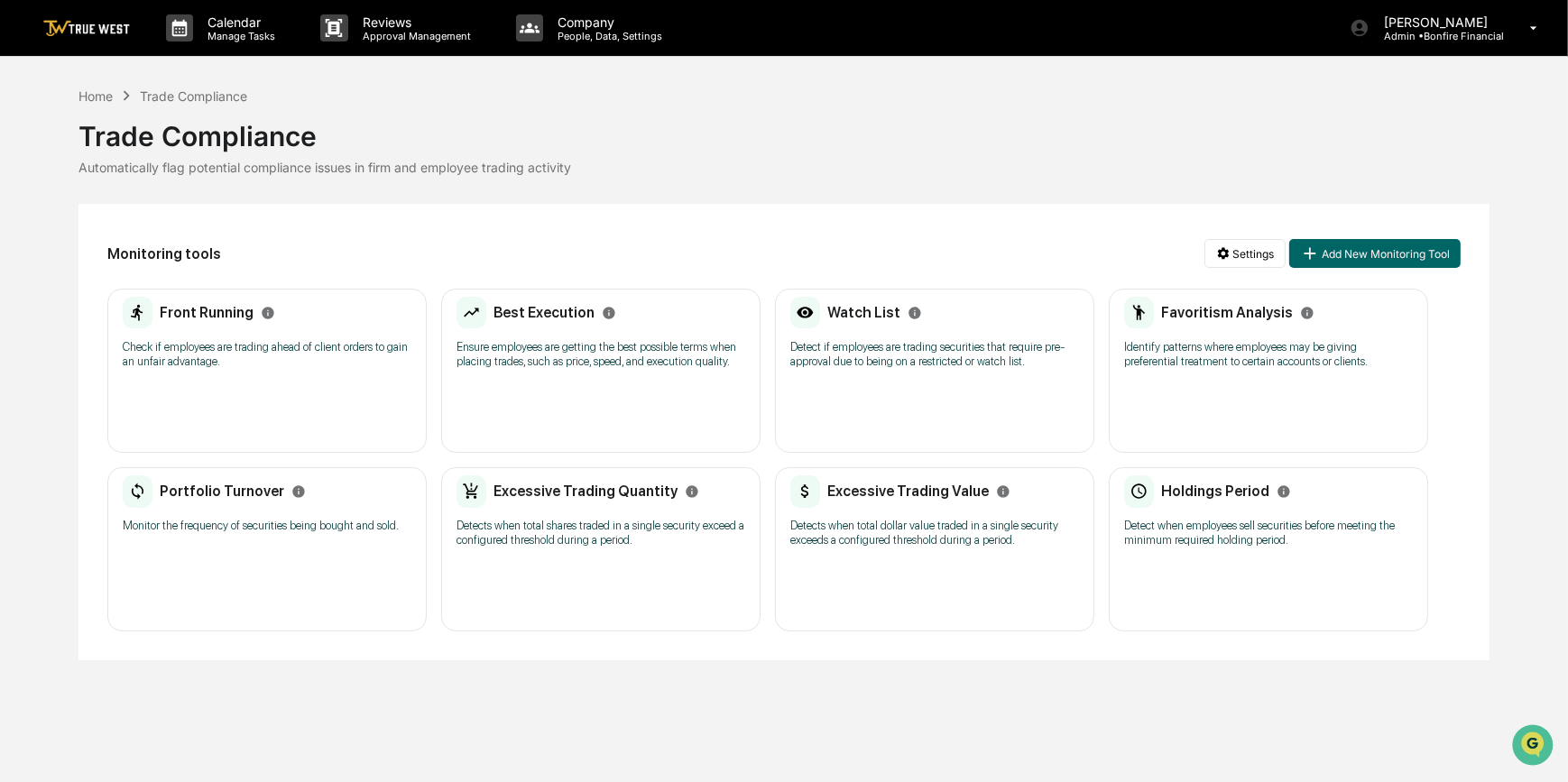
click at [598, 361] on p "Ensure employees are getting the best possible terms when placing trades, such …" at bounding box center [600, 355] width 289 height 29
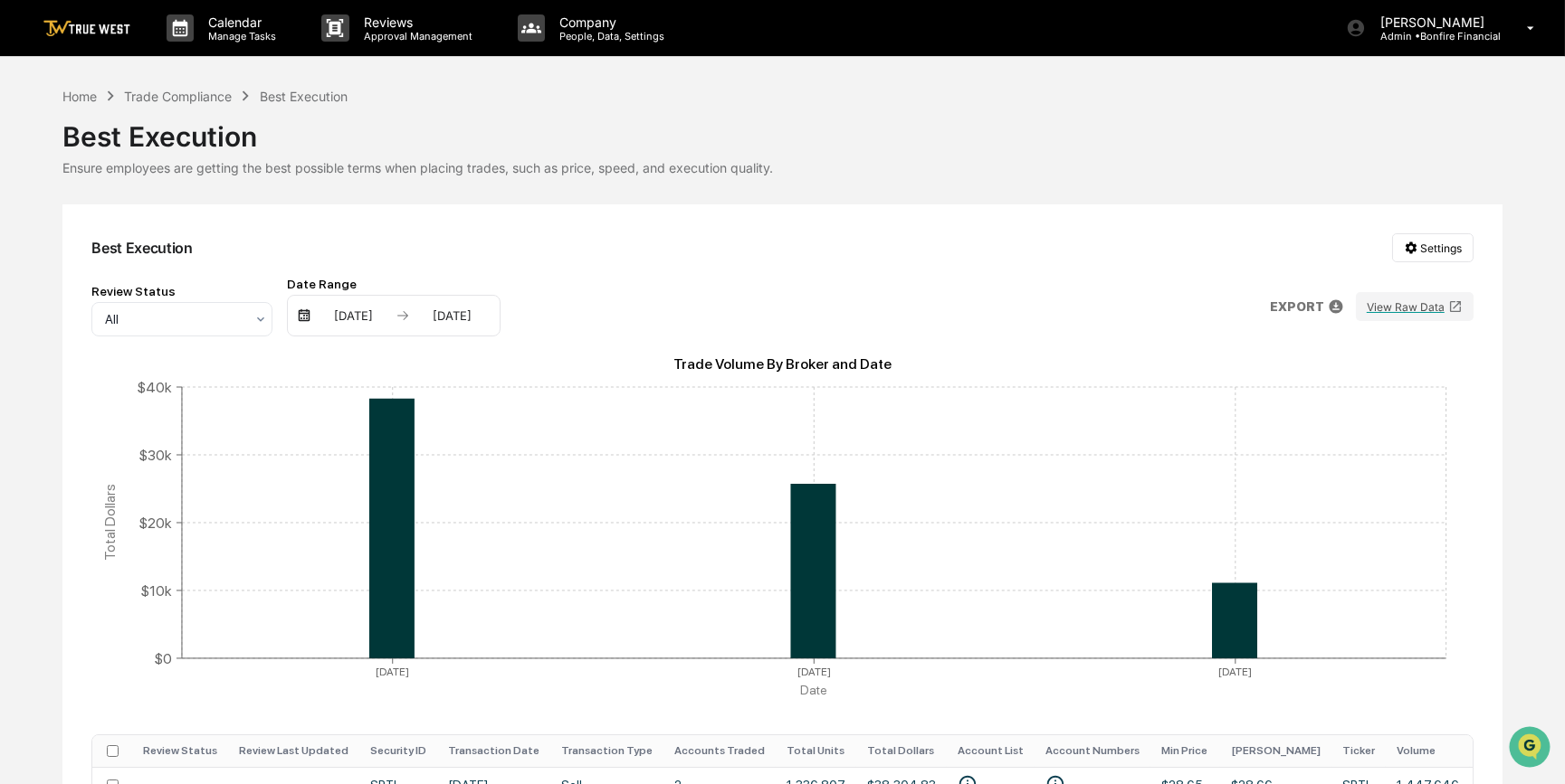
click at [415, 314] on div "[DATE]" at bounding box center [452, 316] width 77 height 15
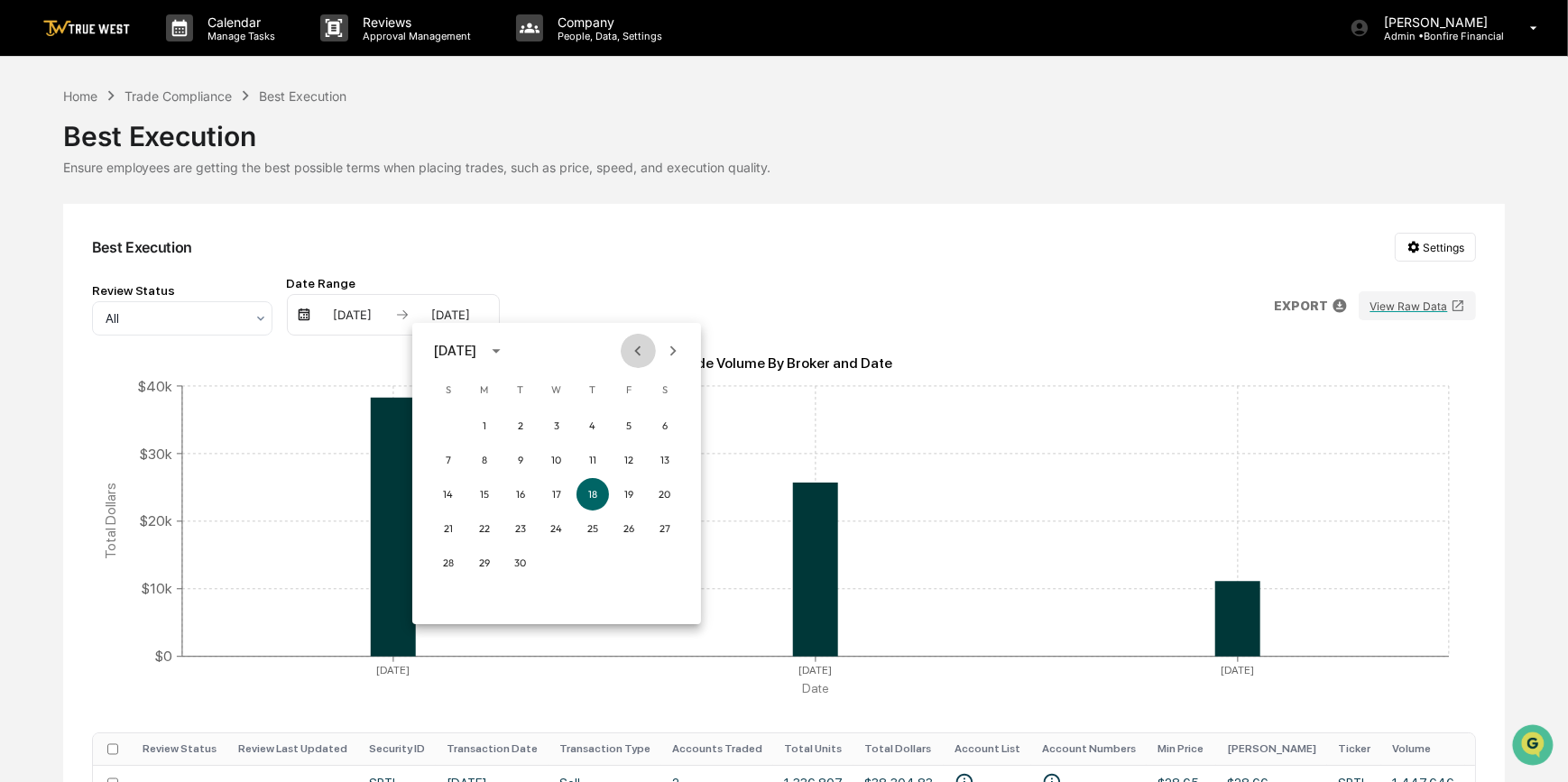
click at [642, 347] on icon "Previous month" at bounding box center [638, 351] width 20 height 20
click at [624, 423] on button "1" at bounding box center [629, 426] width 33 height 33
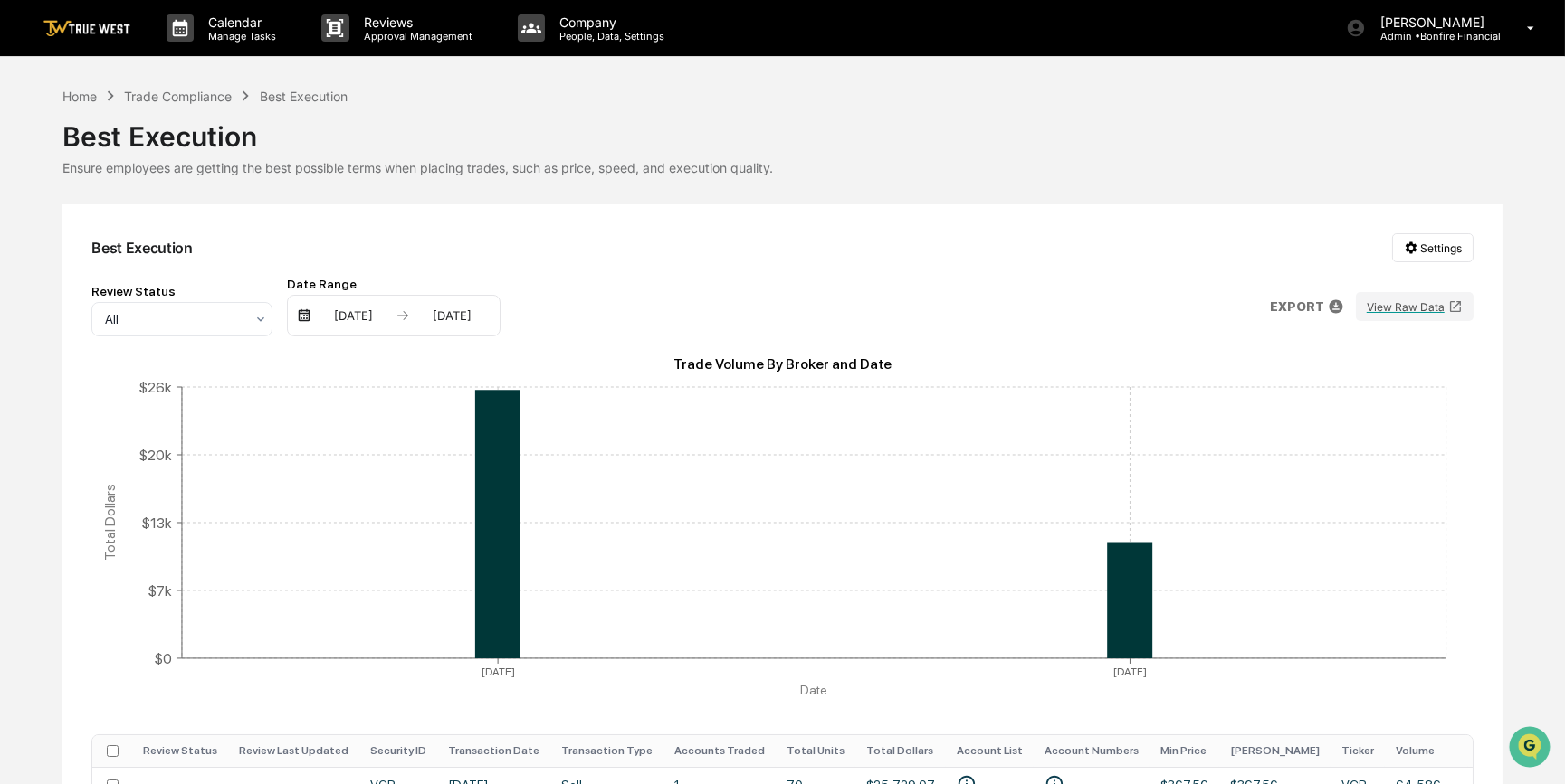
click at [363, 317] on div "[DATE]" at bounding box center [353, 316] width 77 height 15
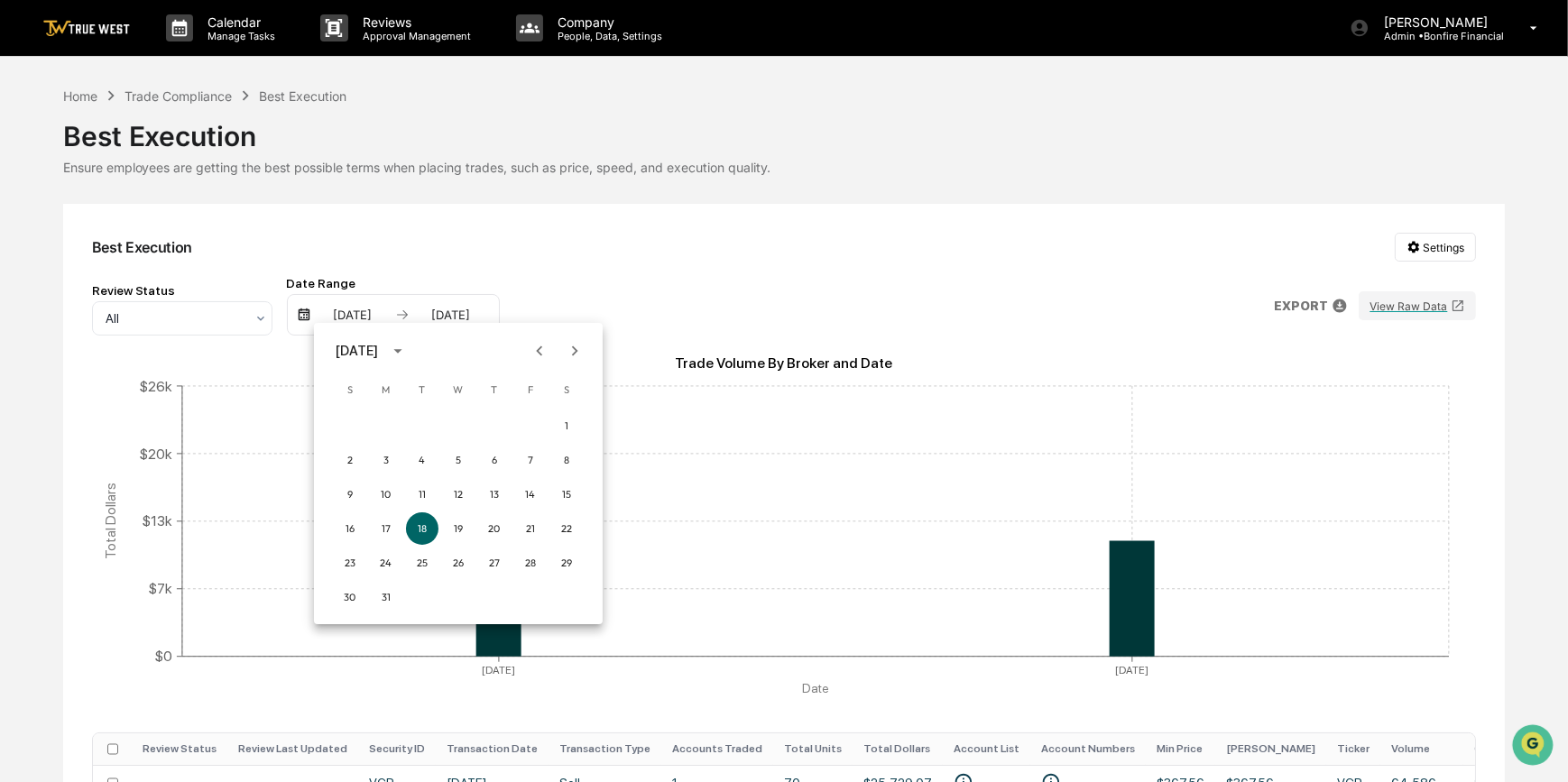
click at [467, 313] on div at bounding box center [784, 391] width 1568 height 782
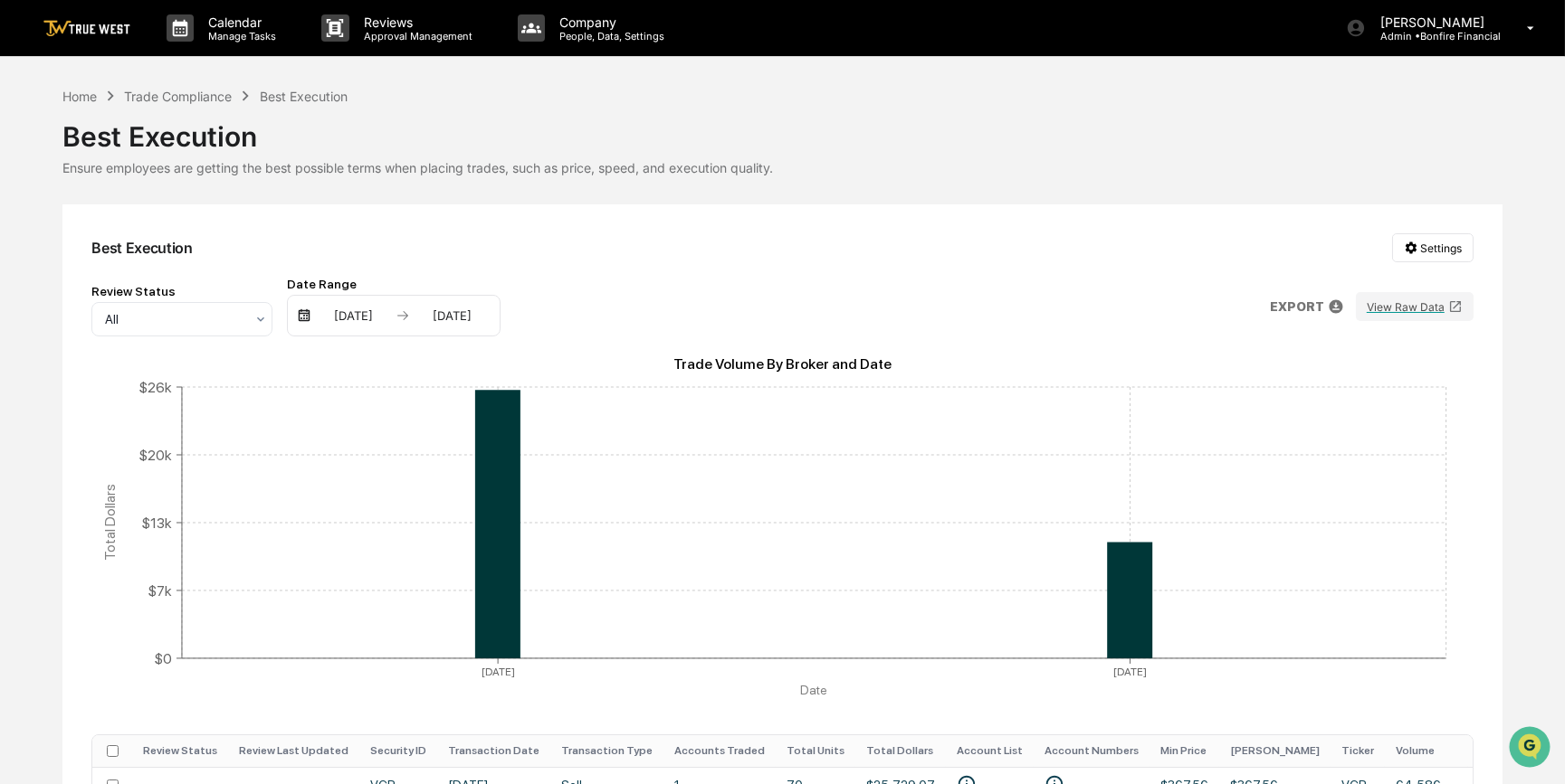
click at [468, 314] on div "[DATE]" at bounding box center [452, 316] width 77 height 15
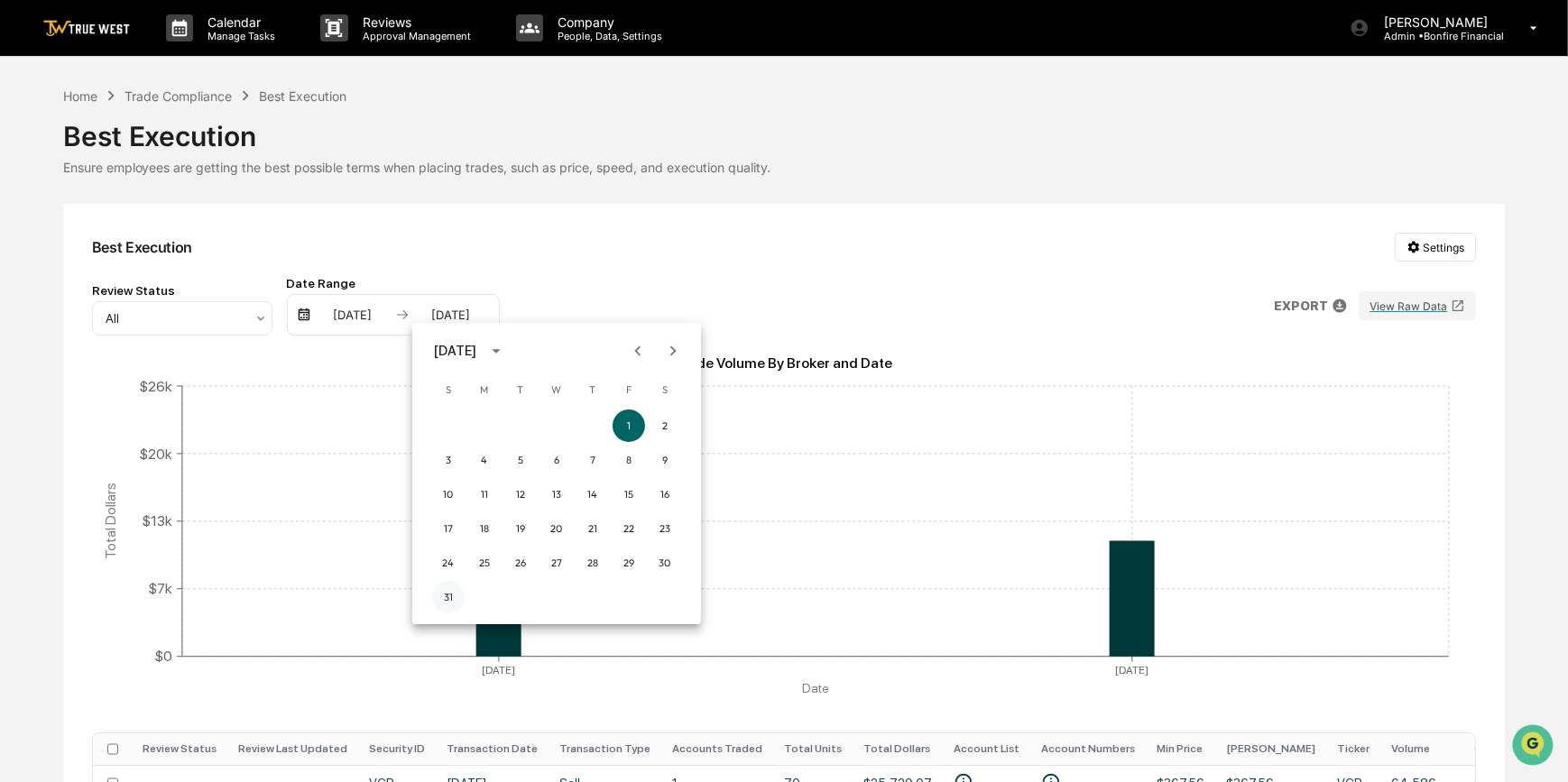
click at [447, 595] on button "31" at bounding box center [449, 597] width 33 height 33
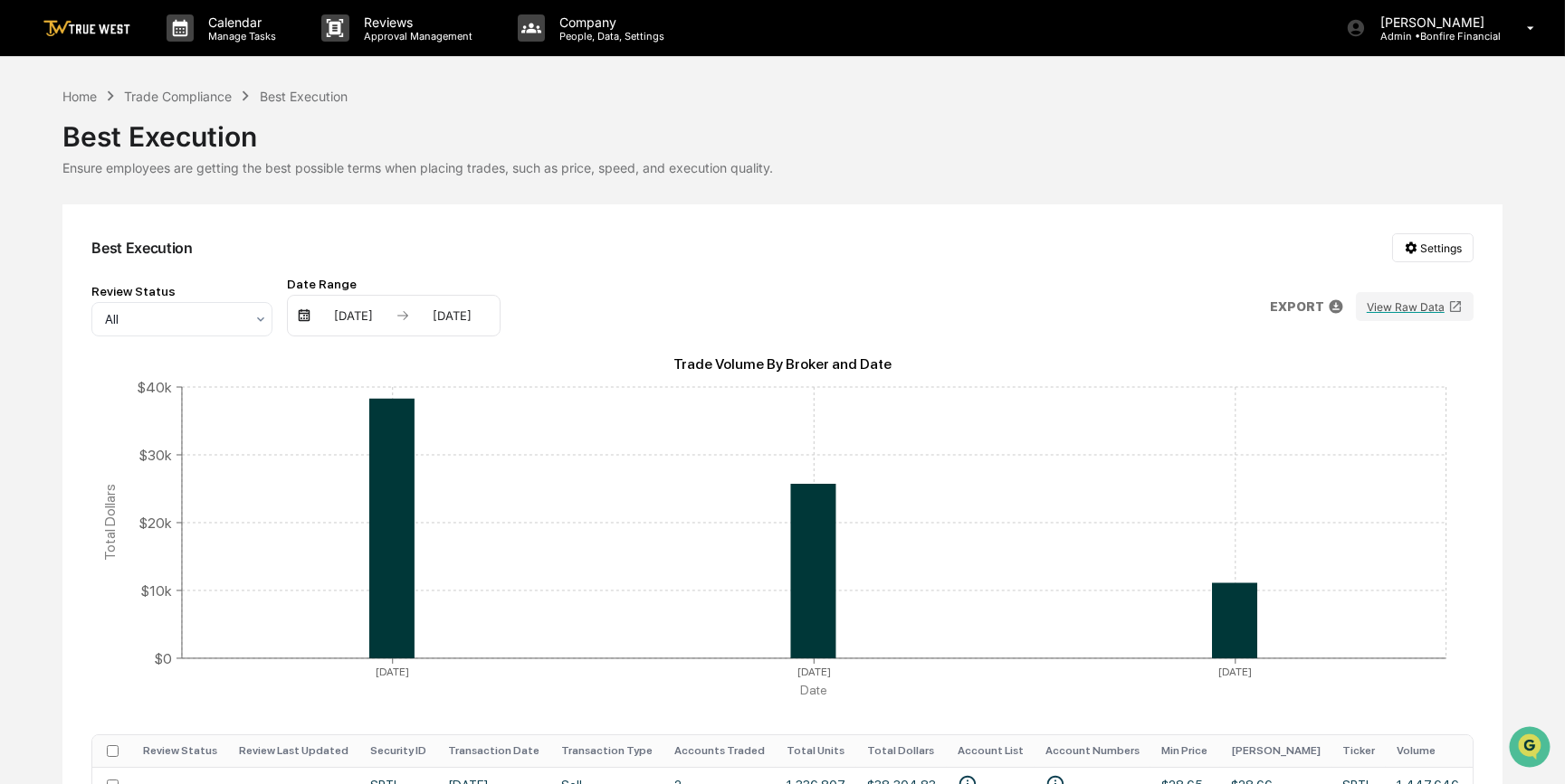
click at [361, 308] on div "[DATE] [DATE]" at bounding box center [394, 316] width 214 height 42
click at [362, 322] on div "[DATE]" at bounding box center [353, 316] width 77 height 15
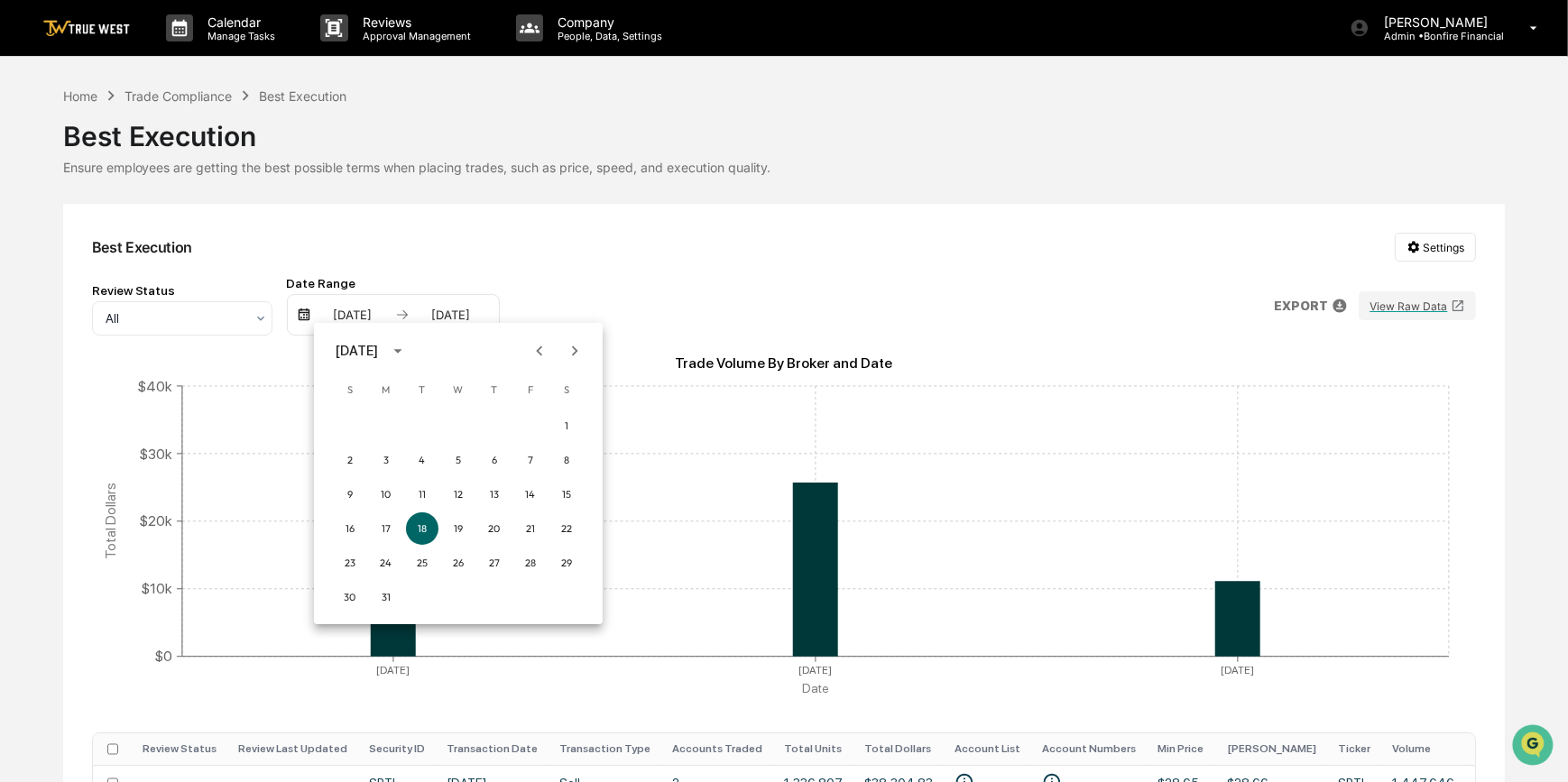
click at [572, 354] on icon "Next month" at bounding box center [575, 350] width 6 height 10
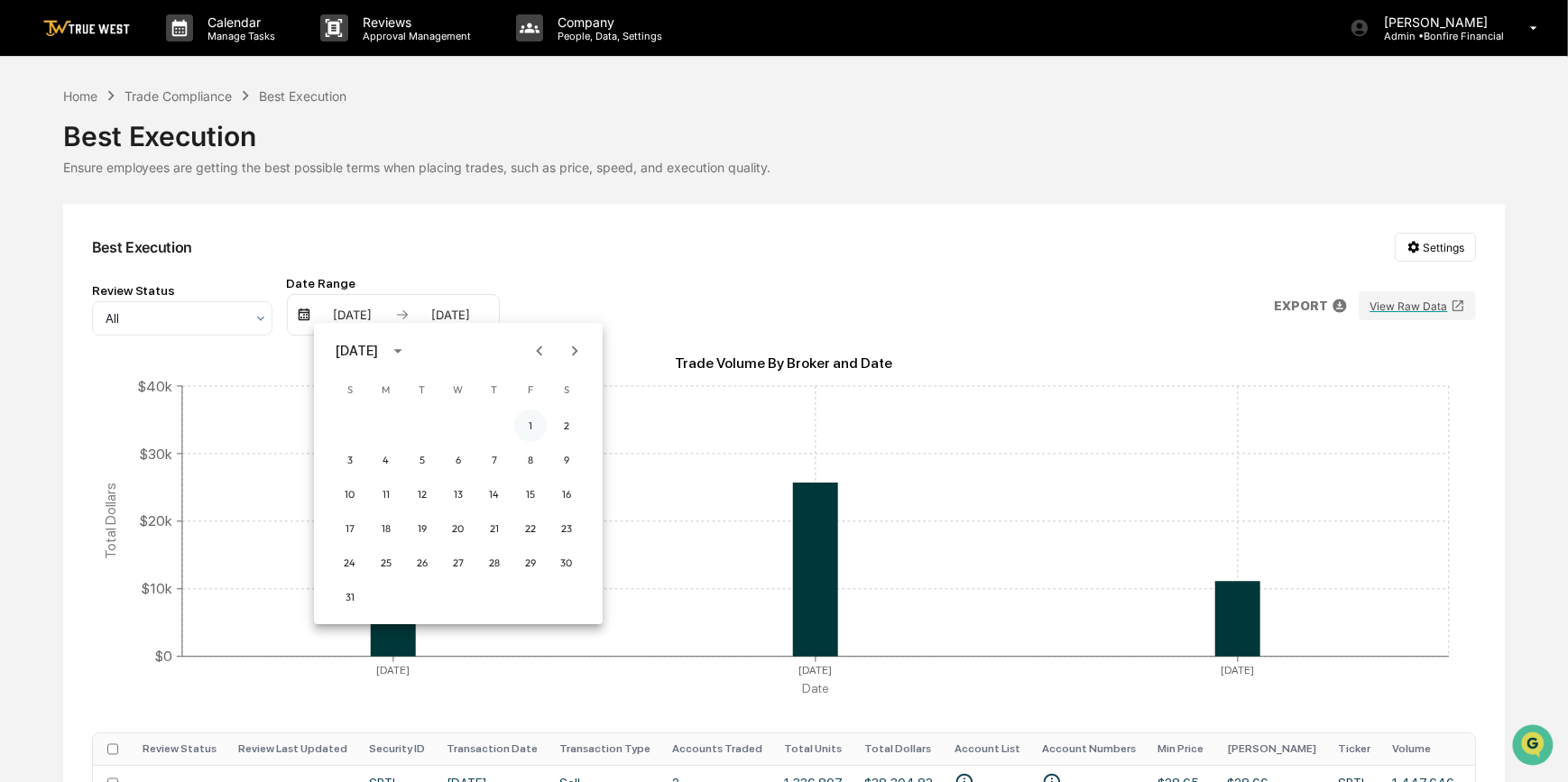
click at [533, 423] on button "1" at bounding box center [531, 426] width 33 height 33
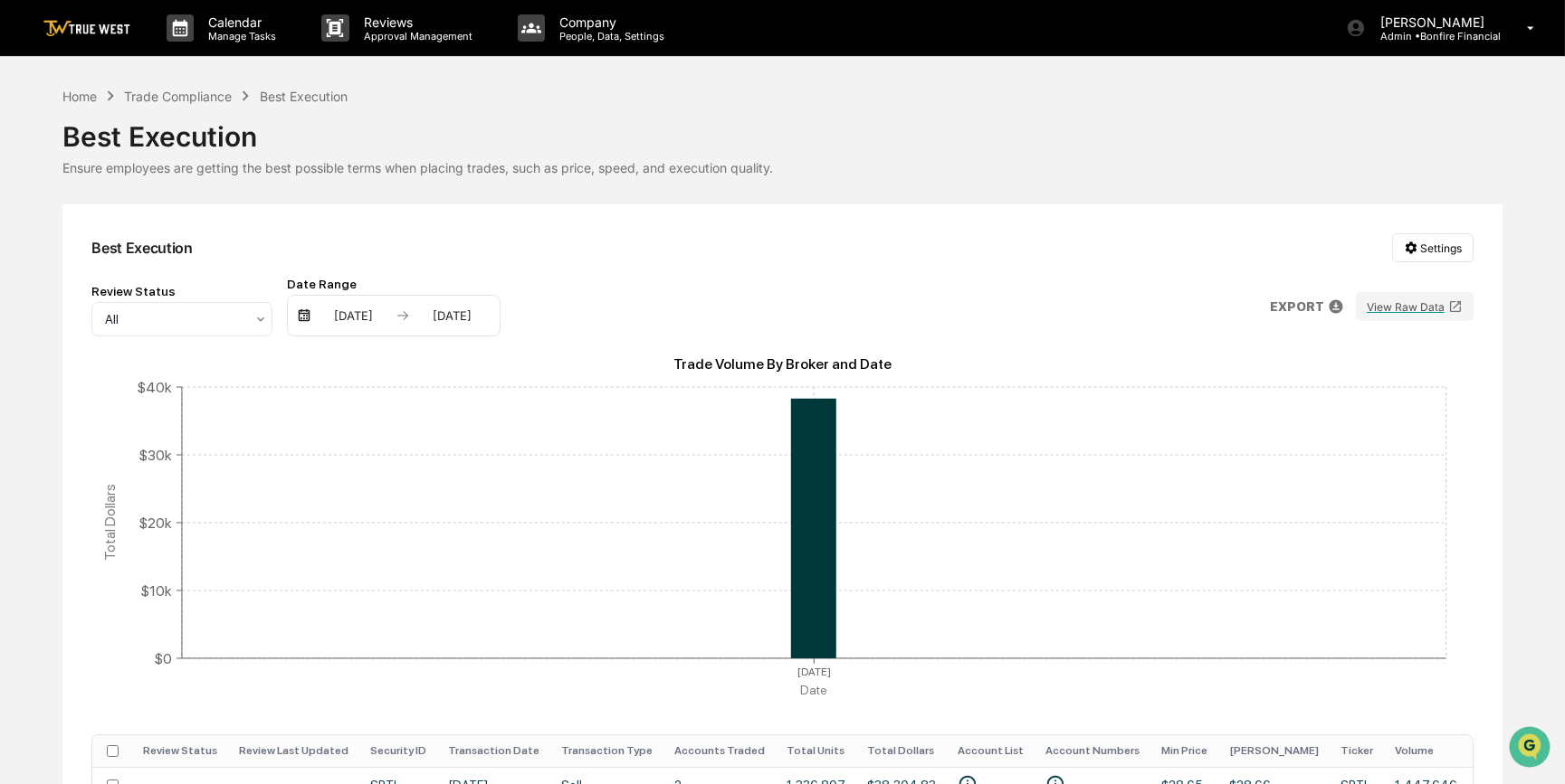
click at [681, 293] on div "Review Status All Date Range [DATE] [DATE] EXPORT View Raw Data" at bounding box center [782, 306] width 1381 height 59
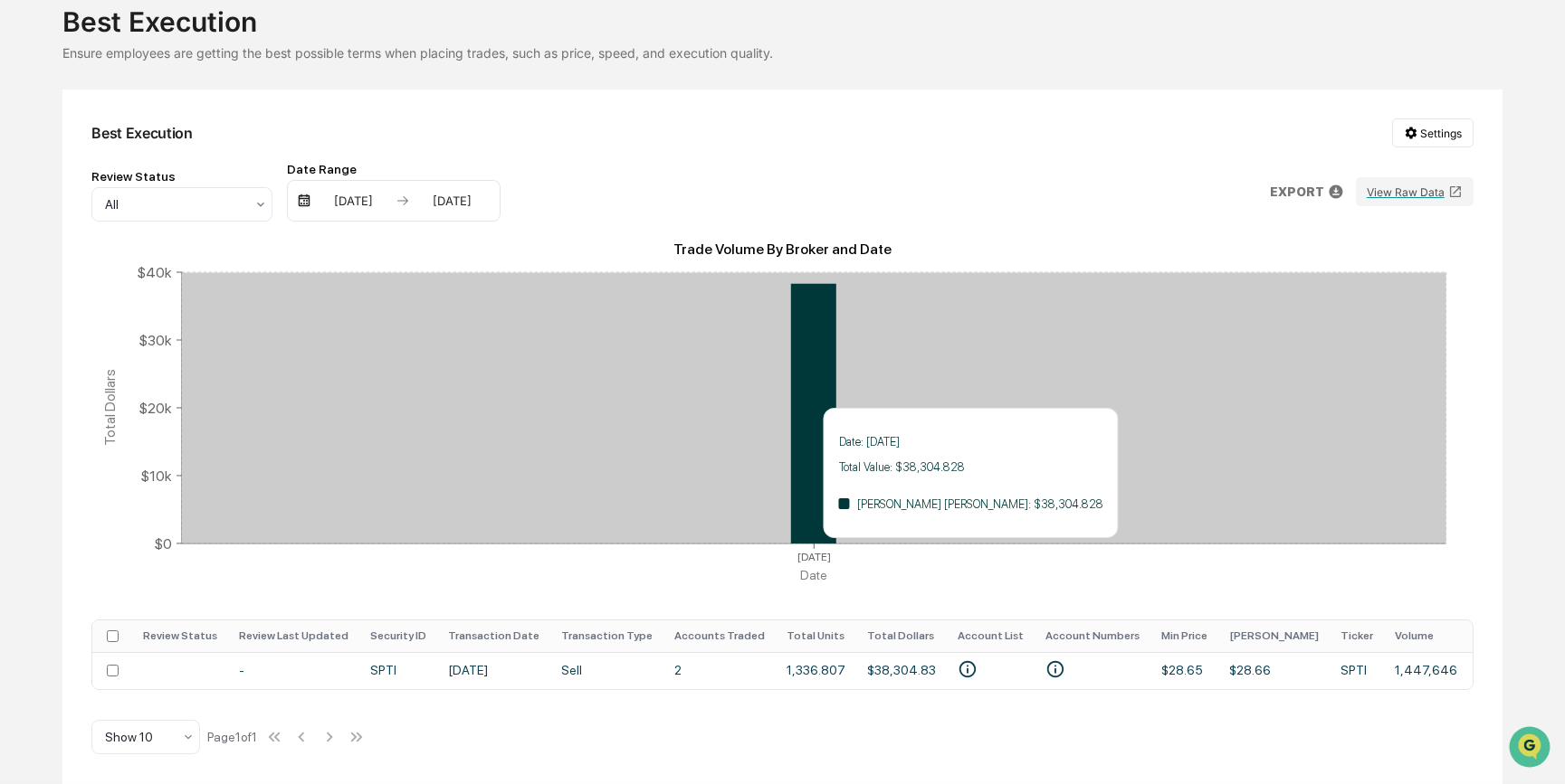
scroll to position [123, 0]
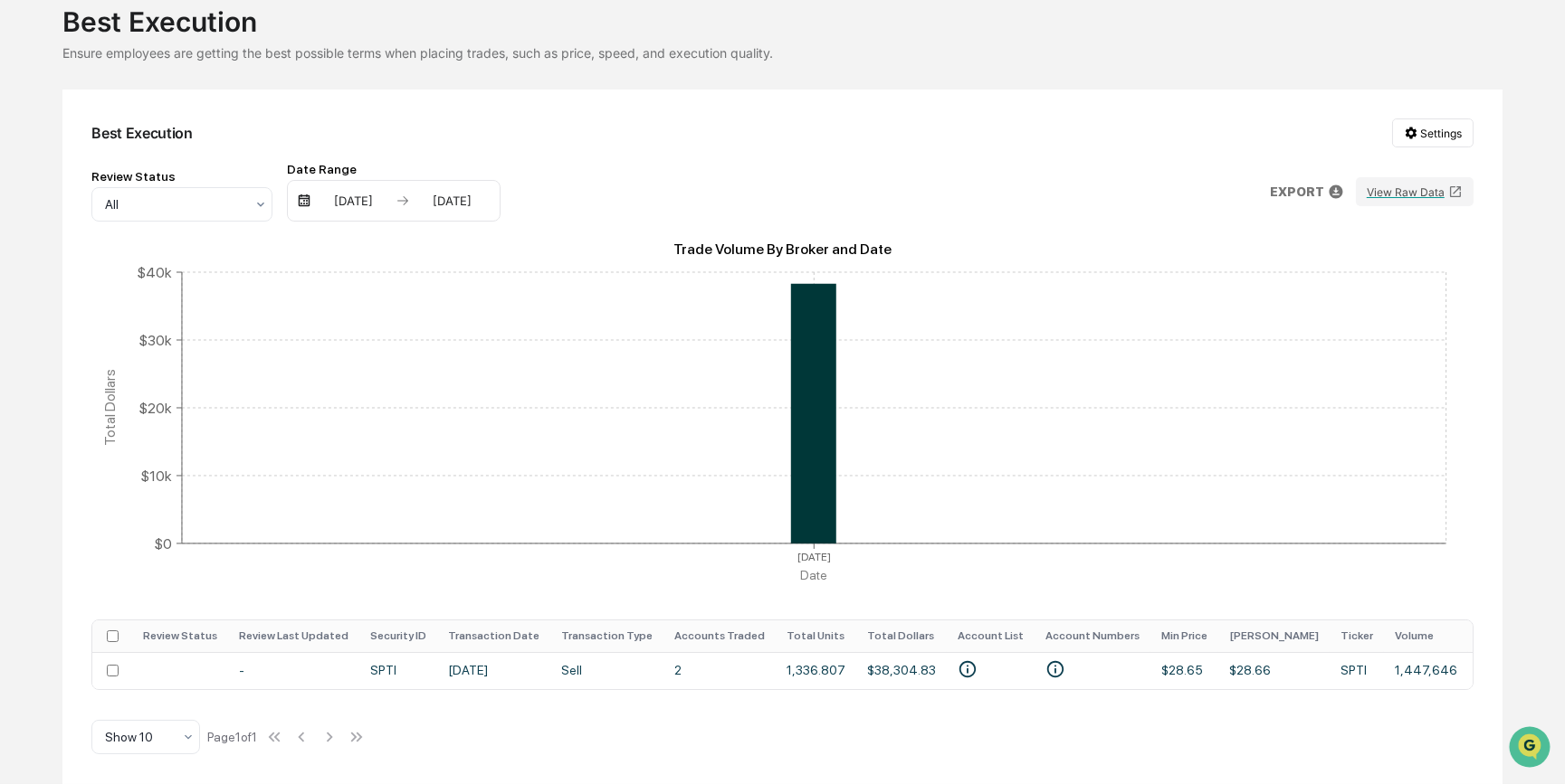
click at [1288, 188] on p "EXPORT" at bounding box center [1296, 192] width 54 height 15
click at [1320, 255] on div "pdf" at bounding box center [1325, 261] width 56 height 18
click at [915, 663] on div at bounding box center [786, 392] width 1572 height 784
click at [1047, 662] on icon "• 0054216615\a• 0091639960" at bounding box center [1056, 669] width 17 height 17
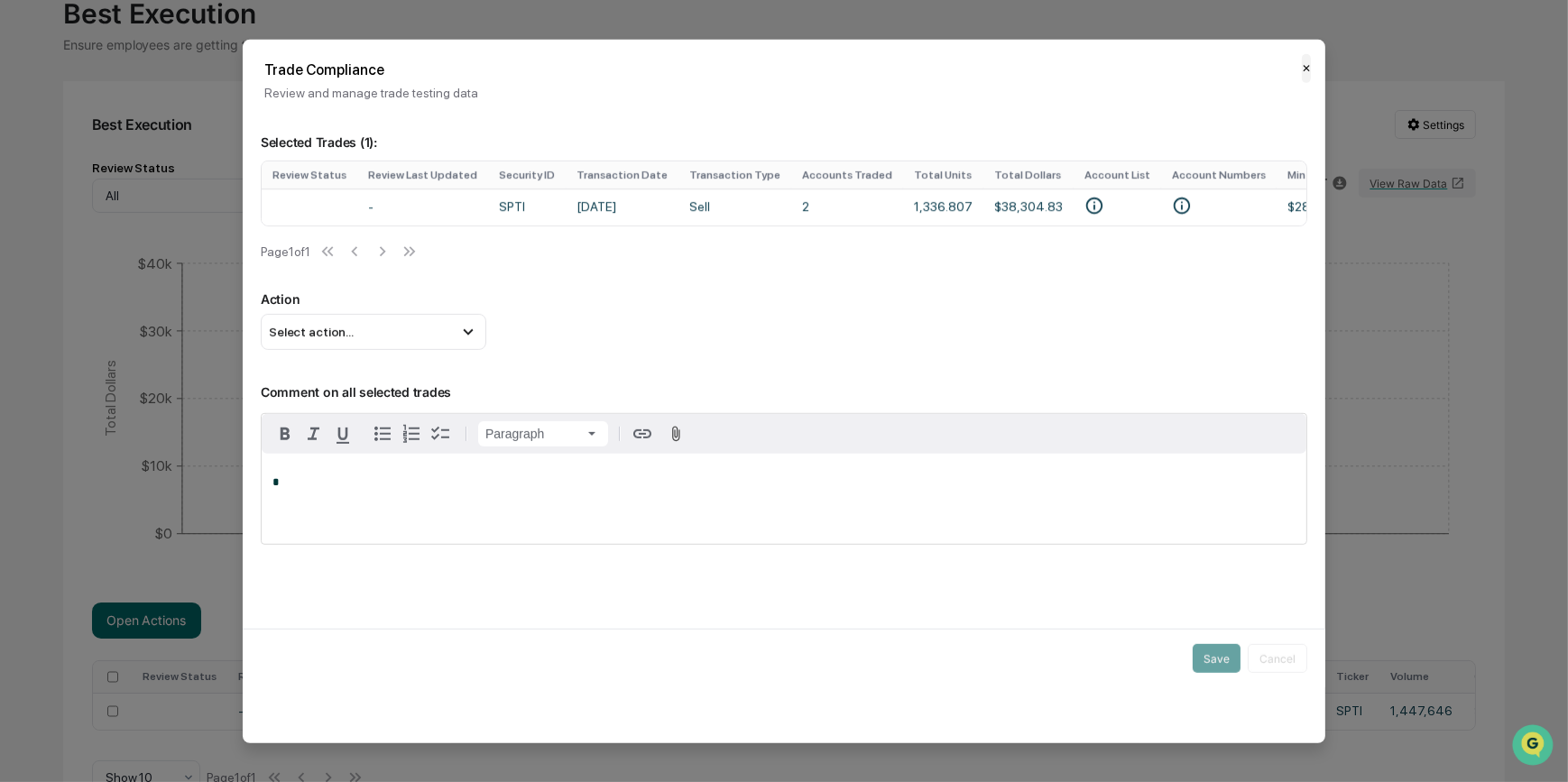
click at [1310, 72] on button "✕" at bounding box center [1307, 67] width 9 height 29
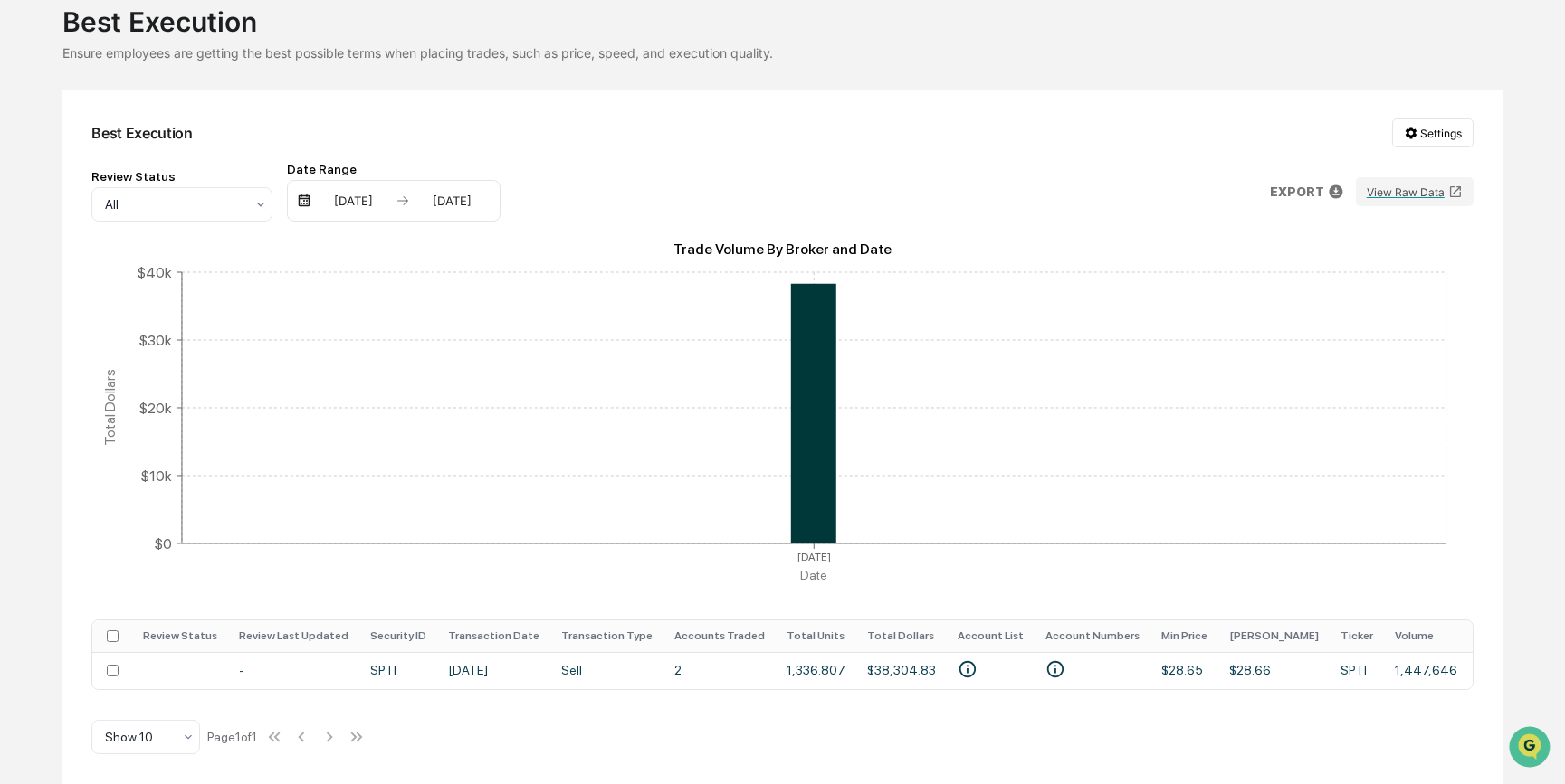
drag, startPoint x: 1120, startPoint y: 682, endPoint x: 1252, endPoint y: 685, distance: 132.0
click at [1252, 685] on div "Review Status Review Last Updated Security ID Transaction Date Transaction Type…" at bounding box center [782, 654] width 1381 height 70
click at [1314, 184] on p "EXPORT" at bounding box center [1296, 192] width 54 height 15
click at [1337, 233] on p "csv (excel)" at bounding box center [1358, 230] width 63 height 19
click at [873, 126] on div at bounding box center [786, 392] width 1572 height 784
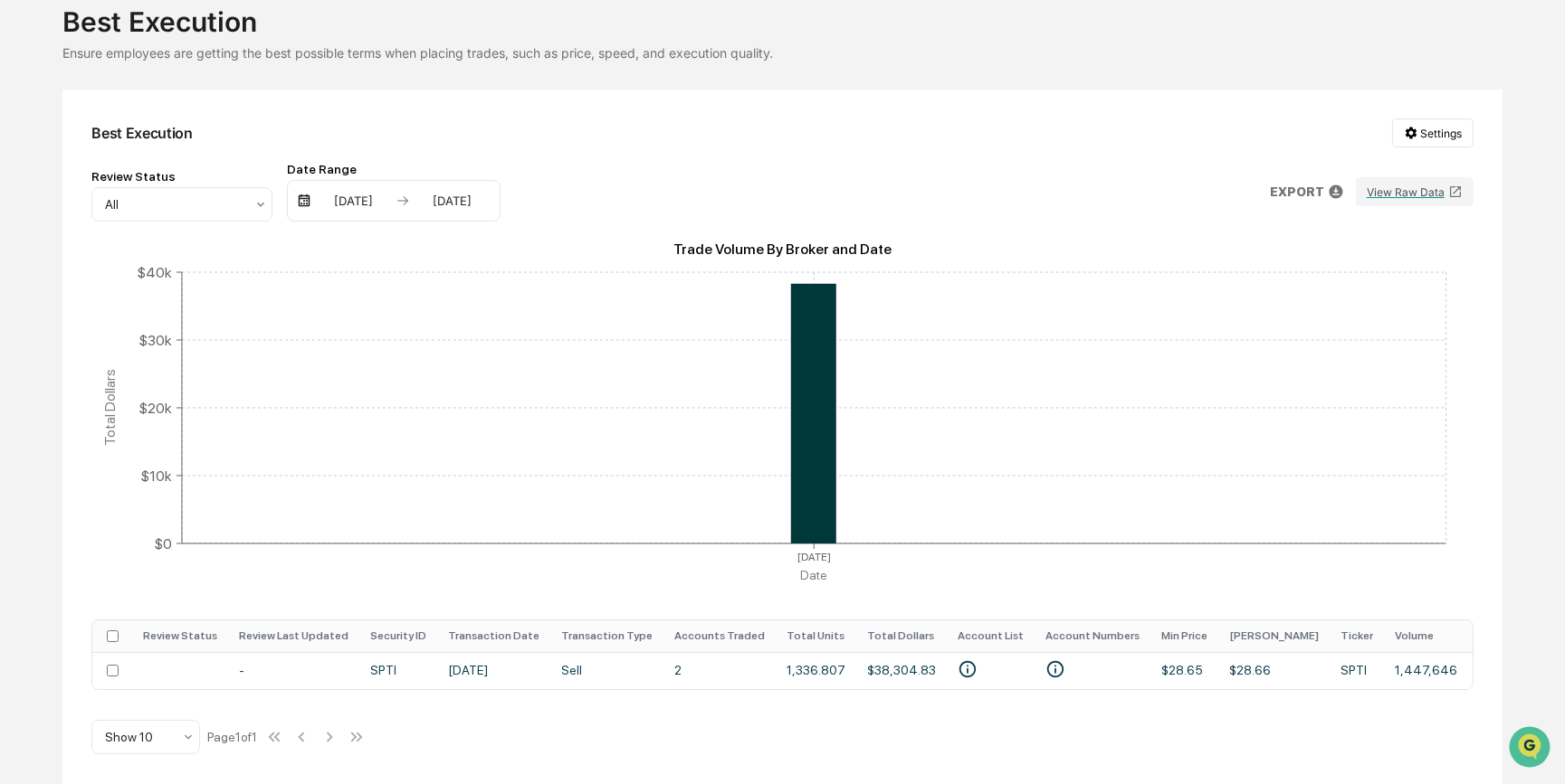
drag, startPoint x: 566, startPoint y: 190, endPoint x: 668, endPoint y: 209, distance: 103.8
click at [566, 190] on div "Review Status All Date Range [DATE] [DATE] EXPORT View Raw Data" at bounding box center [782, 191] width 1381 height 59
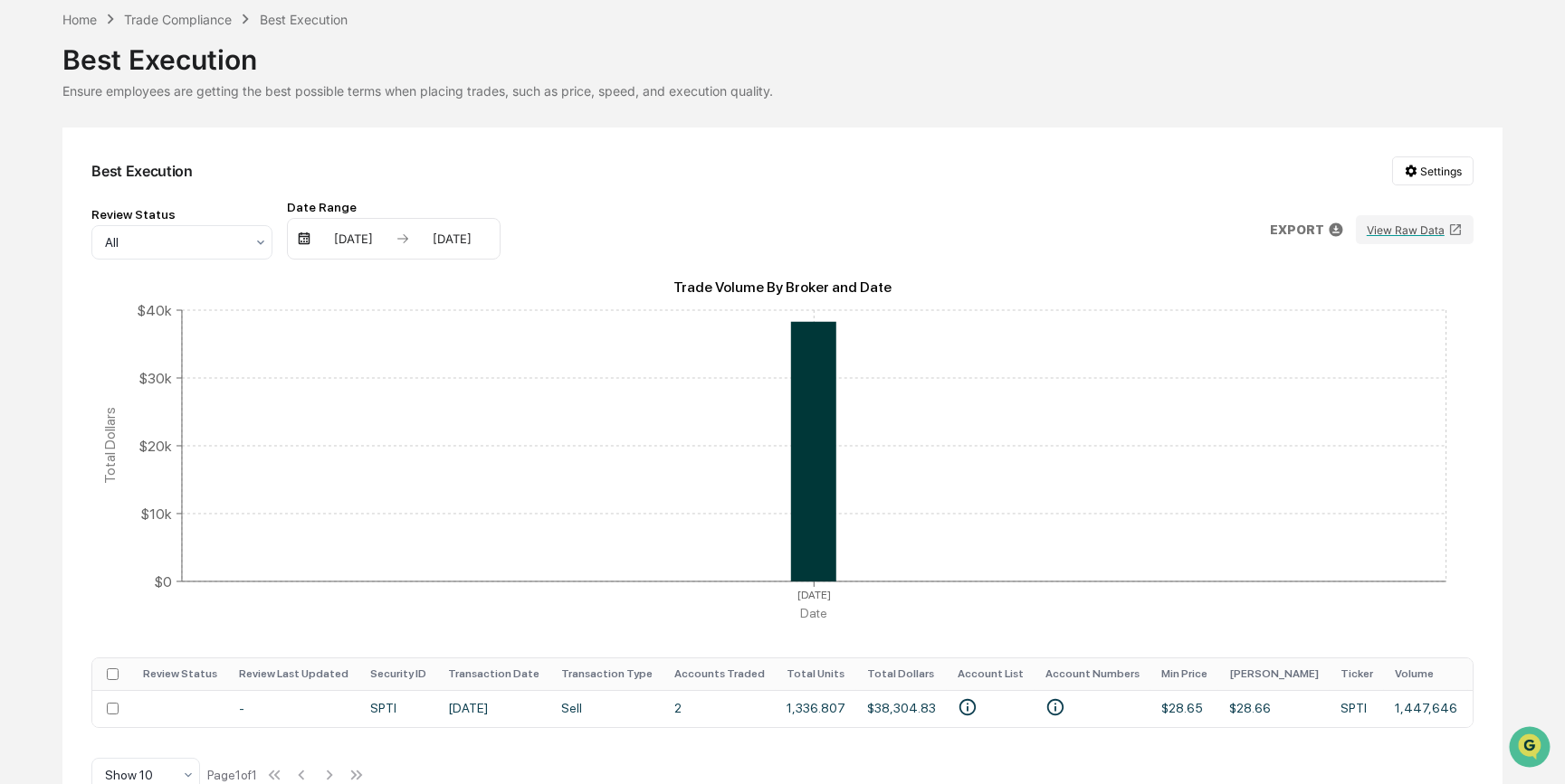
scroll to position [0, 0]
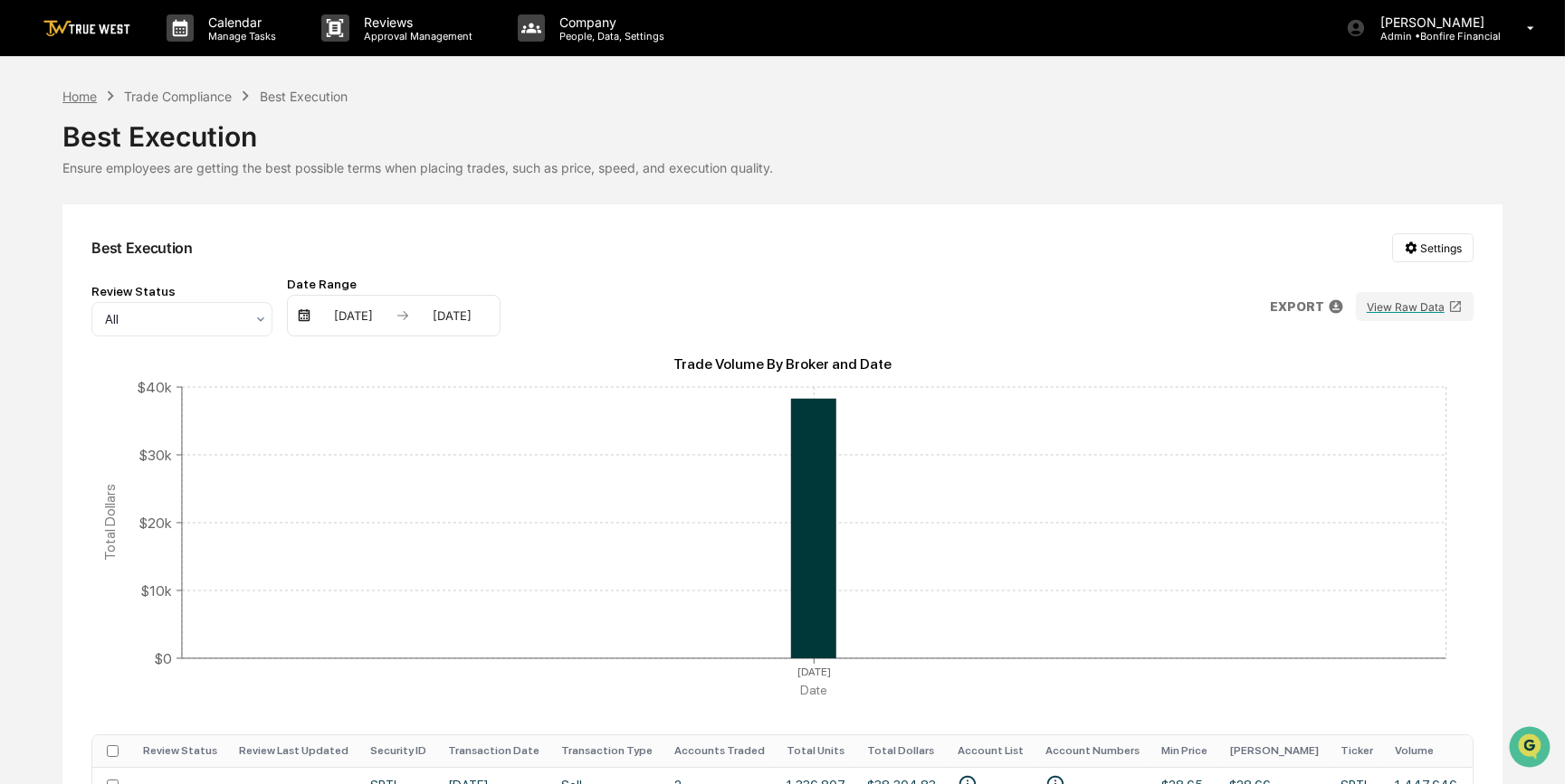
click at [75, 94] on div "Home" at bounding box center [79, 96] width 35 height 16
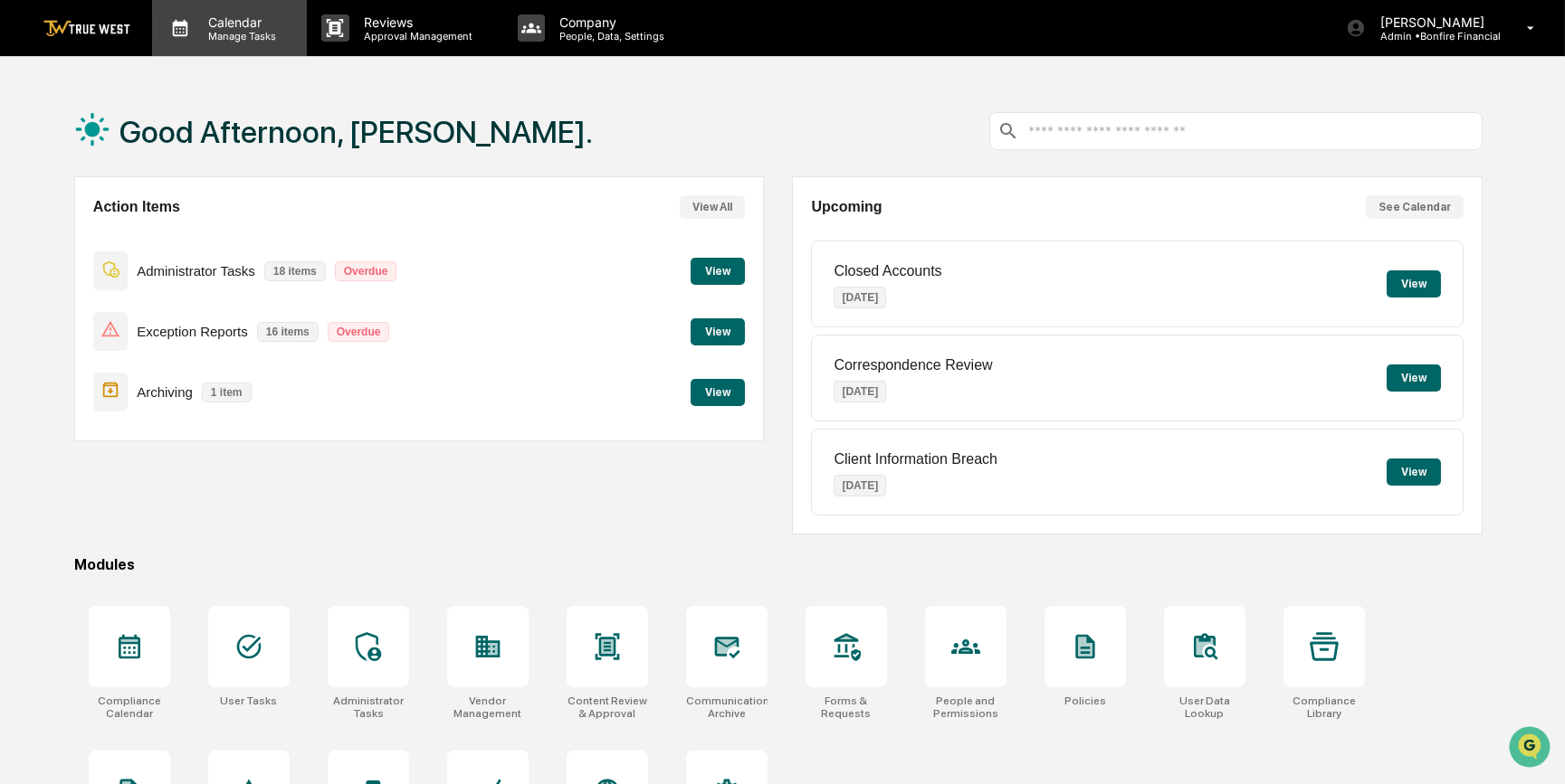
click at [226, 27] on p "Calendar" at bounding box center [239, 22] width 91 height 16
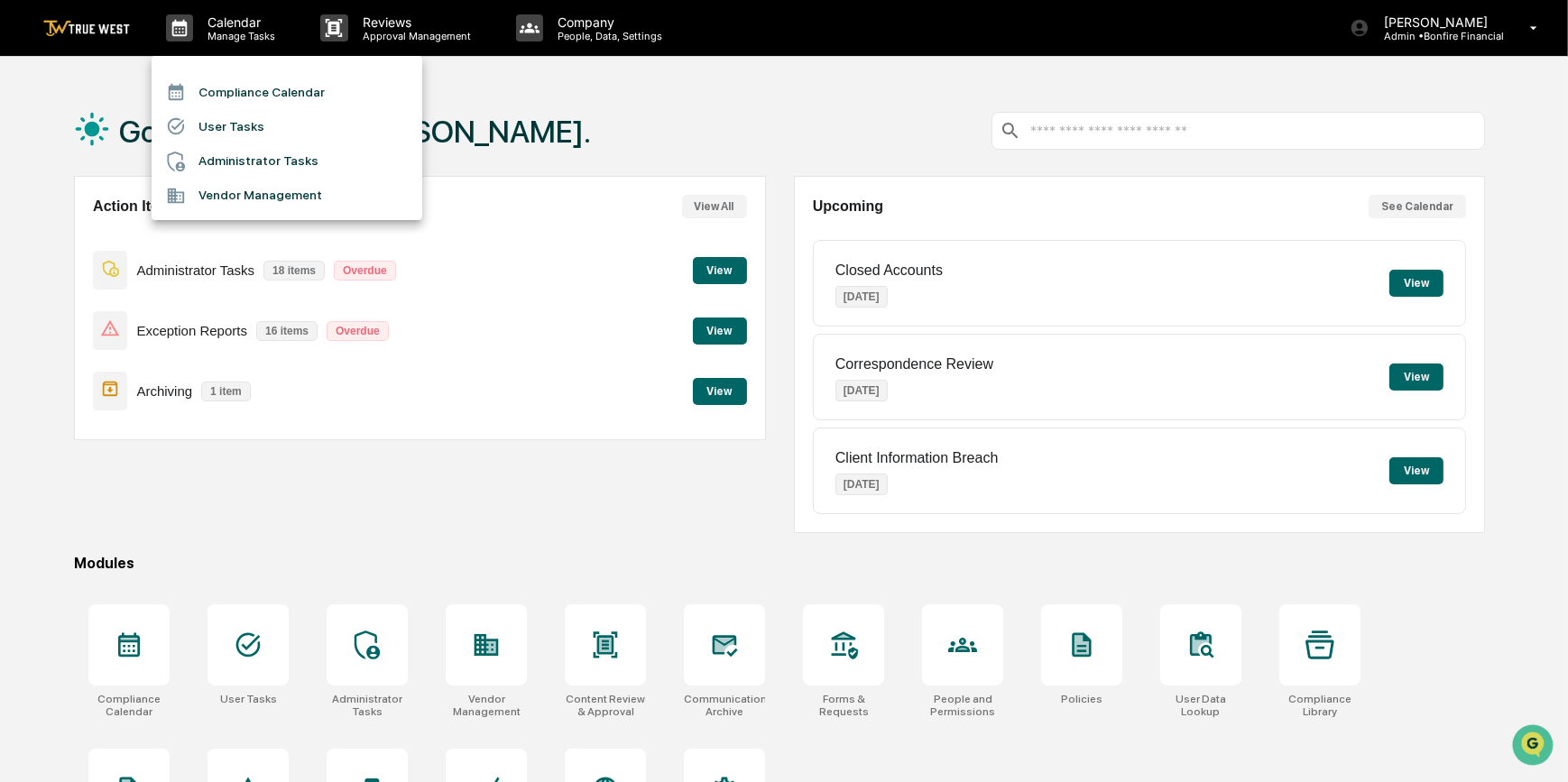
click at [248, 98] on li "Compliance Calendar" at bounding box center [286, 92] width 270 height 35
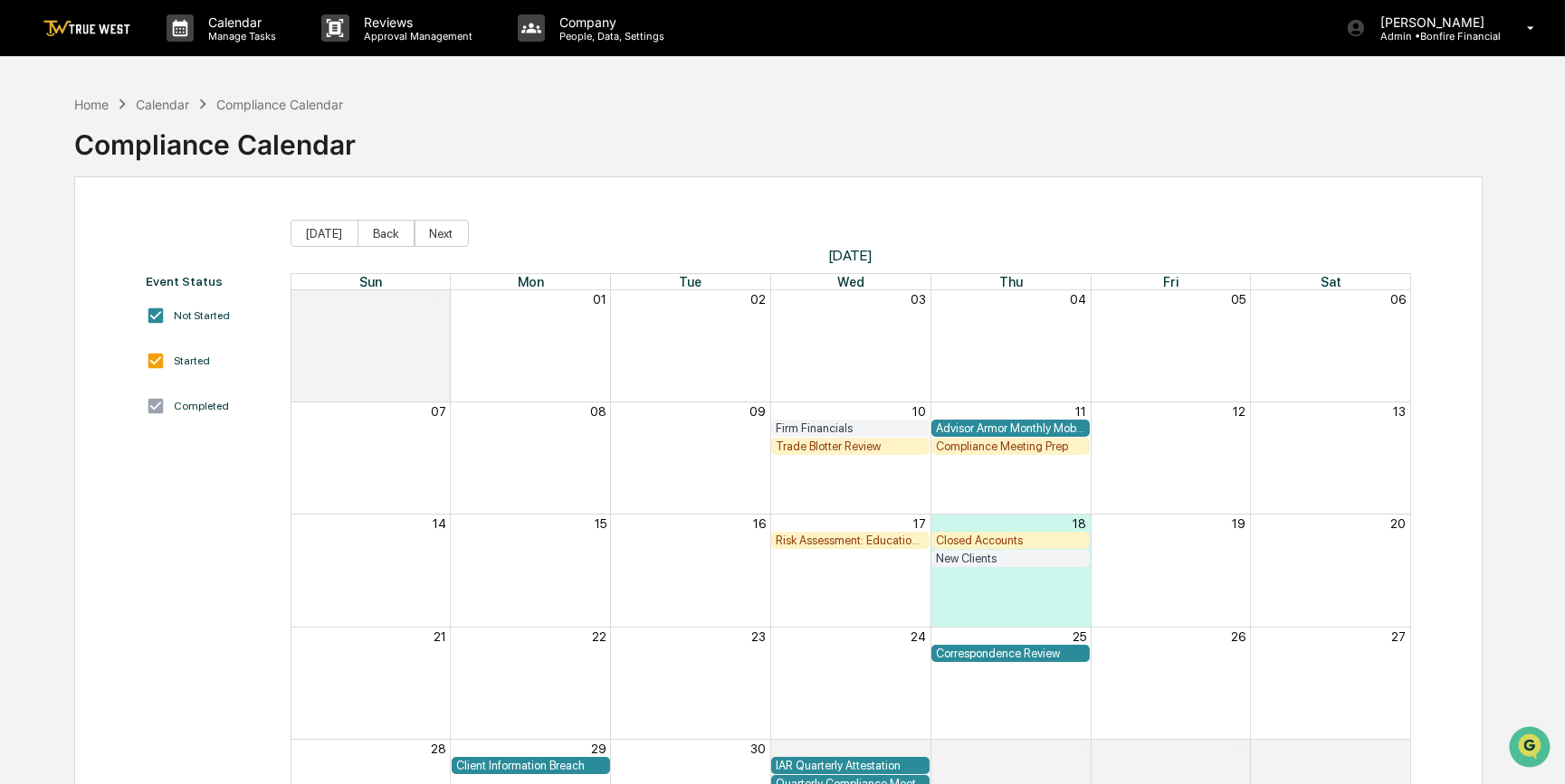
click at [827, 450] on div "Trade Blotter Review" at bounding box center [850, 446] width 150 height 14
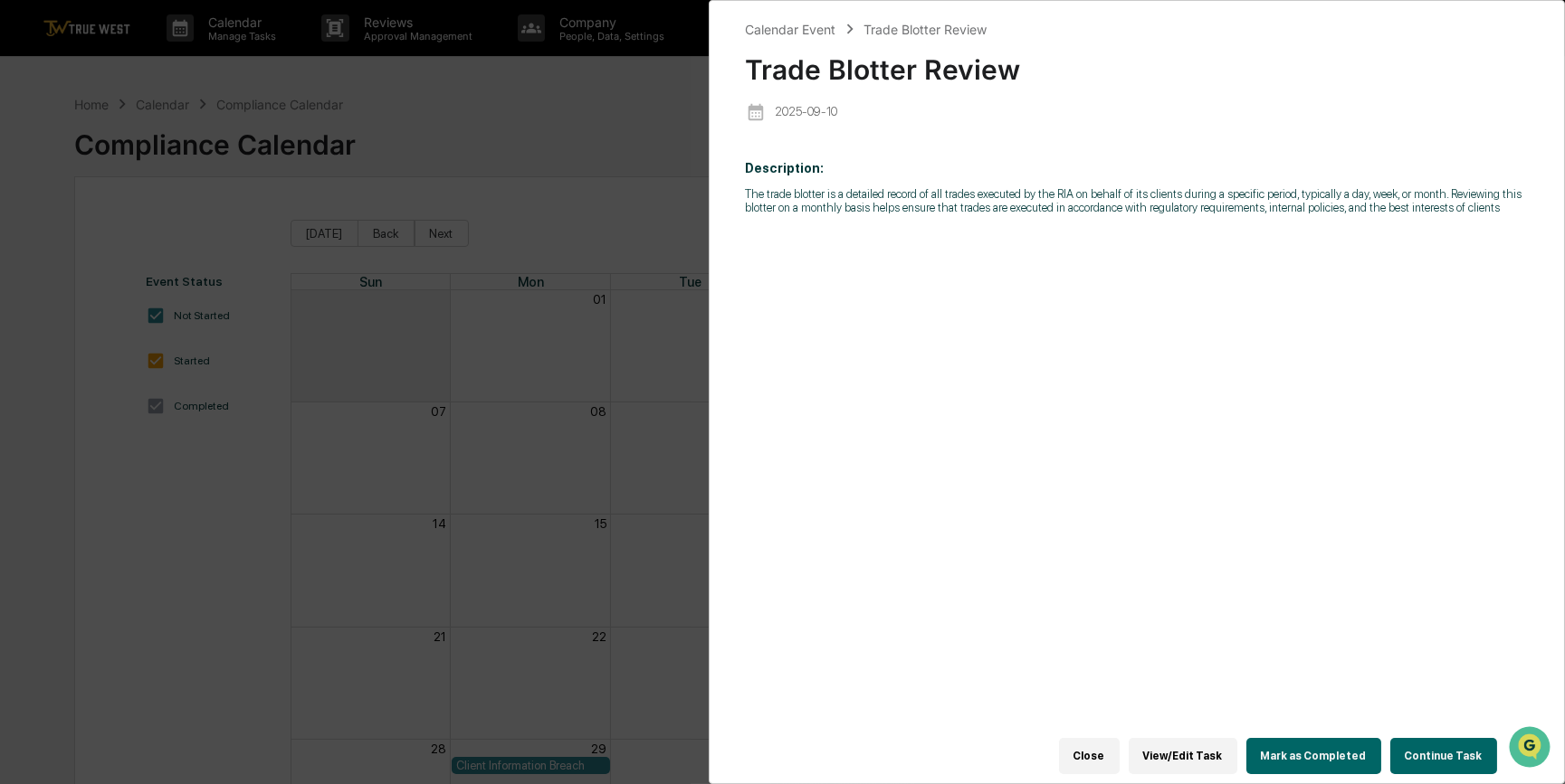
click at [1447, 757] on button "Continue Task" at bounding box center [1443, 757] width 107 height 37
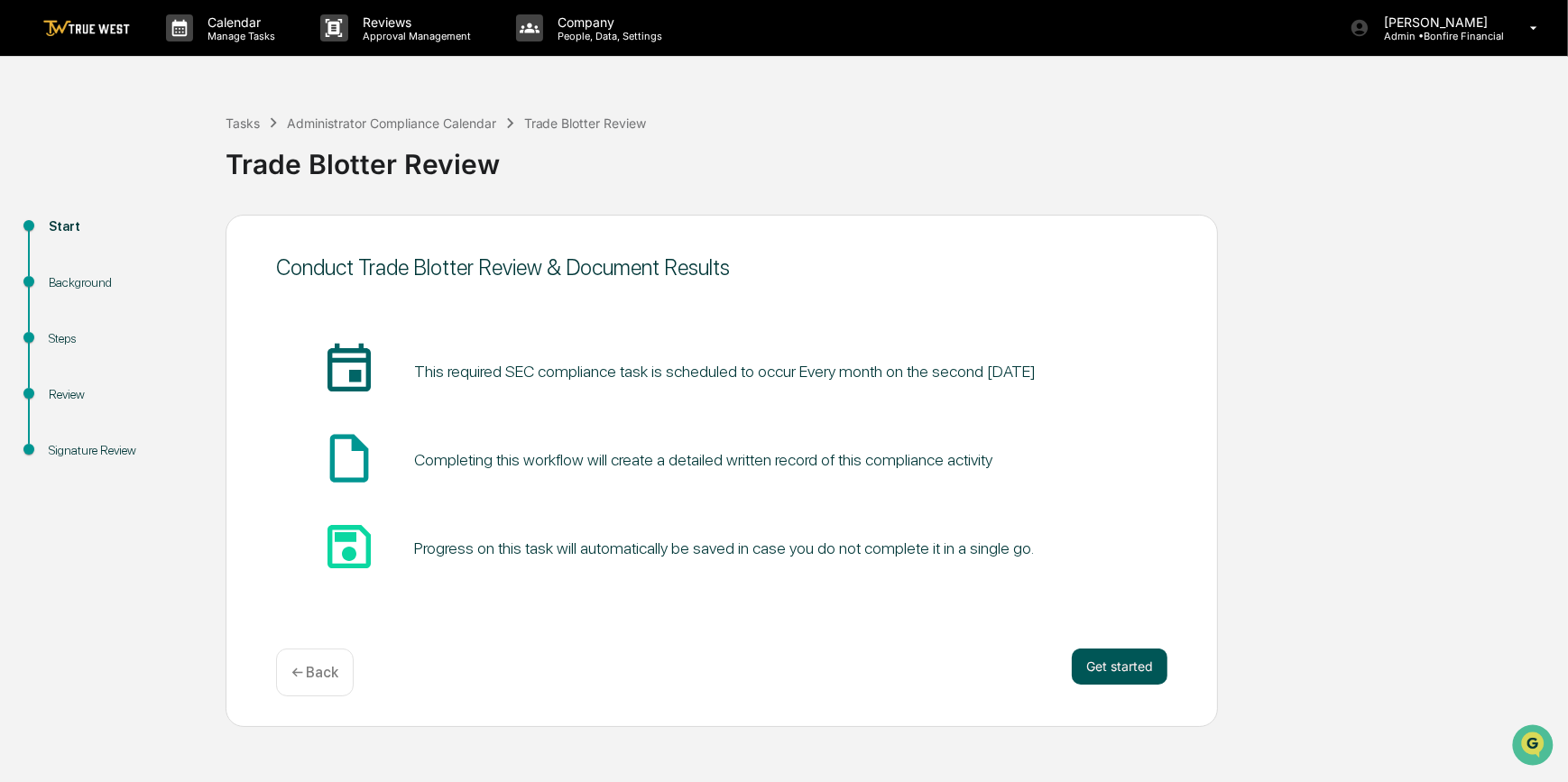
click at [1137, 666] on button "Get started" at bounding box center [1119, 667] width 96 height 36
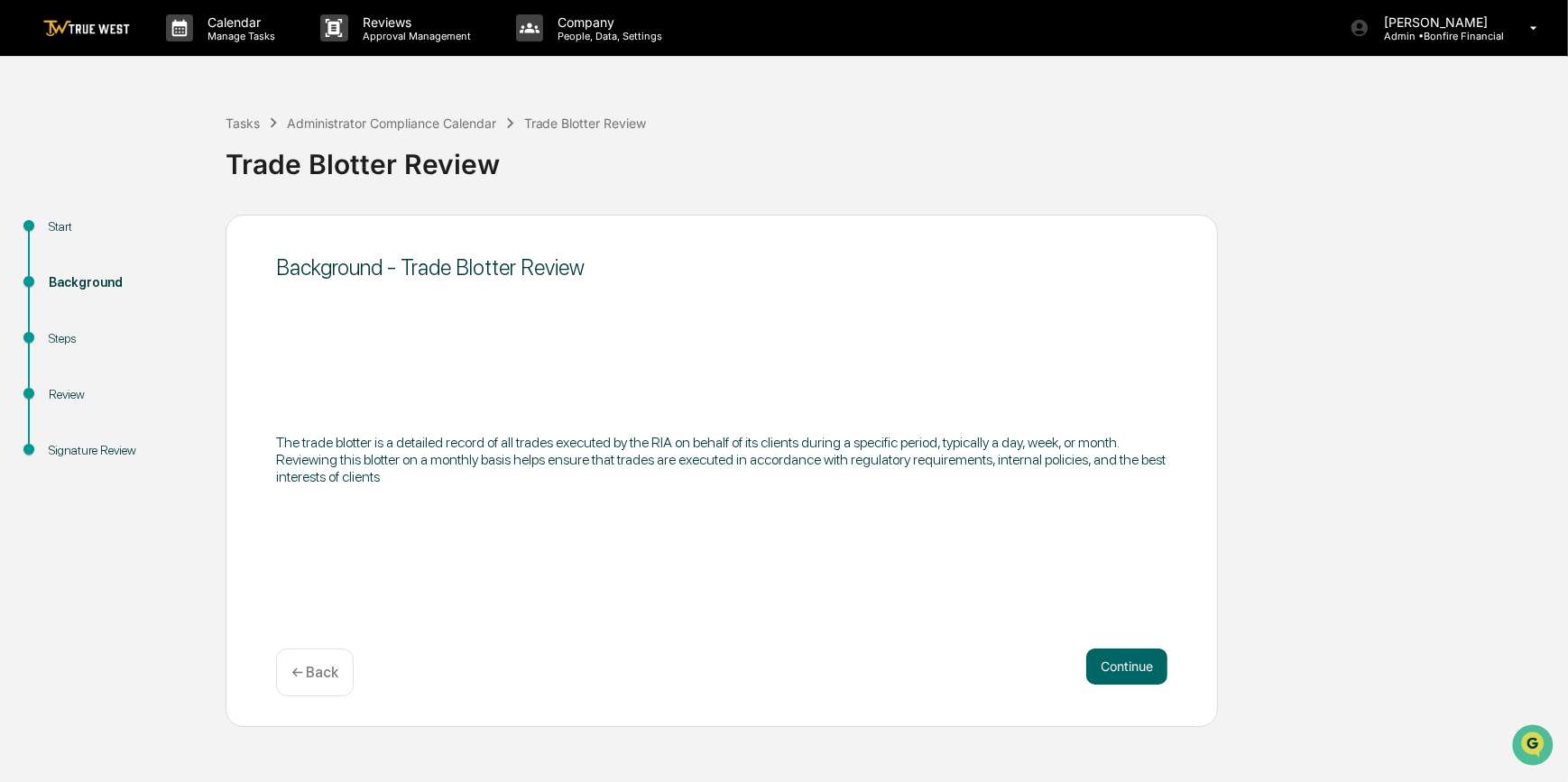
click at [1137, 666] on button "Continue" at bounding box center [1126, 667] width 81 height 36
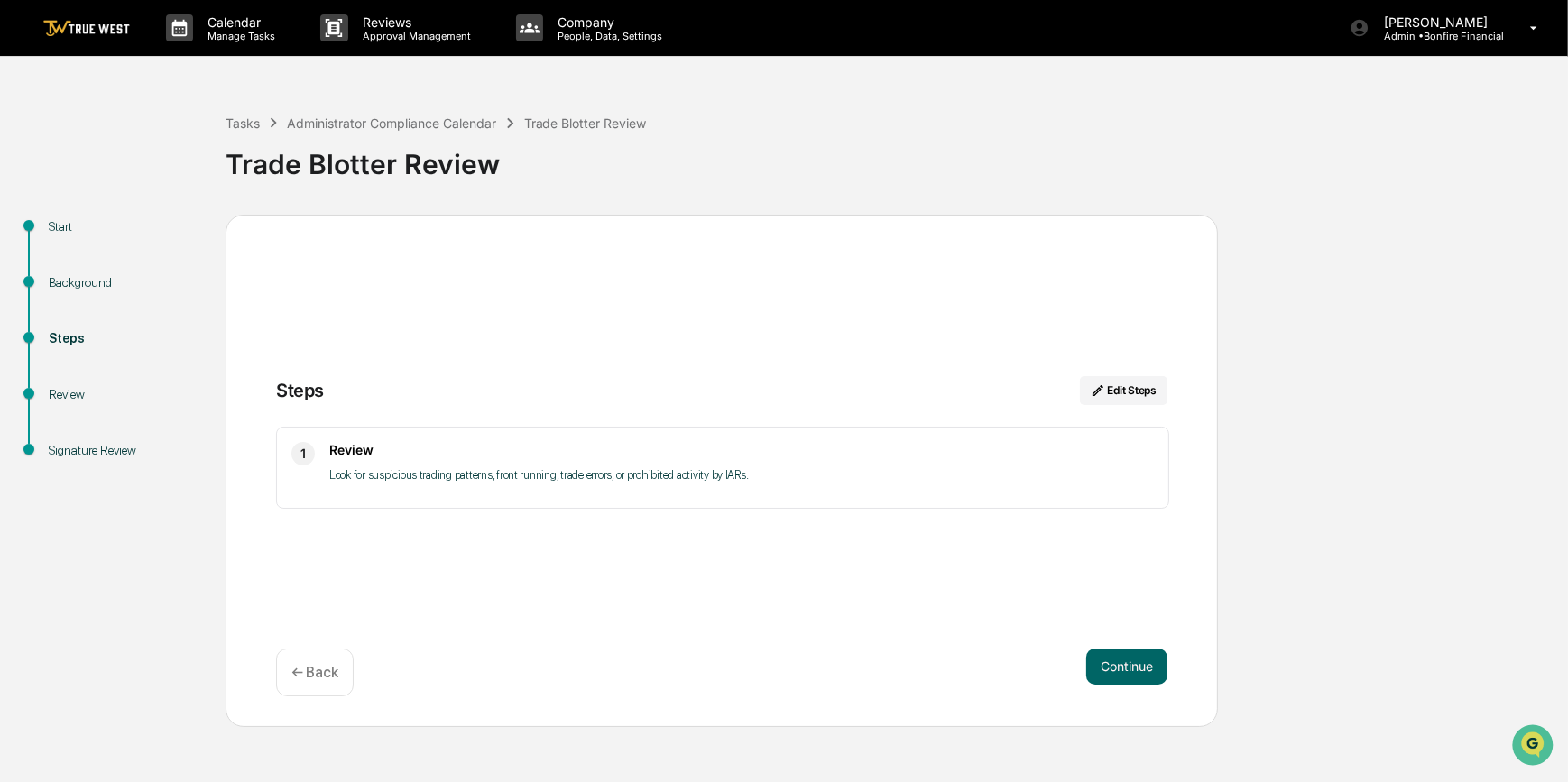
click at [1137, 666] on button "Continue" at bounding box center [1126, 667] width 81 height 36
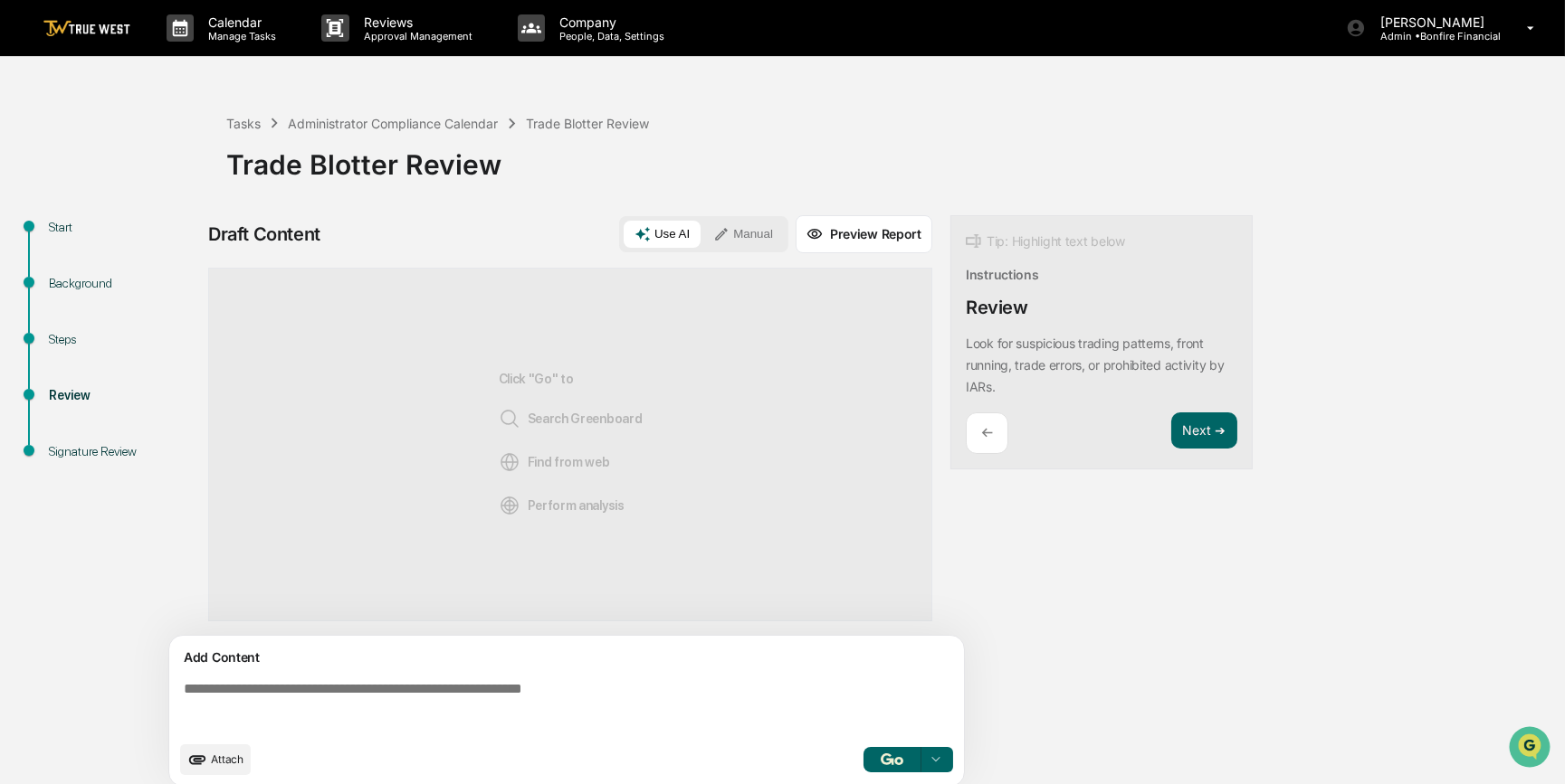
drag, startPoint x: 354, startPoint y: 683, endPoint x: 363, endPoint y: 670, distance: 15.8
click at [357, 682] on textarea at bounding box center [570, 706] width 787 height 65
paste textarea "**********"
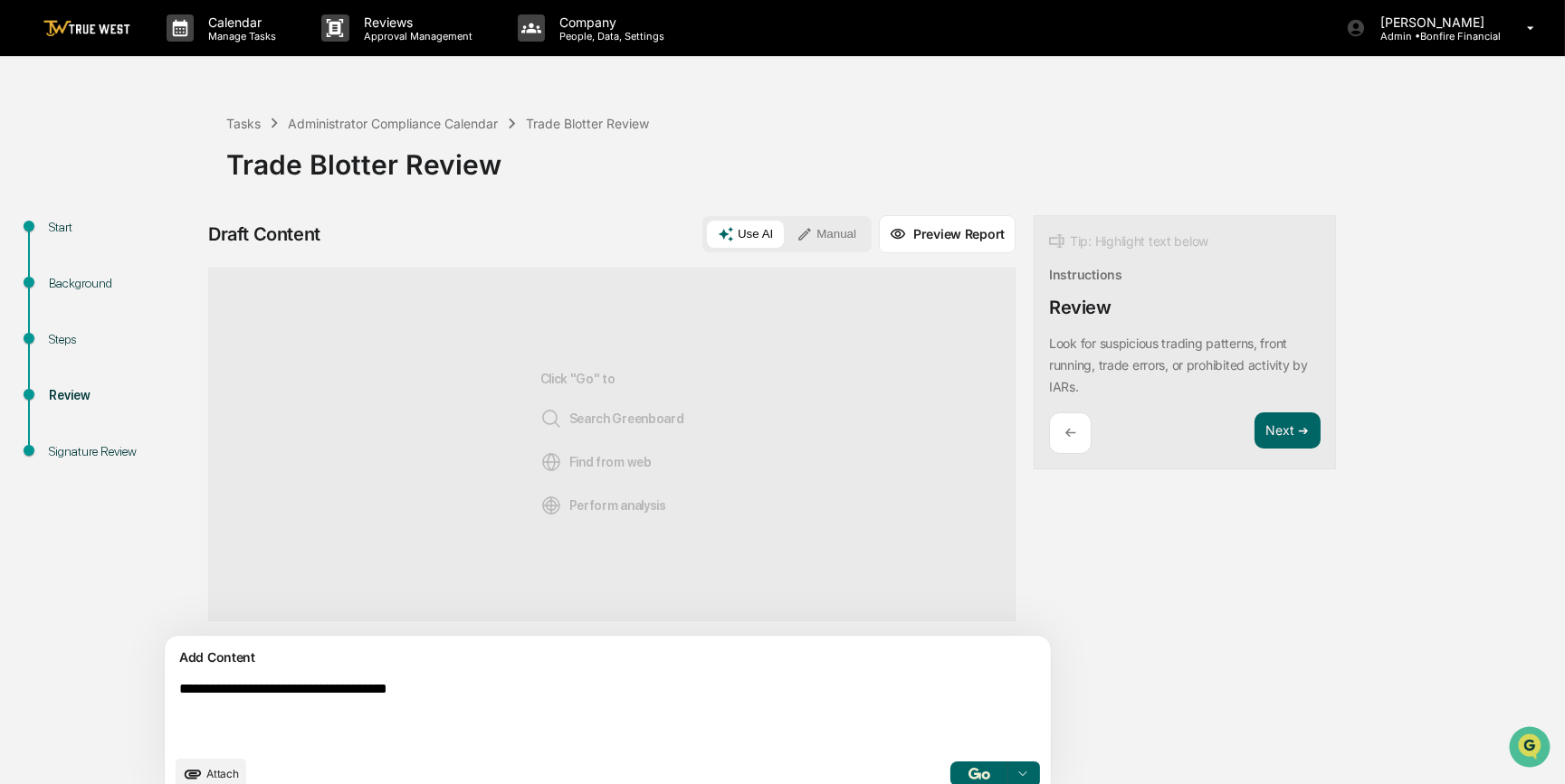
click at [344, 689] on textarea "**********" at bounding box center [565, 713] width 787 height 79
type textarea "**********"
click at [785, 233] on button "Manual" at bounding box center [825, 235] width 81 height 27
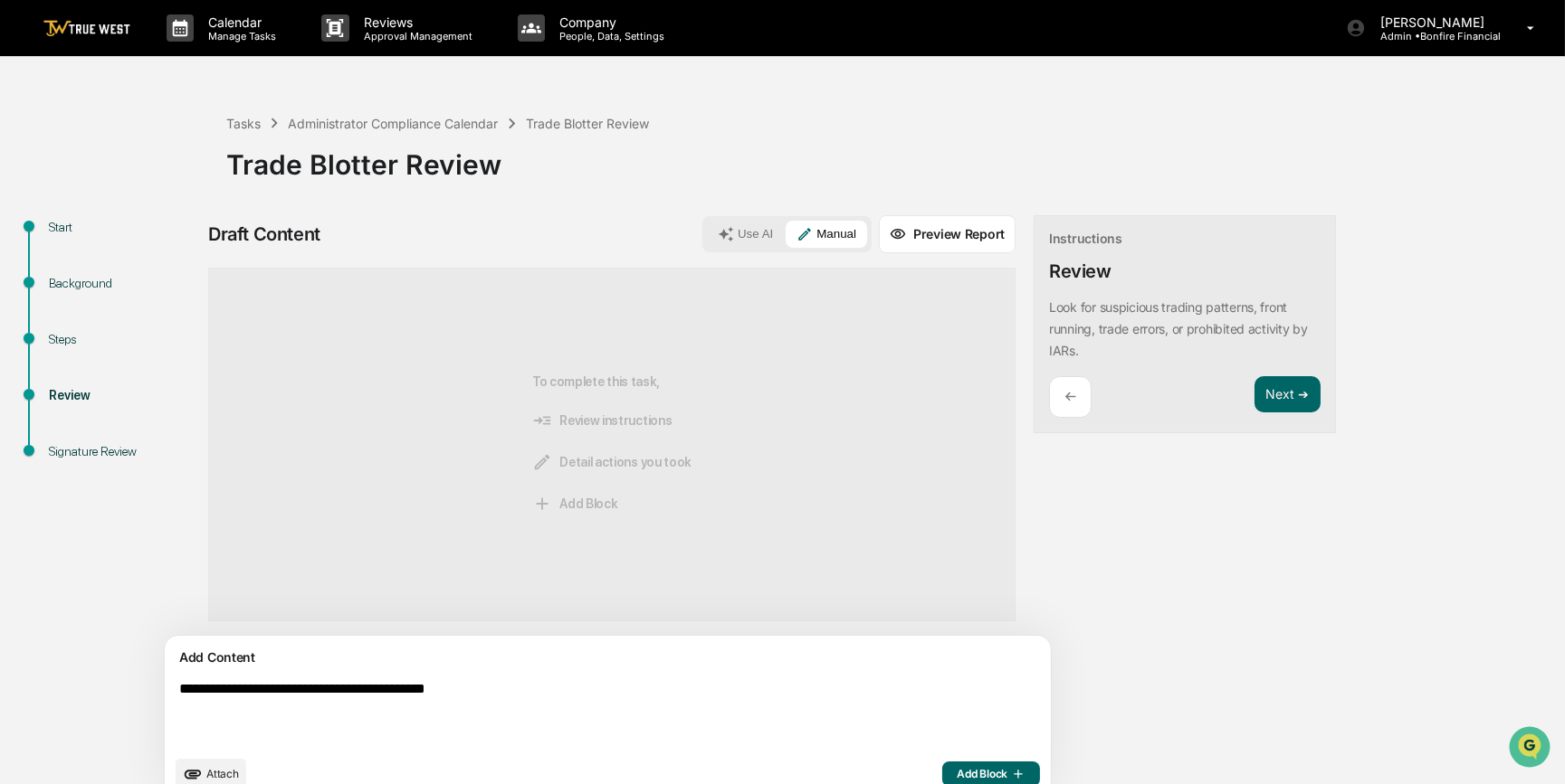
click at [957, 774] on span "Add Block" at bounding box center [991, 774] width 68 height 15
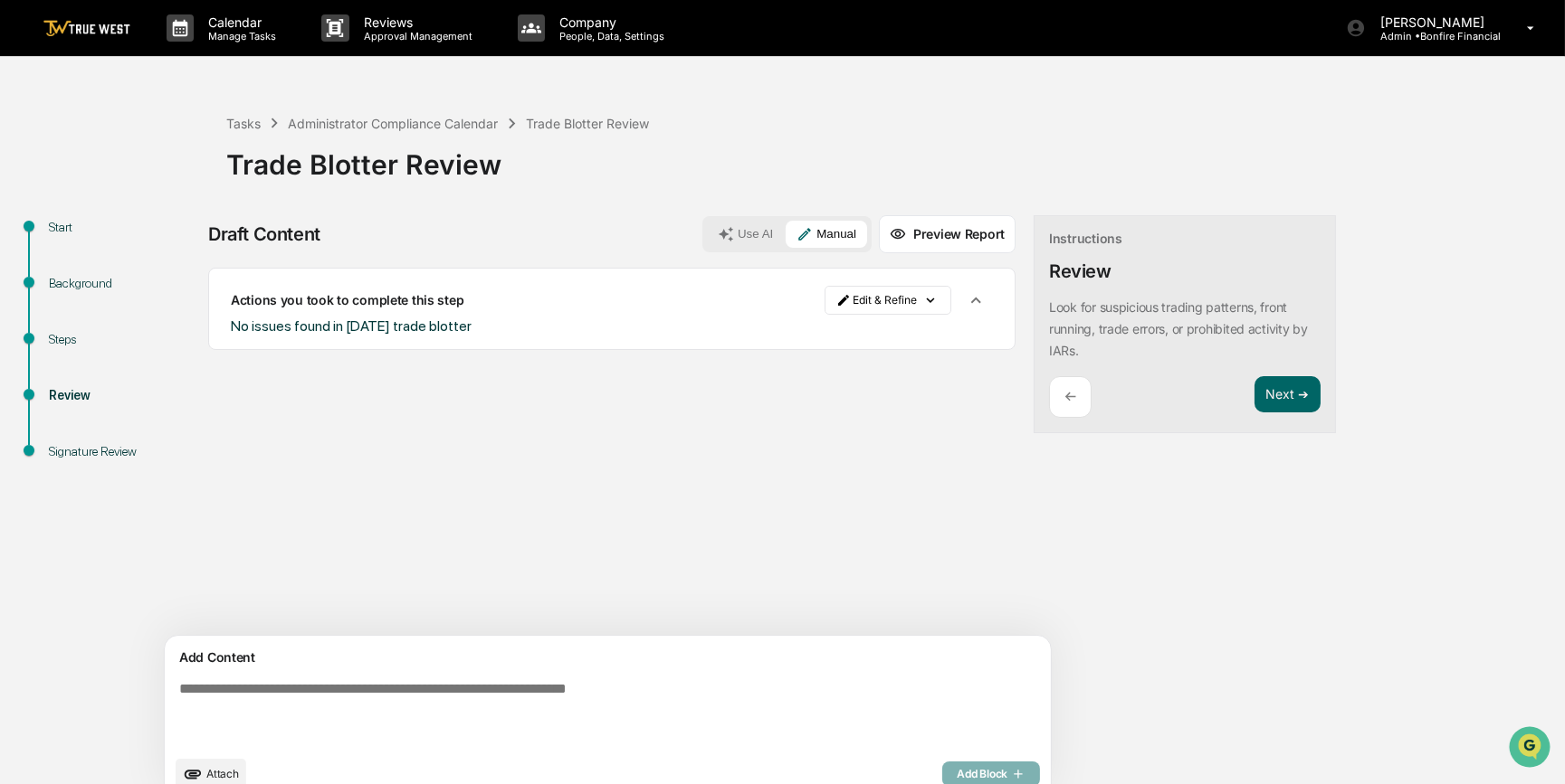
click at [203, 772] on icon "upload document" at bounding box center [193, 774] width 20 height 20
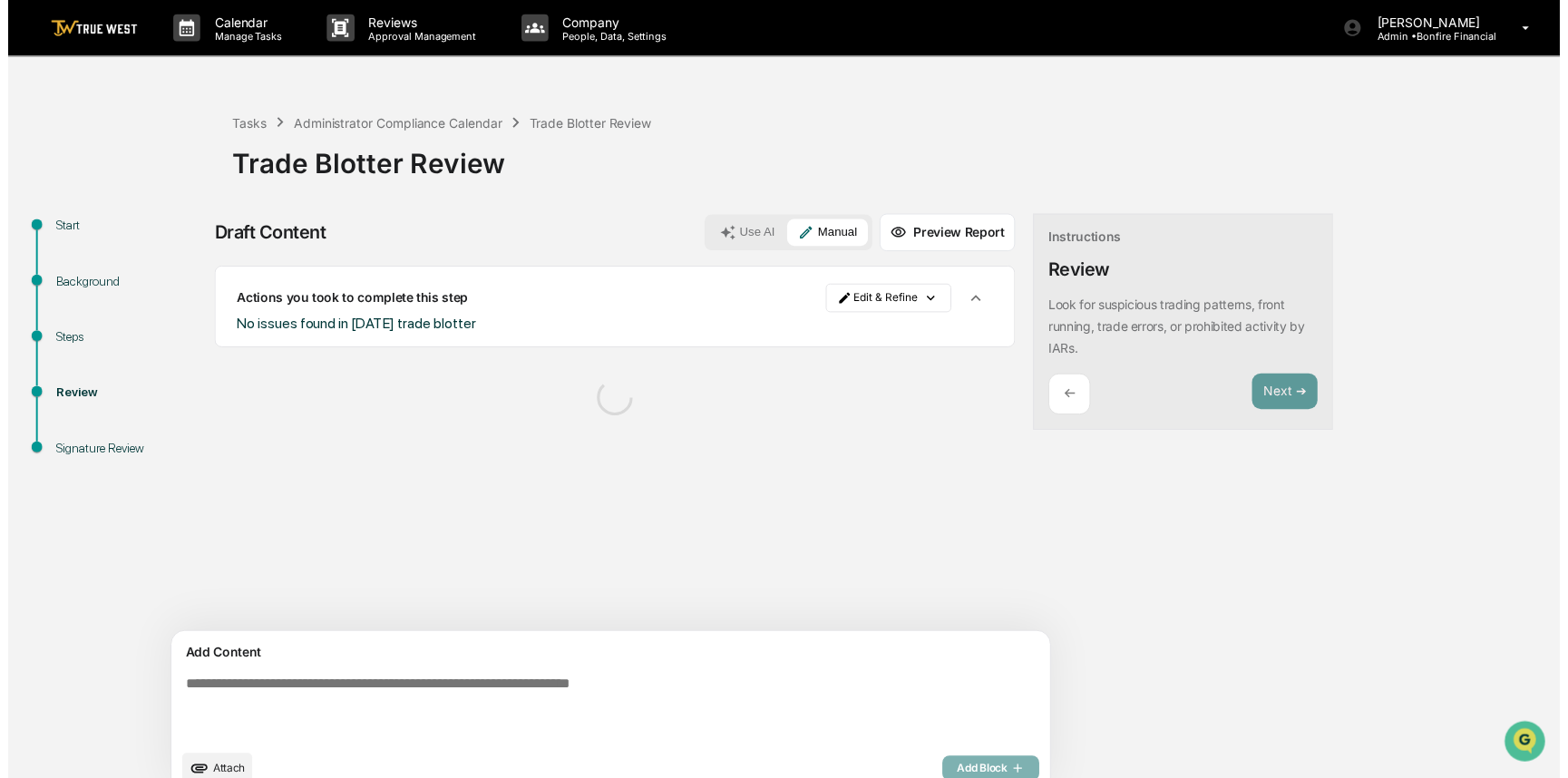
scroll to position [28, 0]
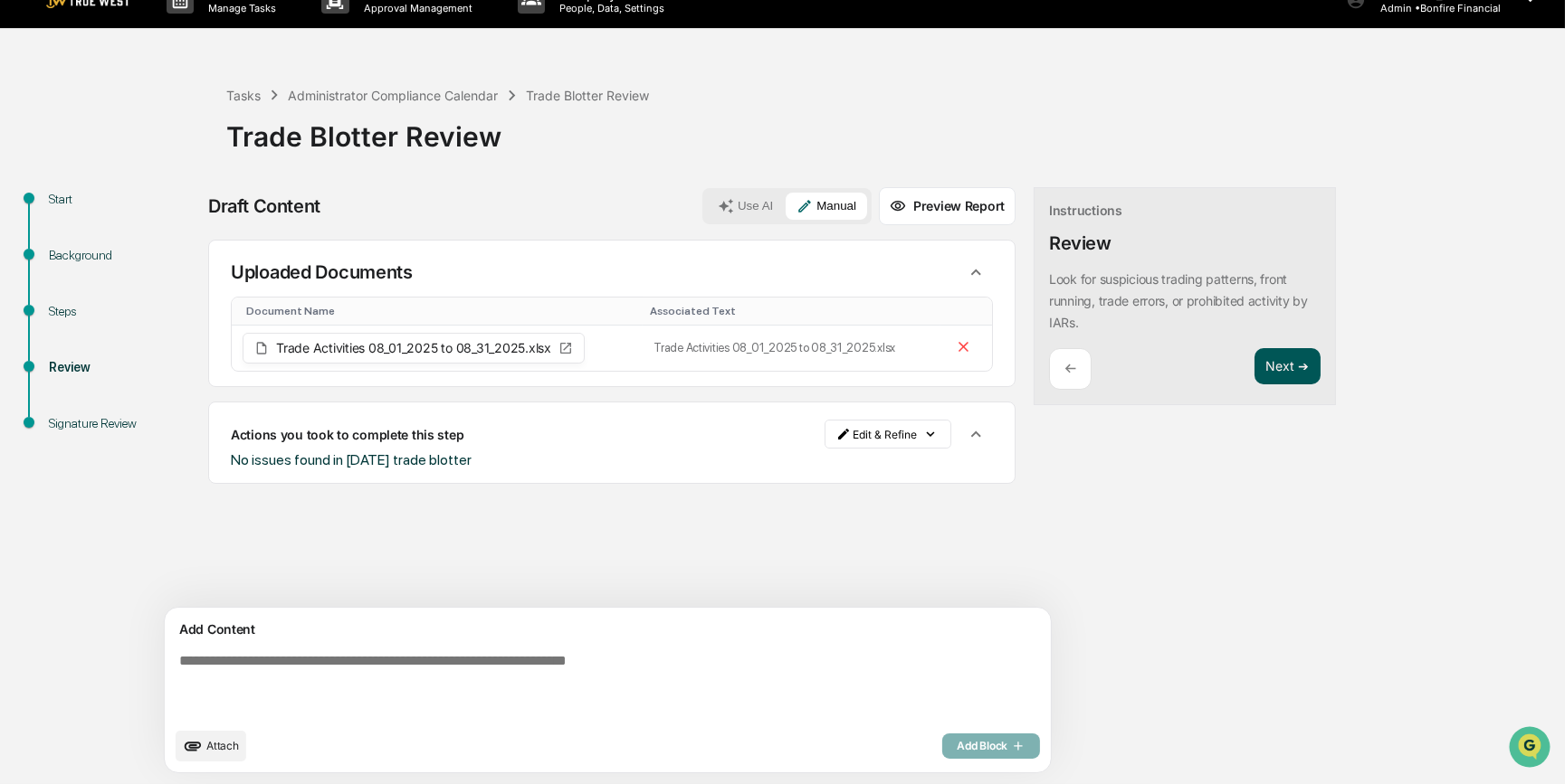
click at [1255, 362] on button "Next ➔" at bounding box center [1287, 367] width 66 height 37
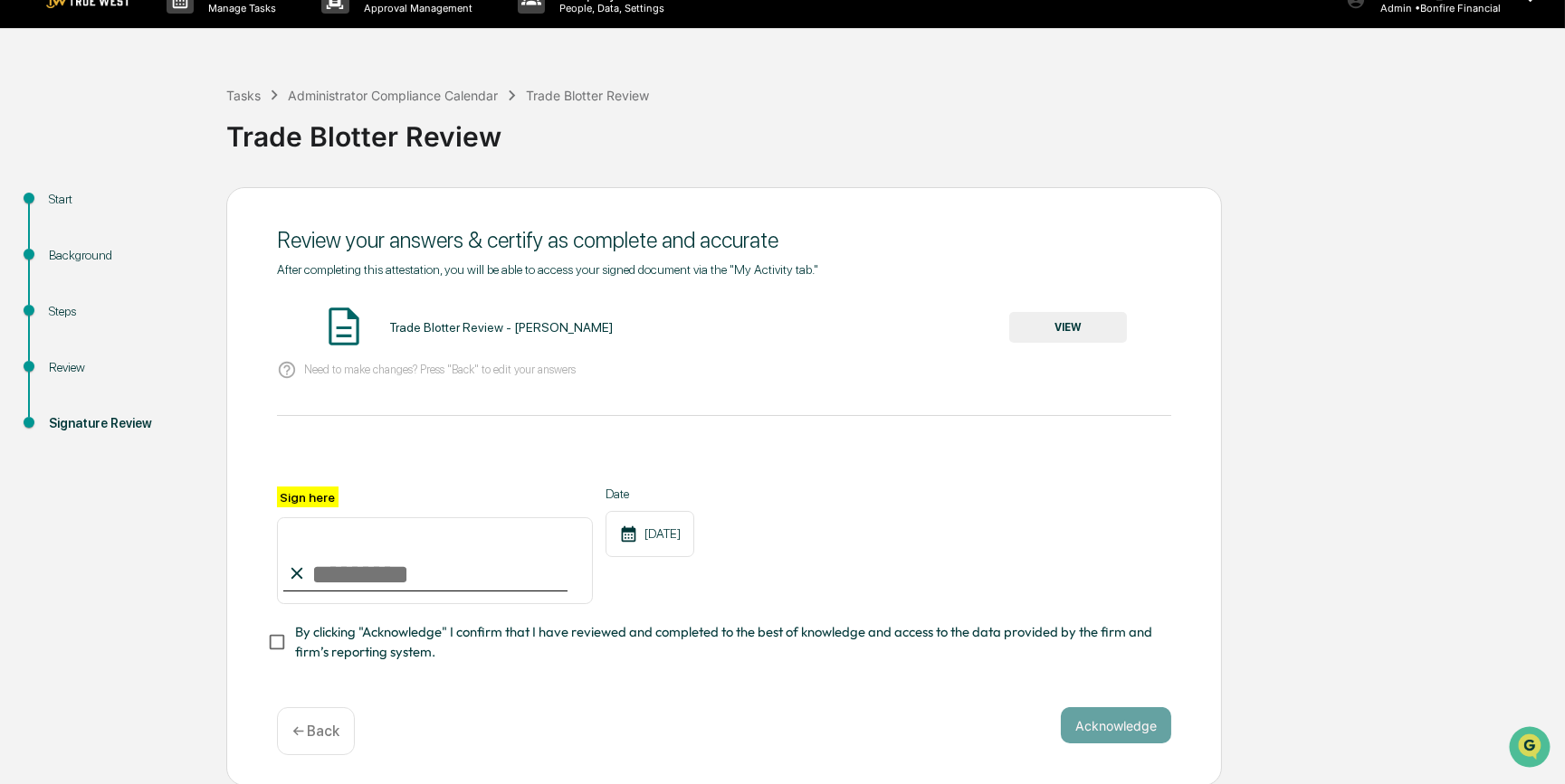
click at [433, 581] on input "Sign here" at bounding box center [435, 560] width 316 height 87
type input "*********"
click at [1096, 732] on button "Acknowledge" at bounding box center [1115, 726] width 110 height 37
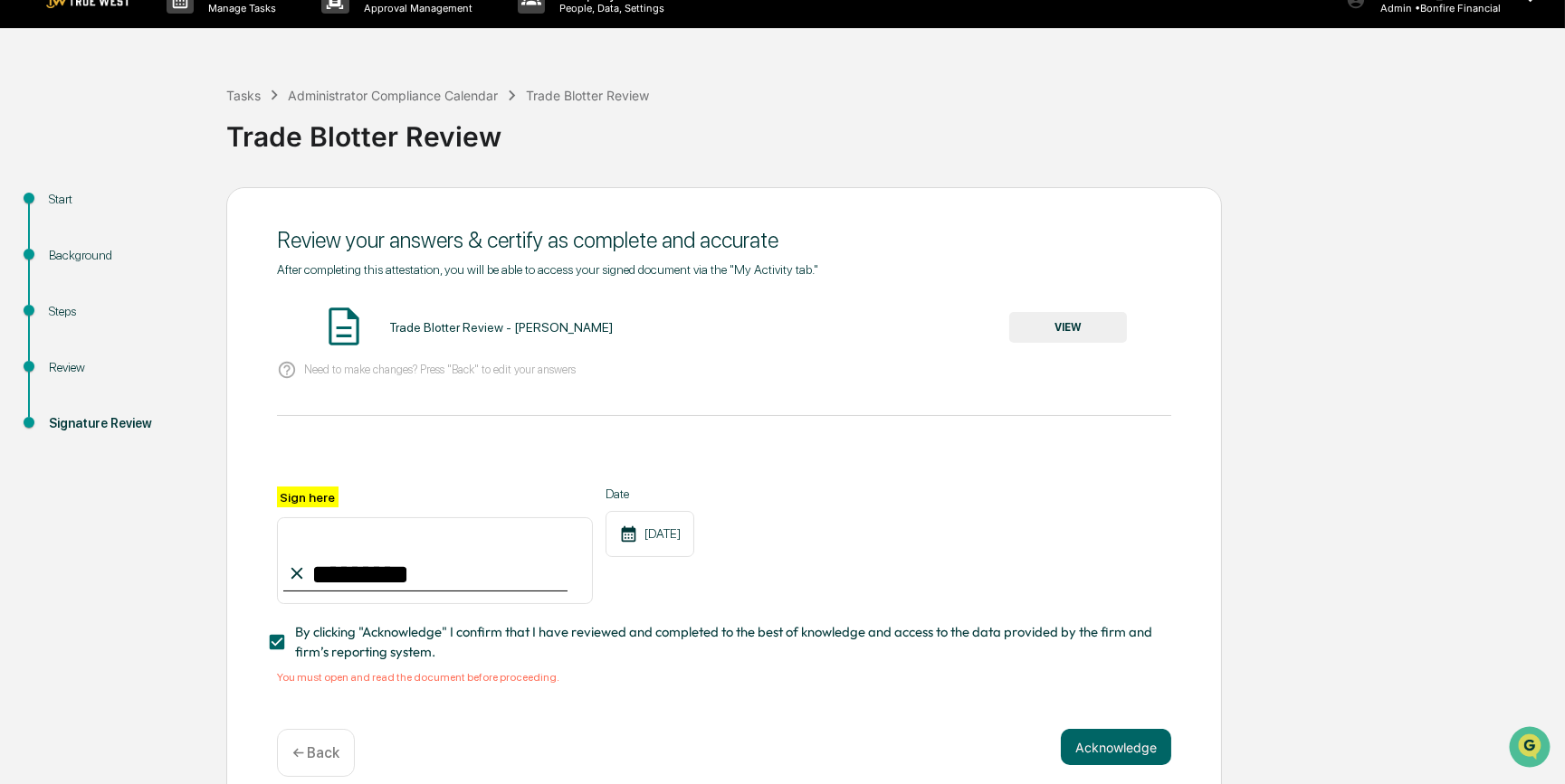
click at [1088, 326] on button "VIEW" at bounding box center [1067, 328] width 118 height 31
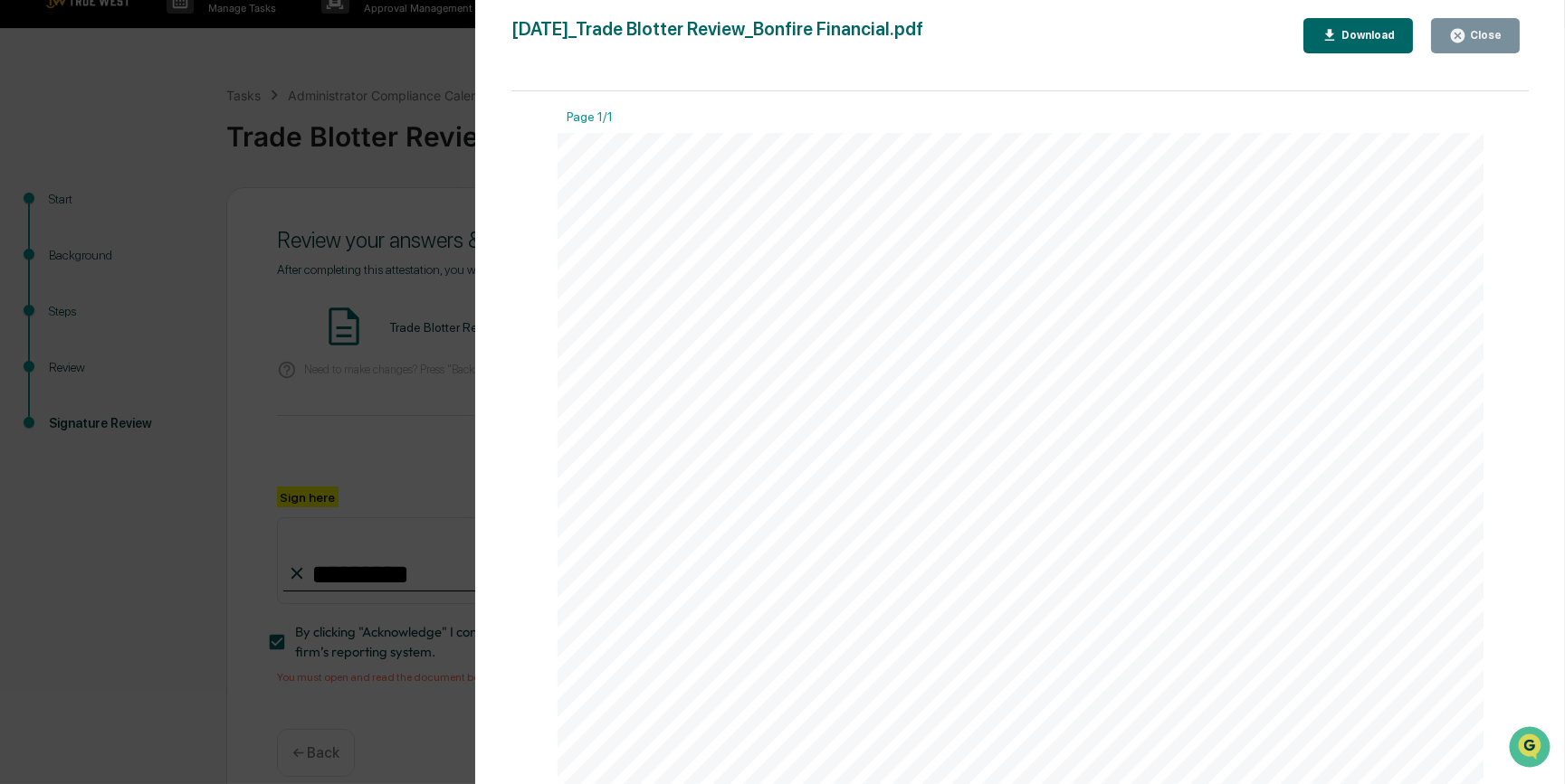
click at [367, 403] on div "Version History [DATE] 10:00 PM [PERSON_NAME] [DATE]_Trade Blotter Review_Bonfi…" at bounding box center [782, 392] width 1565 height 784
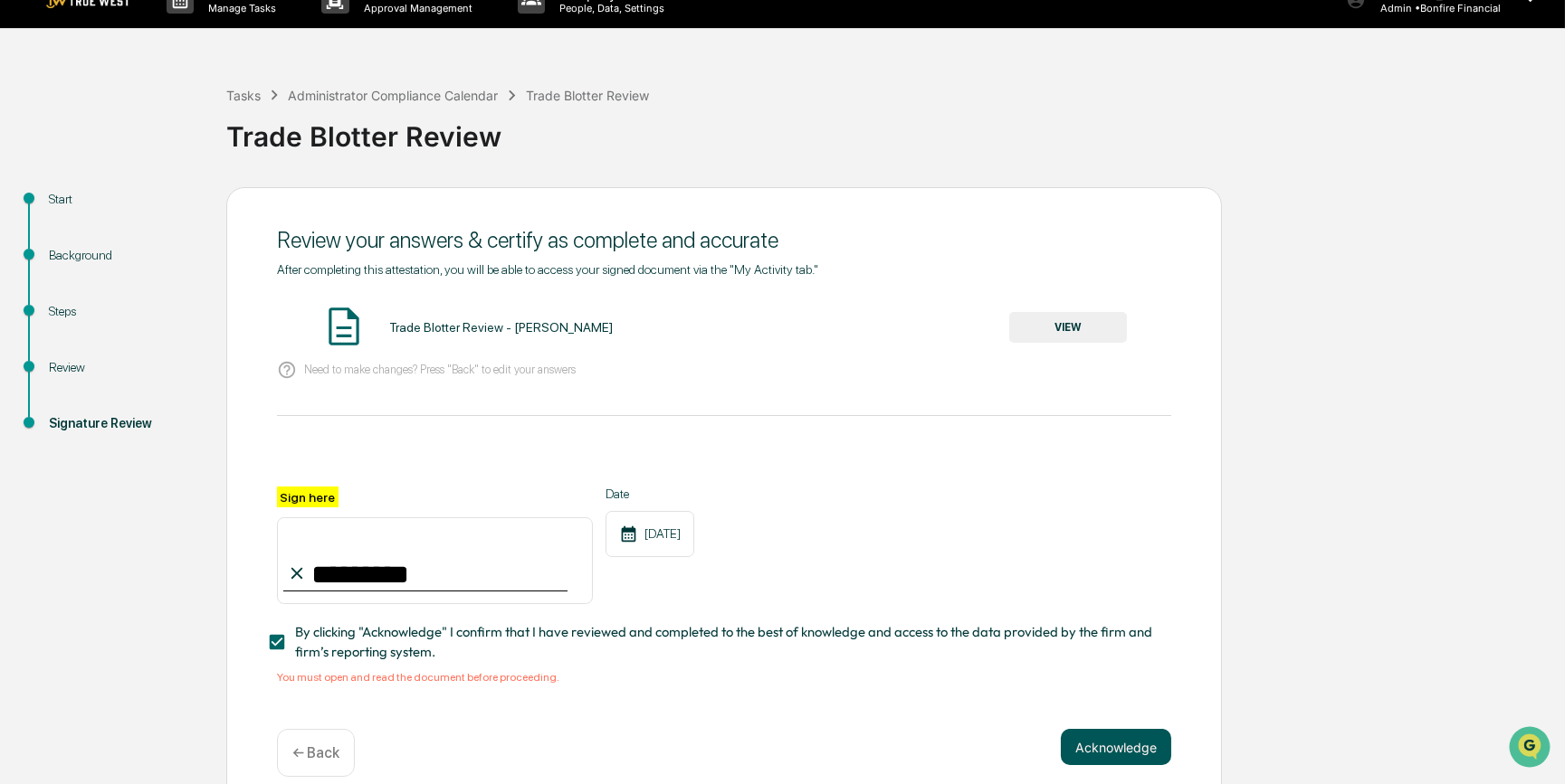
click at [1111, 753] on button "Acknowledge" at bounding box center [1115, 747] width 110 height 37
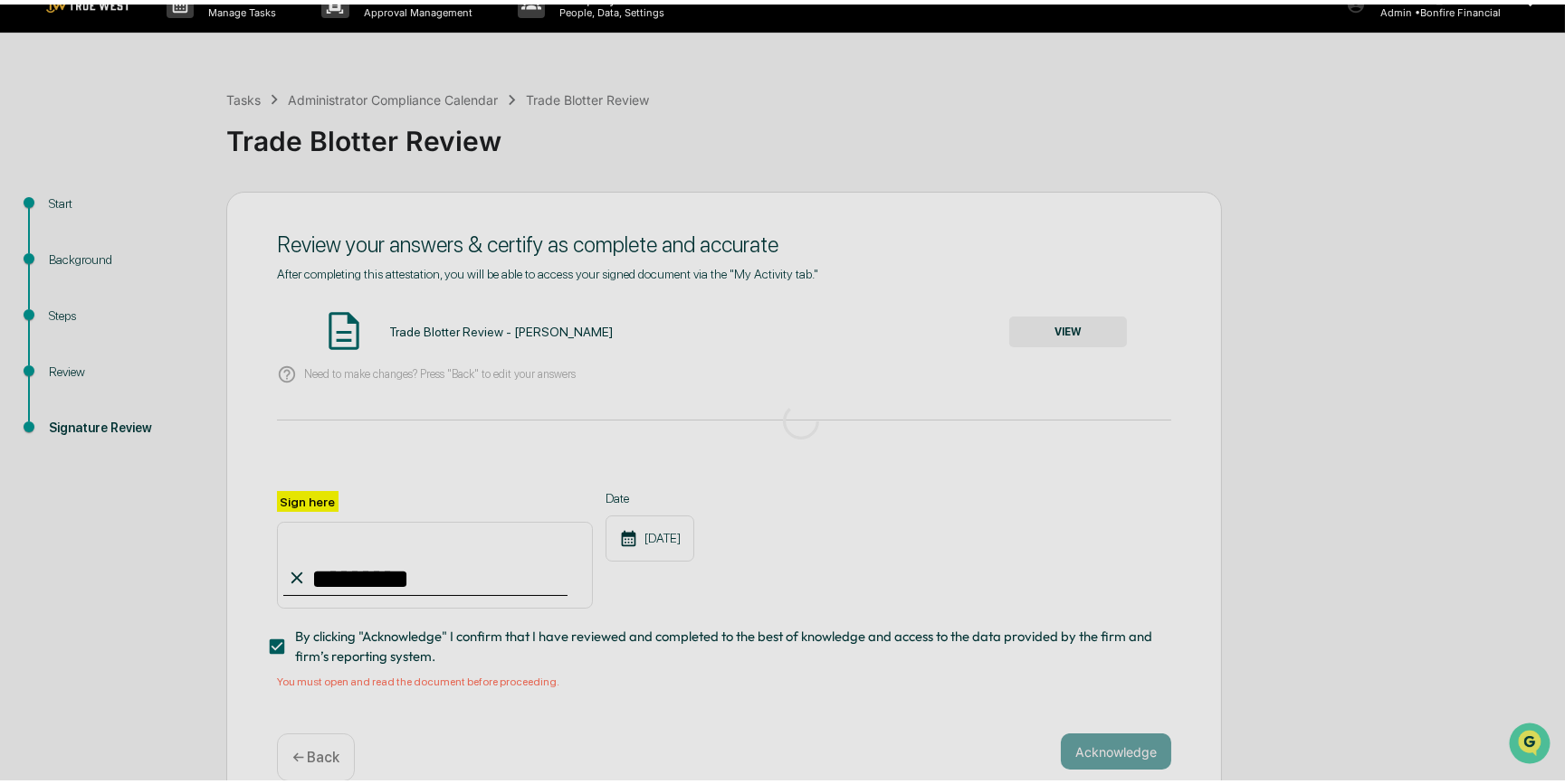
scroll to position [0, 0]
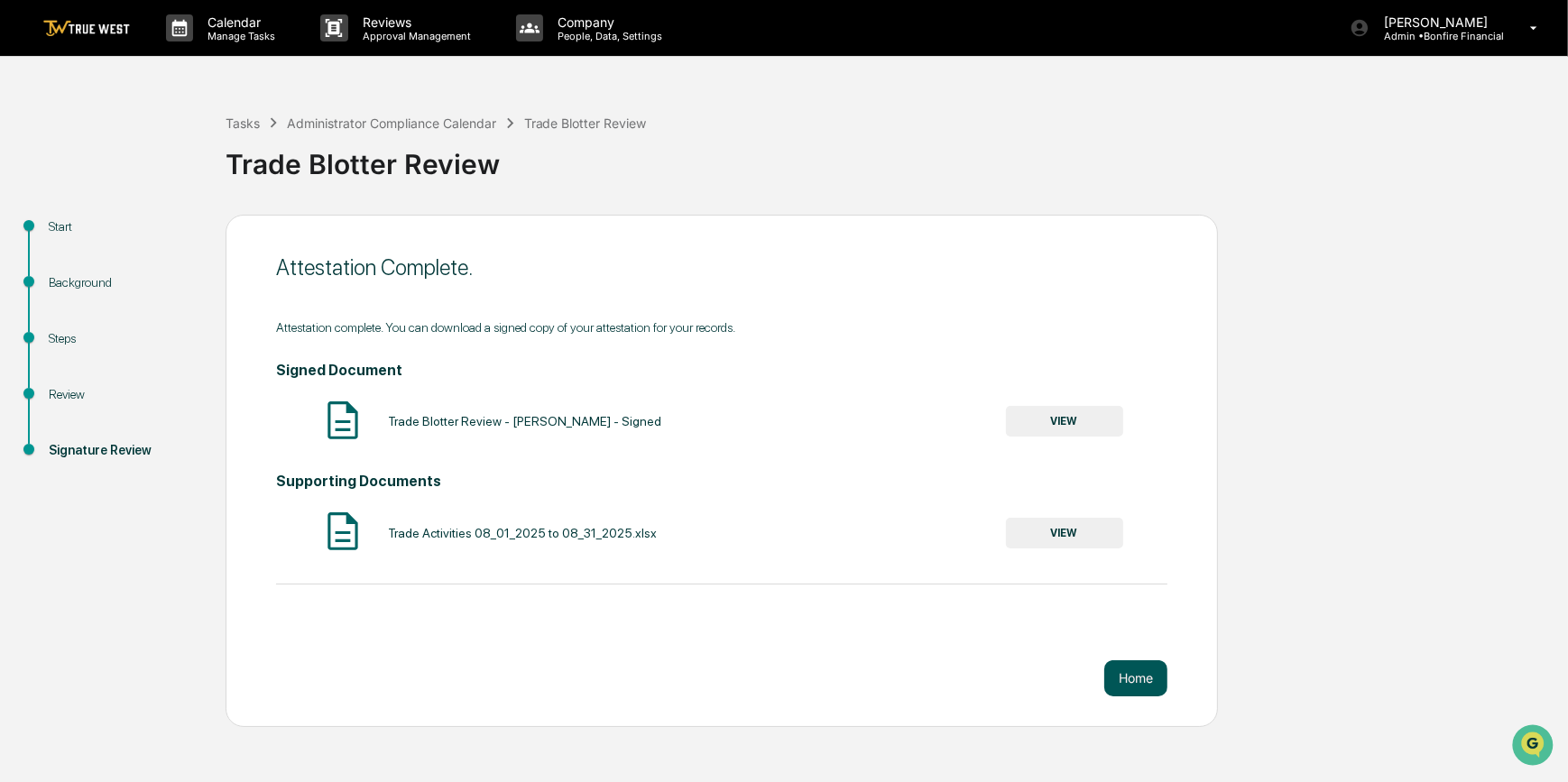
click at [1125, 675] on button "Home" at bounding box center [1135, 678] width 63 height 36
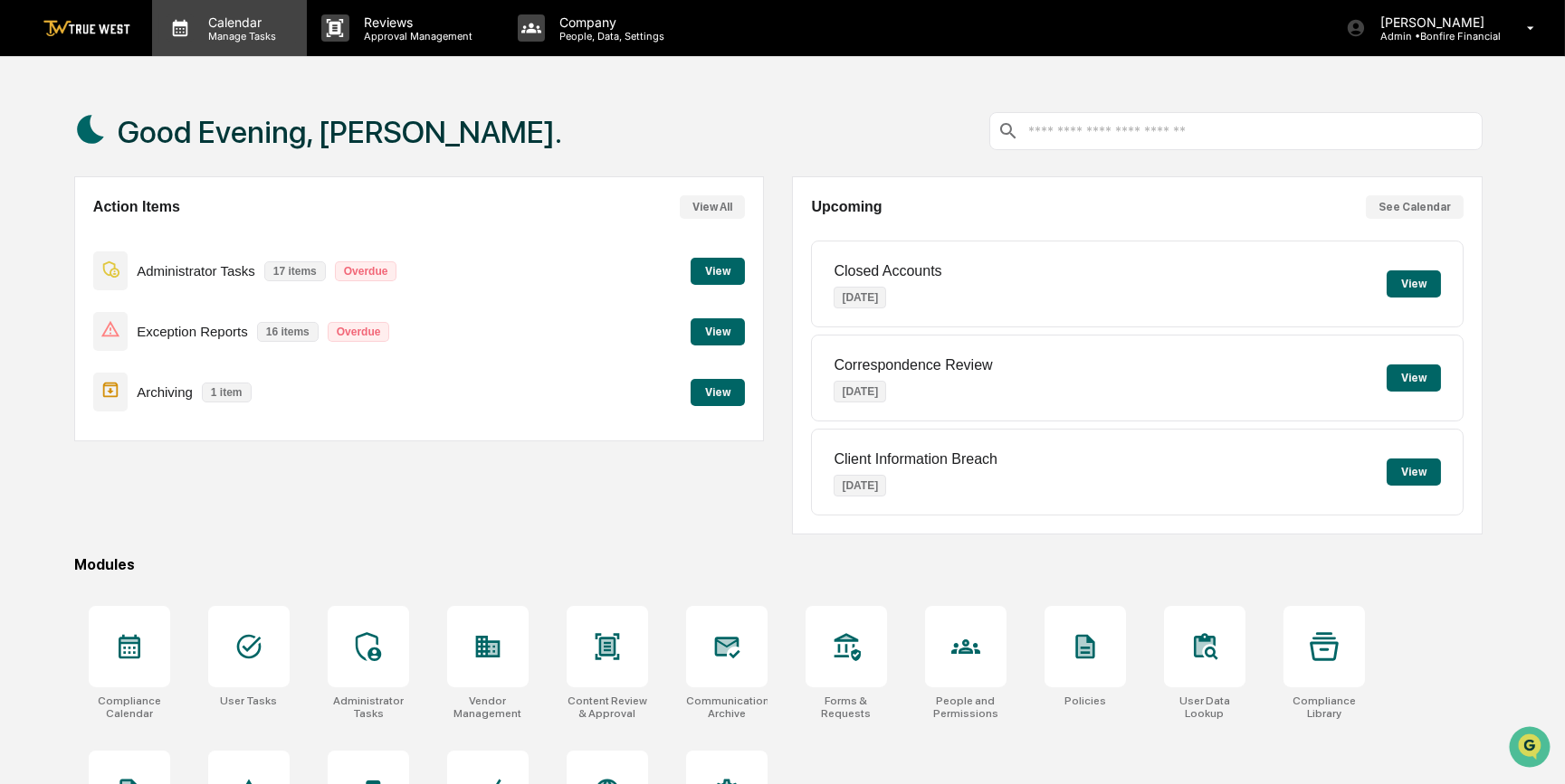
click at [221, 22] on p "Calendar" at bounding box center [239, 22] width 91 height 16
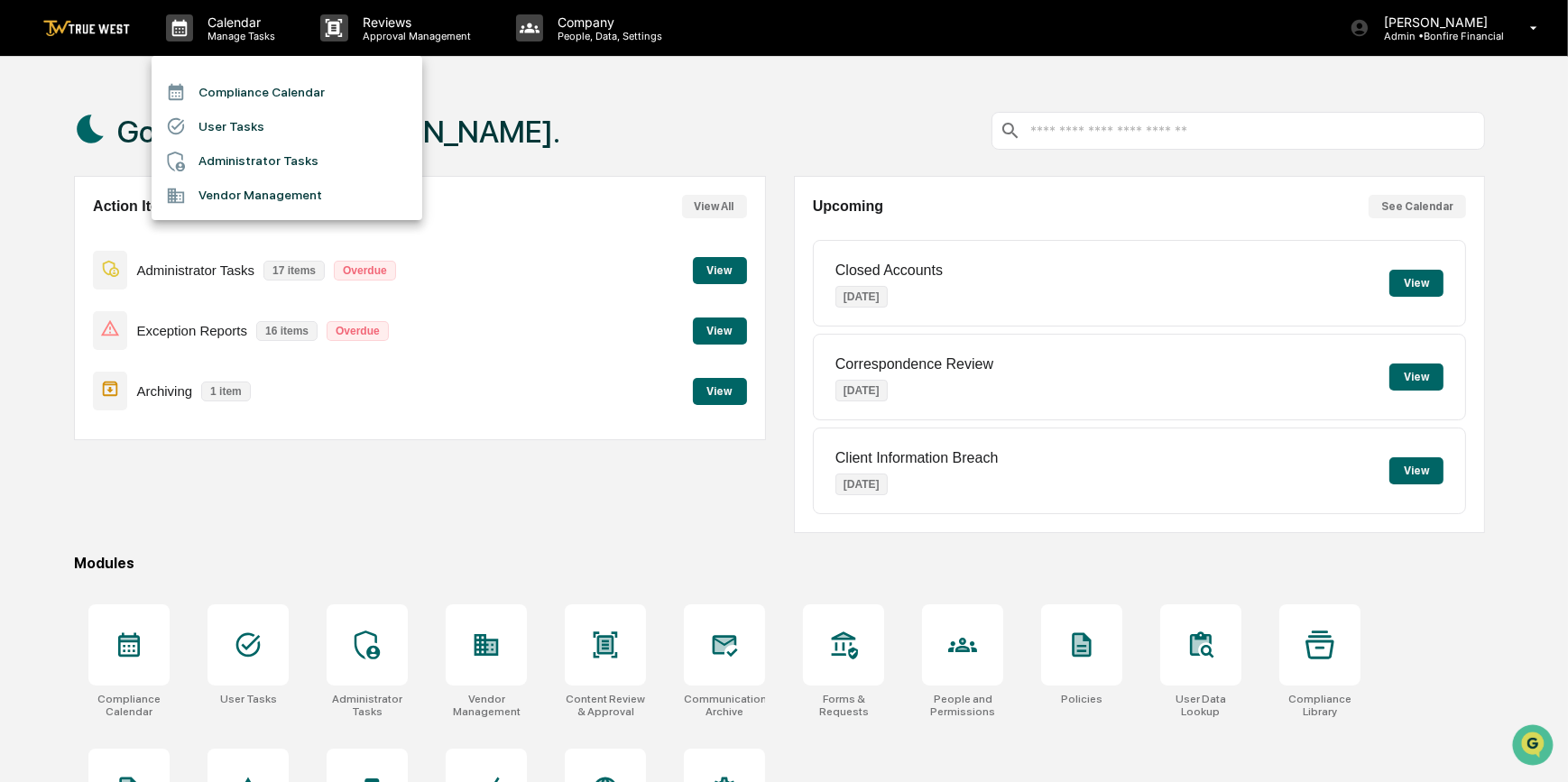
click at [248, 90] on li "Compliance Calendar" at bounding box center [286, 92] width 270 height 35
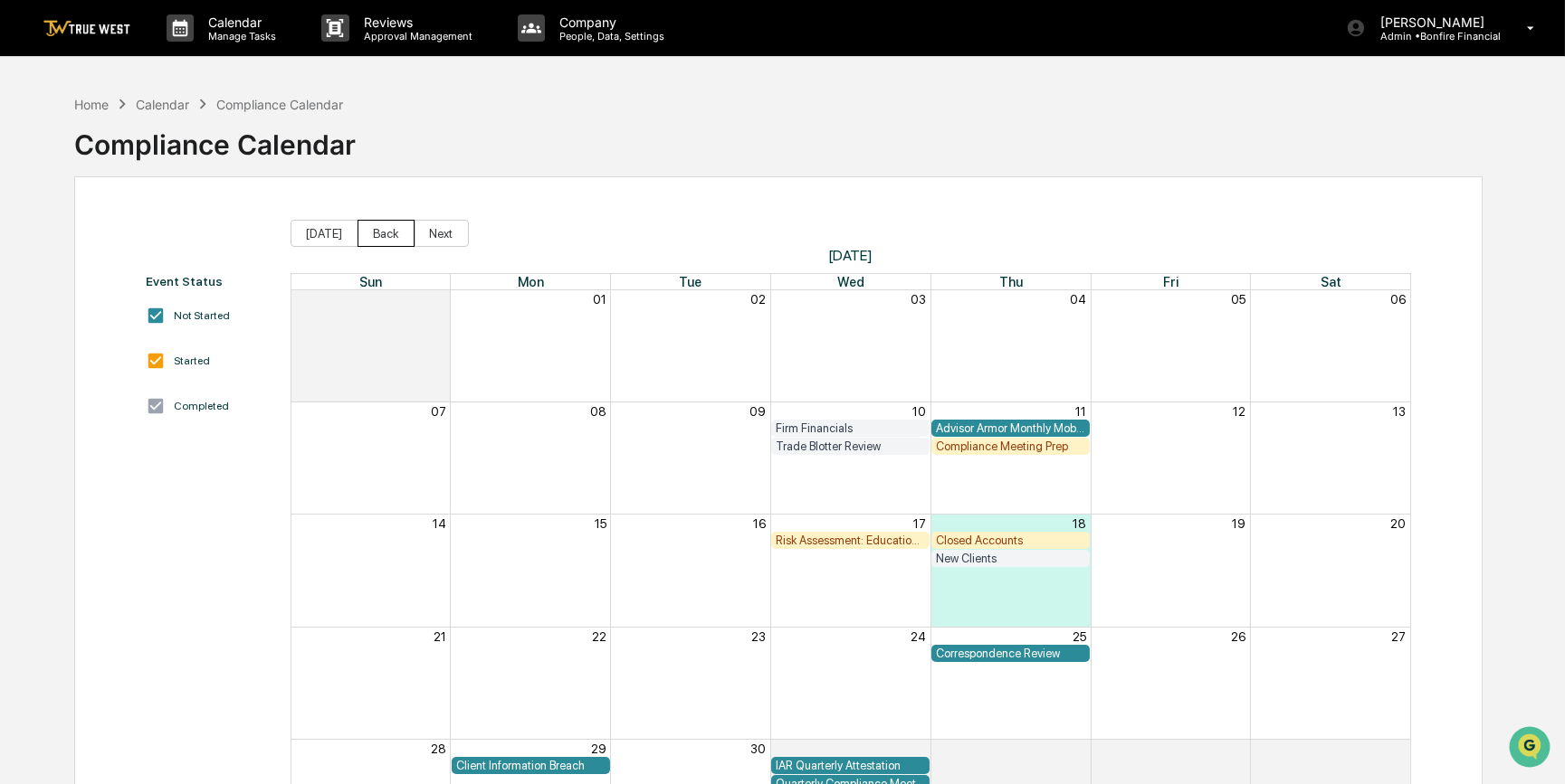
click at [384, 232] on button "Back" at bounding box center [385, 234] width 57 height 27
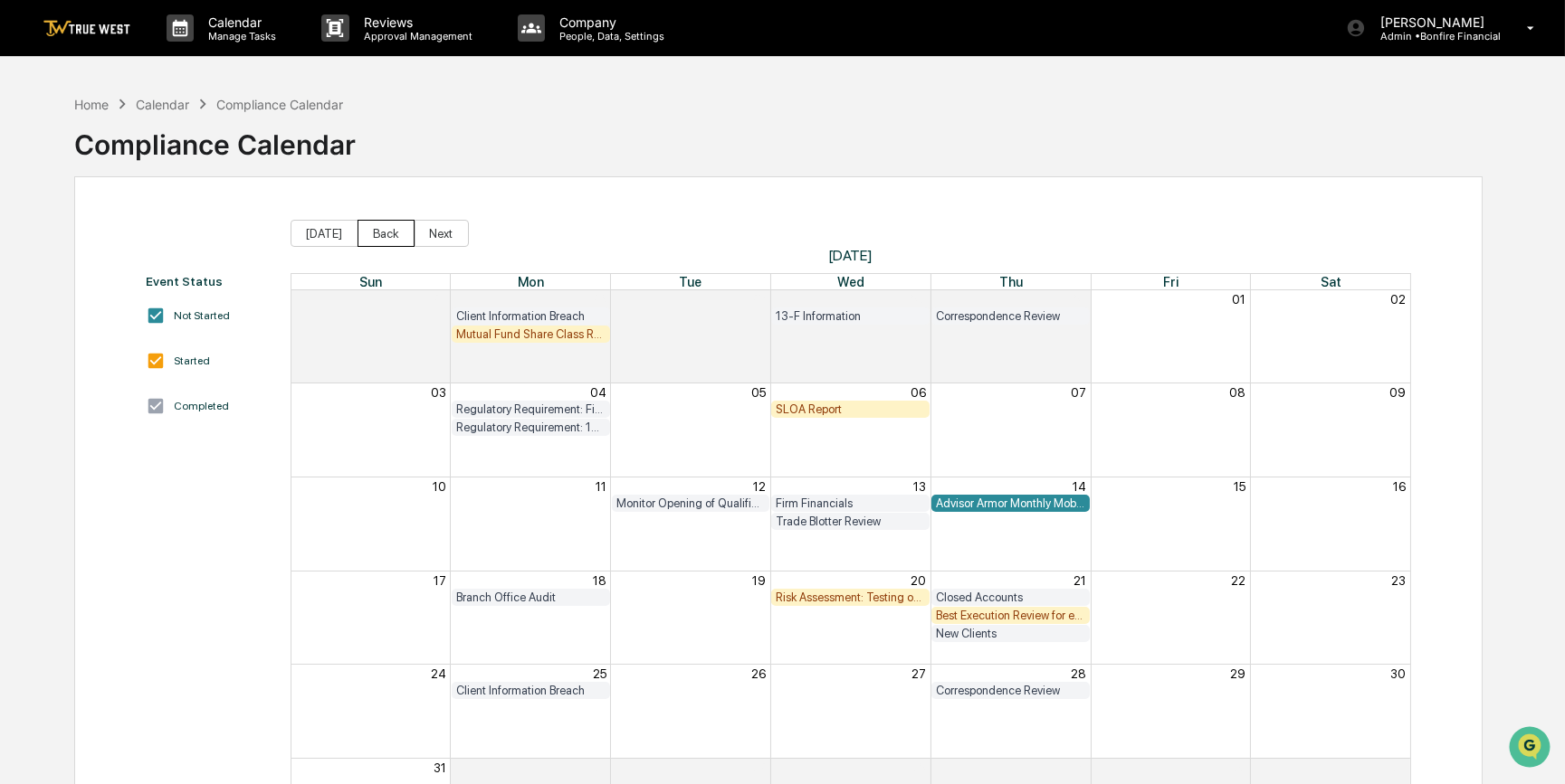
click at [384, 232] on button "Back" at bounding box center [385, 234] width 57 height 27
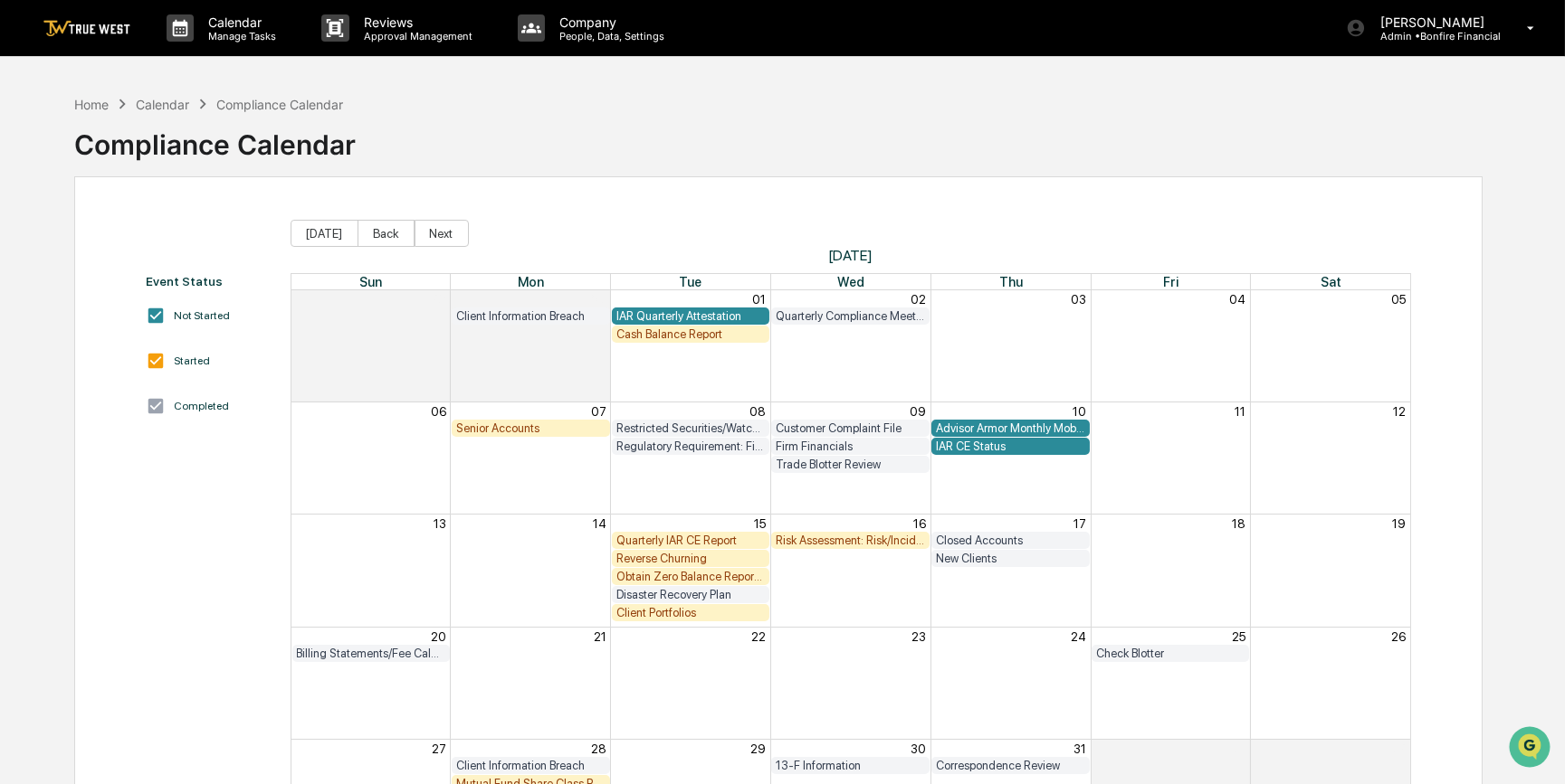
click at [559, 432] on div "Senior Accounts" at bounding box center [530, 428] width 150 height 14
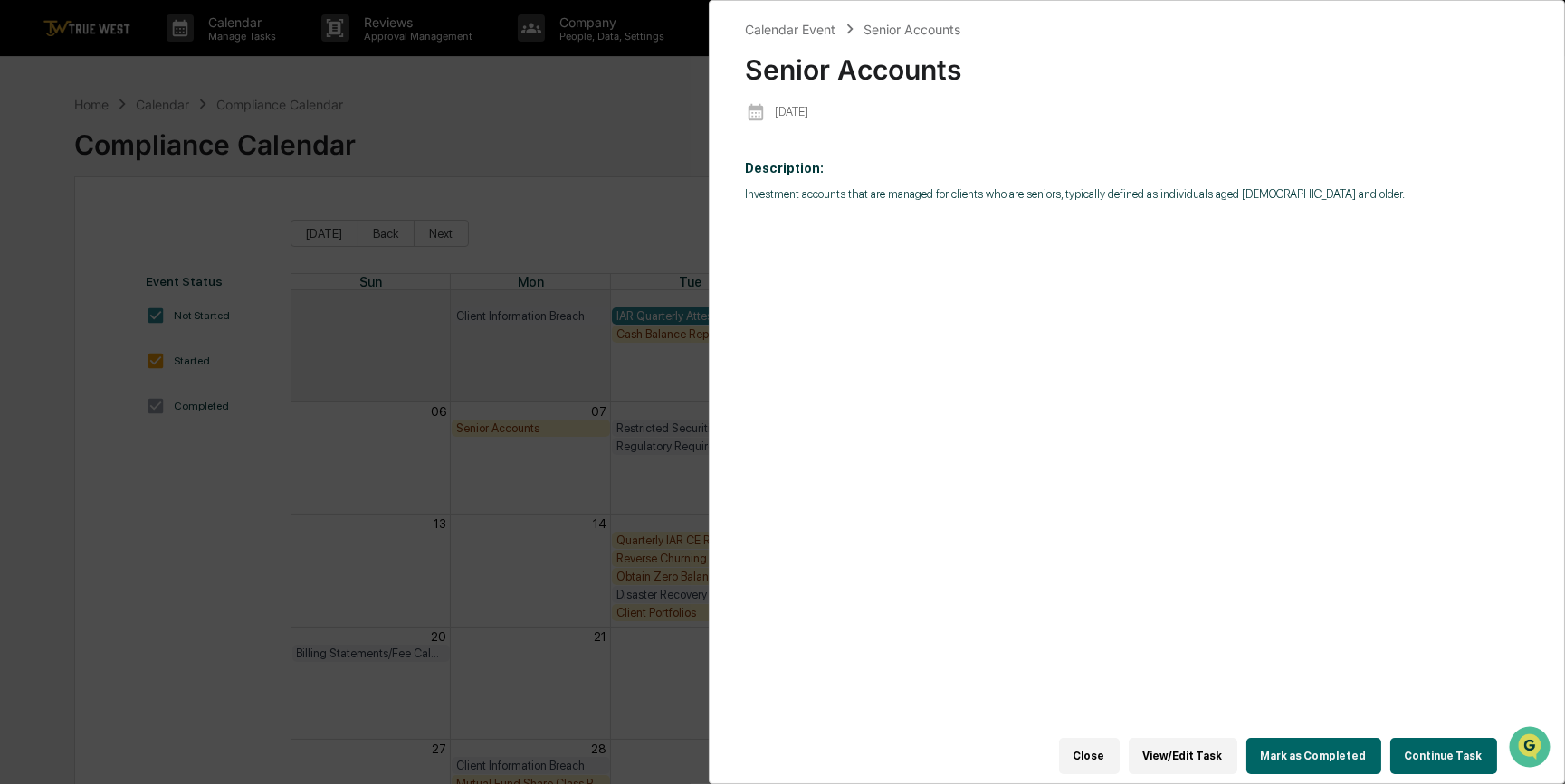
click at [1455, 755] on button "Continue Task" at bounding box center [1443, 757] width 107 height 37
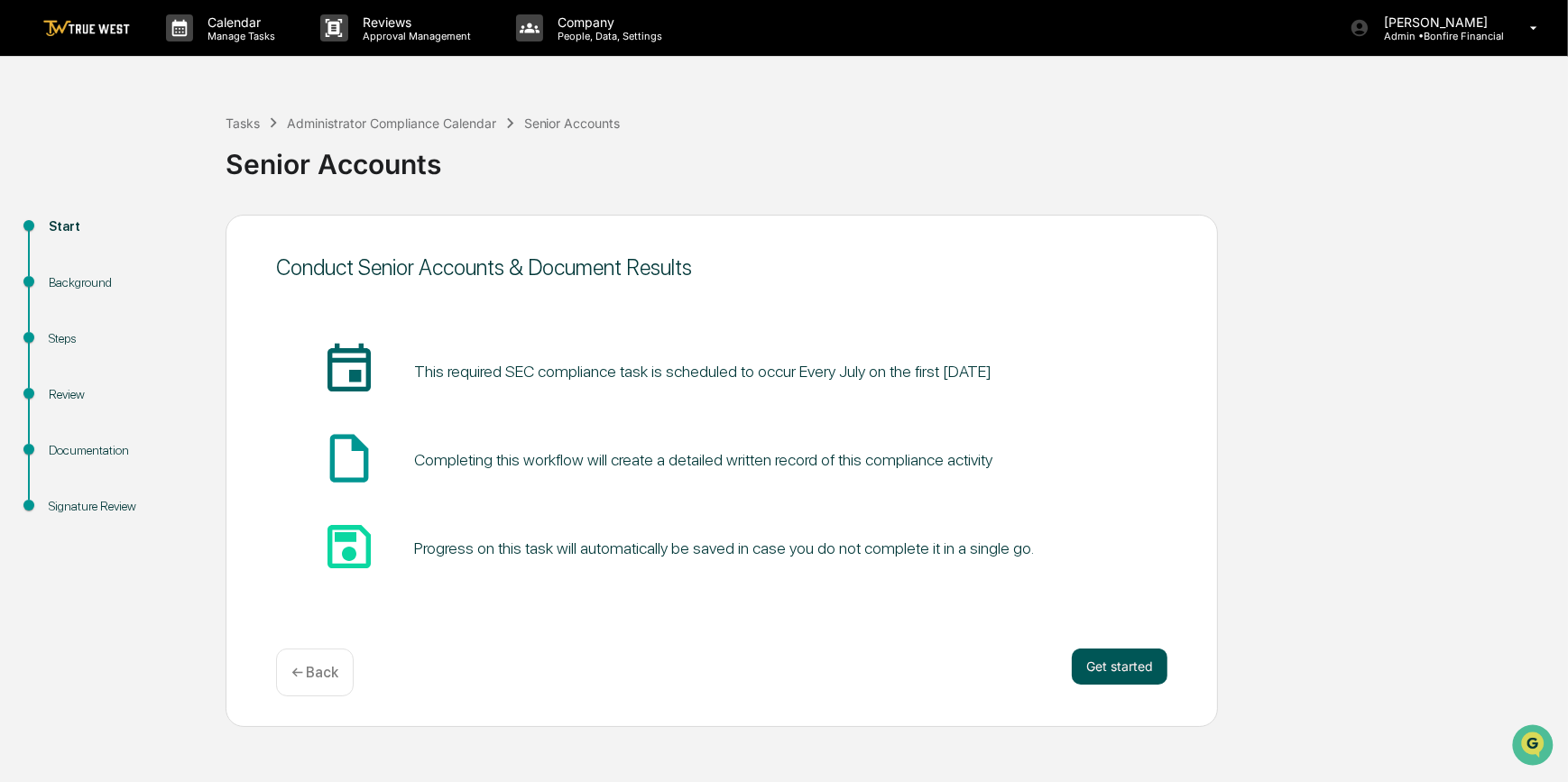
click at [1124, 671] on button "Get started" at bounding box center [1119, 667] width 96 height 36
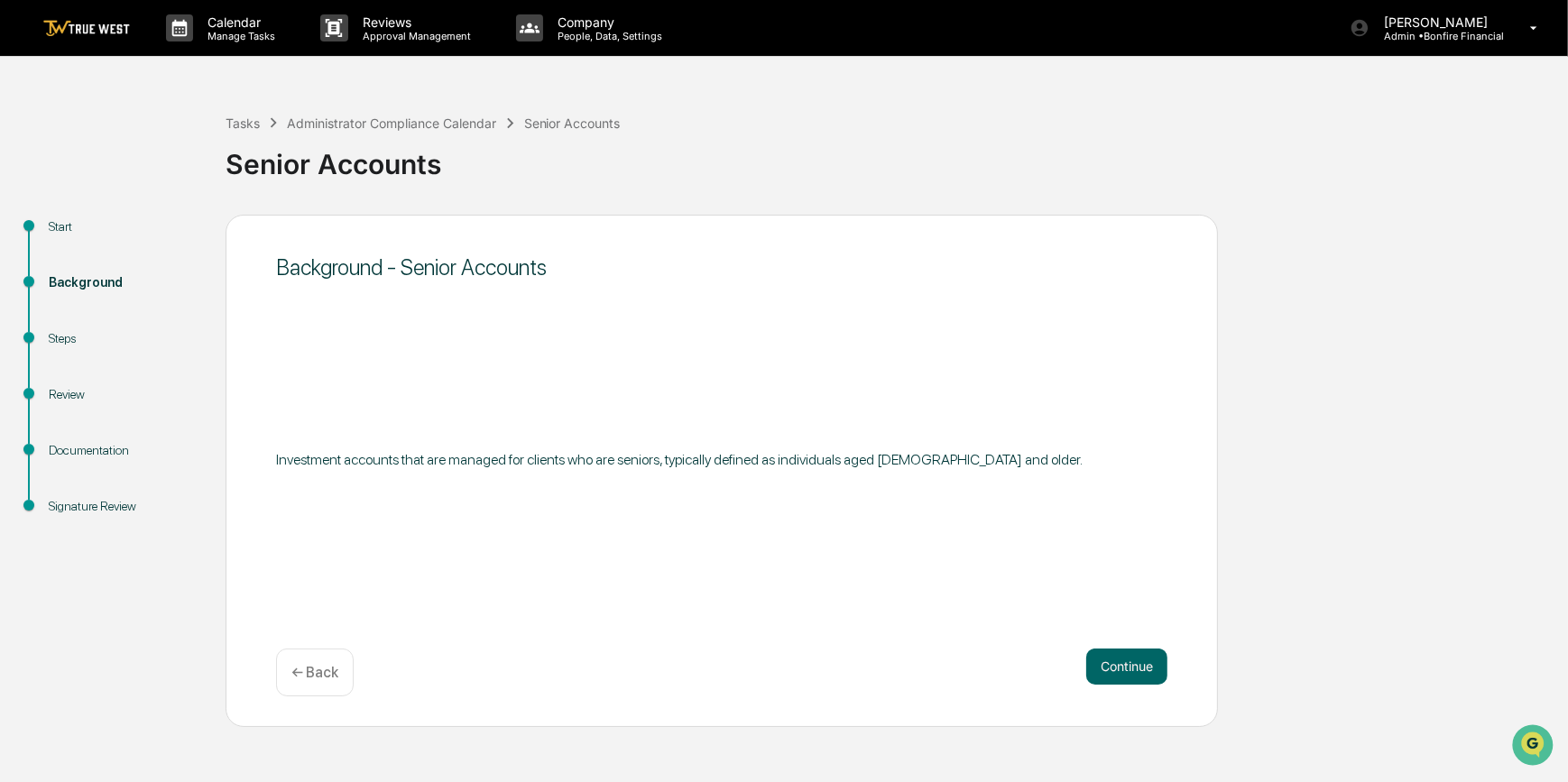
click at [1124, 671] on button "Continue" at bounding box center [1126, 667] width 81 height 36
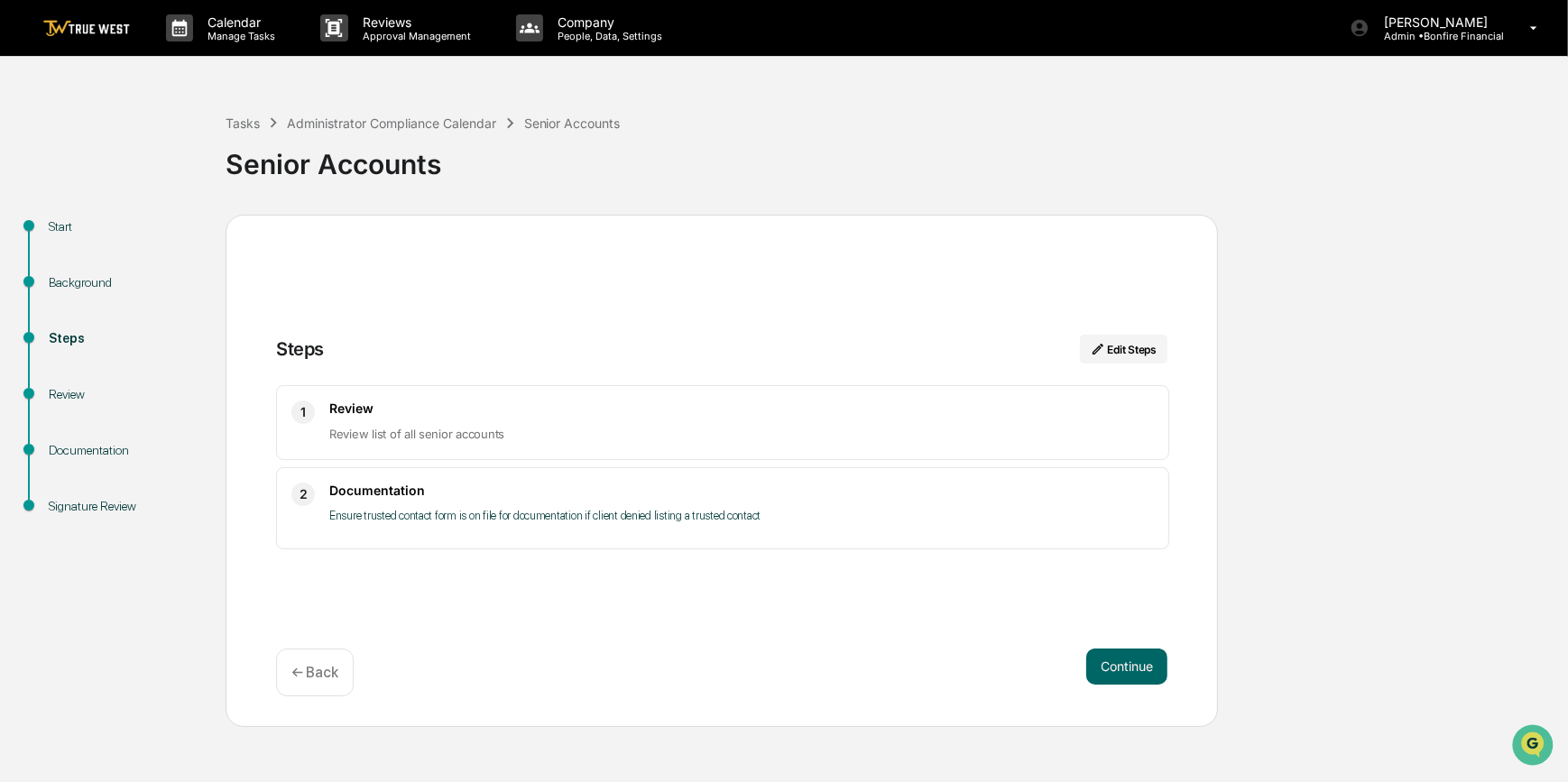
click at [1124, 671] on button "Continue" at bounding box center [1126, 667] width 81 height 36
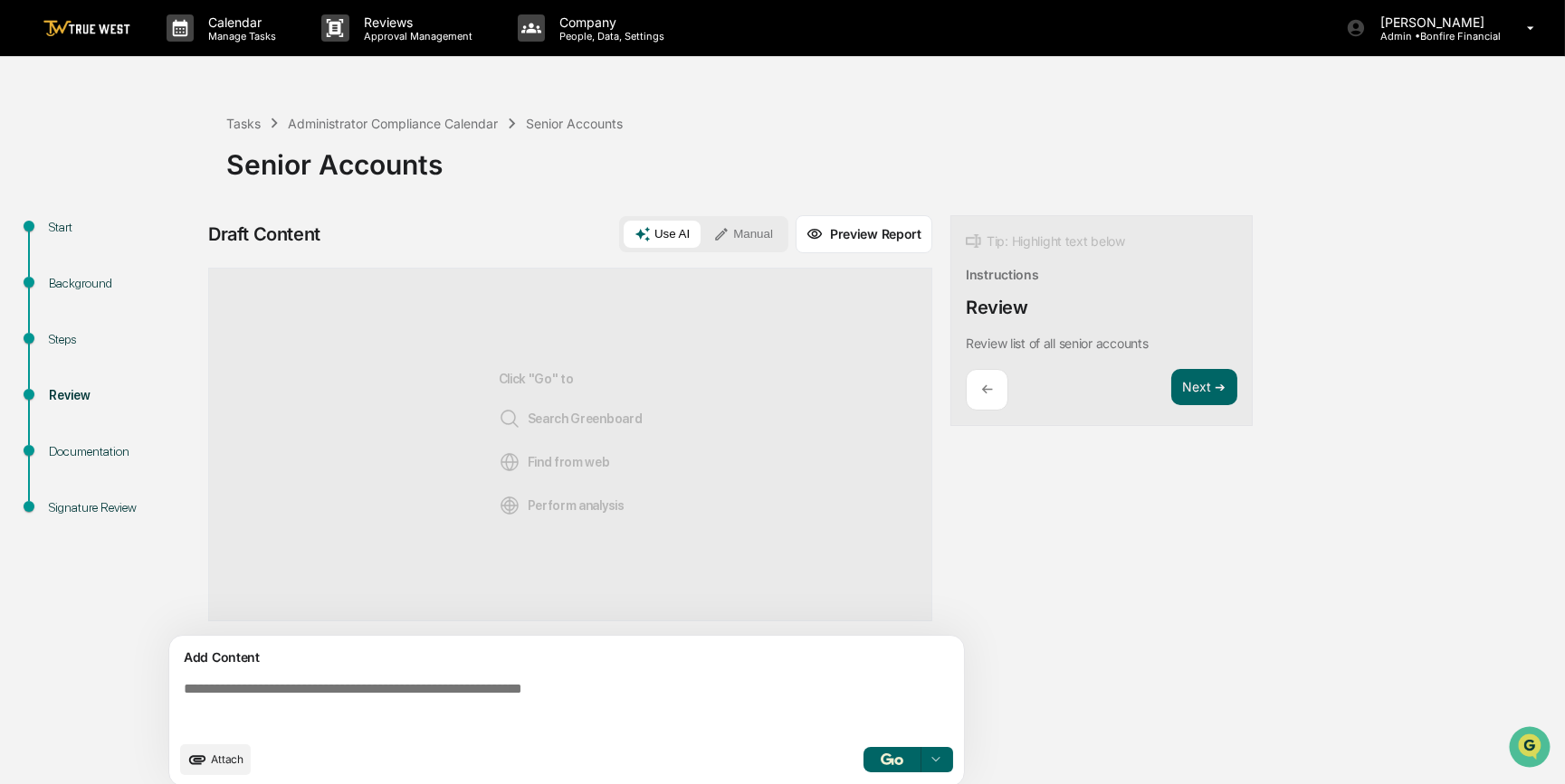
click at [512, 698] on textarea at bounding box center [570, 706] width 787 height 65
paste textarea "**********"
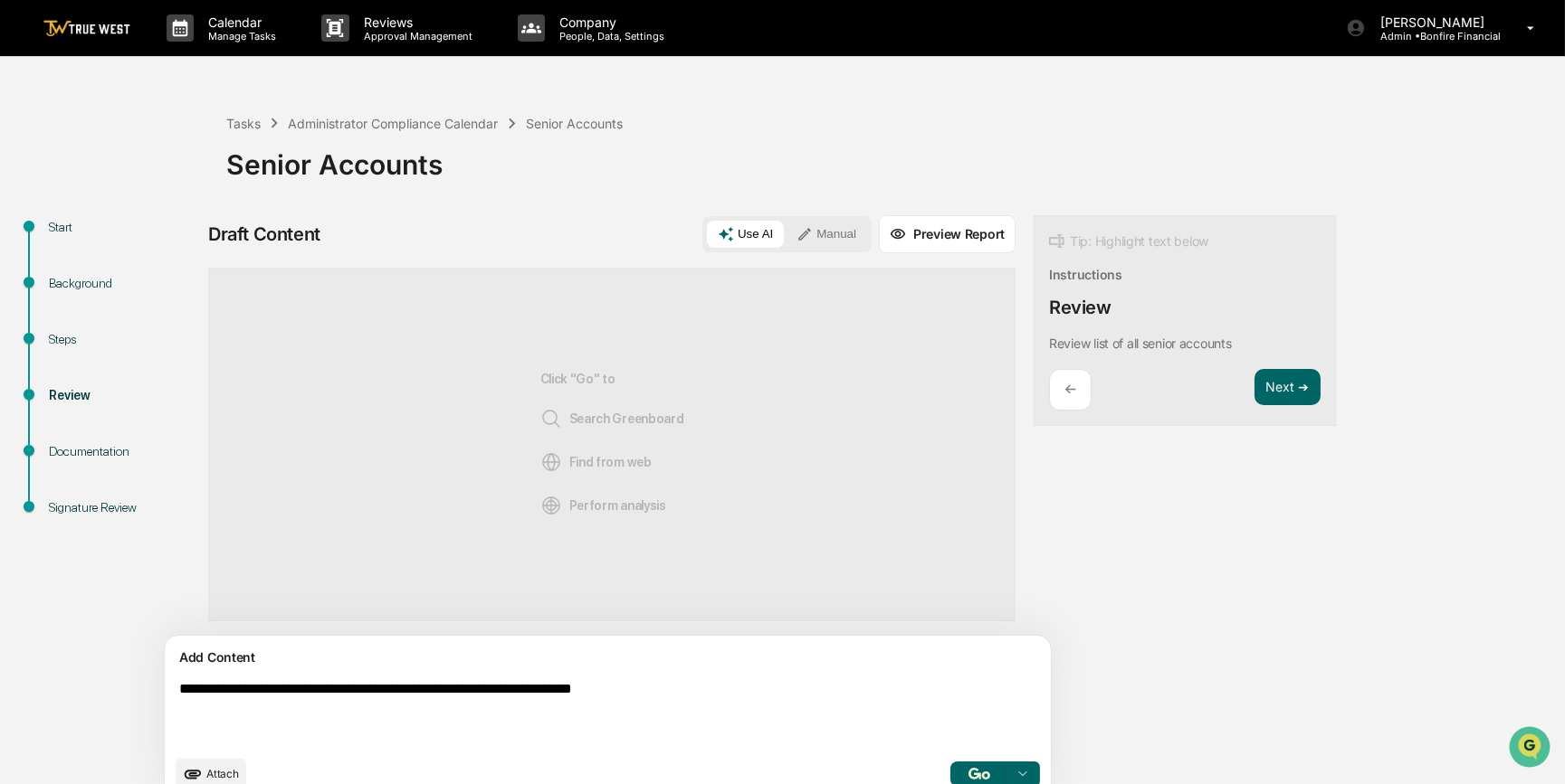
click at [180, 687] on textarea "**********" at bounding box center [565, 713] width 787 height 79
click at [786, 687] on textarea "**********" at bounding box center [565, 713] width 787 height 79
type textarea "**********"
click at [785, 240] on button "Manual" at bounding box center [825, 235] width 81 height 27
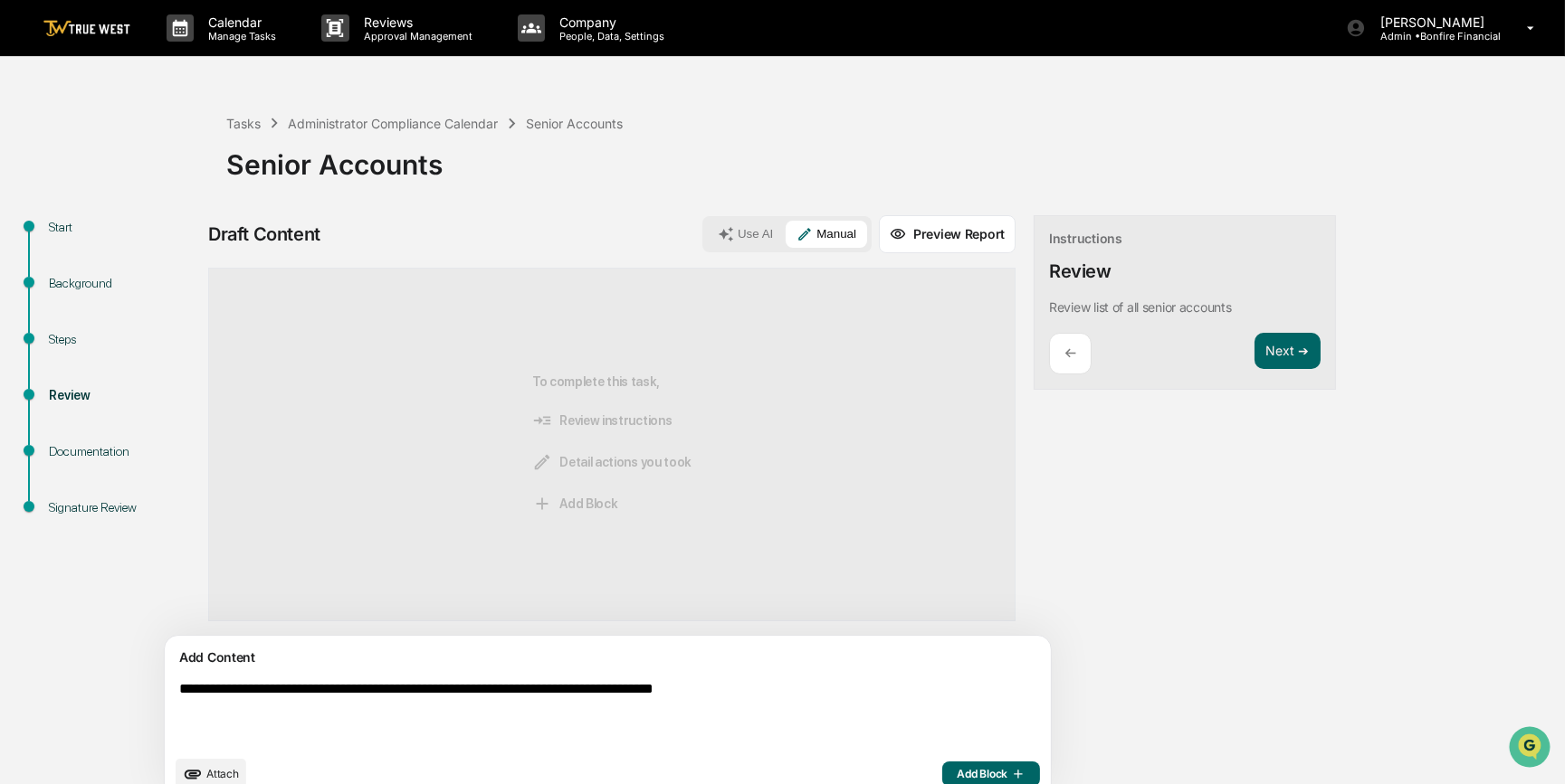
click at [957, 777] on span "Add Block" at bounding box center [991, 774] width 68 height 15
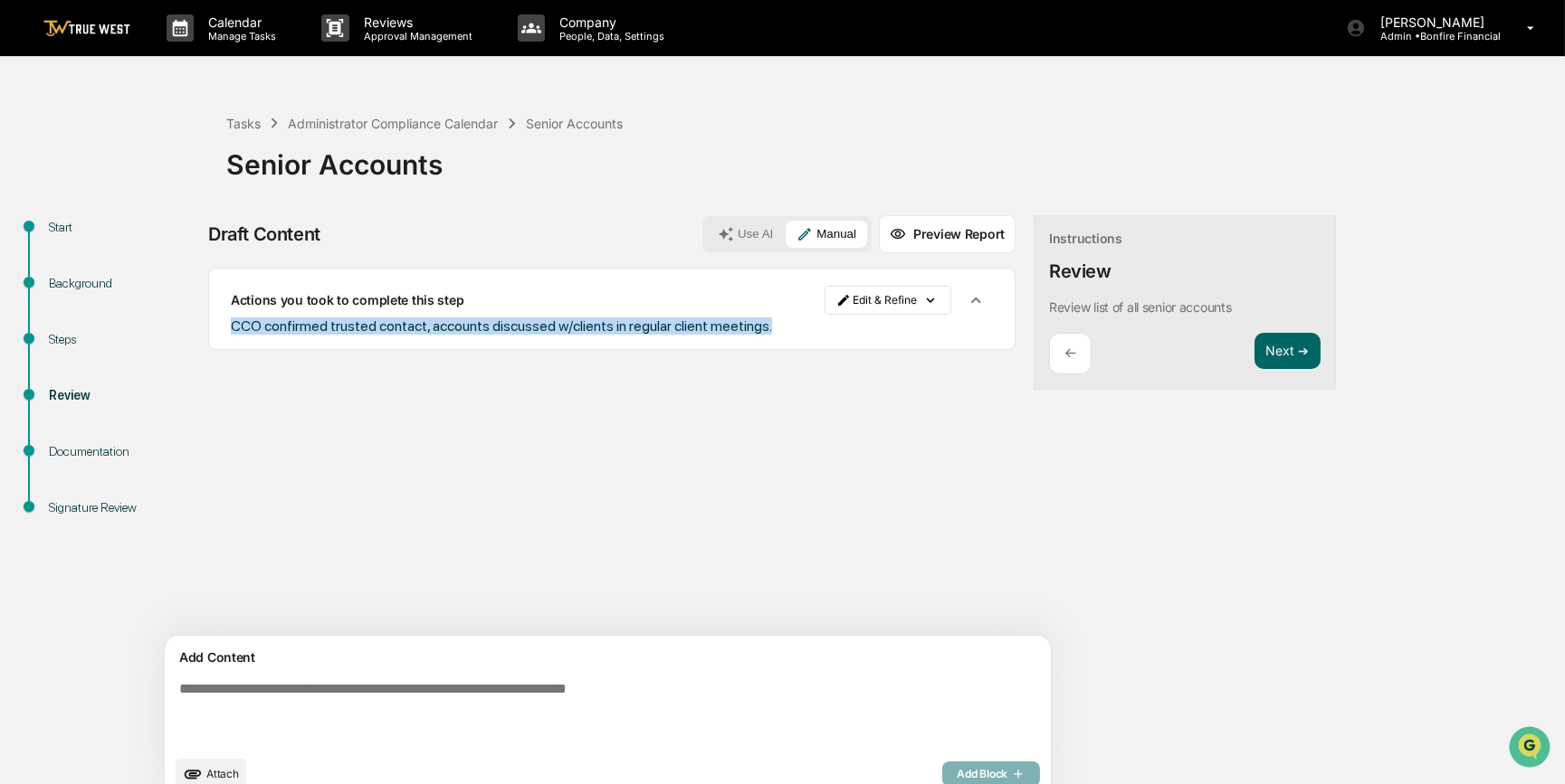
drag, startPoint x: 775, startPoint y: 328, endPoint x: 232, endPoint y: 328, distance: 543.0
click at [232, 328] on div "CCO confirmed trusted contact, accounts discussed w/clients in regular client m…" at bounding box center [612, 326] width 761 height 17
drag, startPoint x: 232, startPoint y: 328, endPoint x: 250, endPoint y: 328, distance: 18.0
copy span "CCO confirmed trusted contact, accounts discussed w/clients in regular client m…"
click at [1255, 359] on button "Next ➔" at bounding box center [1287, 351] width 66 height 37
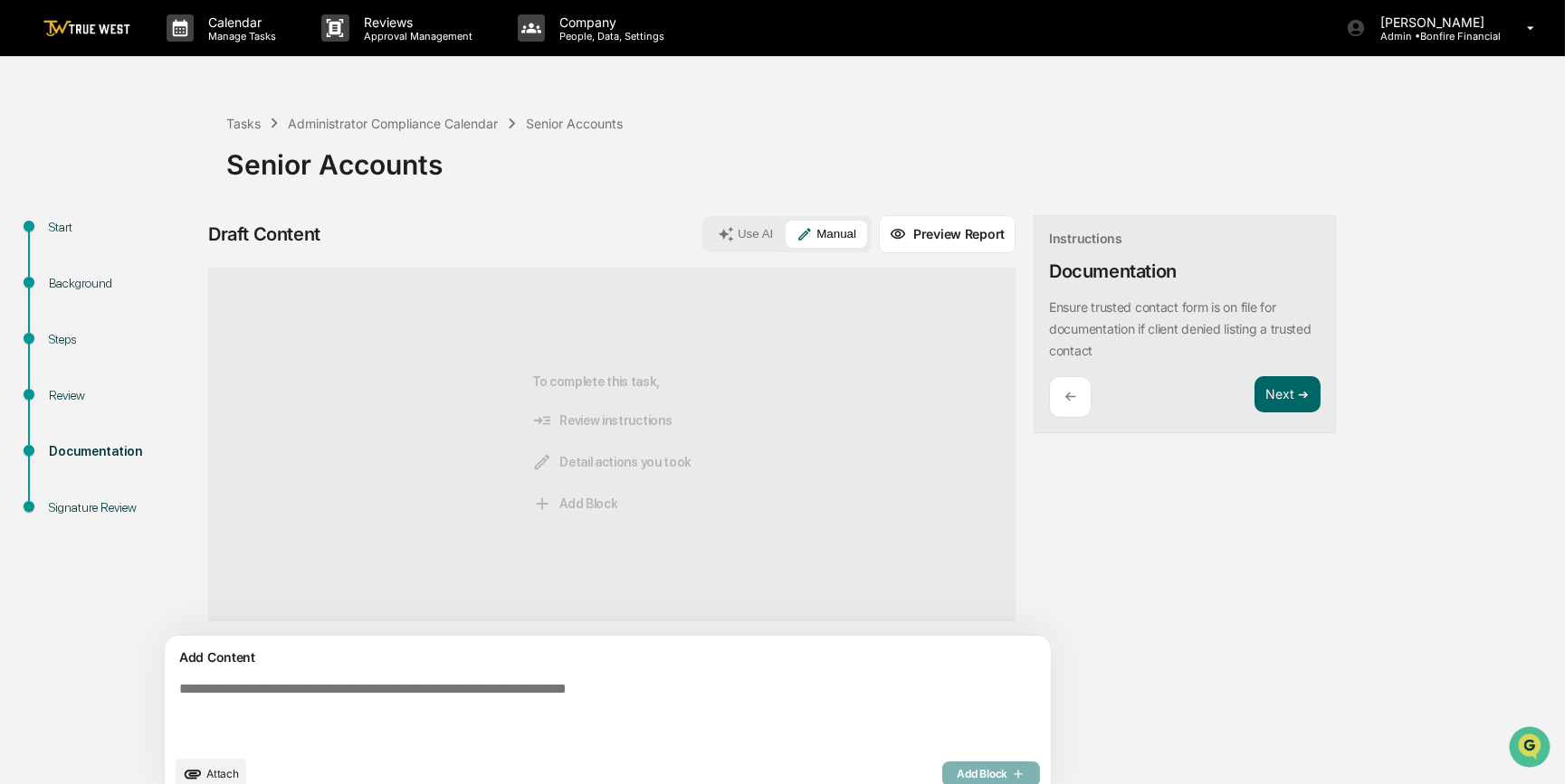
click at [381, 706] on textarea at bounding box center [565, 713] width 787 height 79
paste textarea "**********"
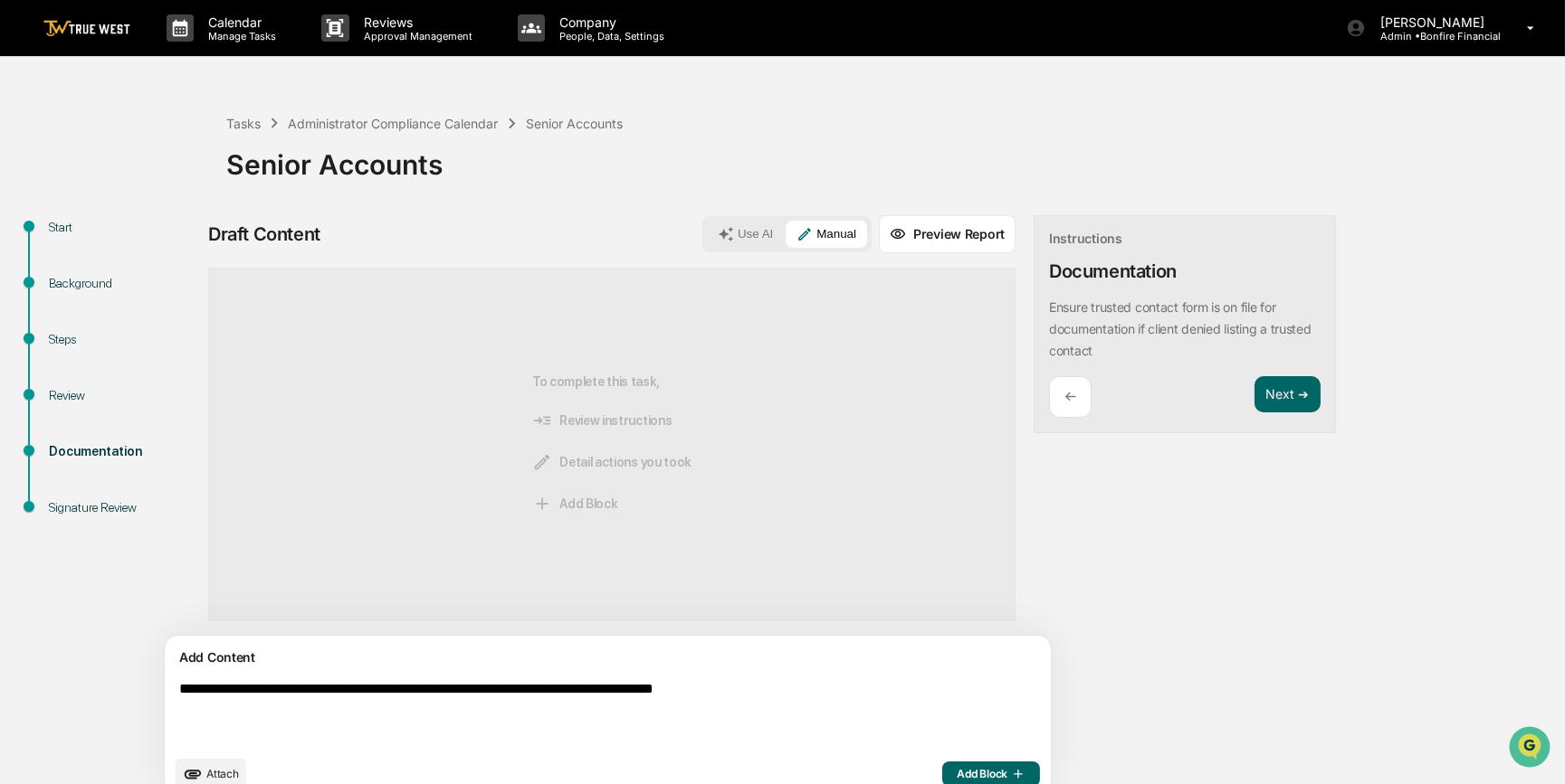
type textarea "**********"
click at [957, 767] on span "Add Block" at bounding box center [991, 774] width 68 height 15
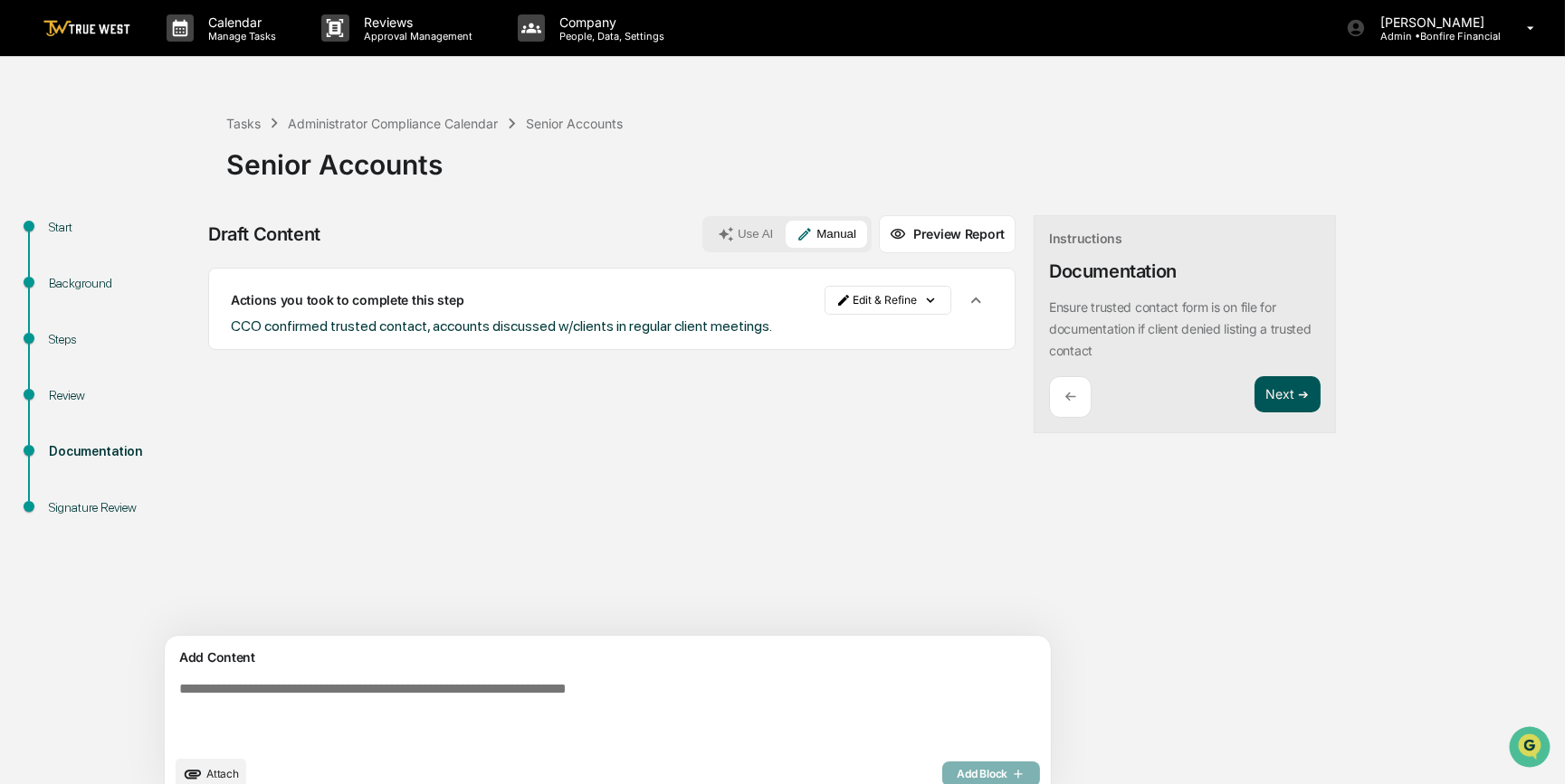
click at [1255, 403] on button "Next ➔" at bounding box center [1287, 394] width 66 height 37
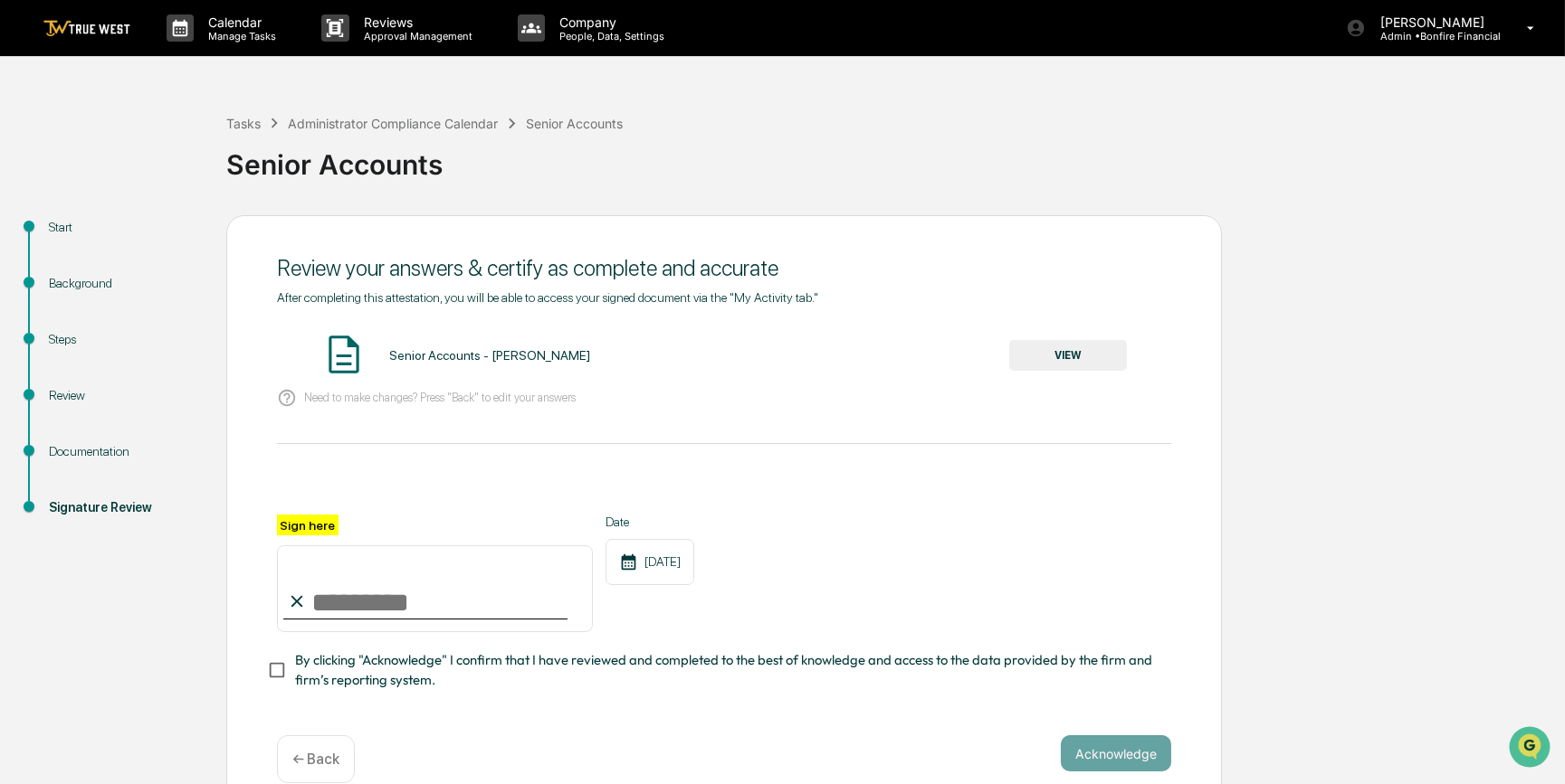
drag, startPoint x: 356, startPoint y: 598, endPoint x: 347, endPoint y: 616, distance: 20.1
click at [356, 598] on input "Sign here" at bounding box center [435, 589] width 316 height 87
type input "*********"
click at [1067, 355] on button "VIEW" at bounding box center [1067, 356] width 118 height 31
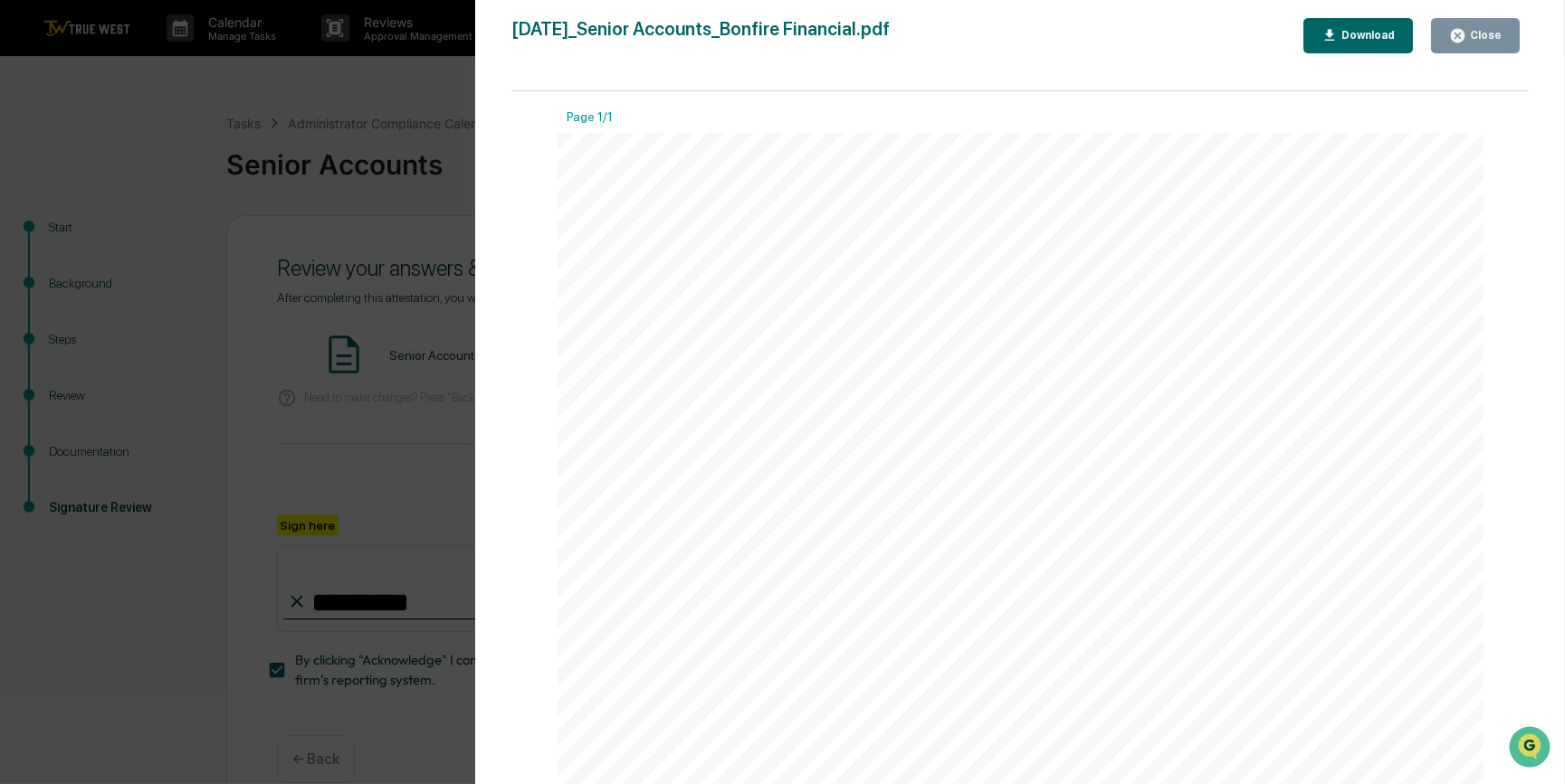
click at [404, 353] on div "Version History [DATE] 10:02 PM [PERSON_NAME] [DATE]_Senior Accounts_Bonfire Fi…" at bounding box center [782, 392] width 1565 height 784
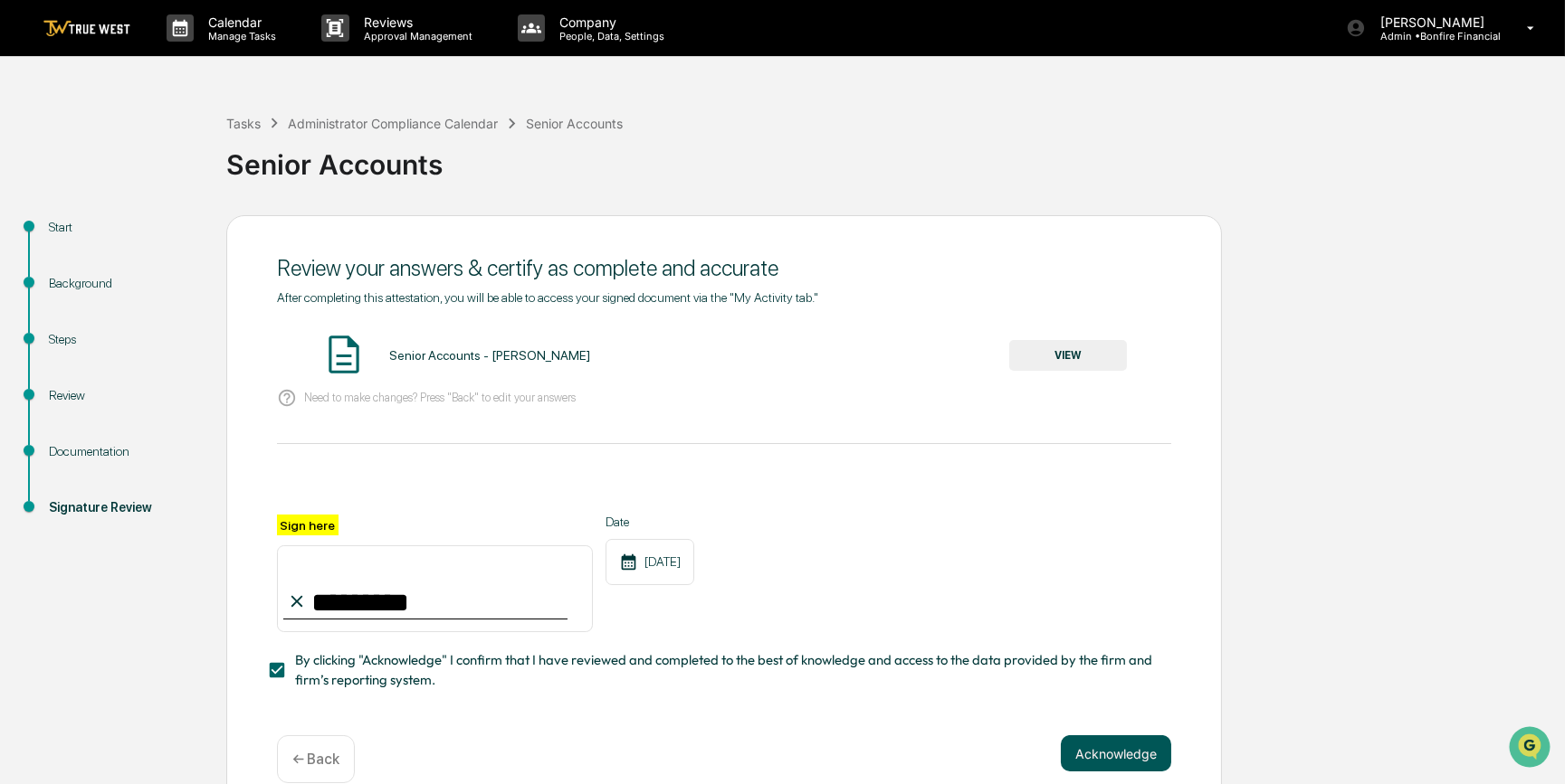
click at [1090, 764] on button "Acknowledge" at bounding box center [1115, 754] width 110 height 37
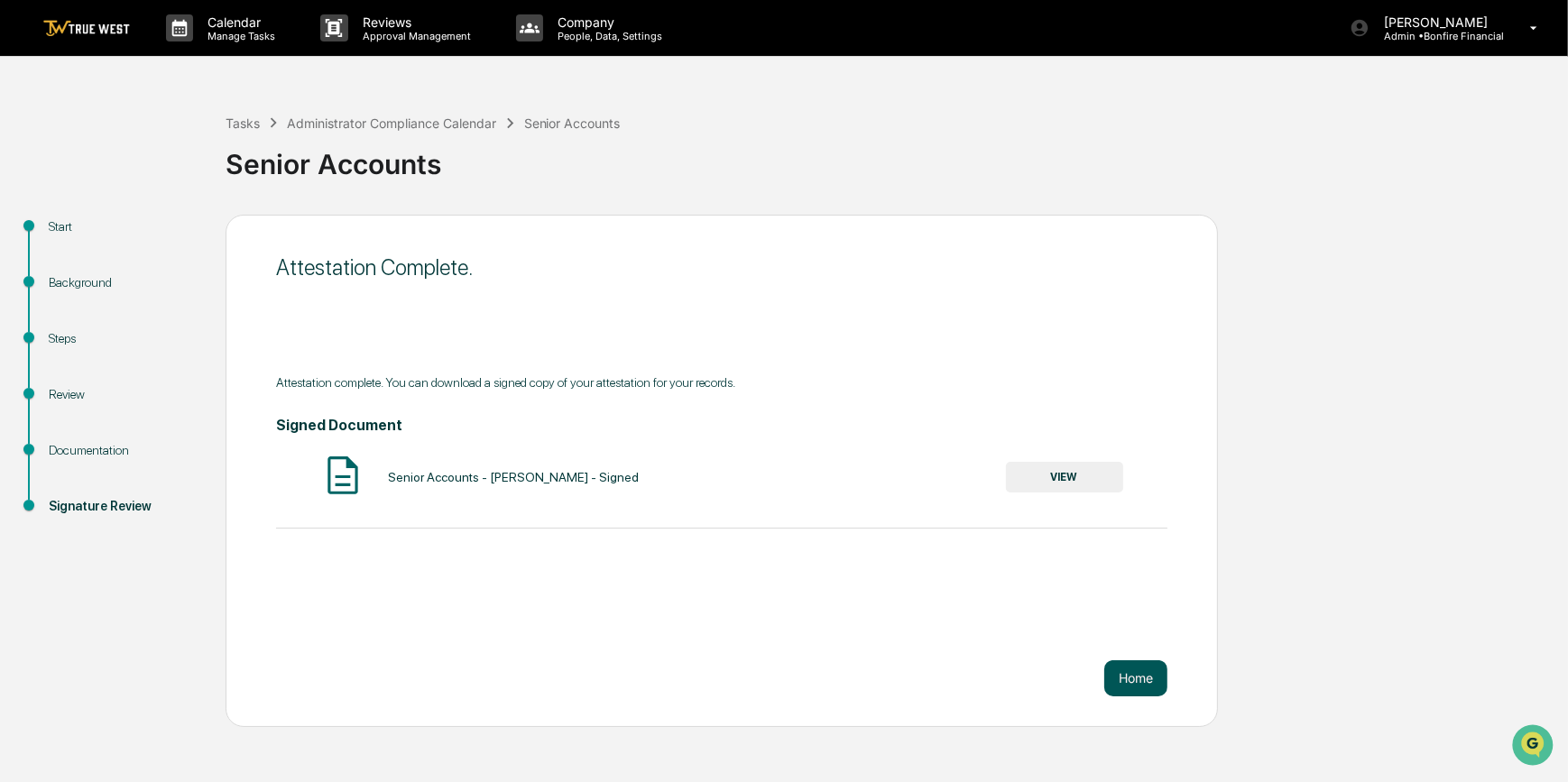
click at [1137, 681] on button "Home" at bounding box center [1135, 678] width 63 height 36
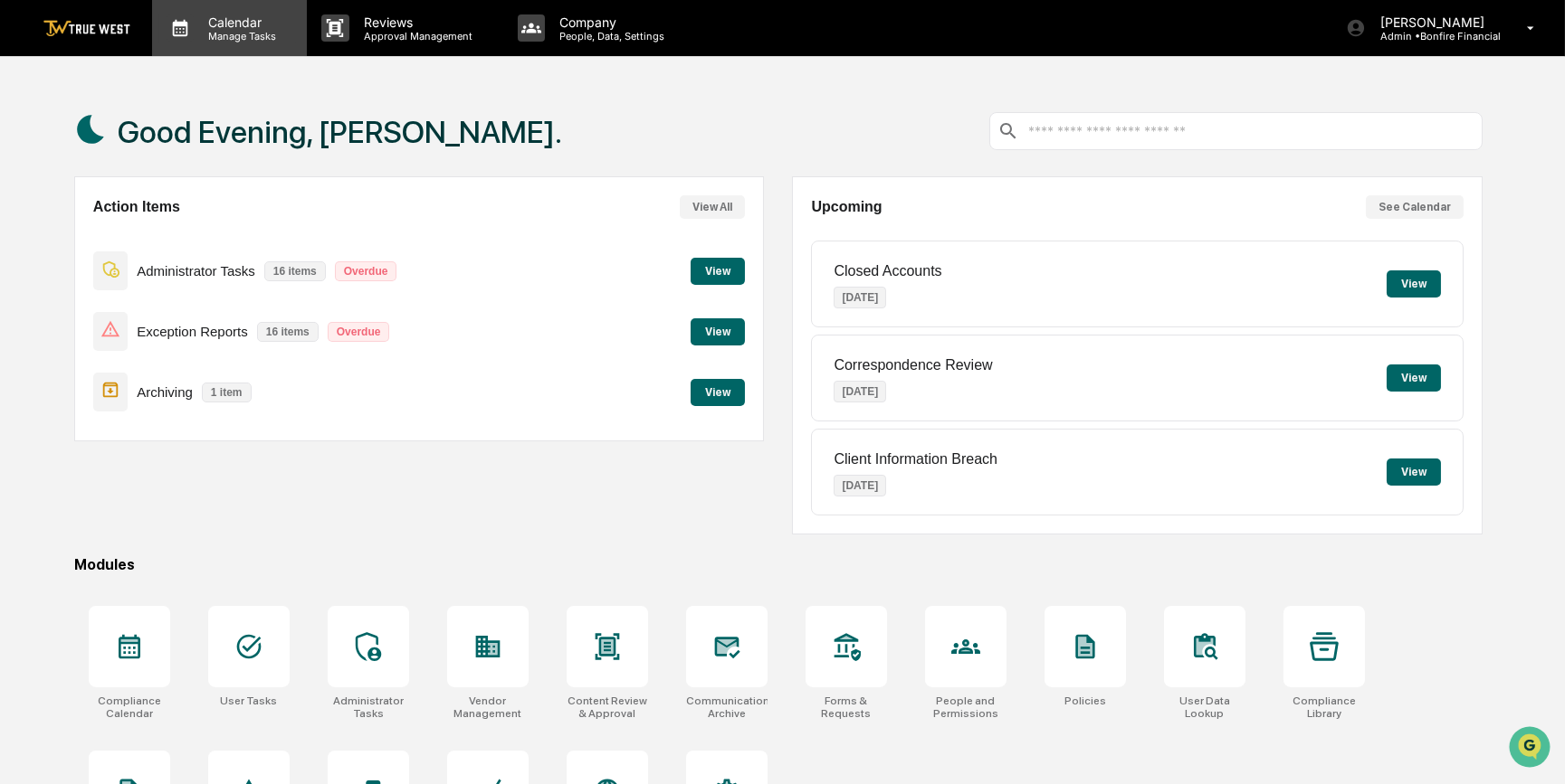
click at [257, 22] on p "Calendar" at bounding box center [239, 22] width 91 height 16
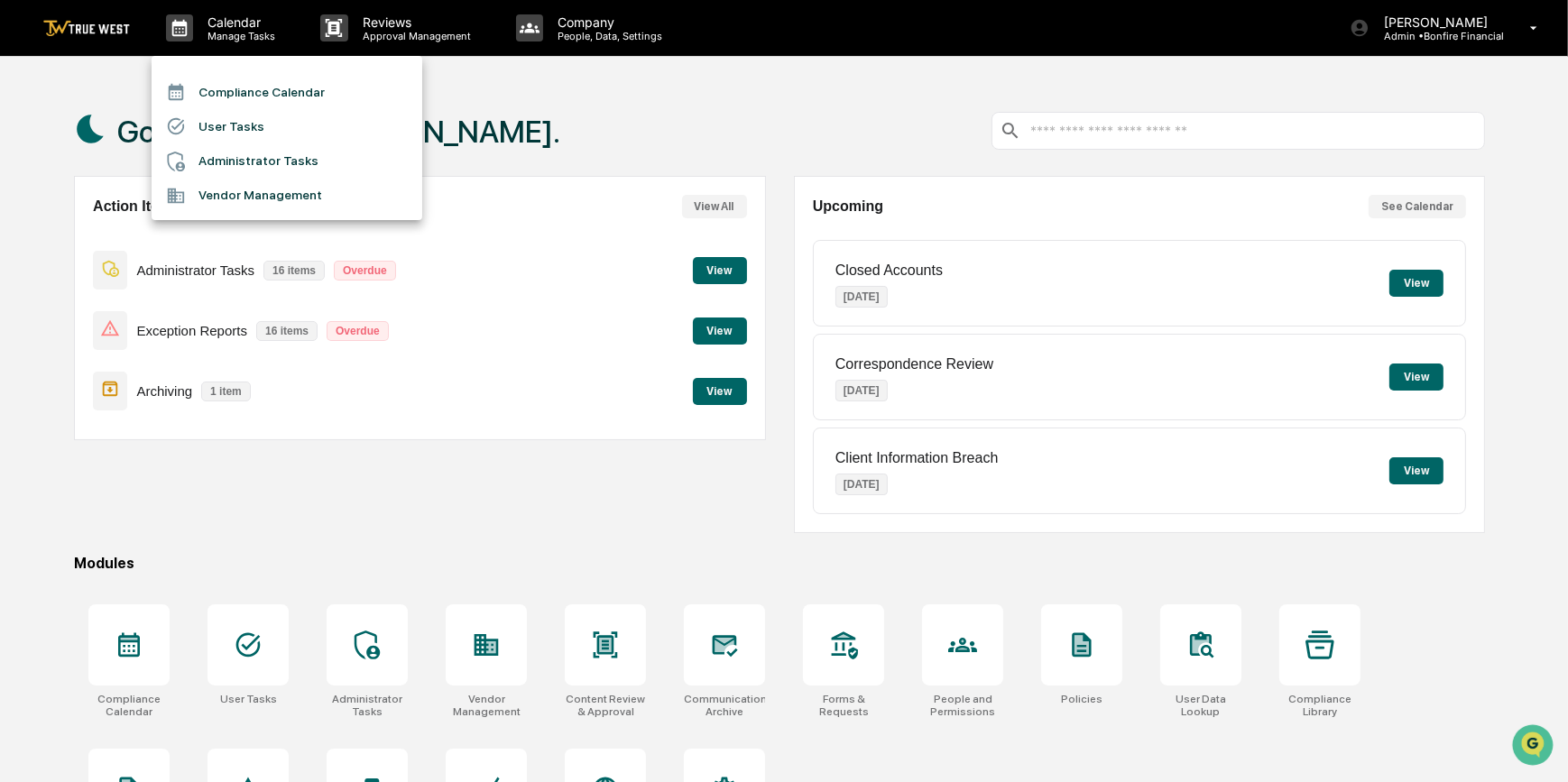
click at [270, 93] on li "Compliance Calendar" at bounding box center [286, 92] width 270 height 35
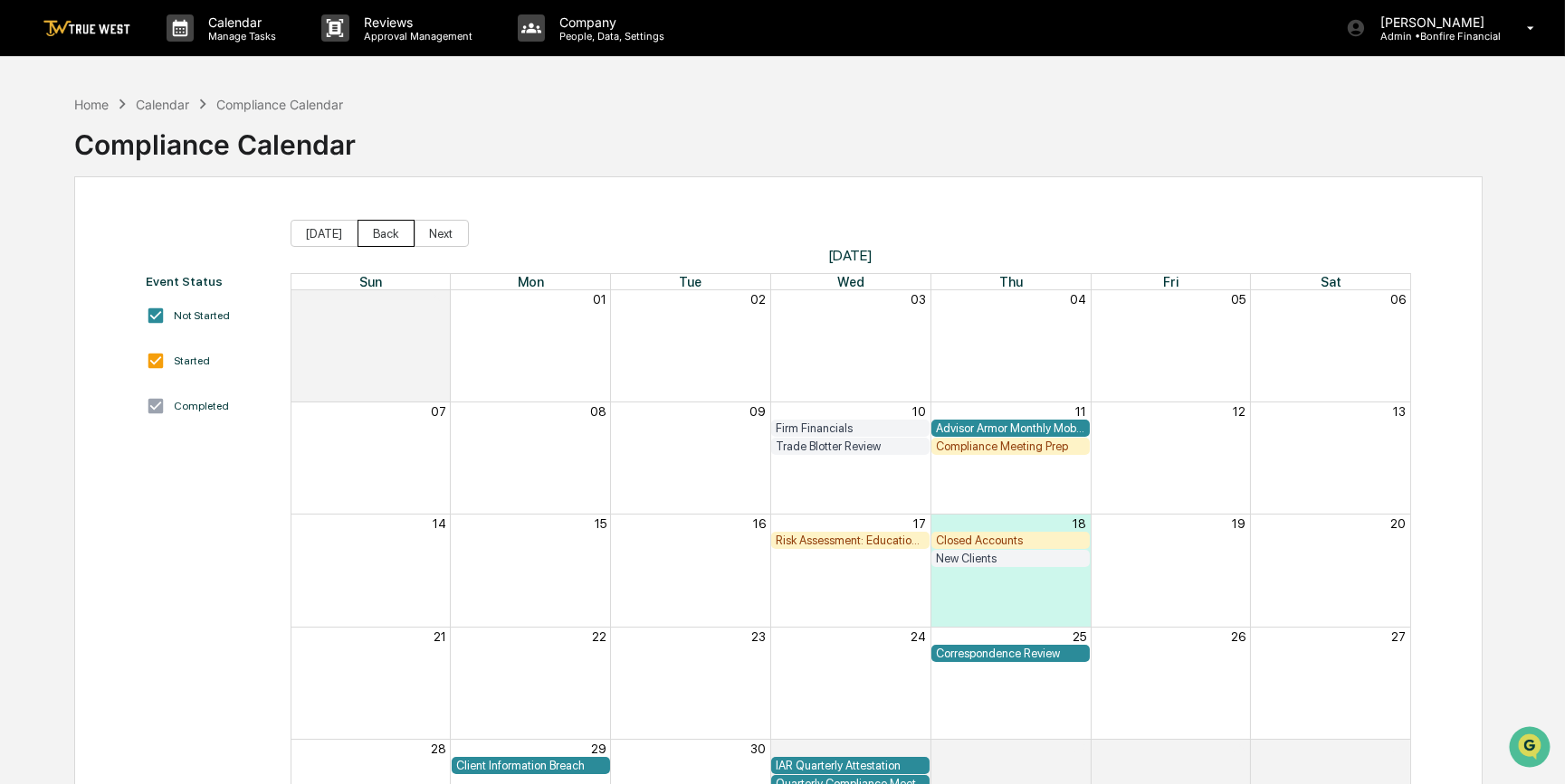
click at [371, 235] on button "Back" at bounding box center [385, 234] width 57 height 27
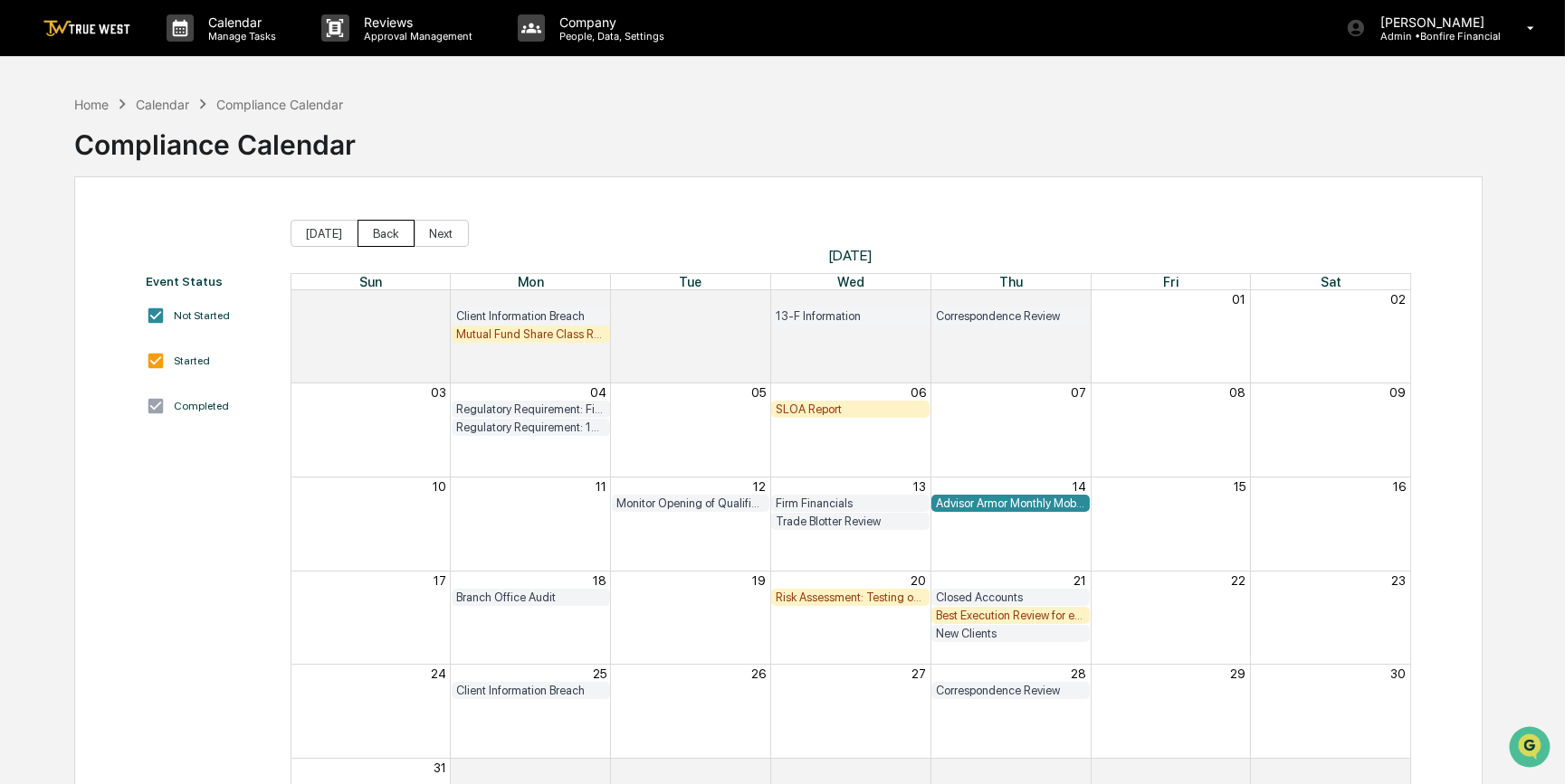
click at [371, 235] on button "Back" at bounding box center [385, 234] width 57 height 27
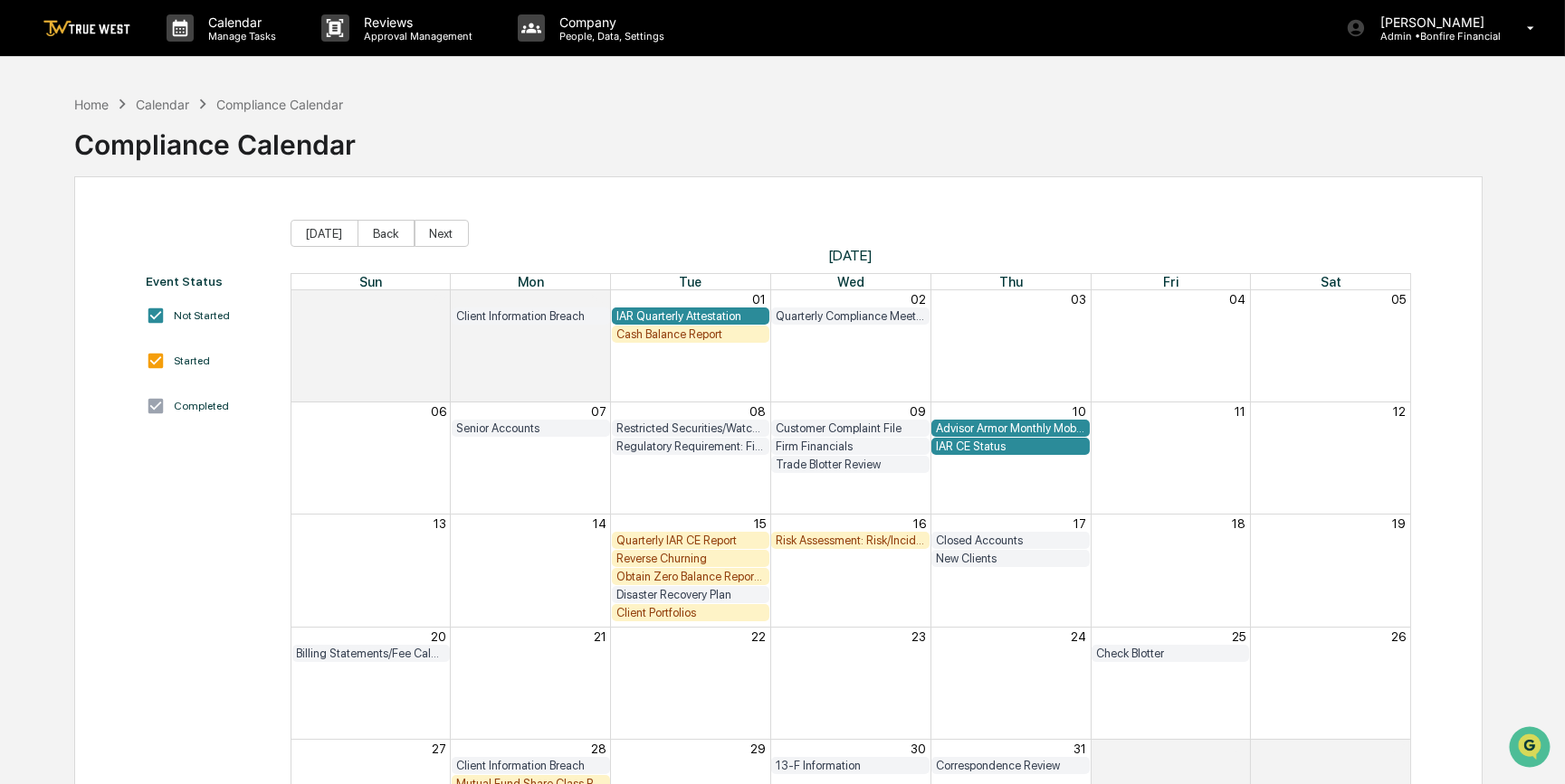
click at [625, 620] on div "Client Portfolios" at bounding box center [691, 612] width 150 height 14
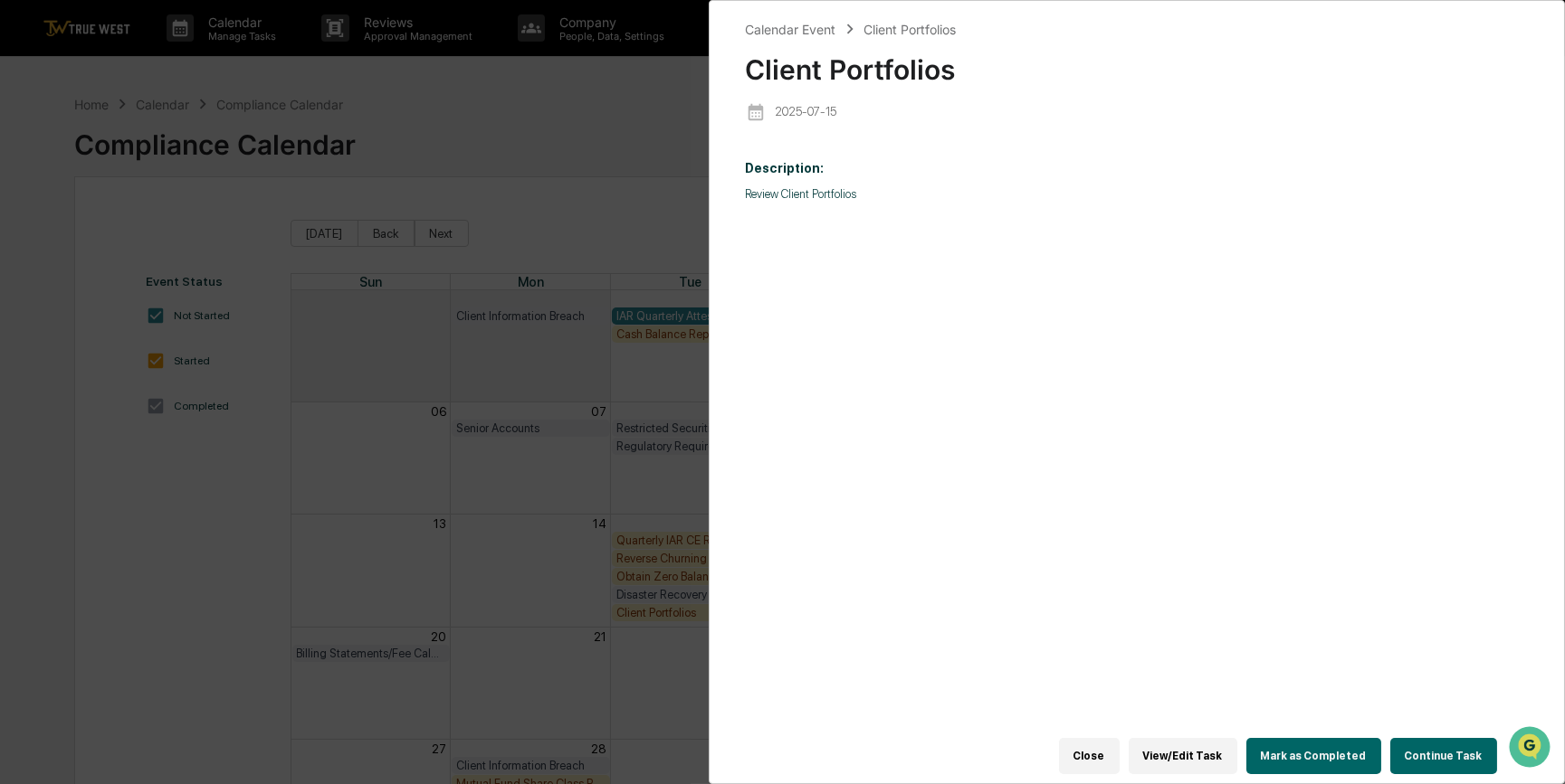
click at [1435, 748] on button "Continue Task" at bounding box center [1443, 757] width 107 height 37
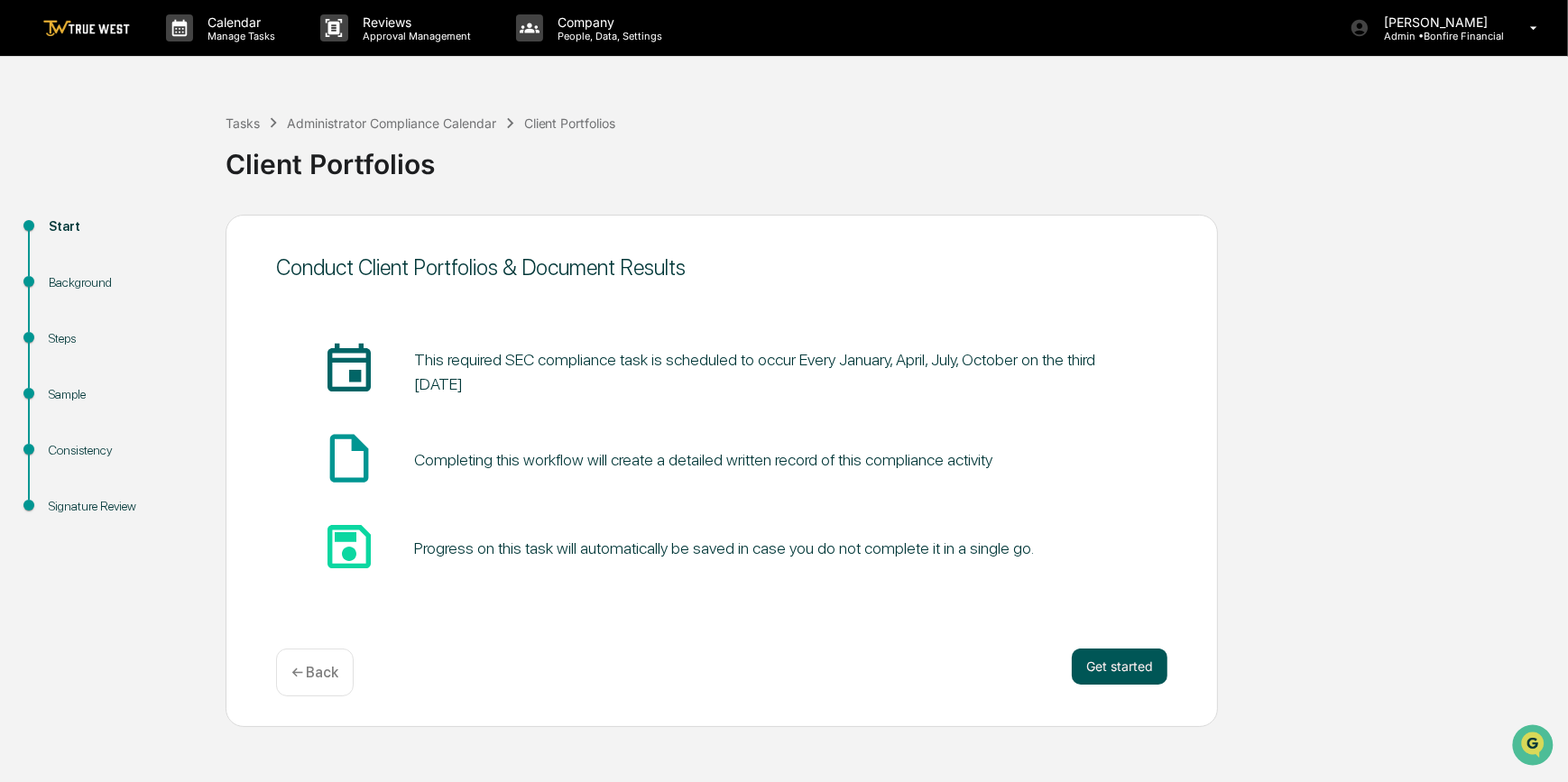
click at [1117, 678] on button "Get started" at bounding box center [1119, 667] width 96 height 36
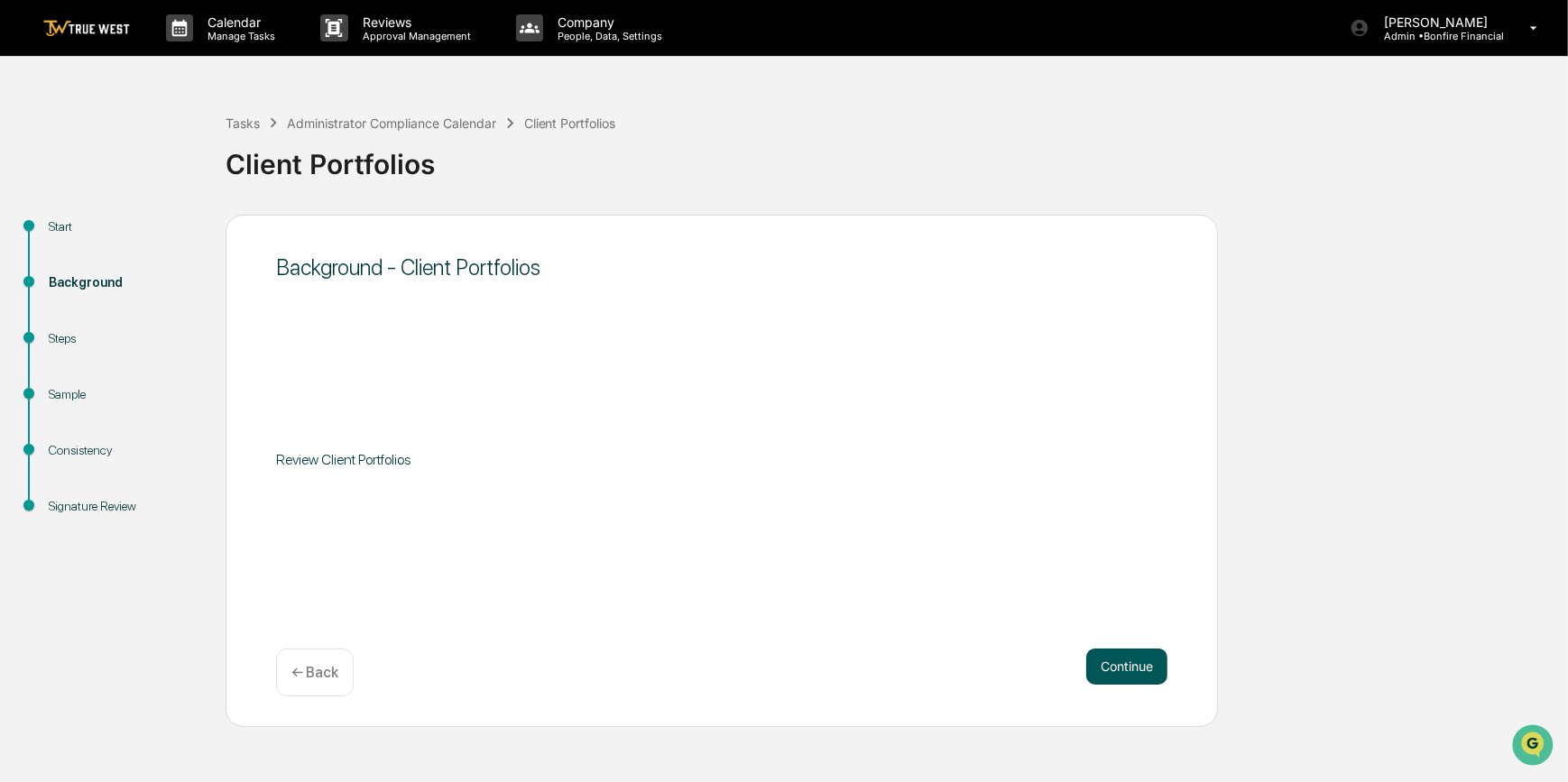
click at [1117, 662] on button "Continue" at bounding box center [1126, 667] width 81 height 36
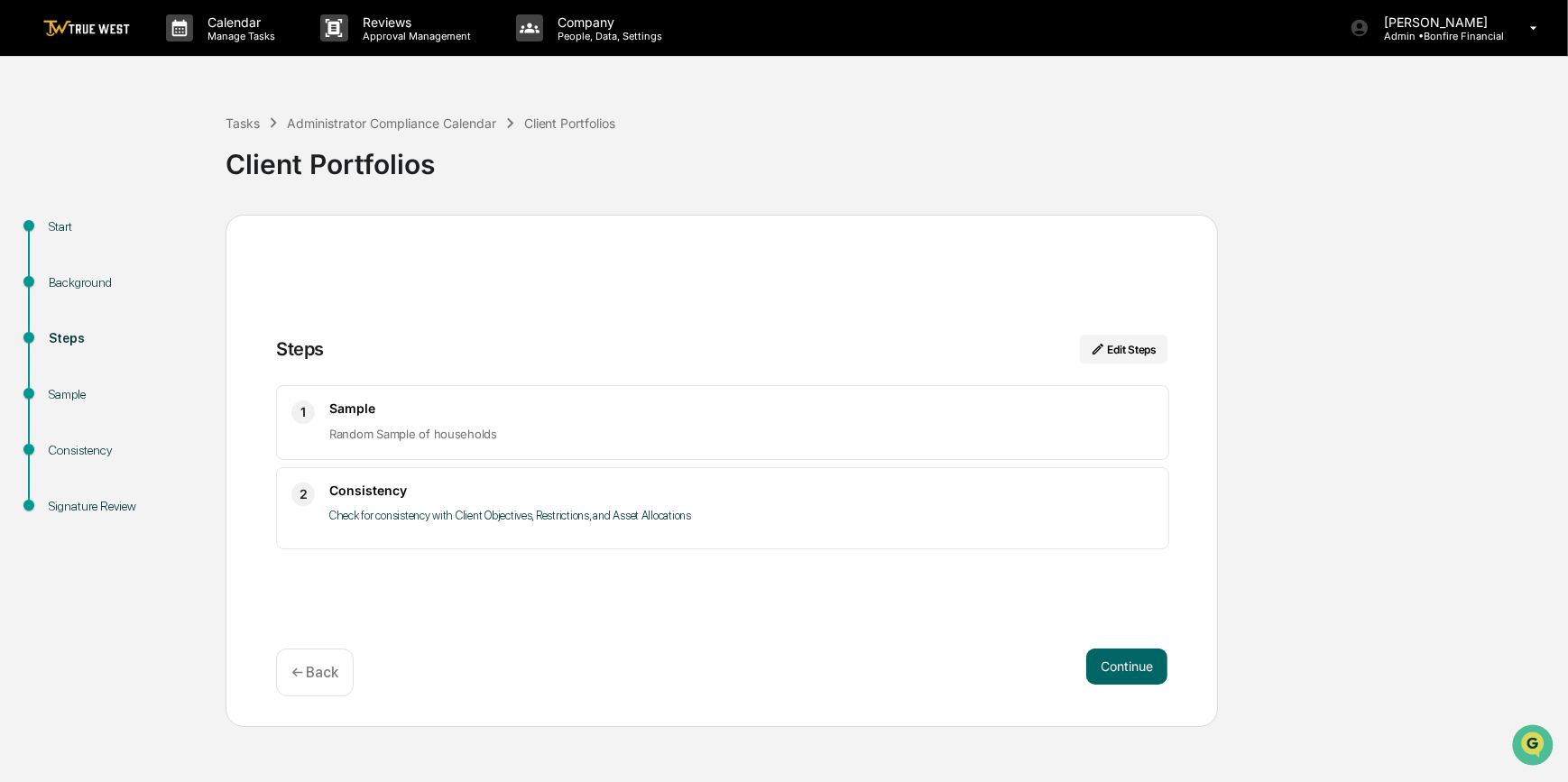
click at [1117, 662] on button "Continue" at bounding box center [1126, 667] width 81 height 36
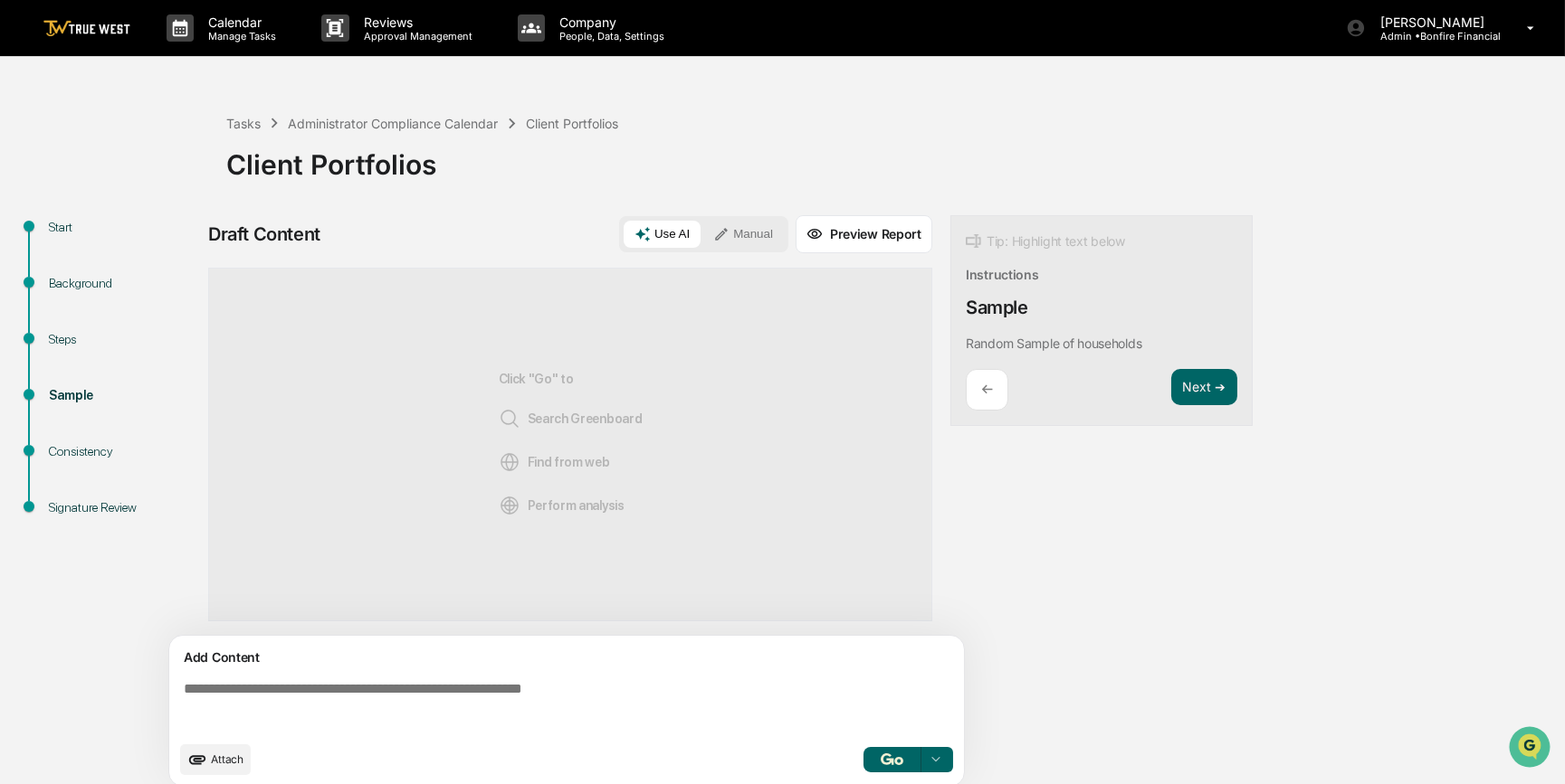
click at [526, 707] on textarea at bounding box center [570, 706] width 787 height 65
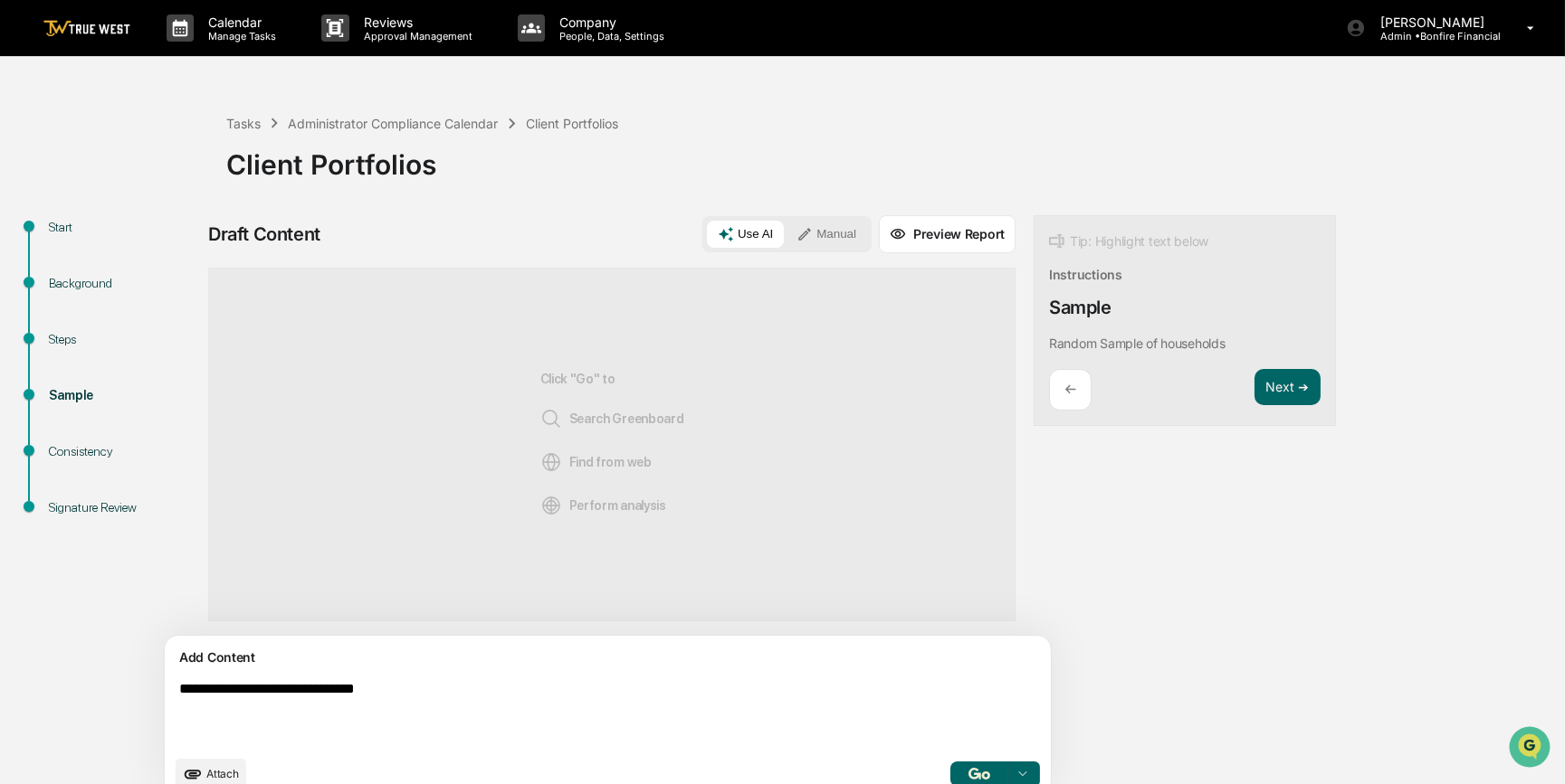
type textarea "**********"
click at [785, 235] on button "Manual" at bounding box center [825, 235] width 81 height 27
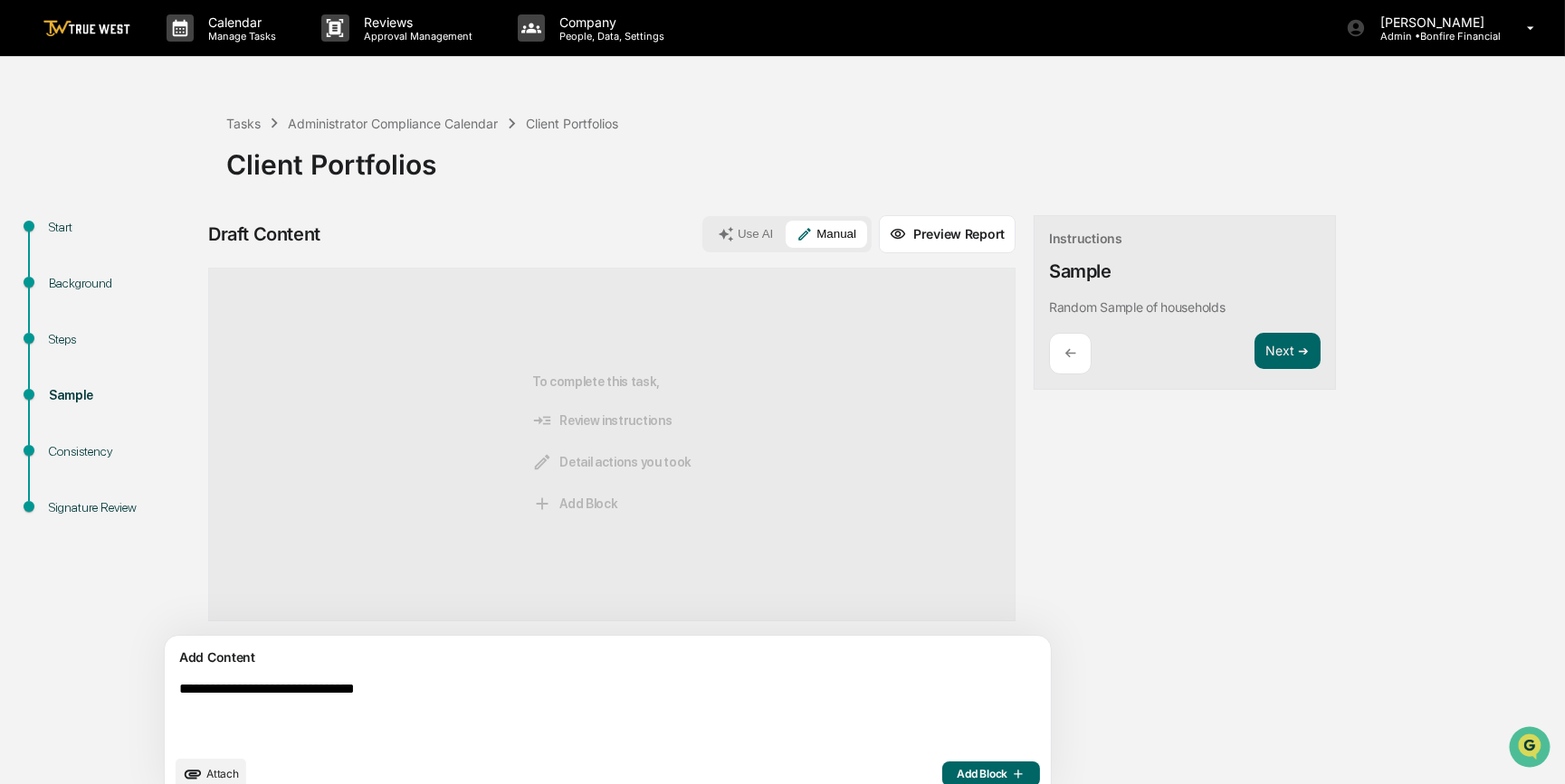
click at [957, 770] on span "Add Block" at bounding box center [991, 774] width 68 height 15
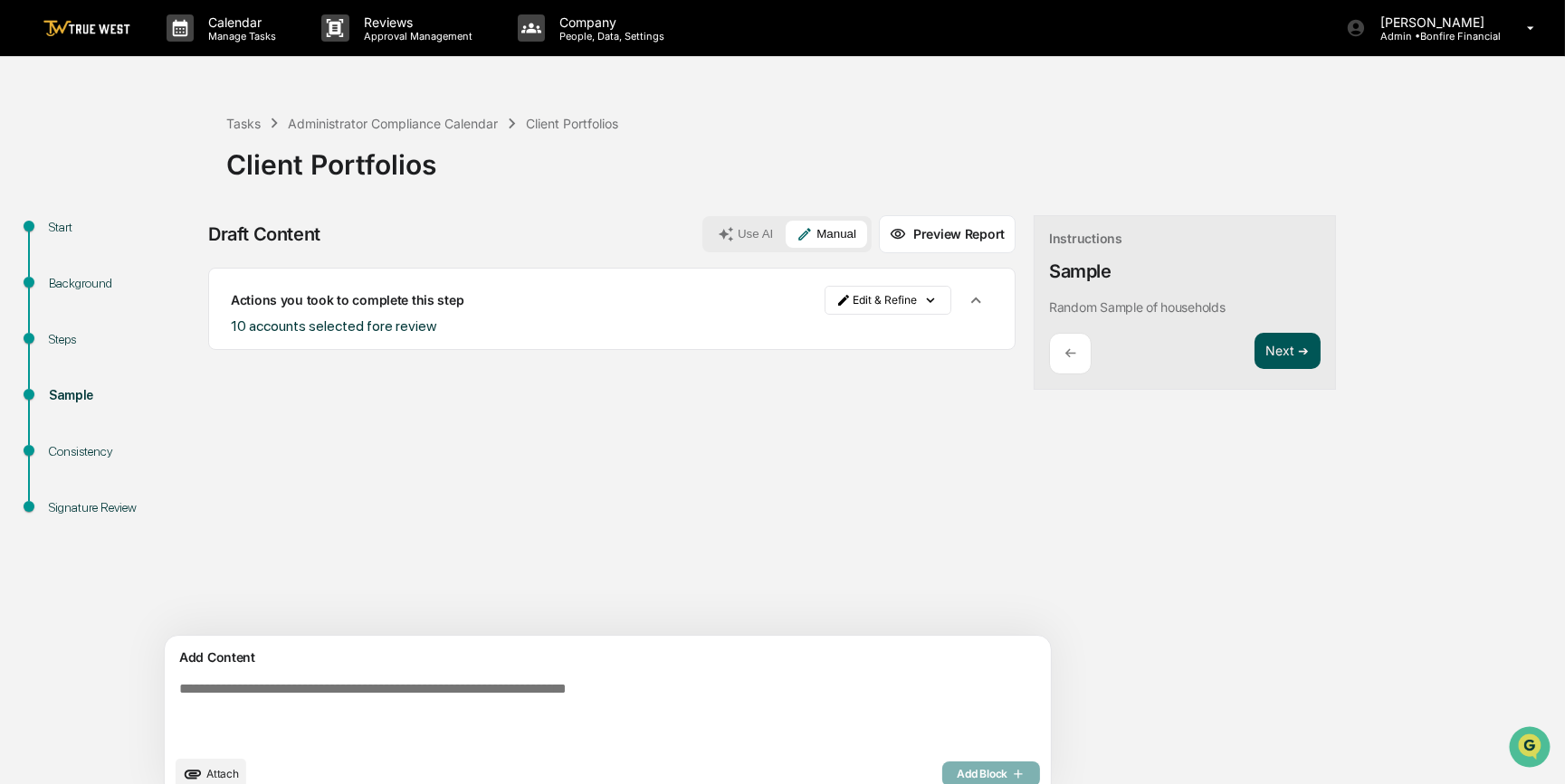
click at [1255, 352] on button "Next ➔" at bounding box center [1287, 351] width 66 height 37
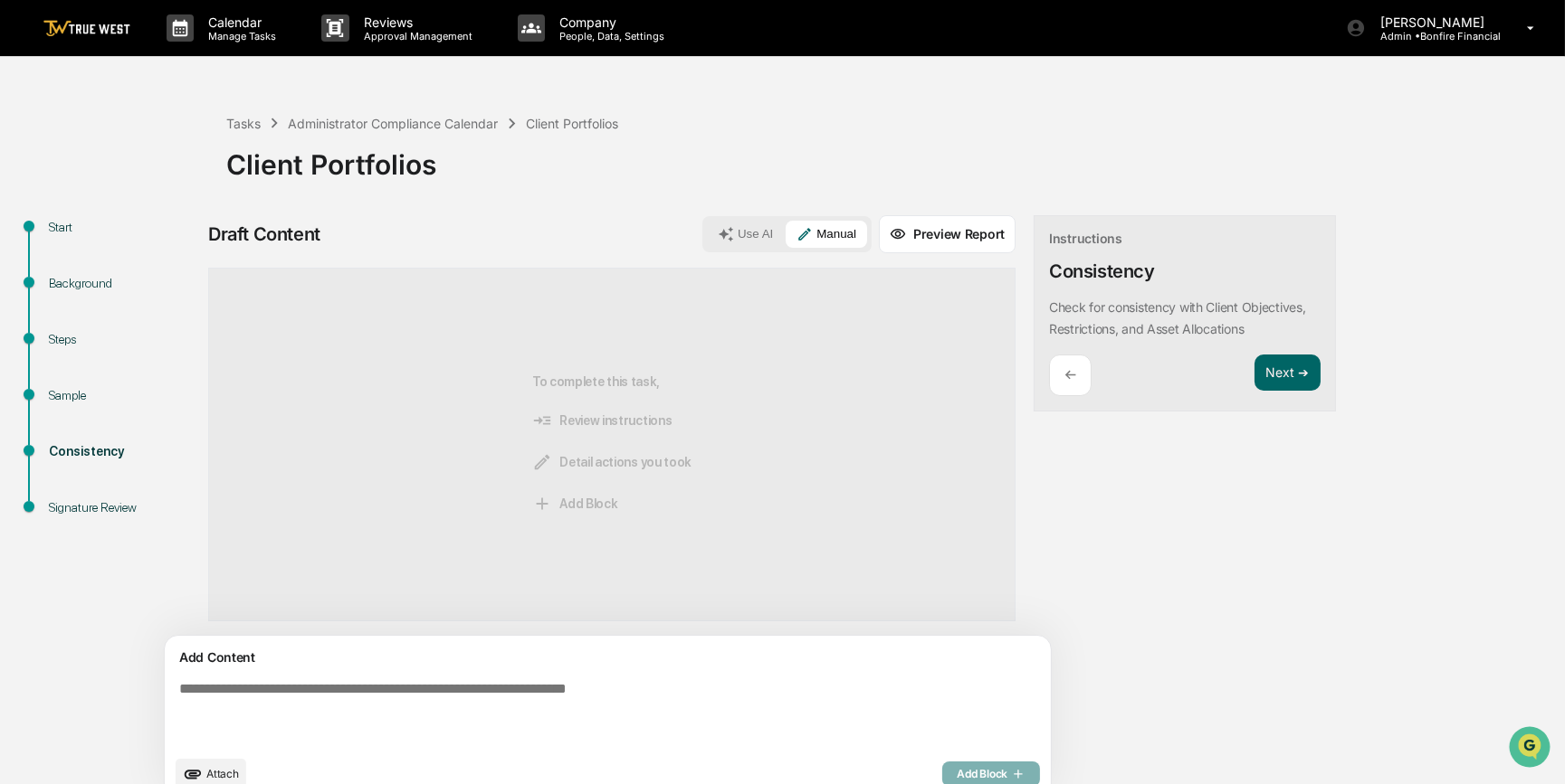
click at [332, 696] on textarea at bounding box center [565, 713] width 787 height 79
type textarea "**********"
click at [957, 771] on span "Add Block" at bounding box center [991, 774] width 68 height 15
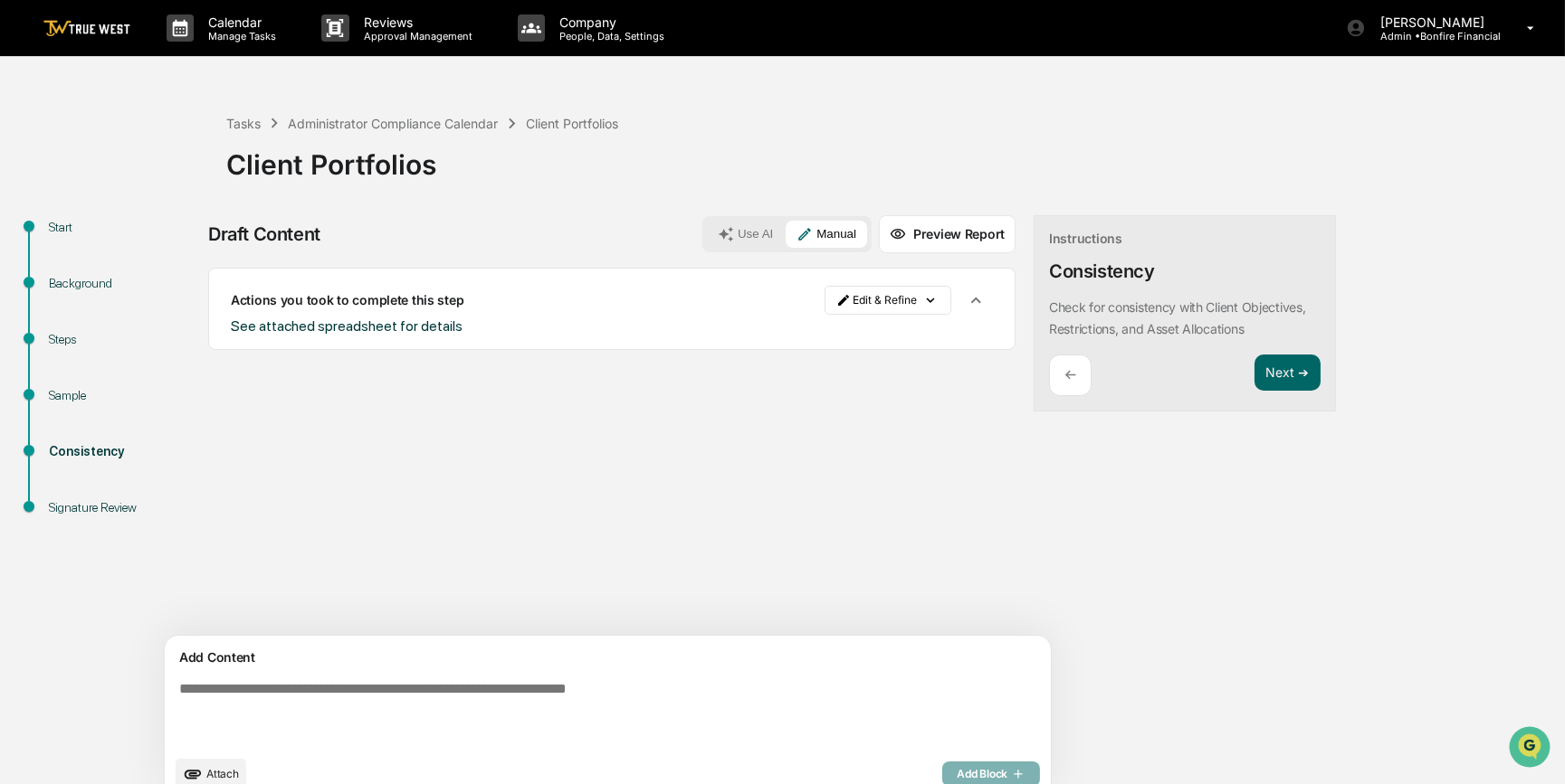
click at [207, 776] on button "Attach" at bounding box center [210, 774] width 70 height 31
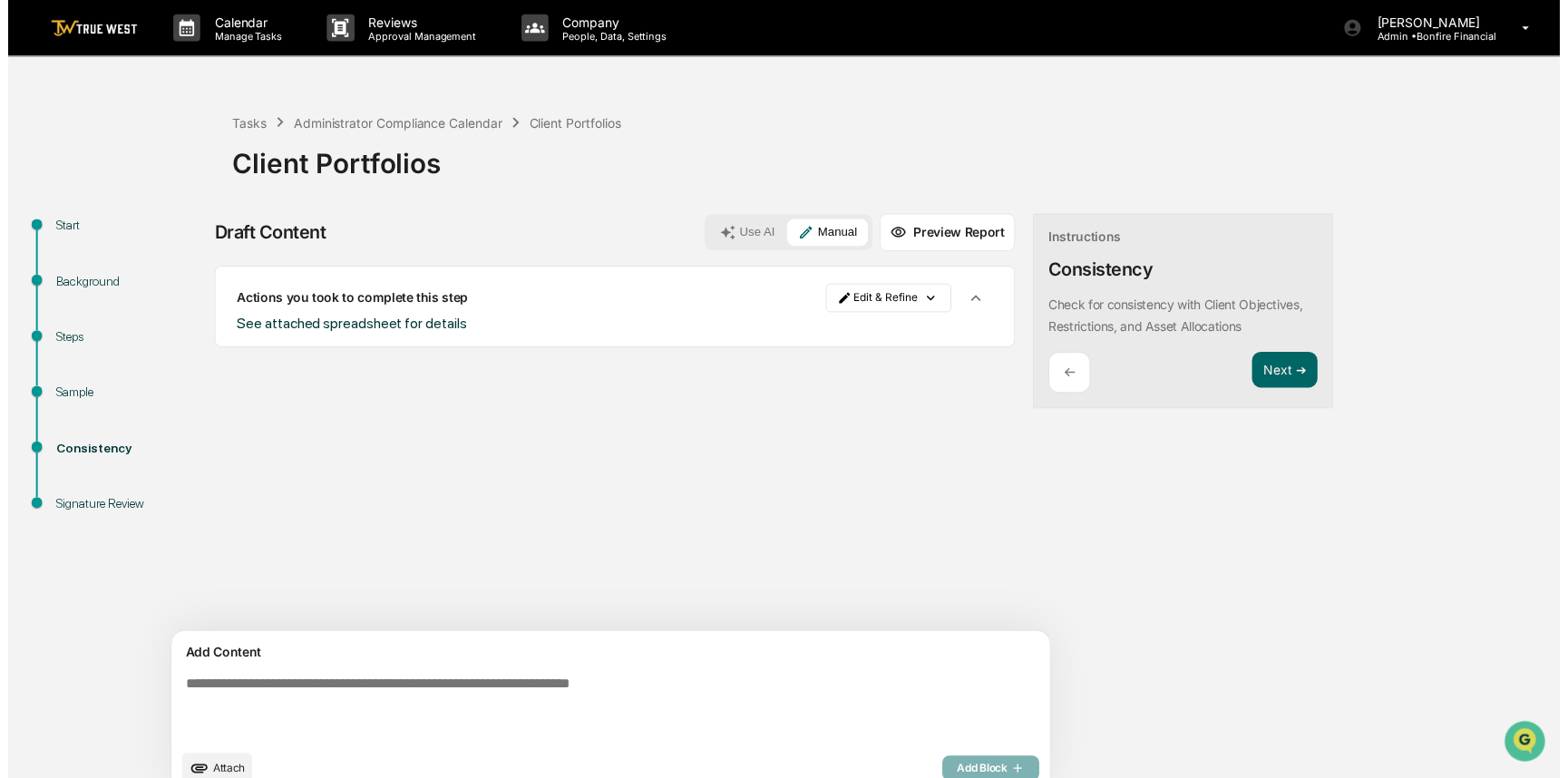
scroll to position [28, 0]
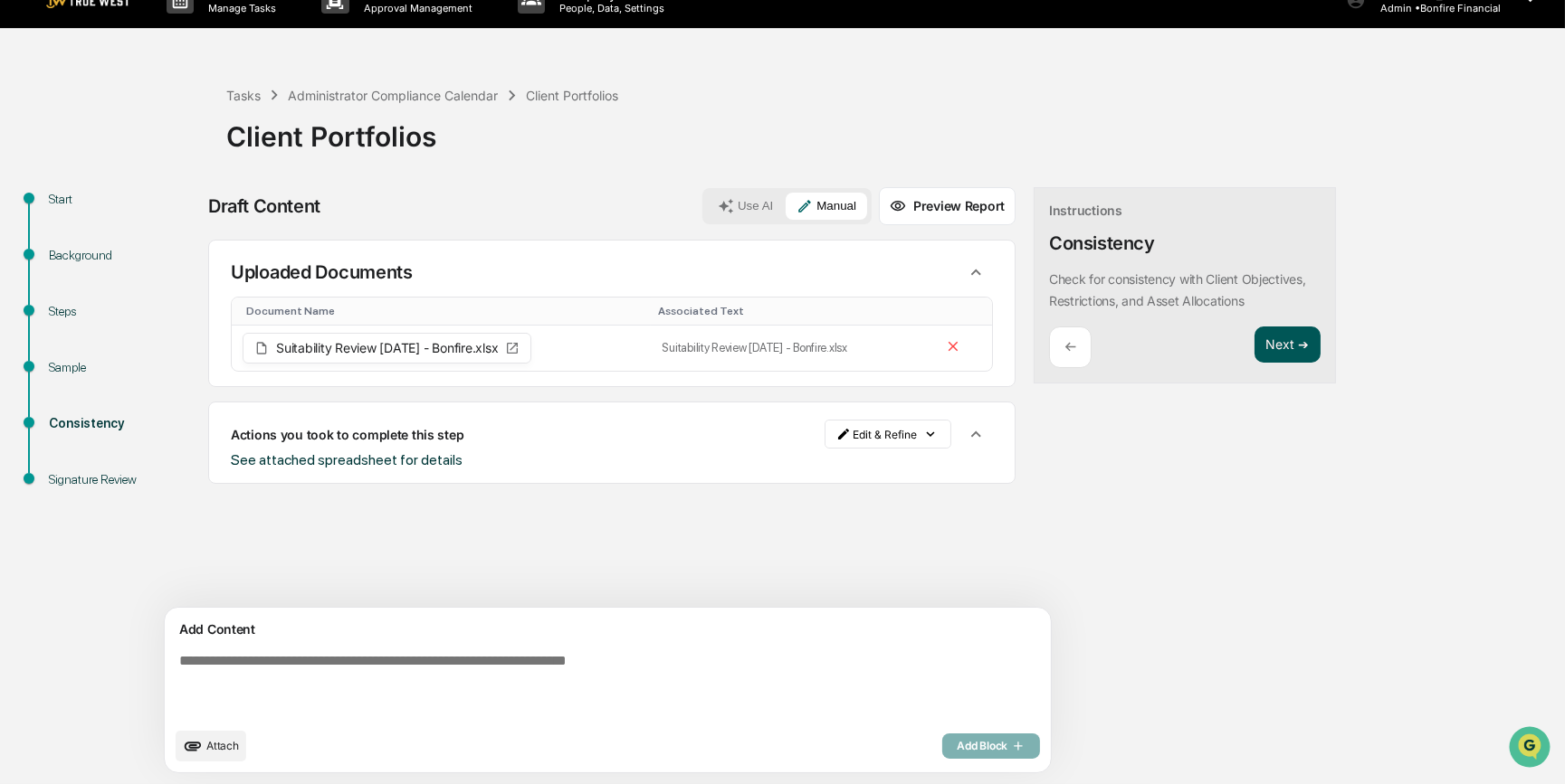
click at [1255, 343] on button "Next ➔" at bounding box center [1287, 345] width 66 height 37
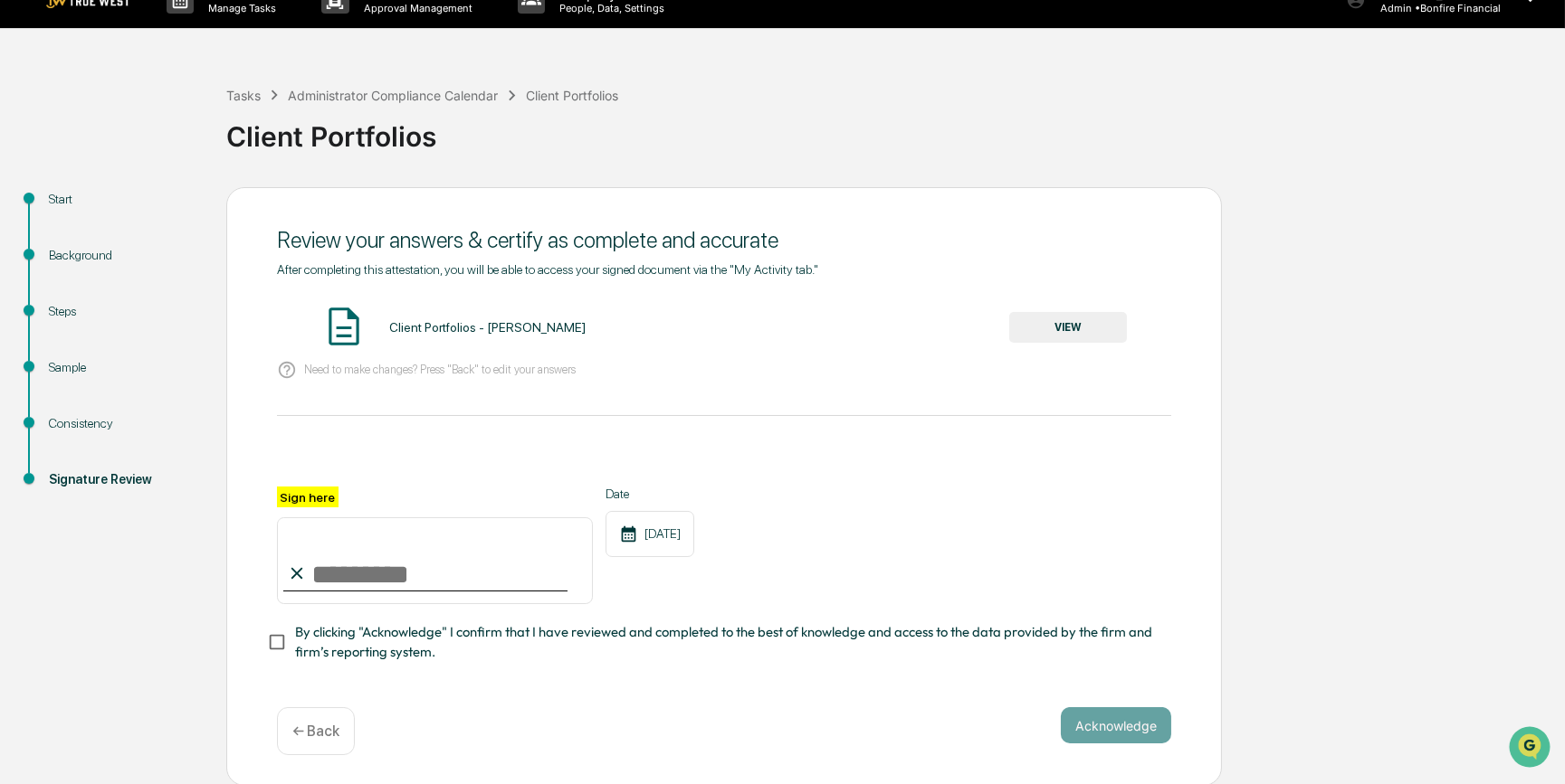
click at [351, 564] on input "Sign here" at bounding box center [435, 560] width 316 height 87
type input "*********"
click at [1025, 325] on button "VIEW" at bounding box center [1067, 328] width 118 height 31
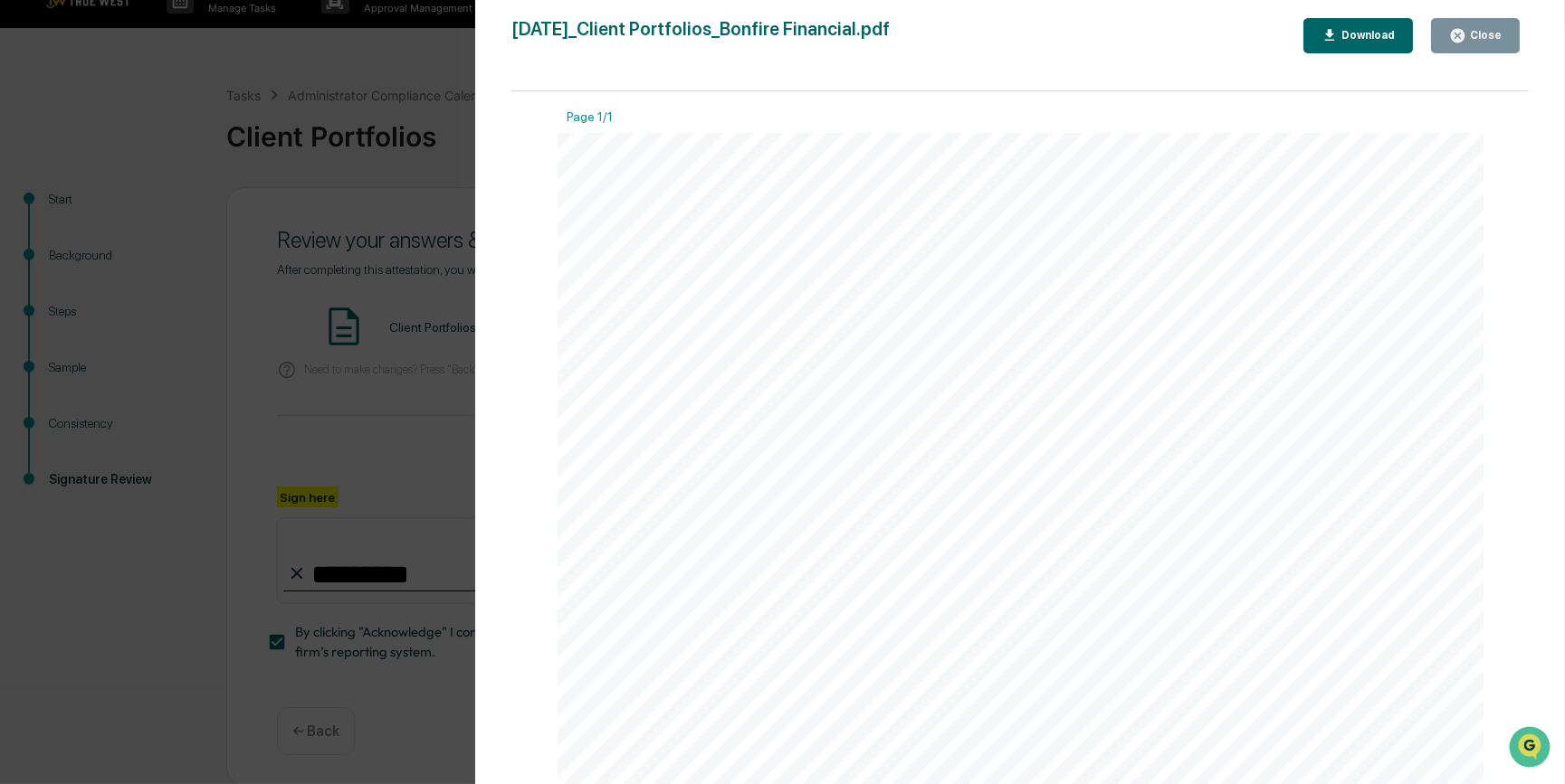
click at [337, 261] on div "Version History [DATE] 10:05 PM [PERSON_NAME] [DATE]_Client Portfolios_Bonfire …" at bounding box center [782, 392] width 1565 height 784
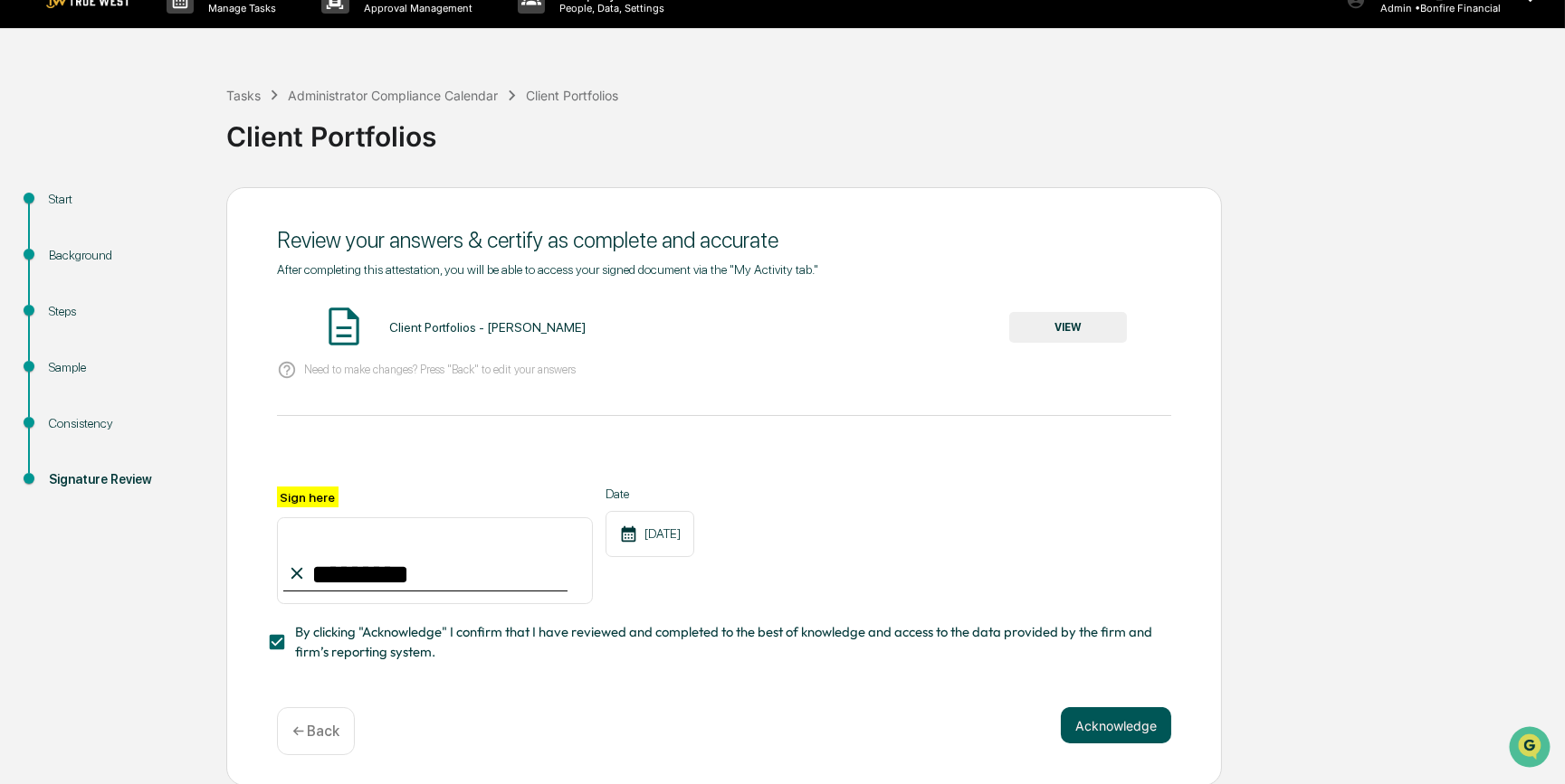
click at [1120, 727] on button "Acknowledge" at bounding box center [1115, 726] width 110 height 37
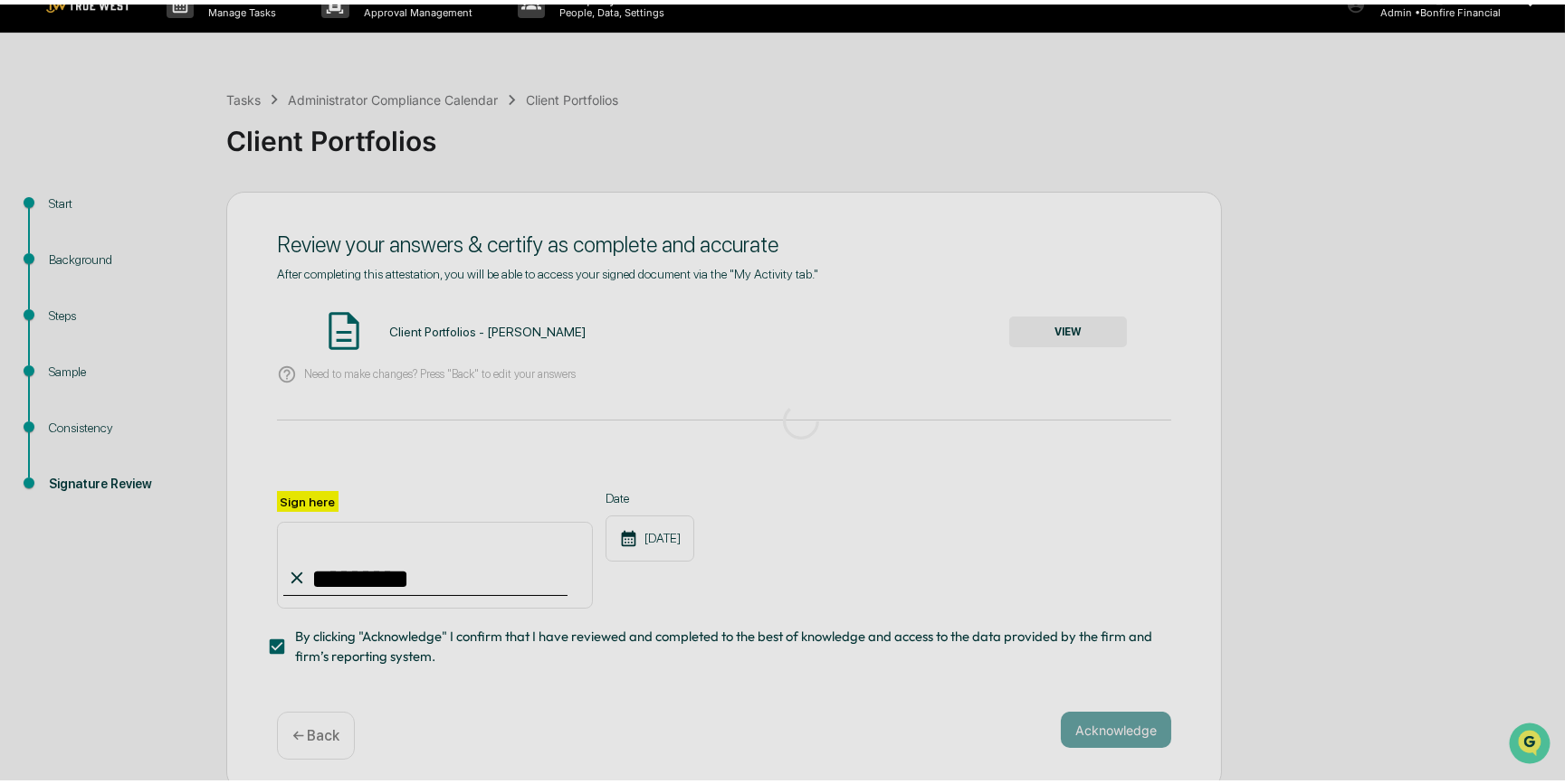
scroll to position [0, 0]
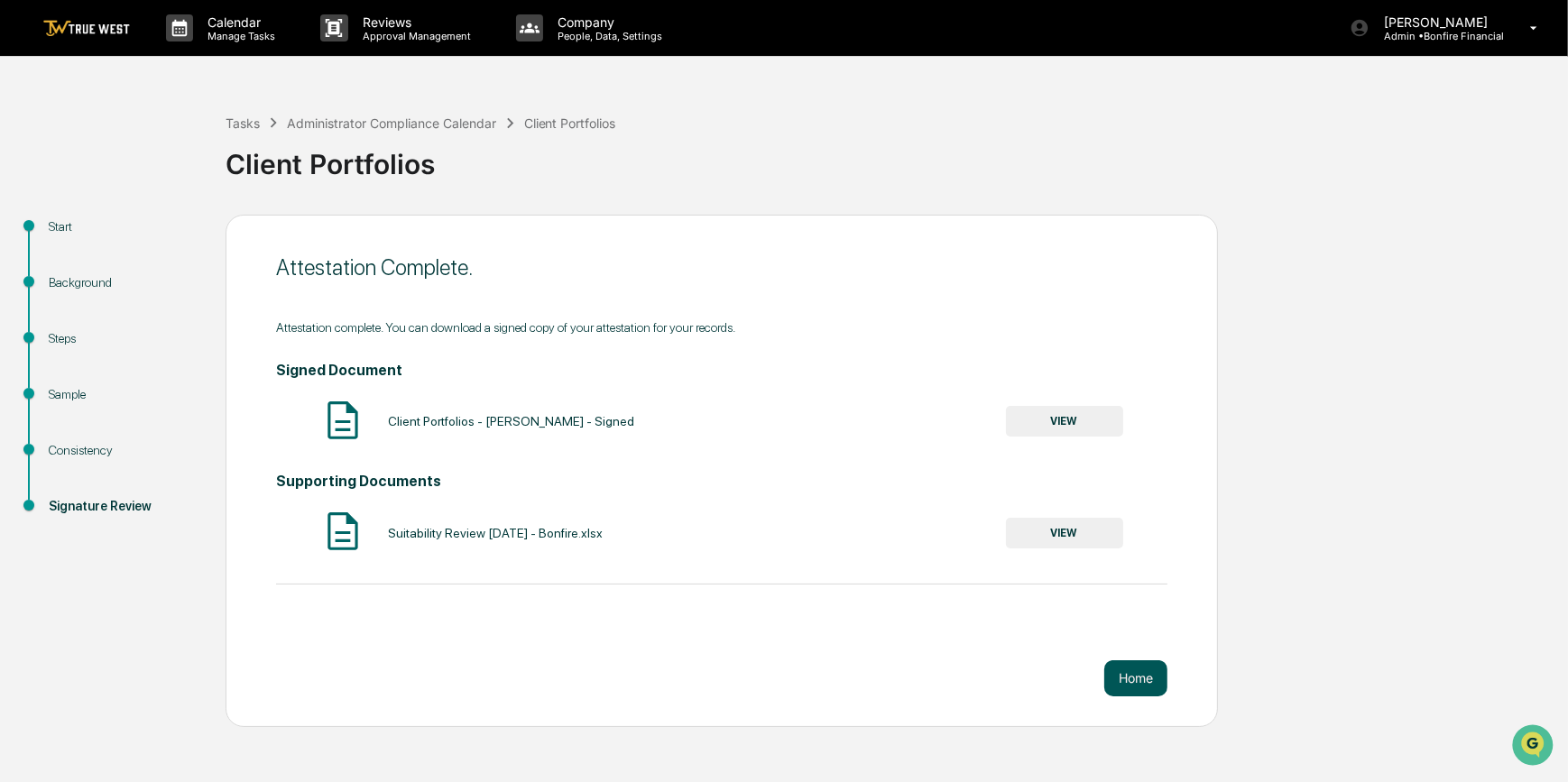
click at [1124, 681] on button "Home" at bounding box center [1135, 678] width 63 height 36
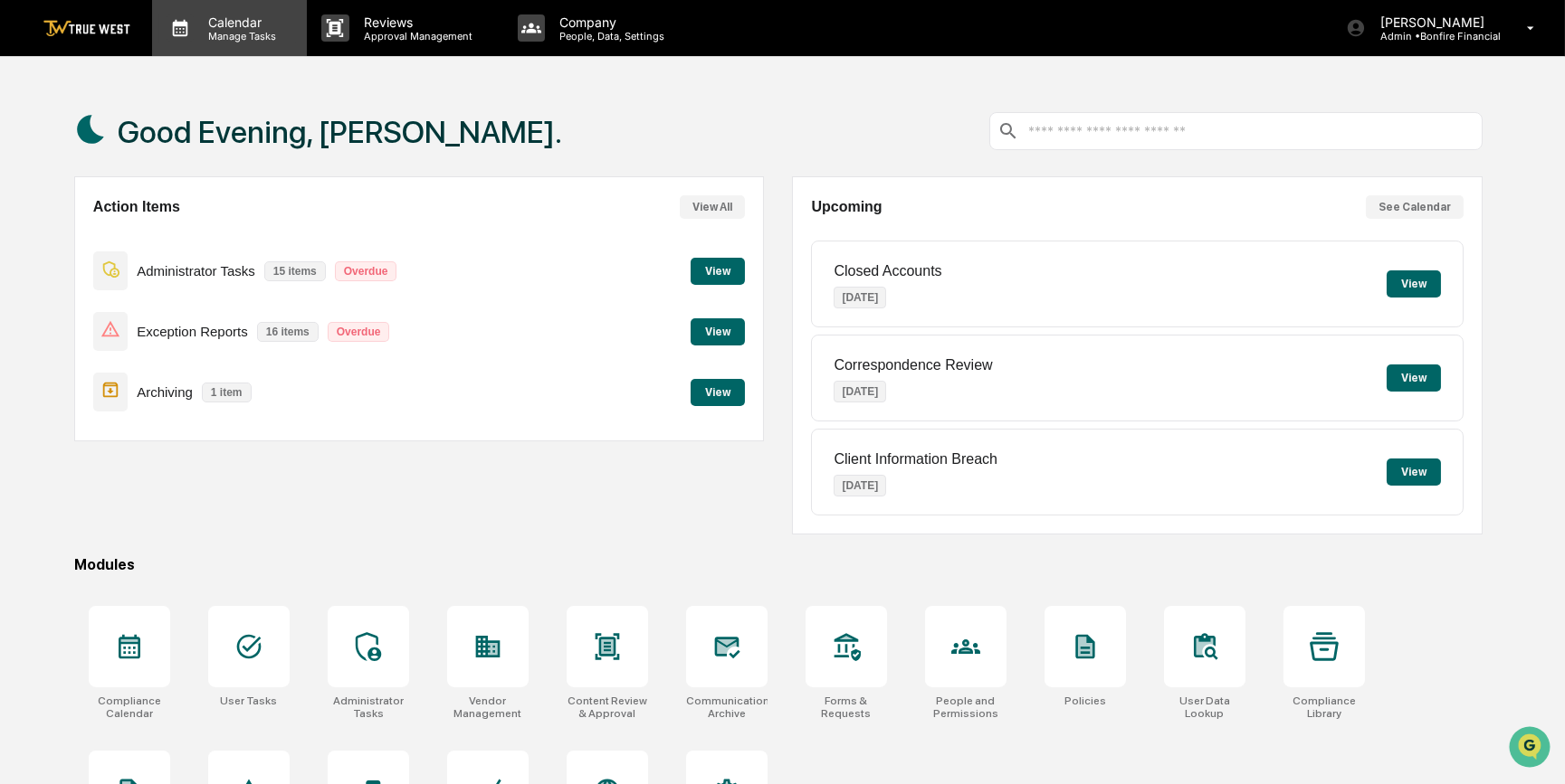
click at [247, 35] on p "Manage Tasks" at bounding box center [239, 37] width 91 height 13
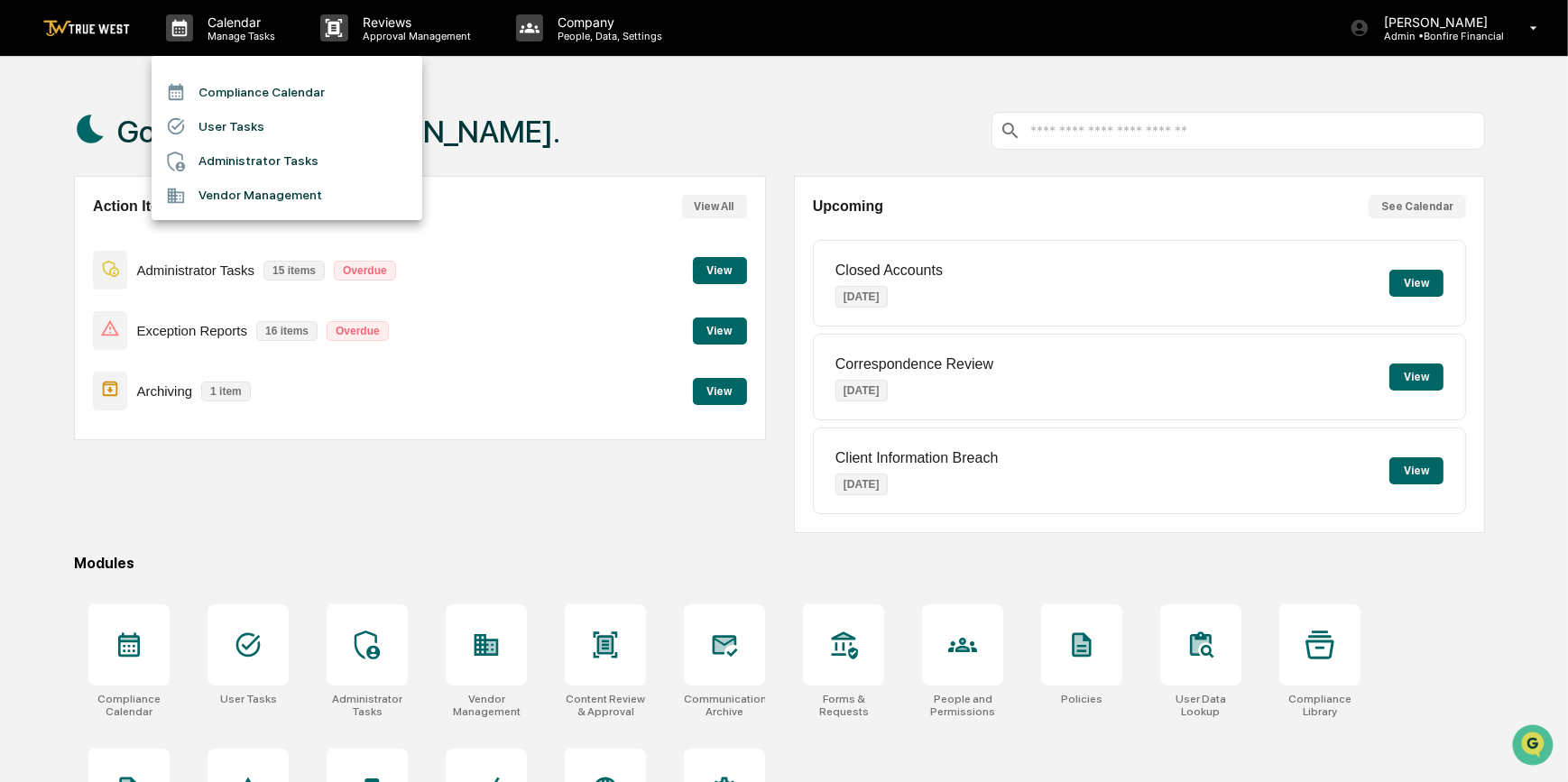
click at [273, 98] on li "Compliance Calendar" at bounding box center [286, 92] width 270 height 35
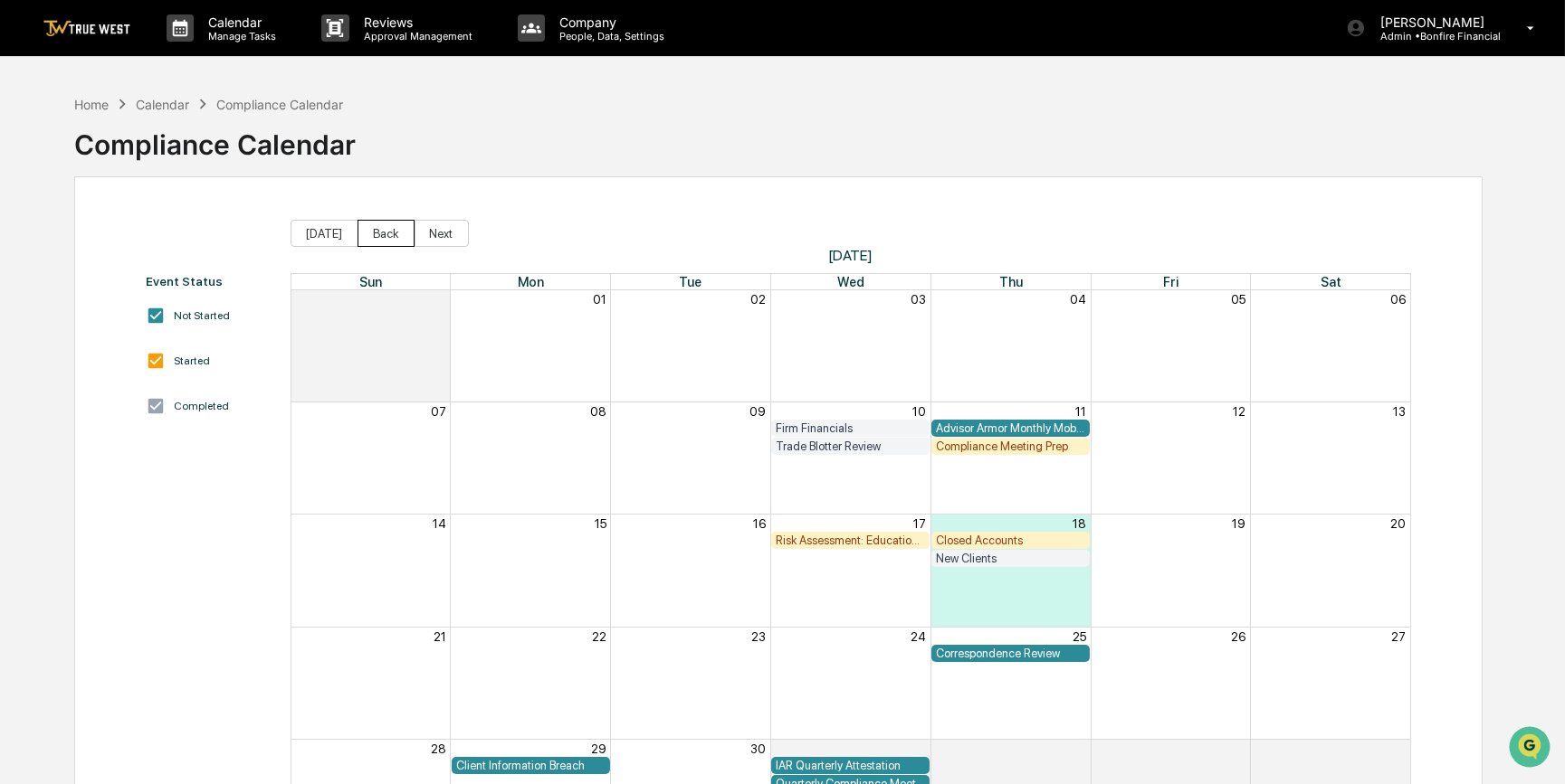
click at [388, 231] on button "Back" at bounding box center [385, 234] width 57 height 27
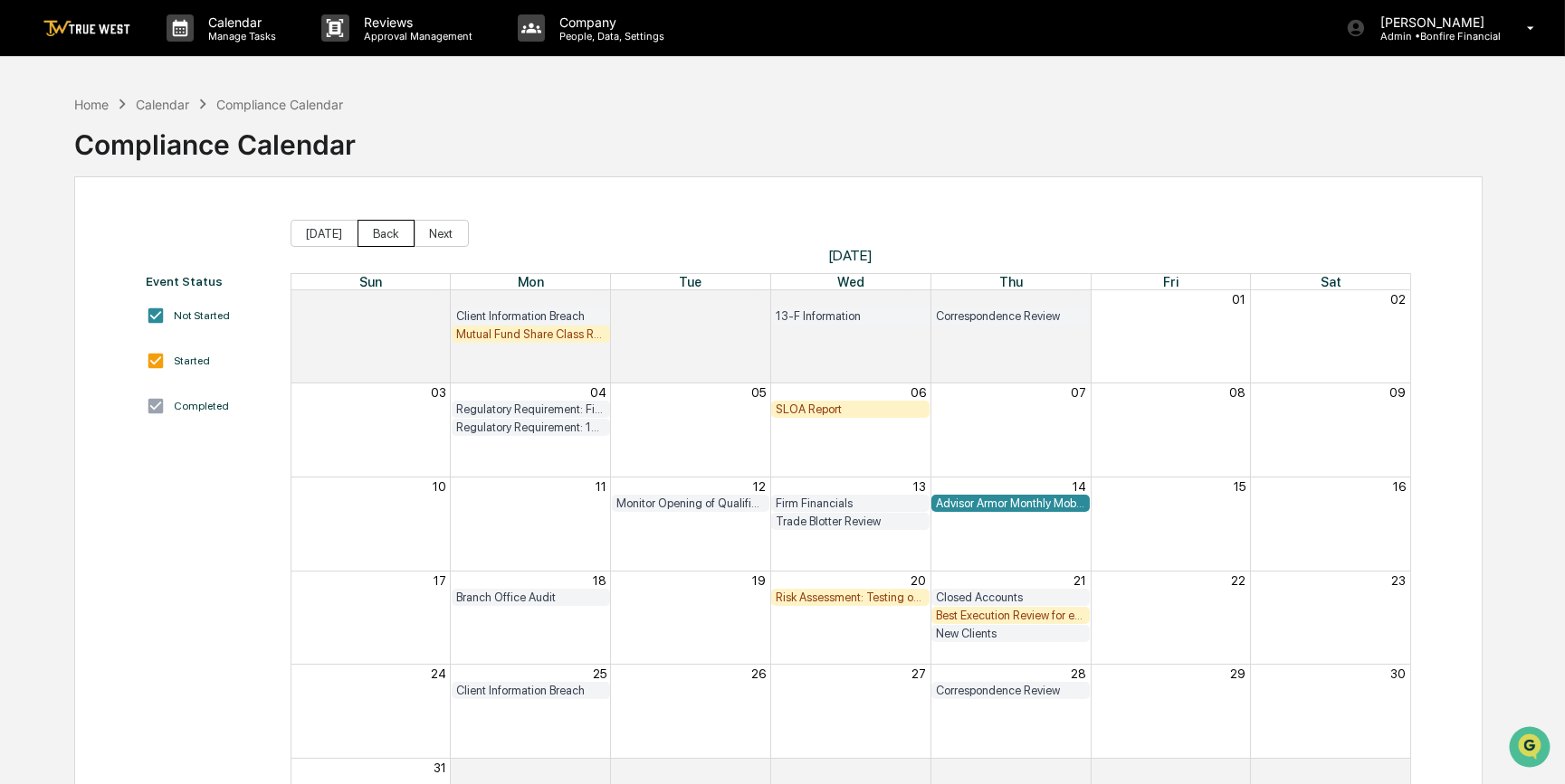
click at [371, 242] on button "Back" at bounding box center [385, 234] width 57 height 27
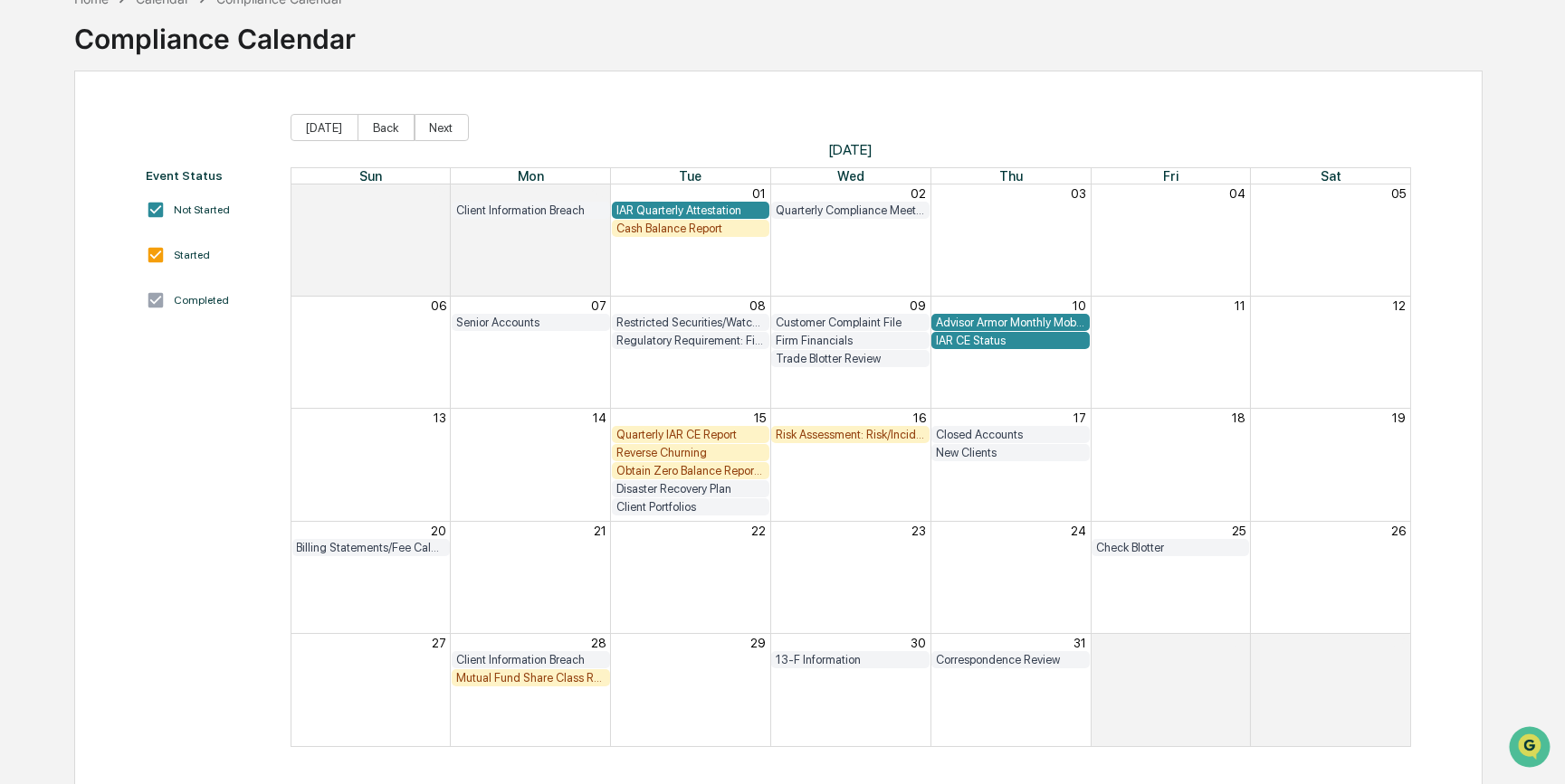
scroll to position [110, 0]
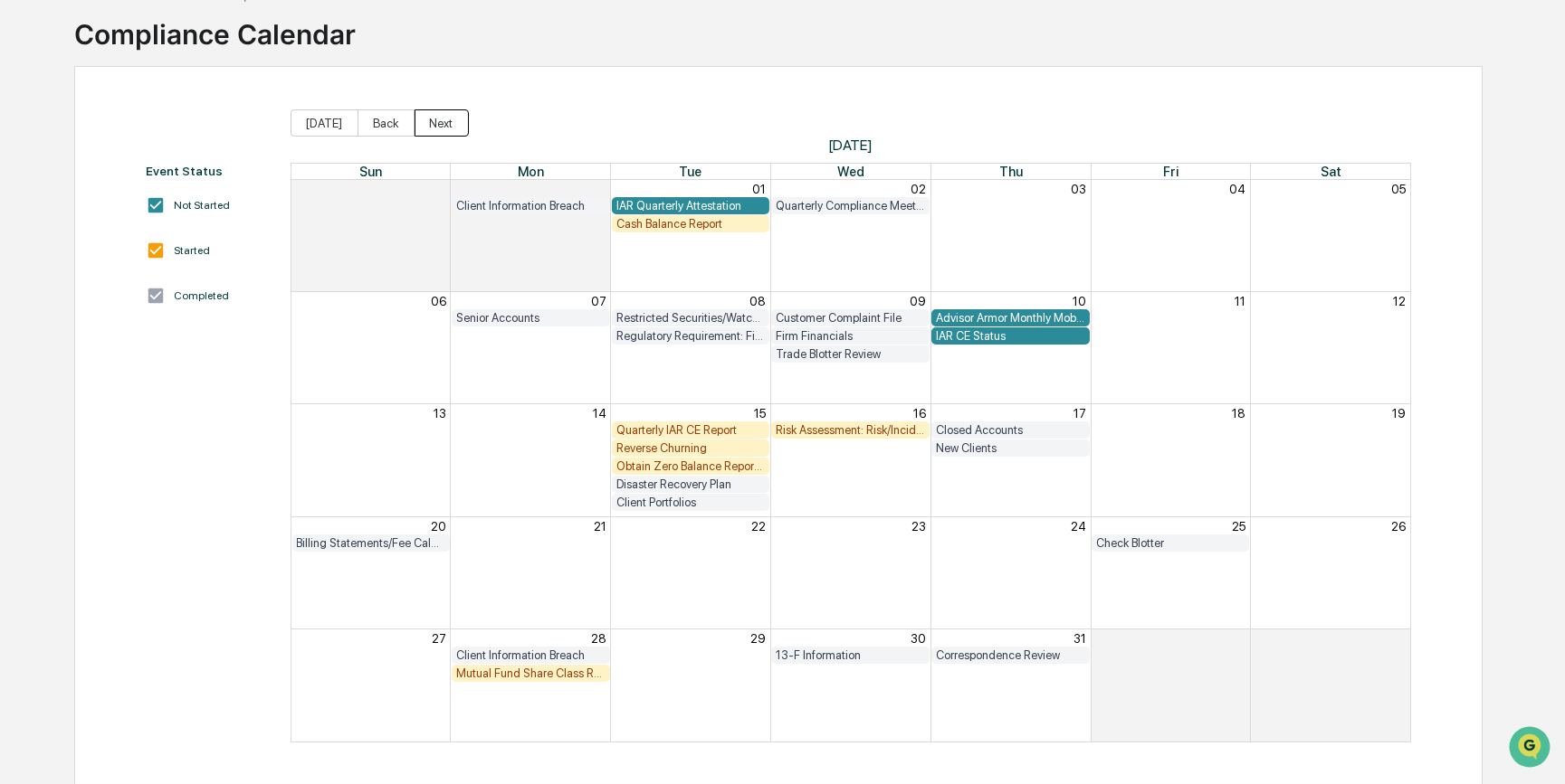
click at [439, 124] on button "Next" at bounding box center [441, 123] width 54 height 27
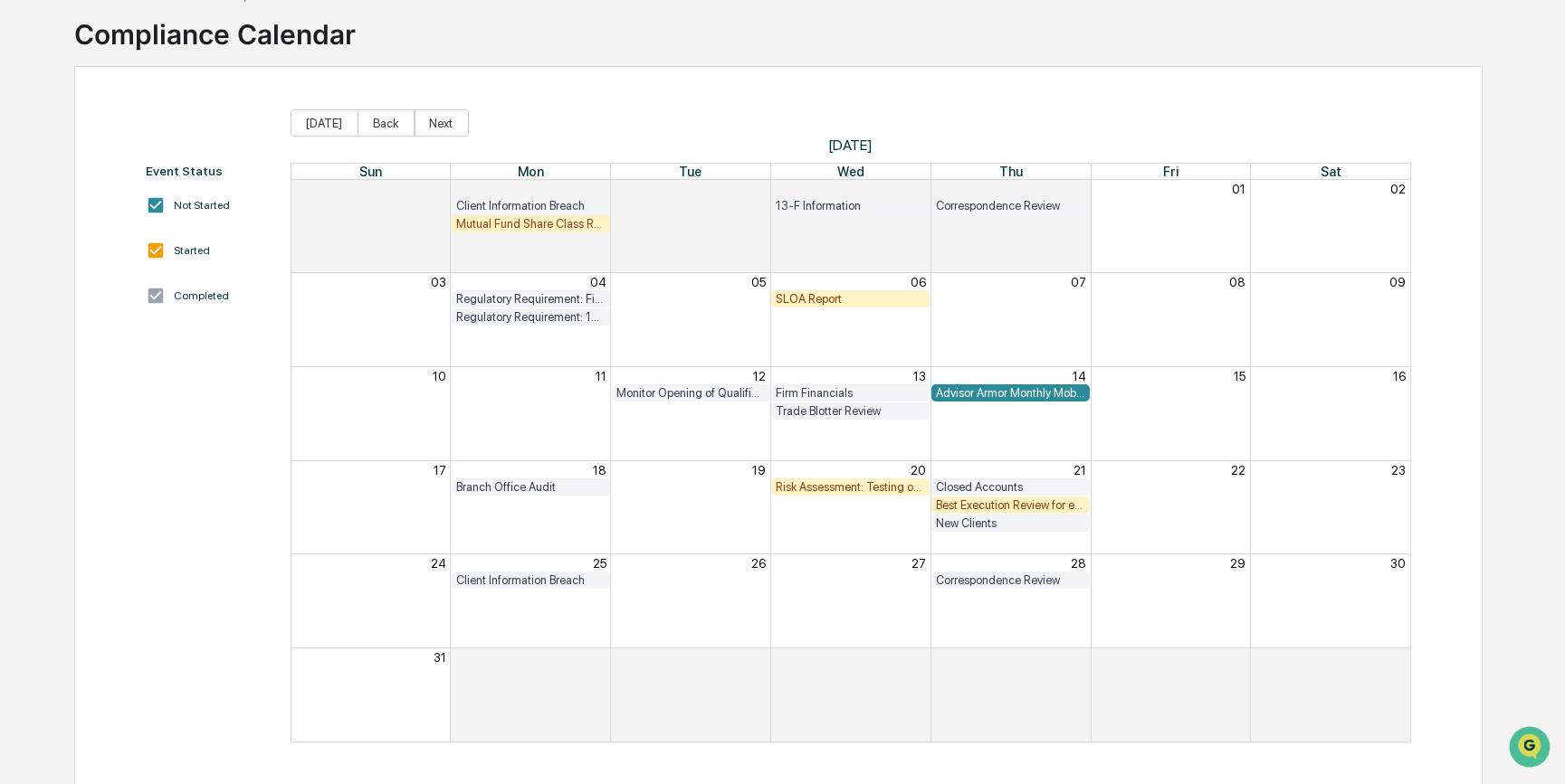
scroll to position [25, 0]
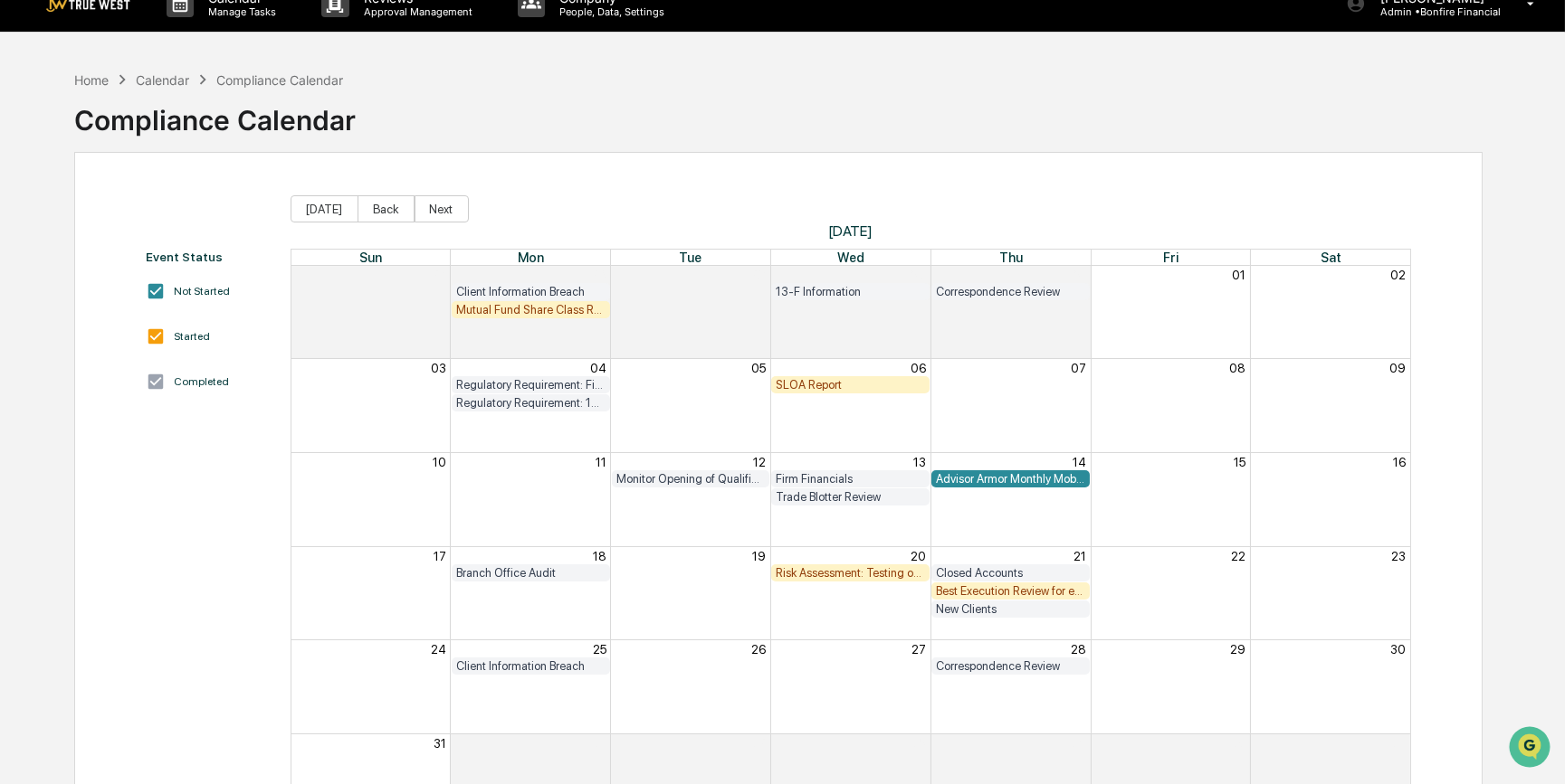
click at [439, 124] on div "Home Calendar Compliance Calendar Compliance Calendar" at bounding box center [778, 106] width 1408 height 90
click at [444, 207] on button "Next" at bounding box center [441, 209] width 54 height 27
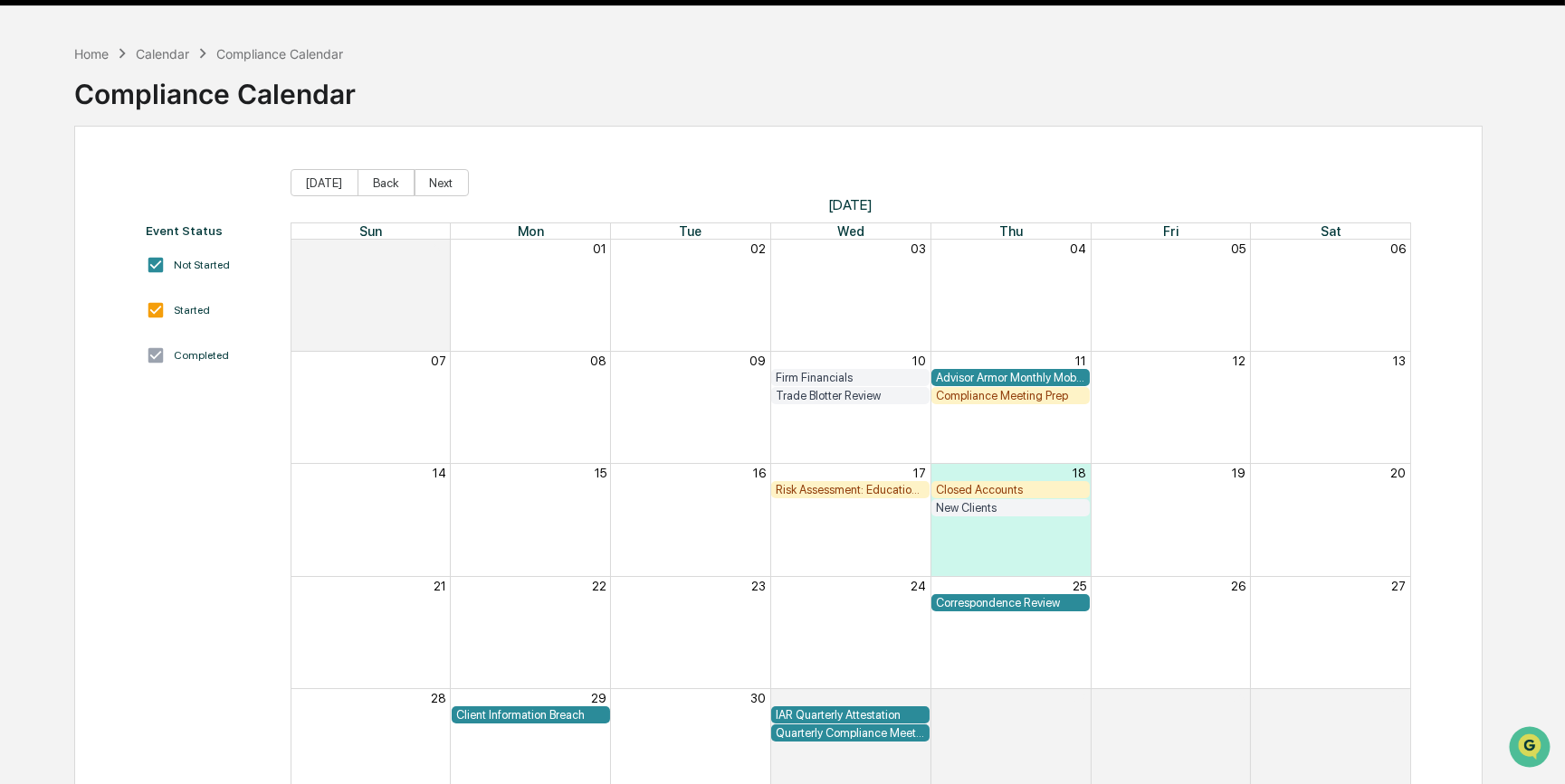
scroll to position [110, 0]
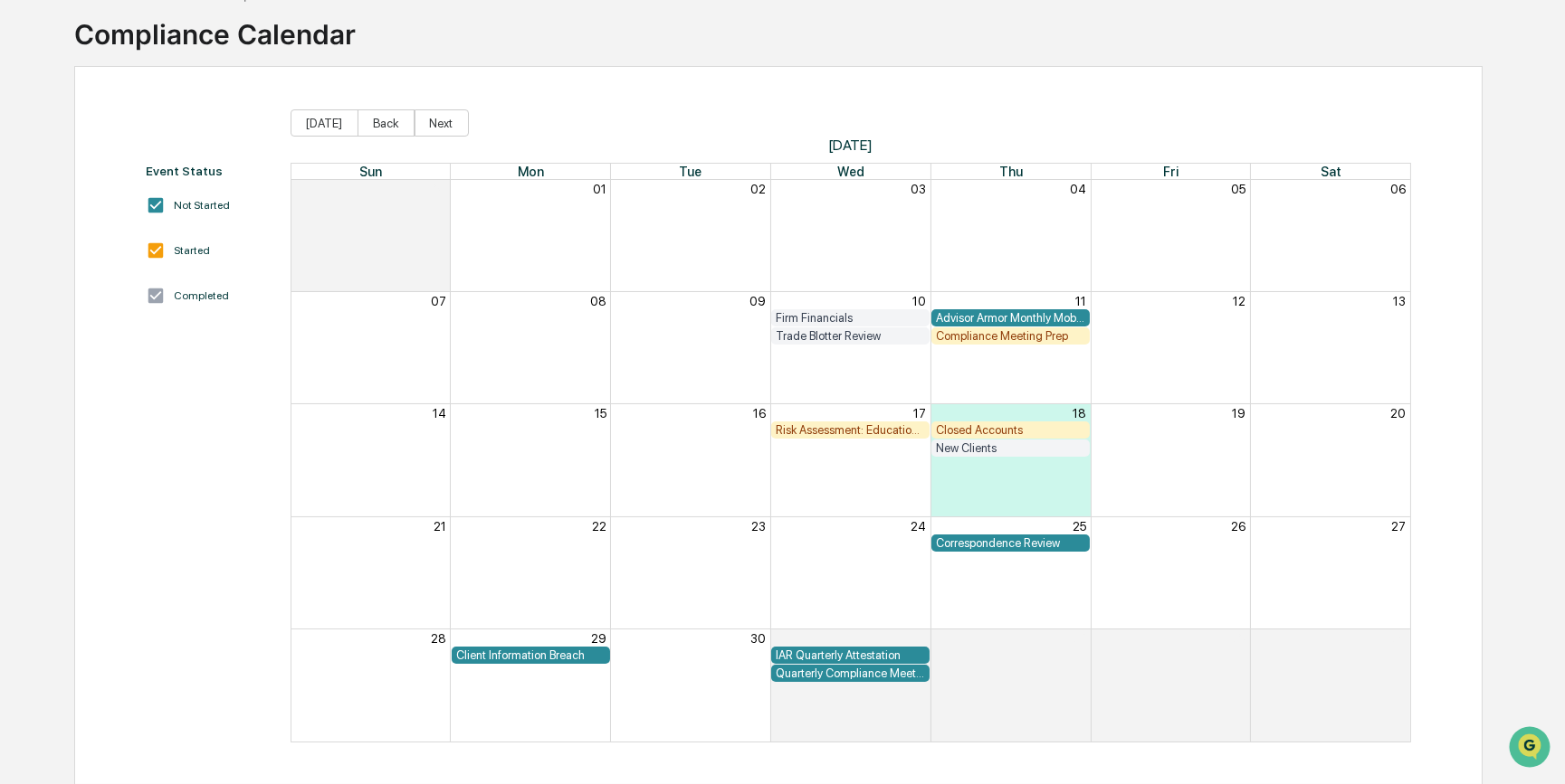
click at [568, 653] on div "Client Information Breach" at bounding box center [530, 655] width 150 height 14
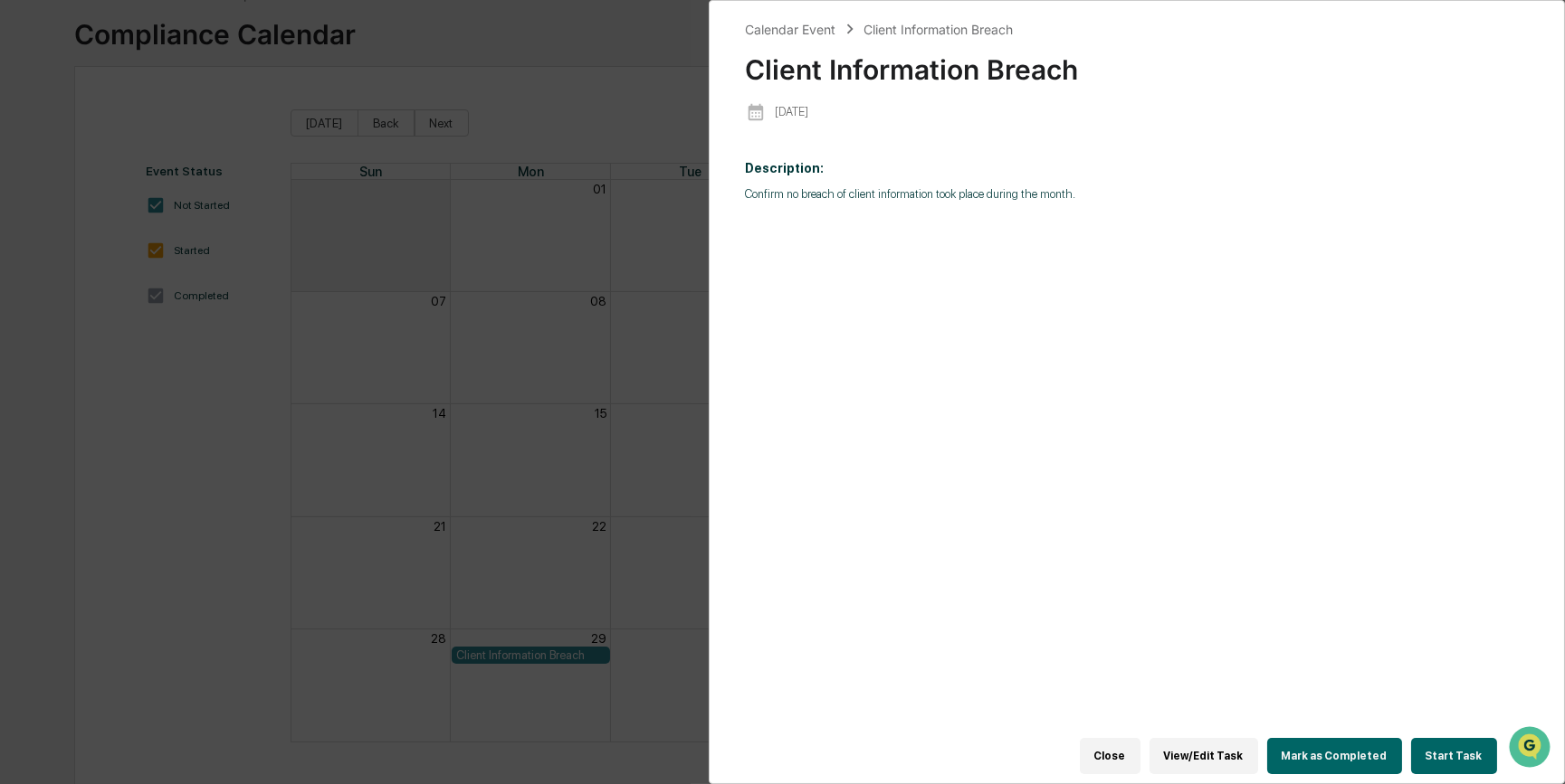
click at [1465, 751] on button "Start Task" at bounding box center [1454, 757] width 86 height 37
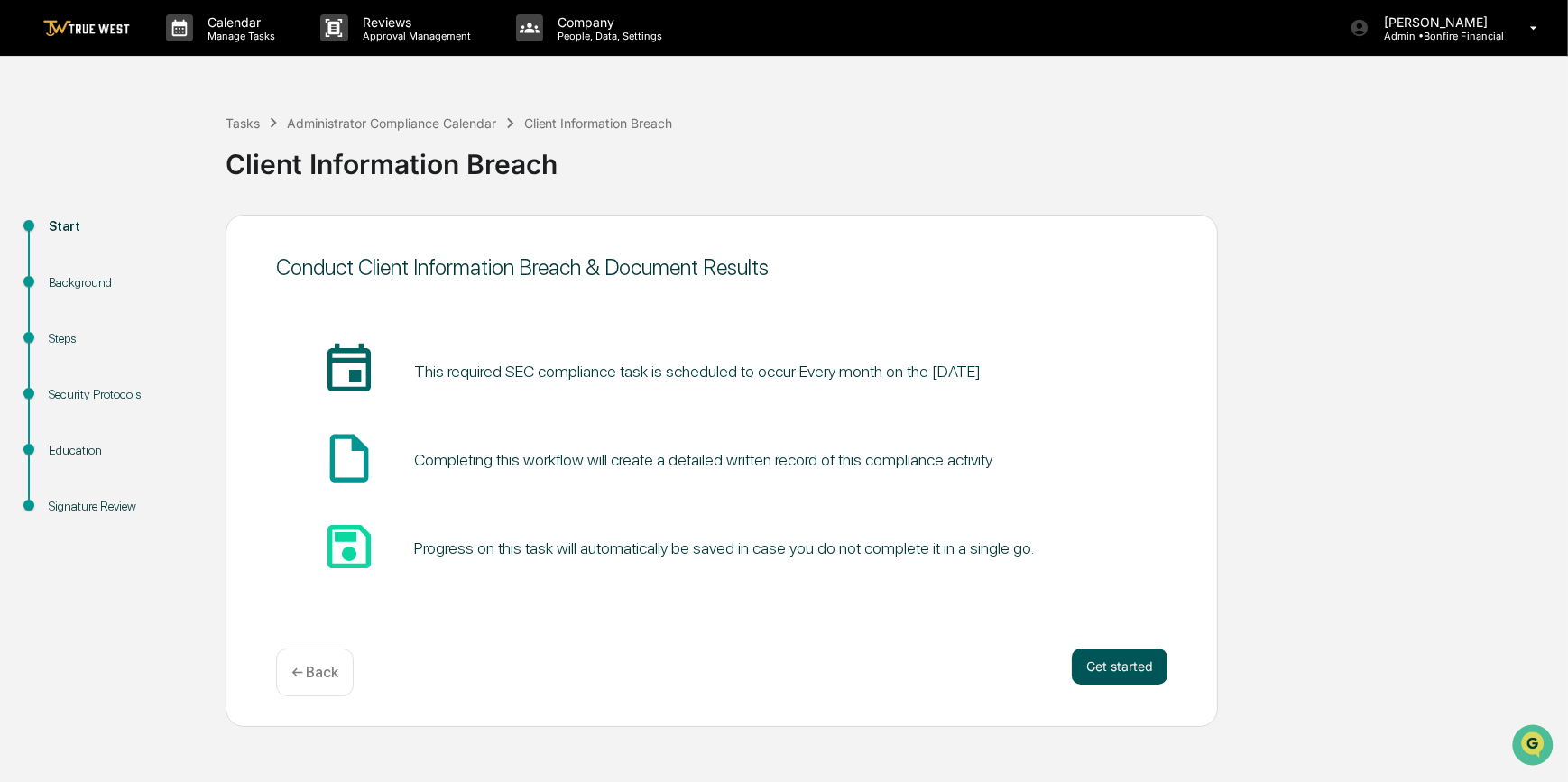
click at [1140, 672] on button "Get started" at bounding box center [1119, 667] width 96 height 36
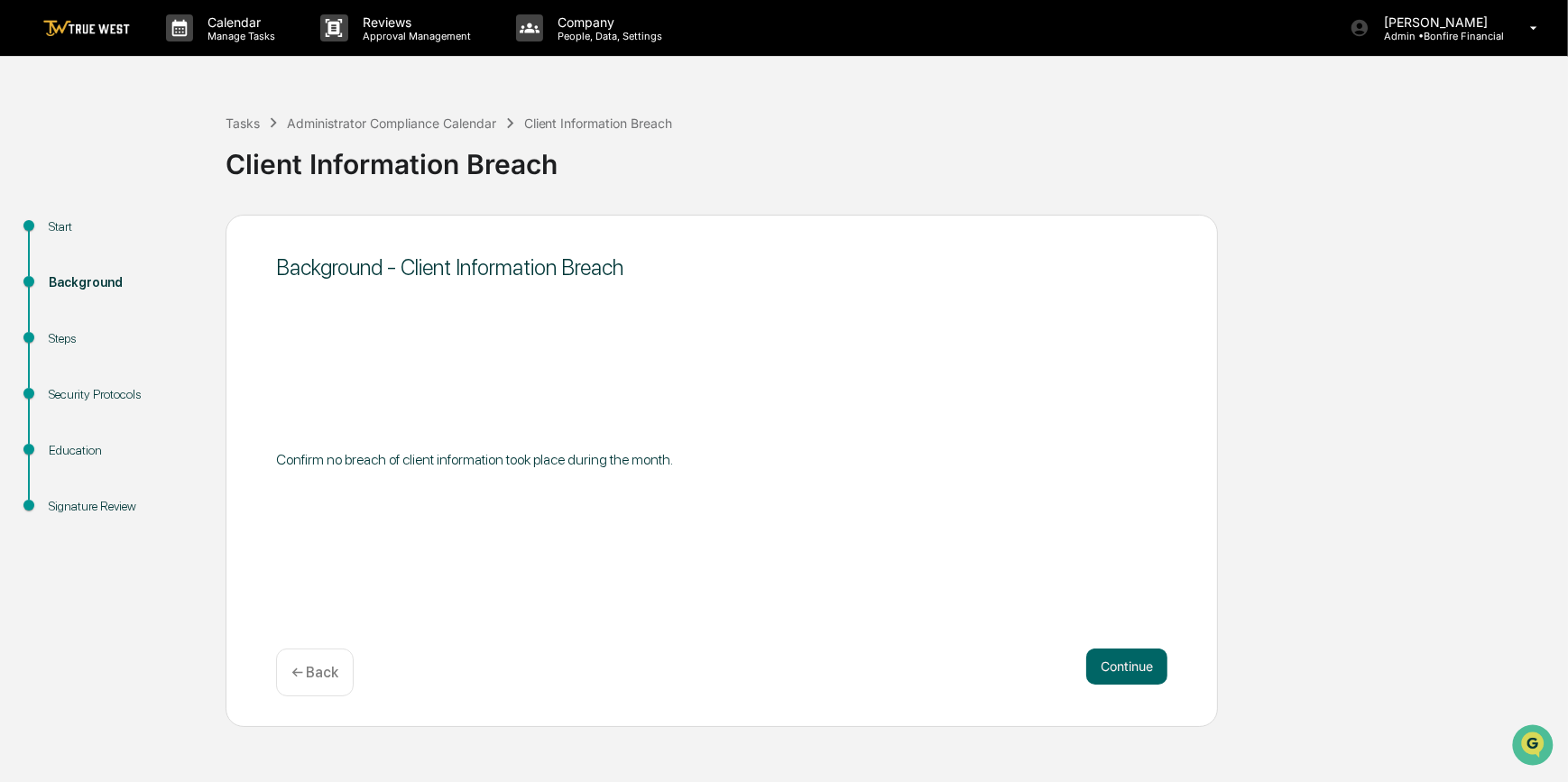
click at [1139, 672] on button "Continue" at bounding box center [1126, 667] width 81 height 36
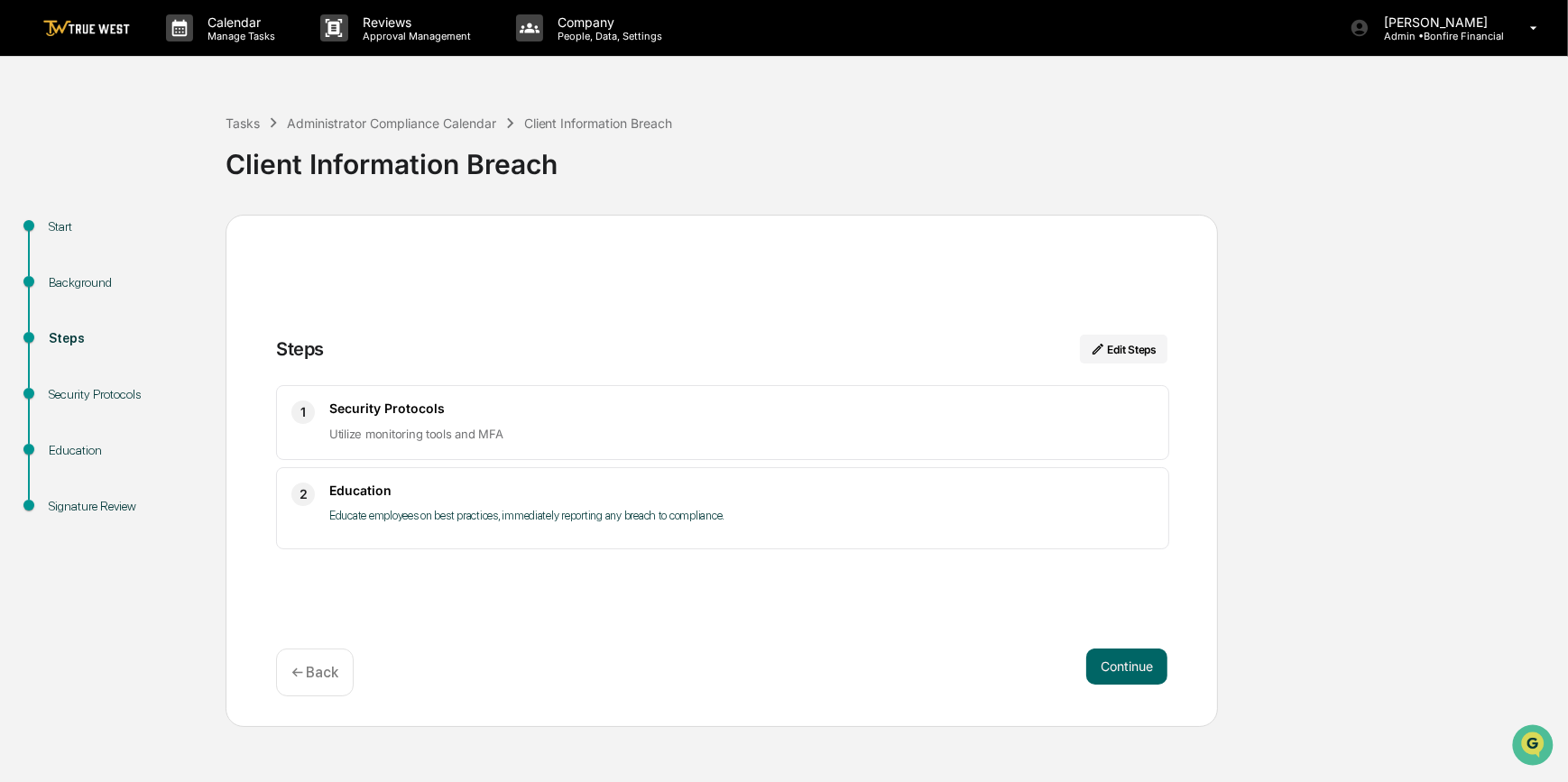
click at [1139, 672] on button "Continue" at bounding box center [1126, 667] width 81 height 36
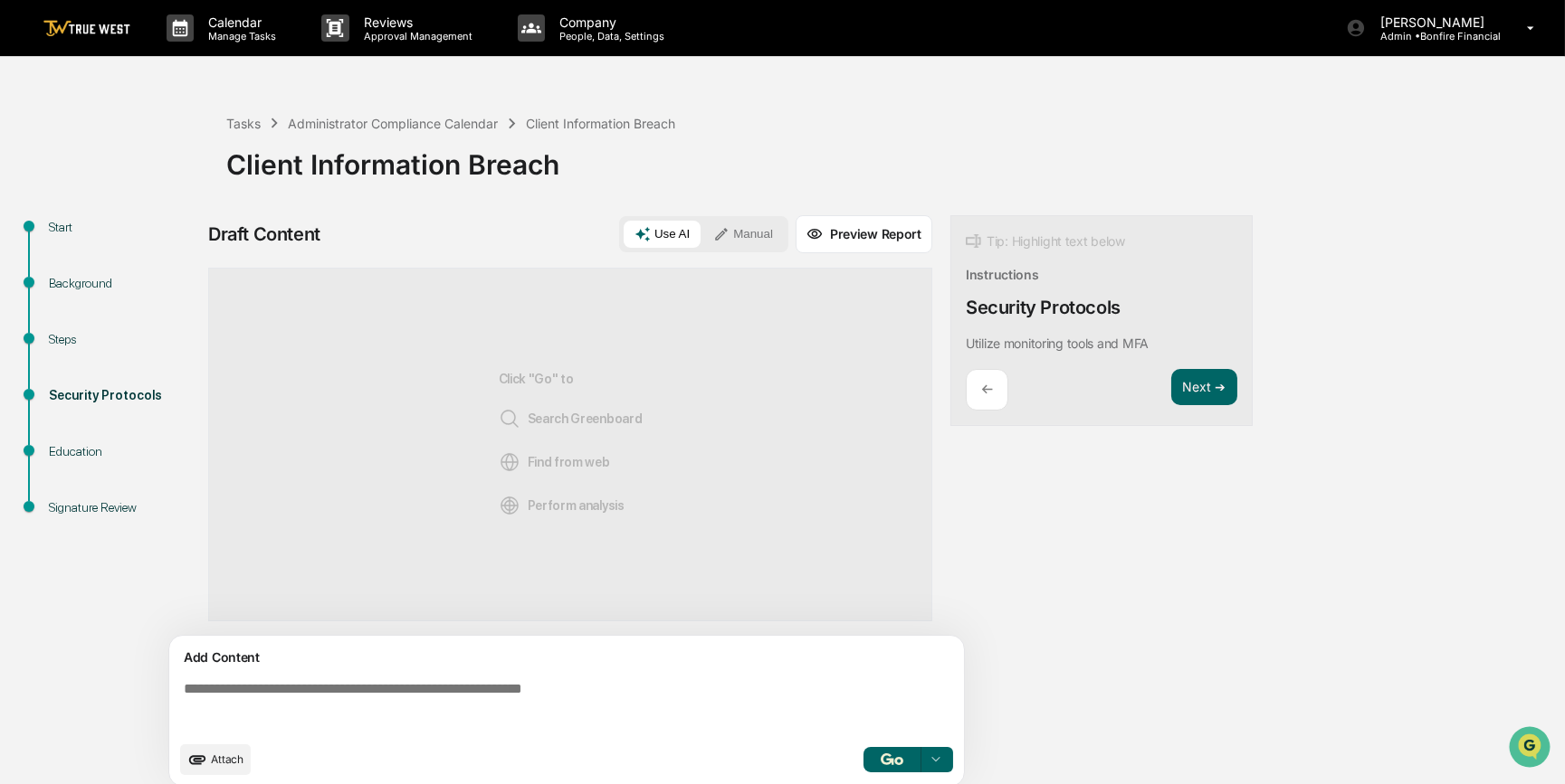
click at [591, 708] on textarea at bounding box center [570, 706] width 787 height 65
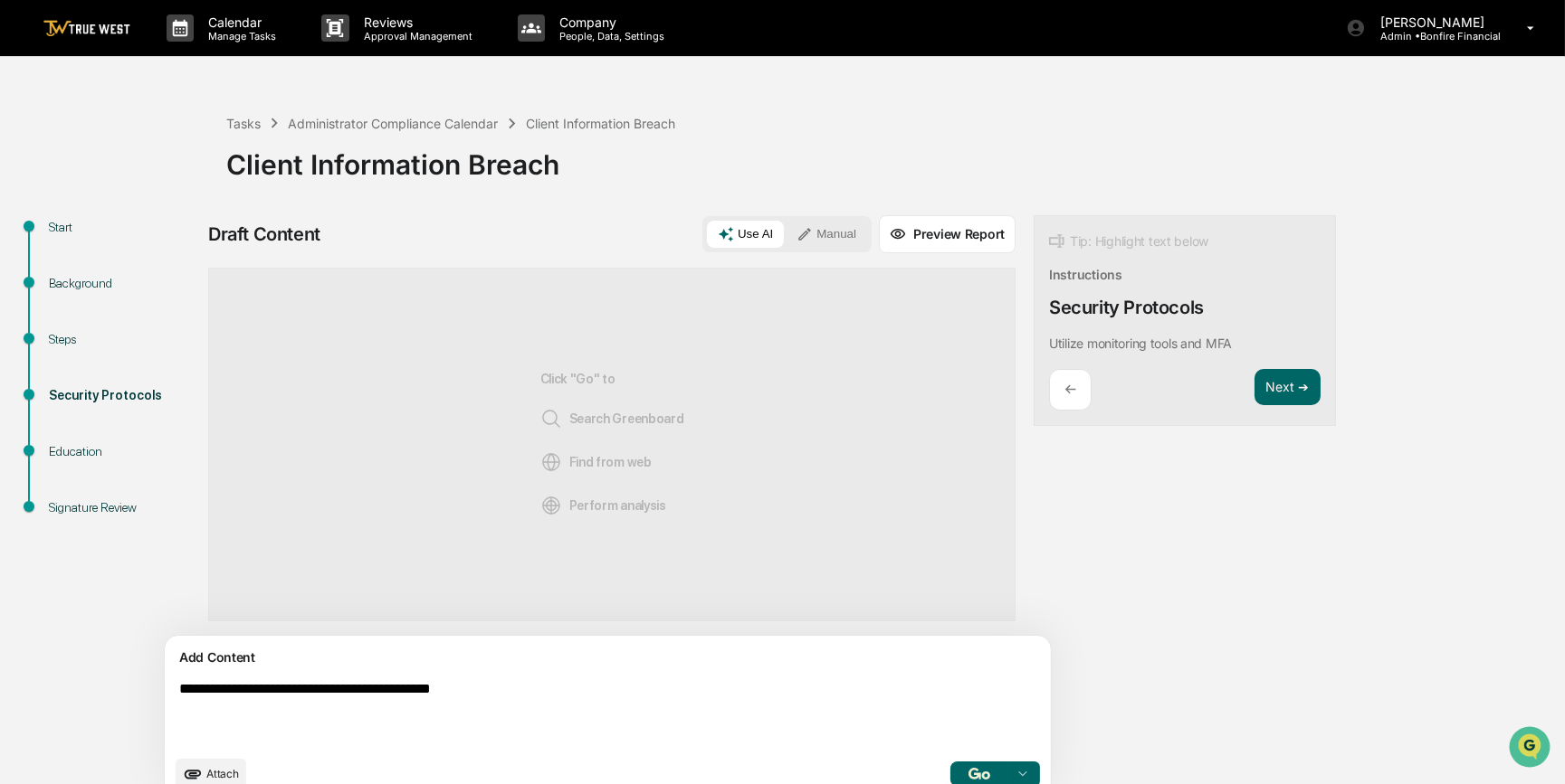
type textarea "**********"
click at [785, 238] on button "Manual" at bounding box center [825, 235] width 81 height 27
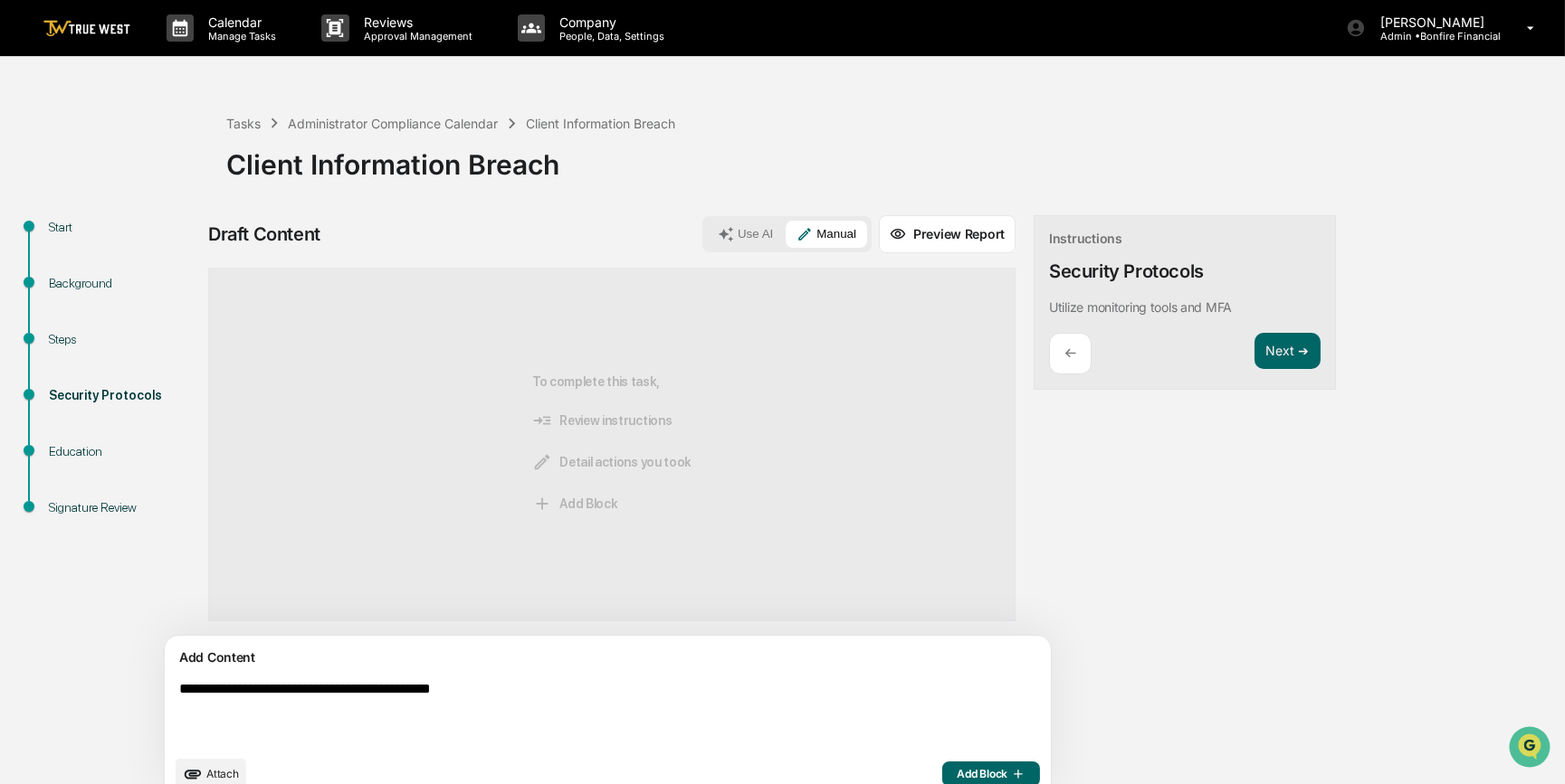
click at [957, 768] on span "Add Block" at bounding box center [991, 774] width 68 height 15
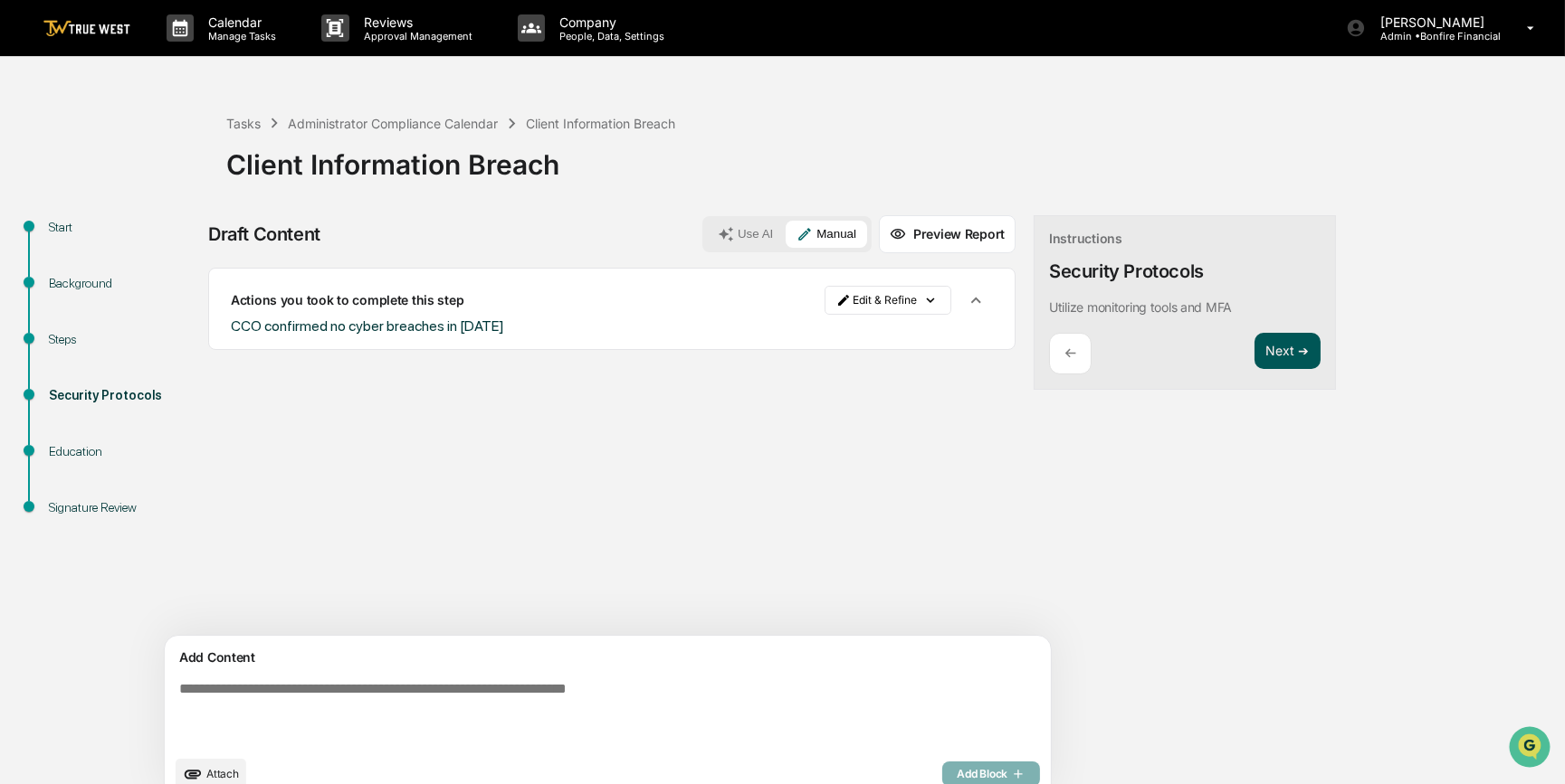
click at [1255, 352] on button "Next ➔" at bounding box center [1287, 351] width 66 height 37
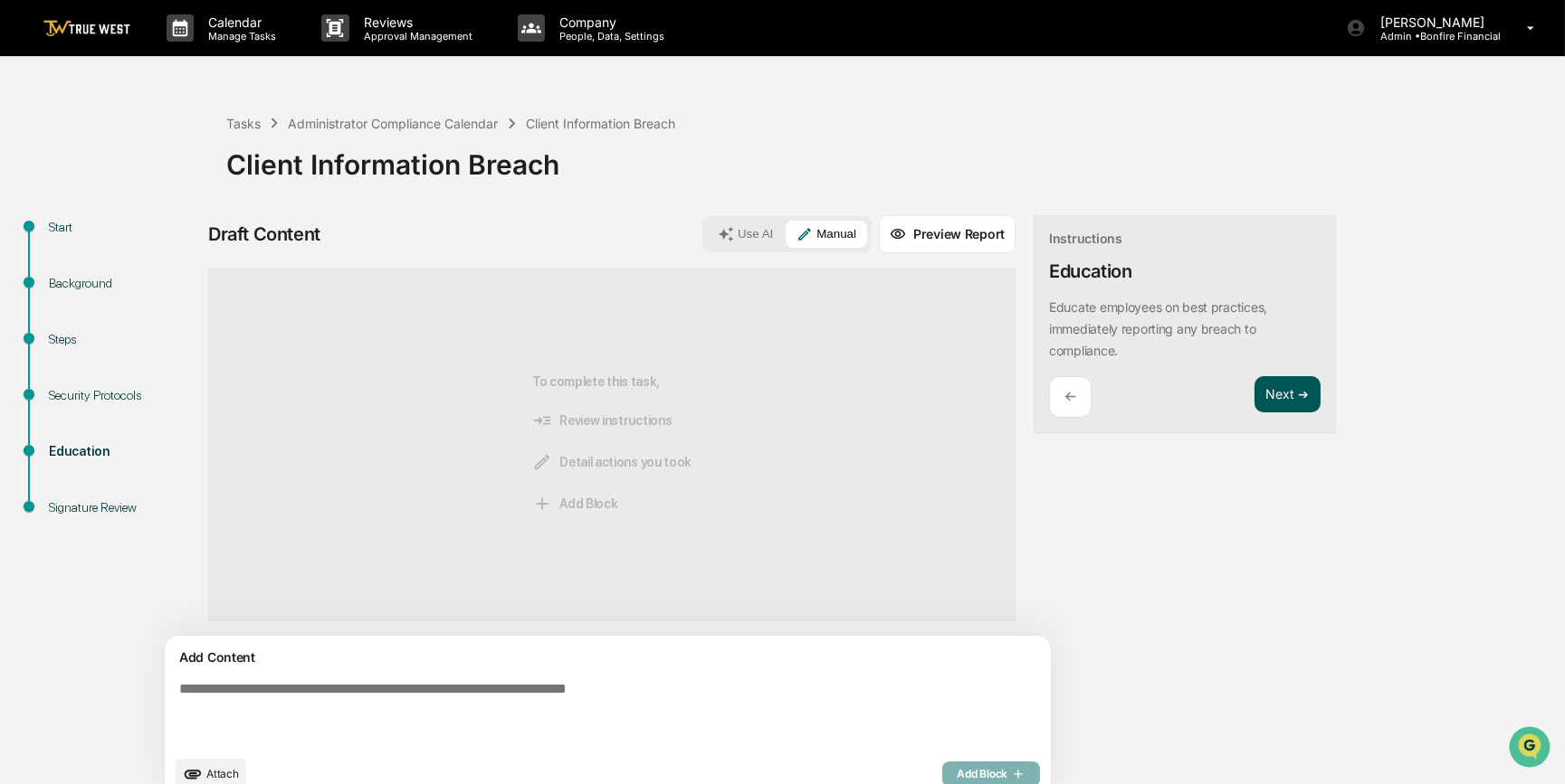
click at [1255, 392] on button "Next ➔" at bounding box center [1287, 394] width 66 height 37
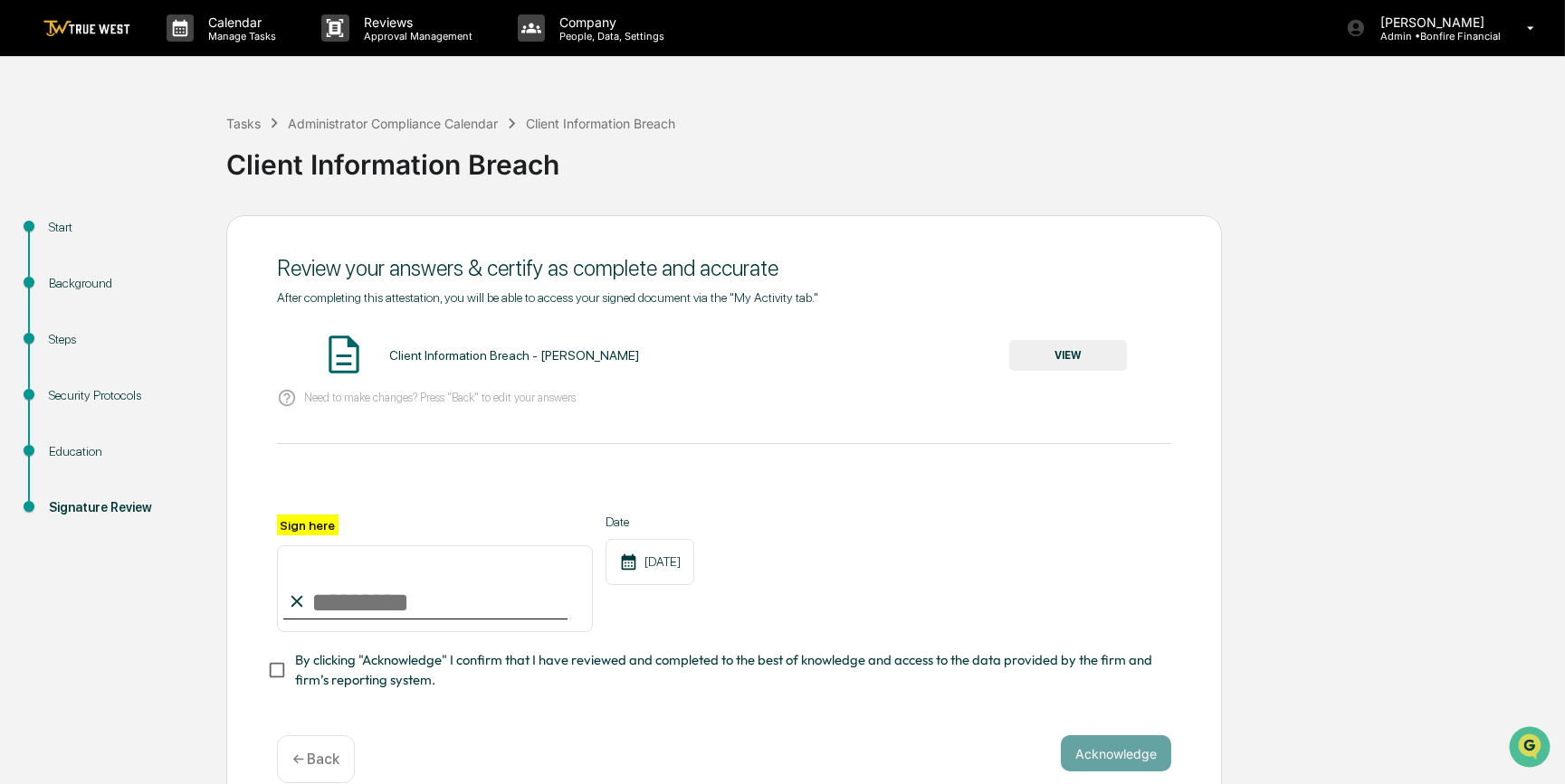
click at [422, 606] on input "Sign here" at bounding box center [435, 589] width 316 height 87
type input "*********"
click at [1103, 357] on button "VIEW" at bounding box center [1067, 356] width 118 height 31
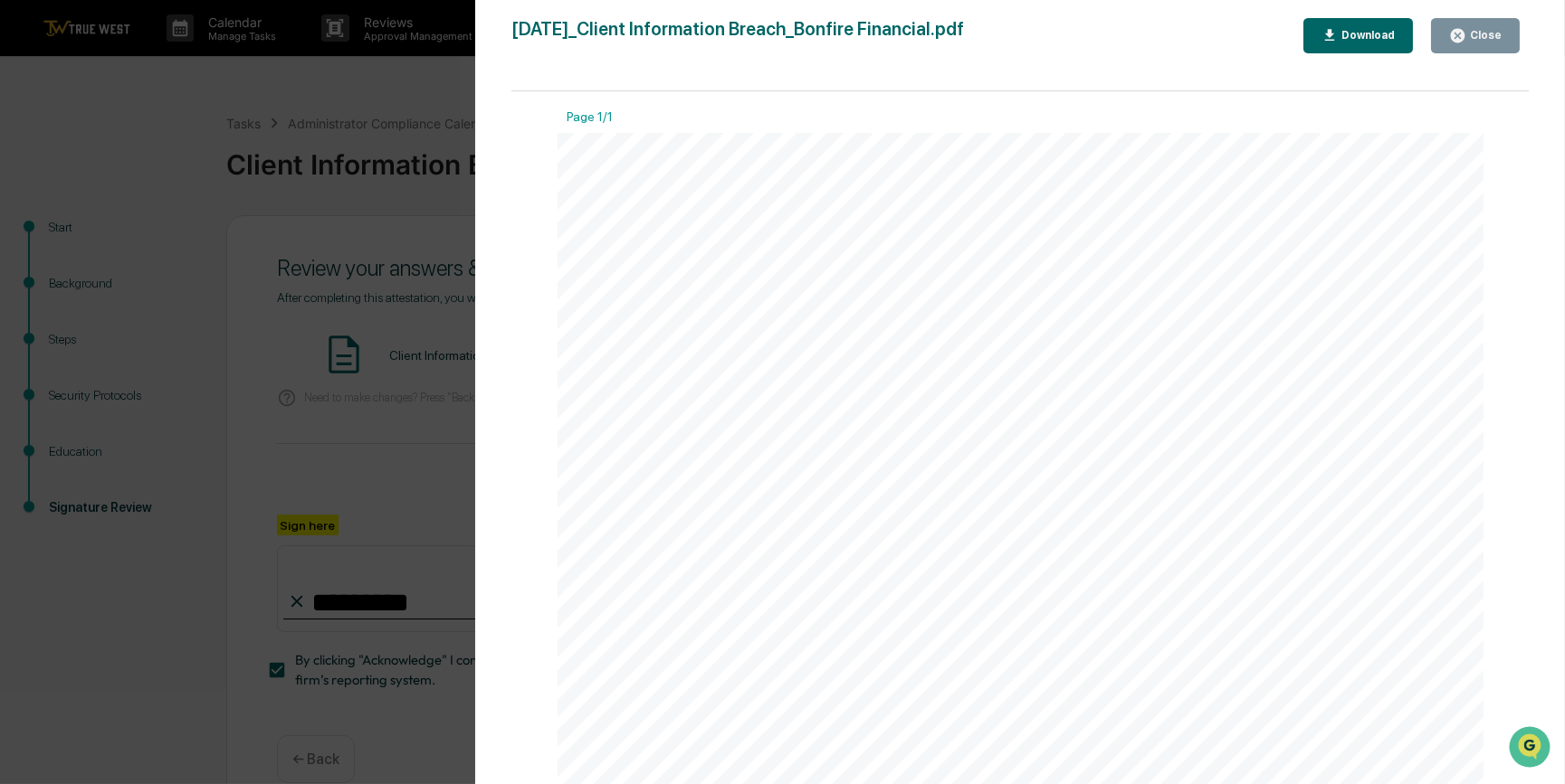
click at [373, 434] on div "Version History [DATE] 10:07 PM [PERSON_NAME] [DATE]_Client Information Breach_…" at bounding box center [782, 392] width 1565 height 784
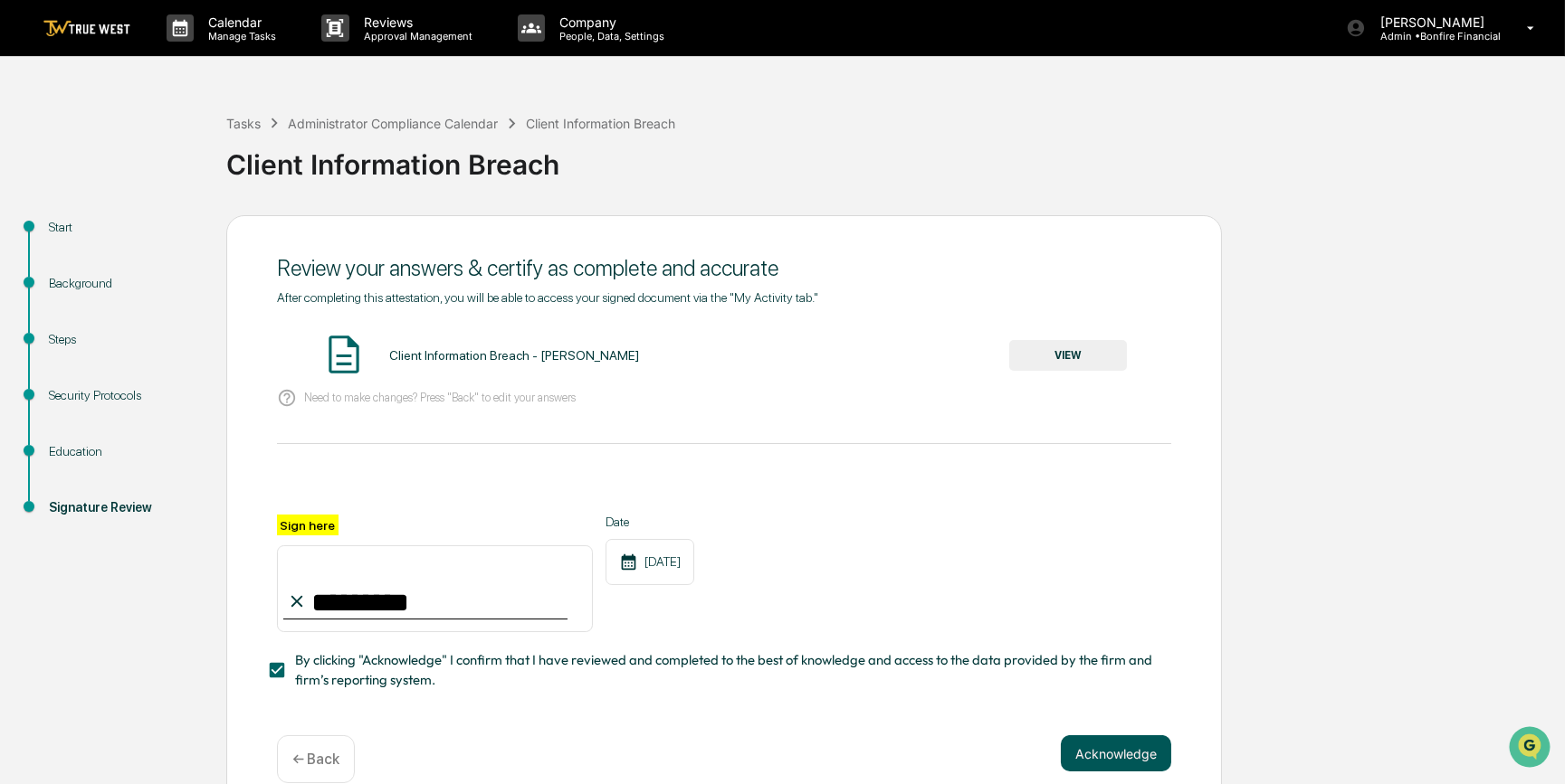
click at [1086, 759] on button "Acknowledge" at bounding box center [1115, 754] width 110 height 37
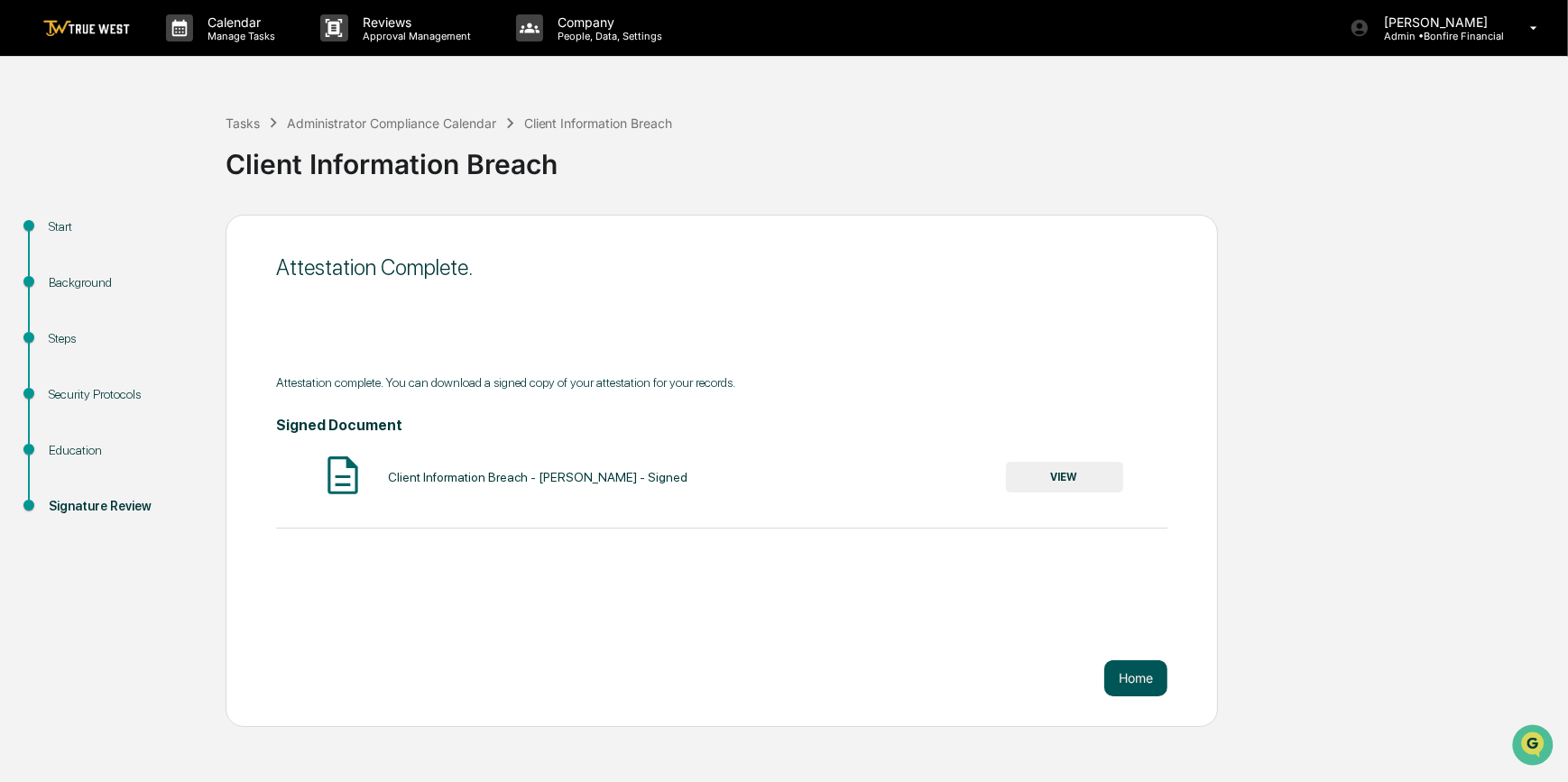
click at [1133, 674] on button "Home" at bounding box center [1135, 678] width 63 height 36
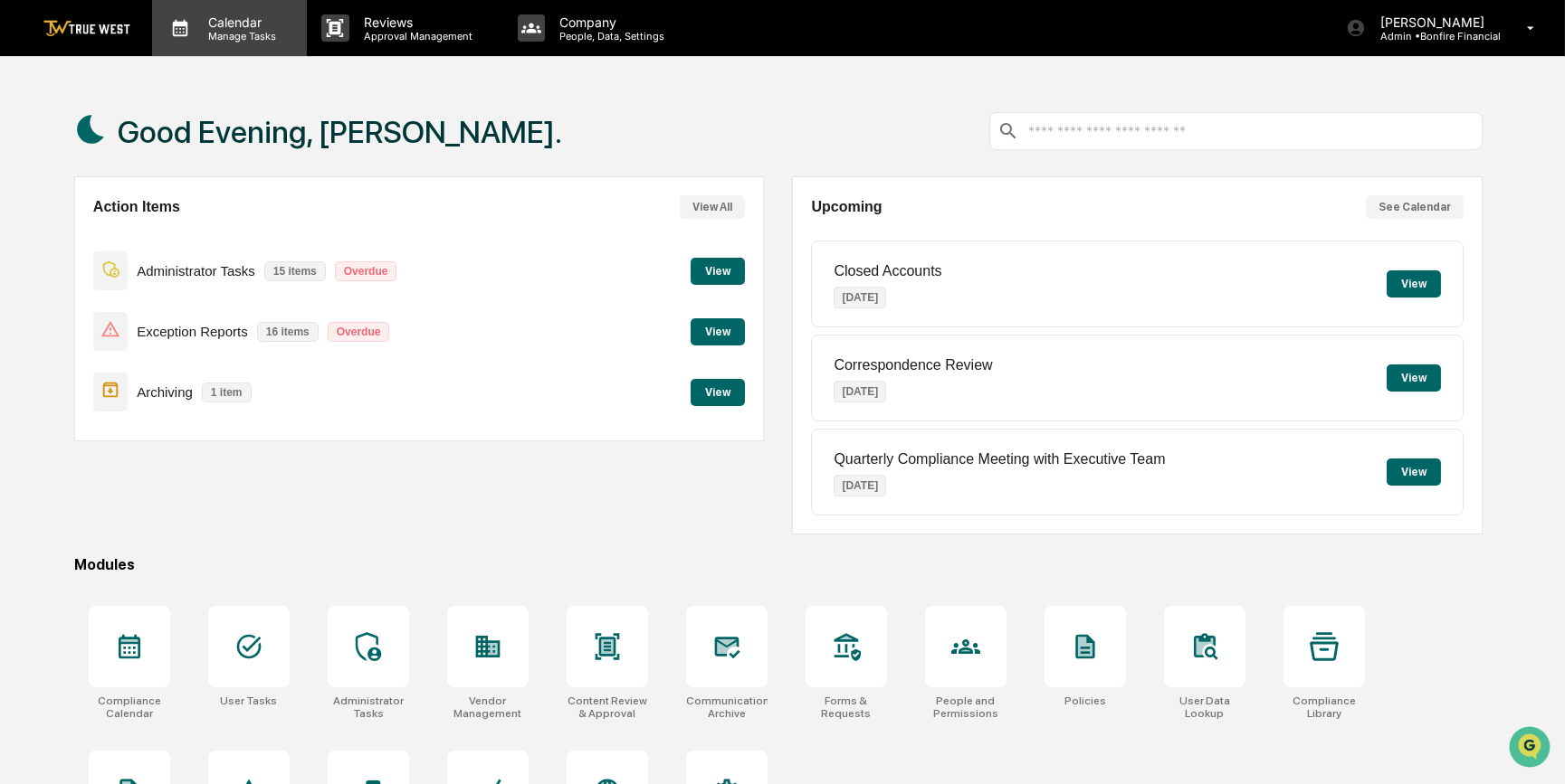
click at [226, 34] on p "Manage Tasks" at bounding box center [239, 37] width 91 height 13
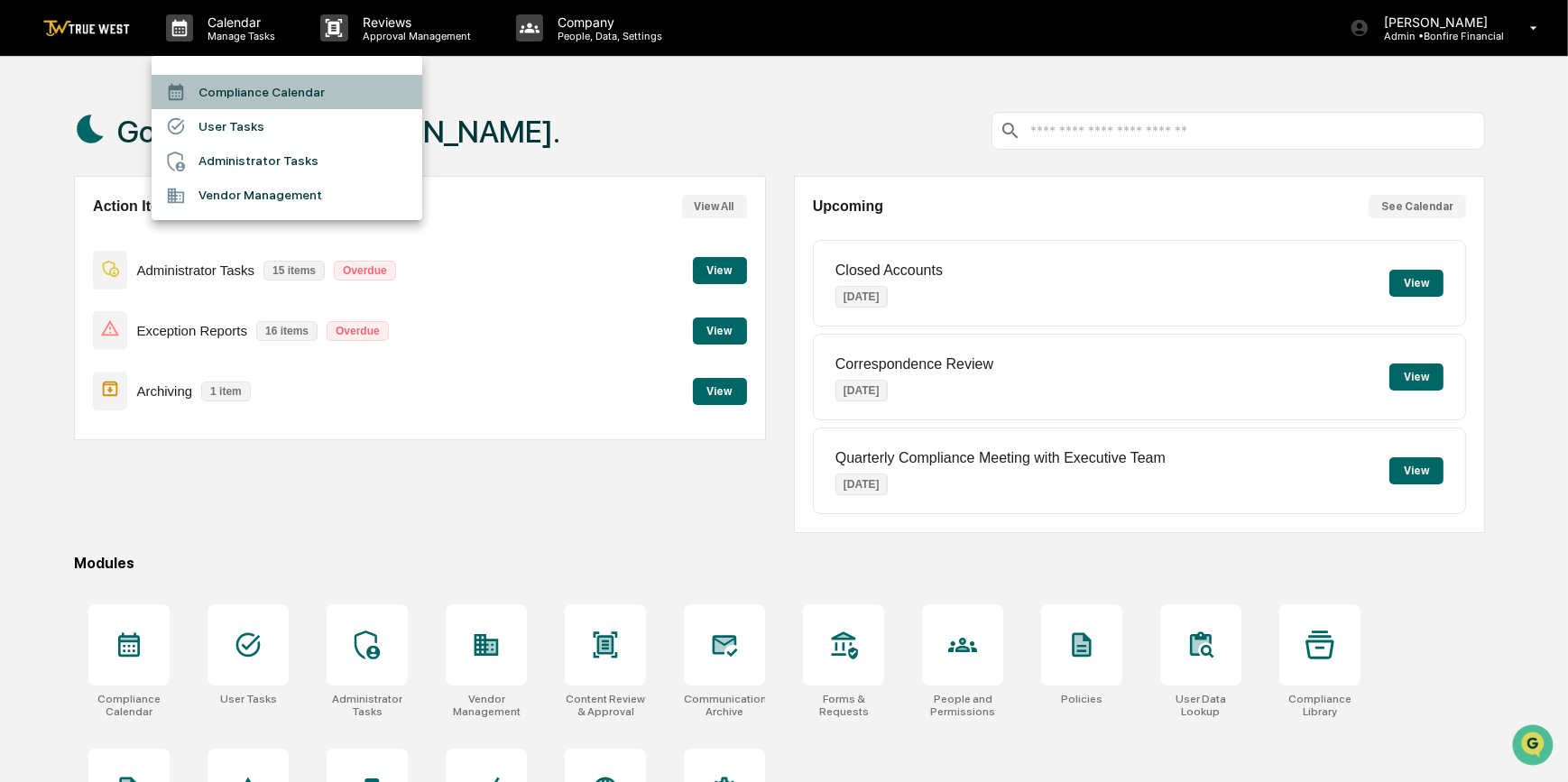
click at [254, 92] on li "Compliance Calendar" at bounding box center [286, 92] width 270 height 35
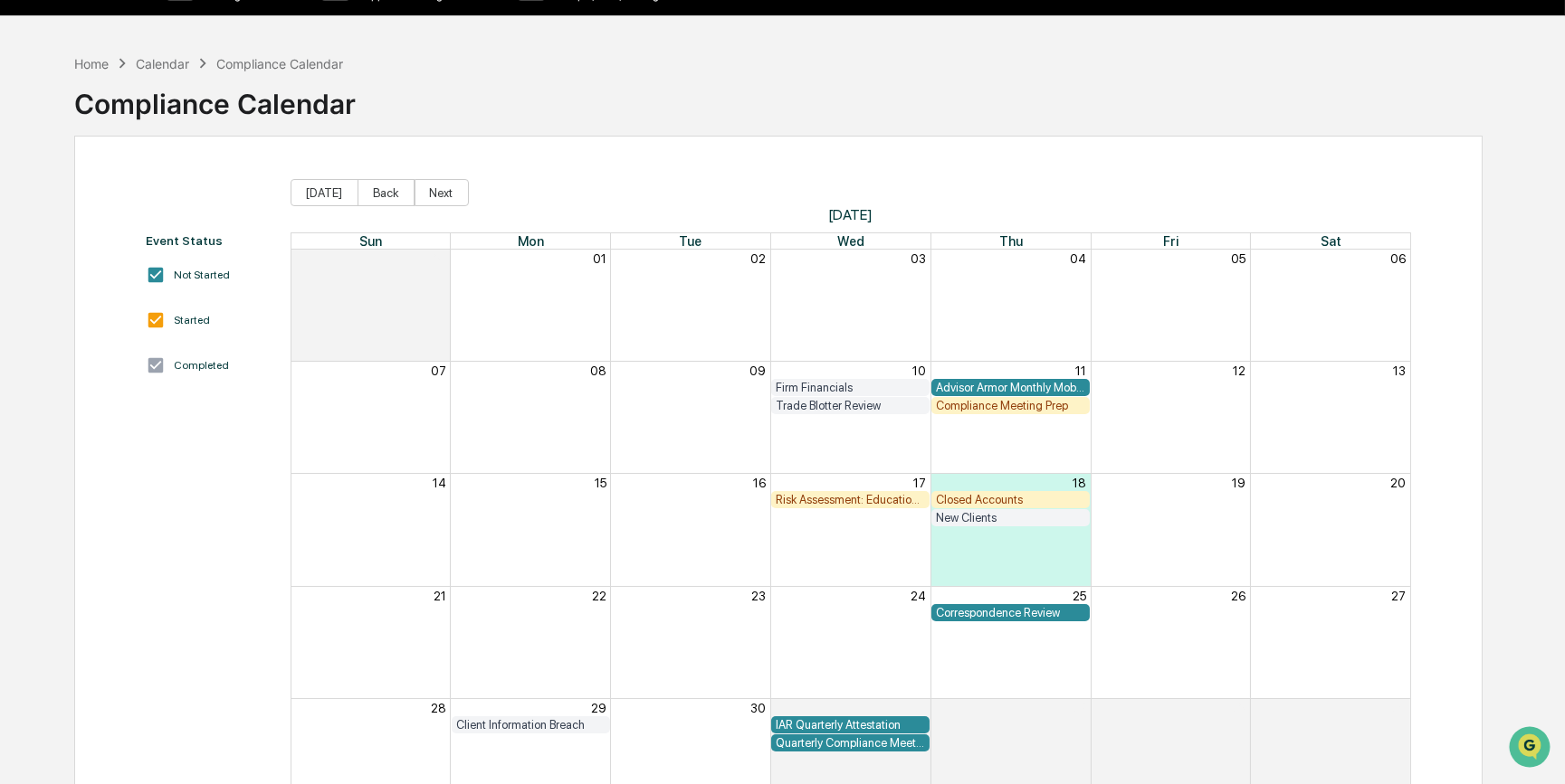
scroll to position [81, 0]
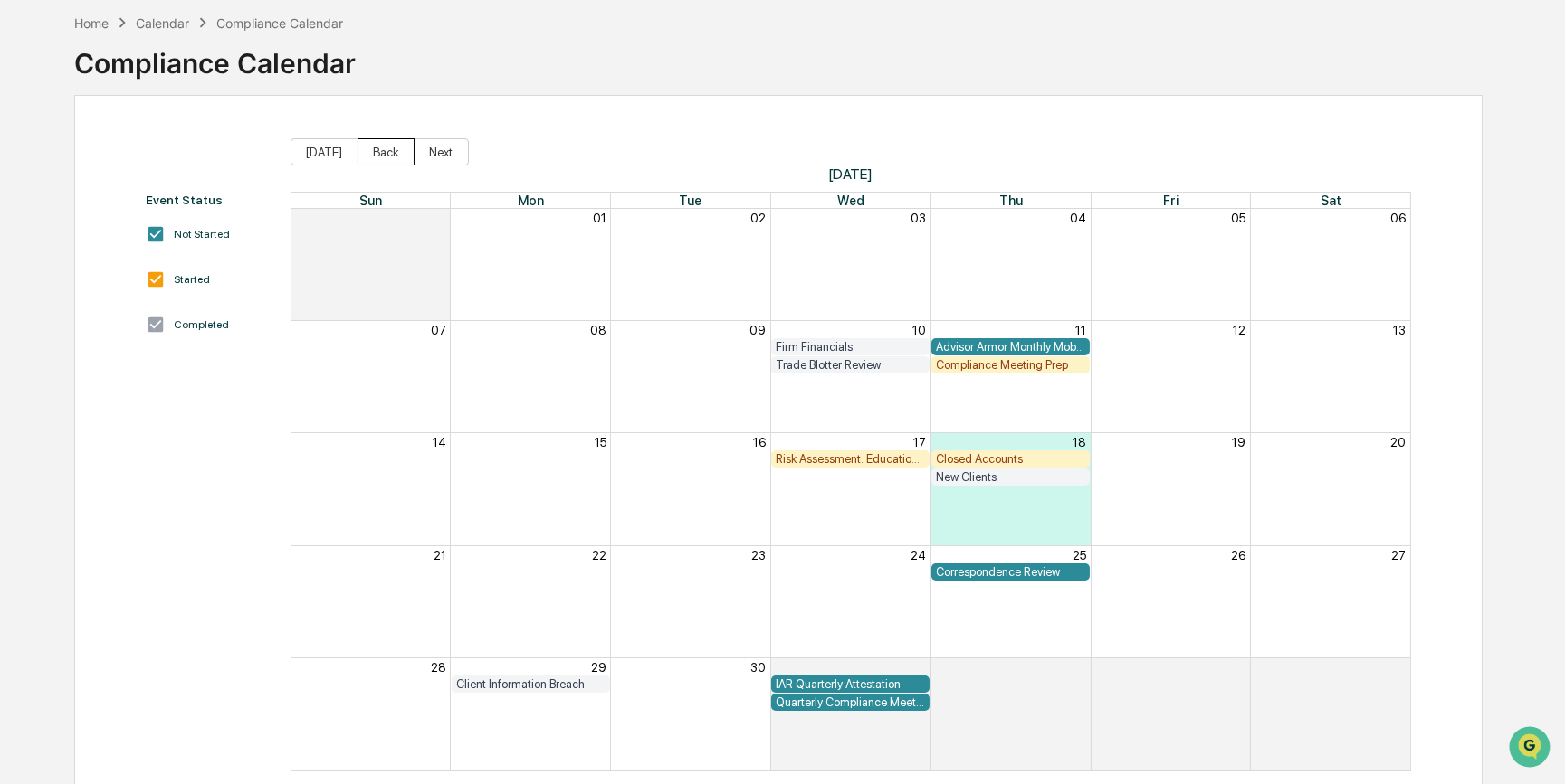
click at [362, 153] on button "Back" at bounding box center [385, 152] width 57 height 27
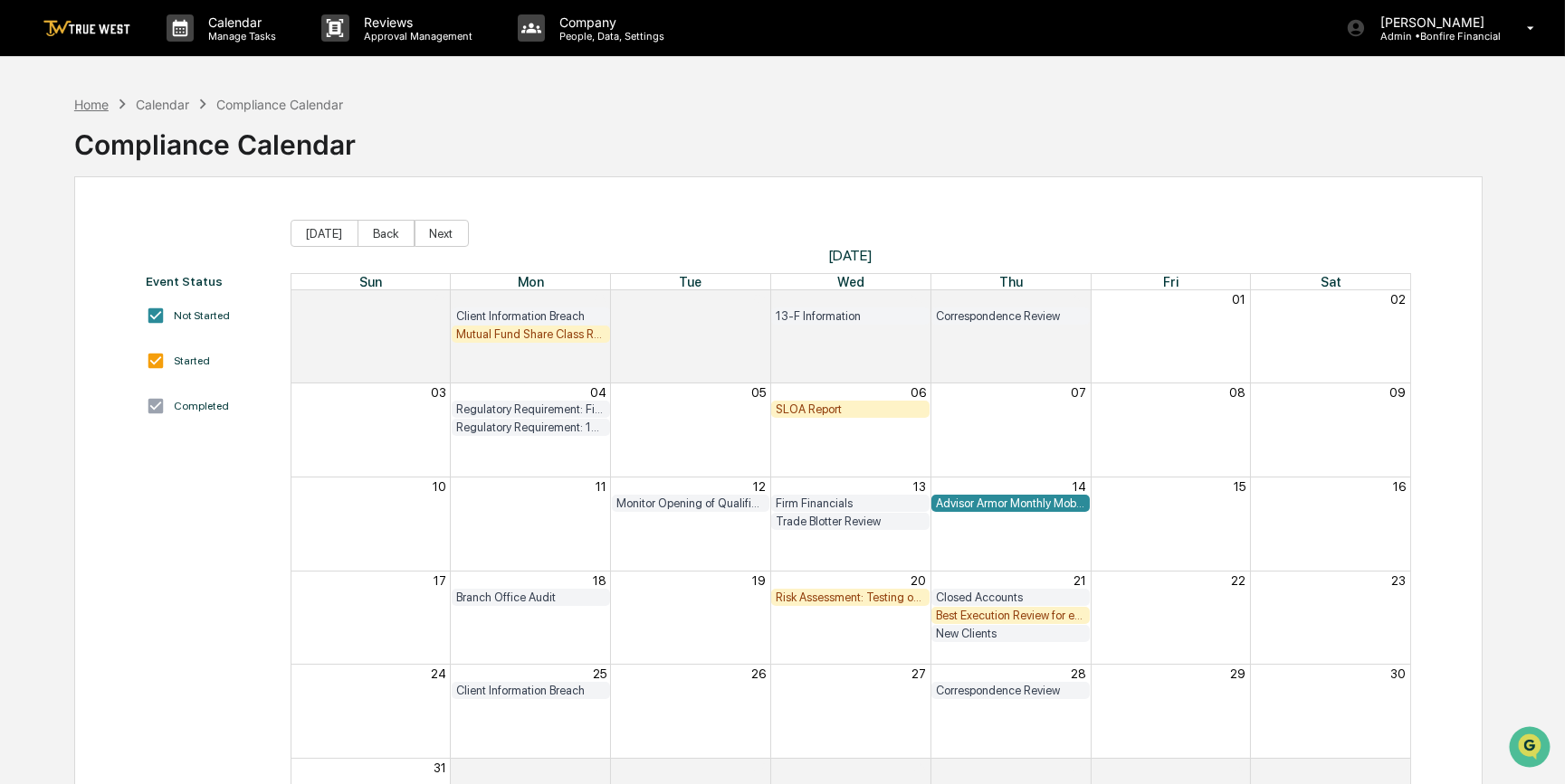
click at [88, 109] on div "Home" at bounding box center [91, 104] width 35 height 16
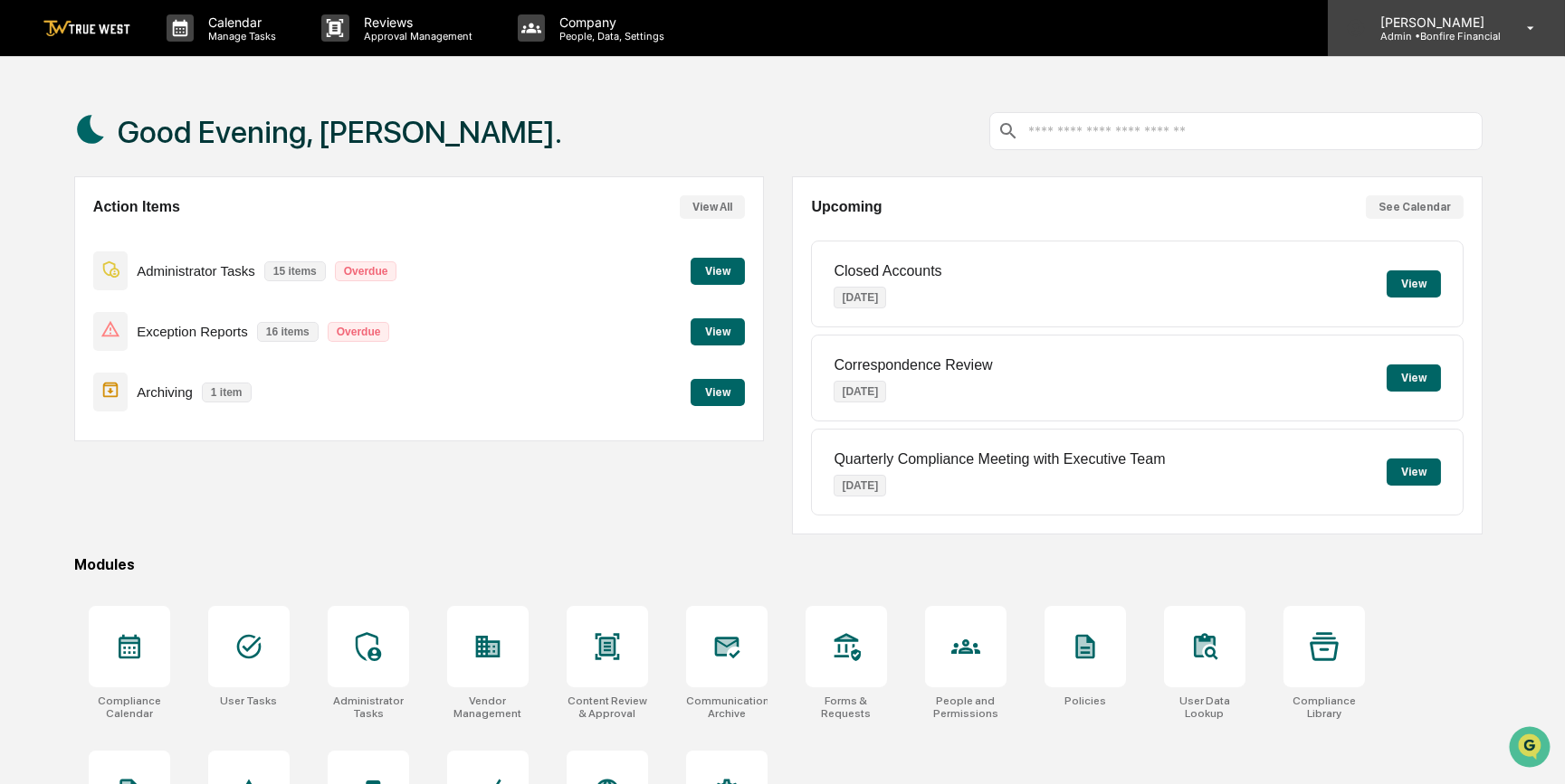
click at [1430, 20] on p "[PERSON_NAME]" at bounding box center [1433, 22] width 135 height 16
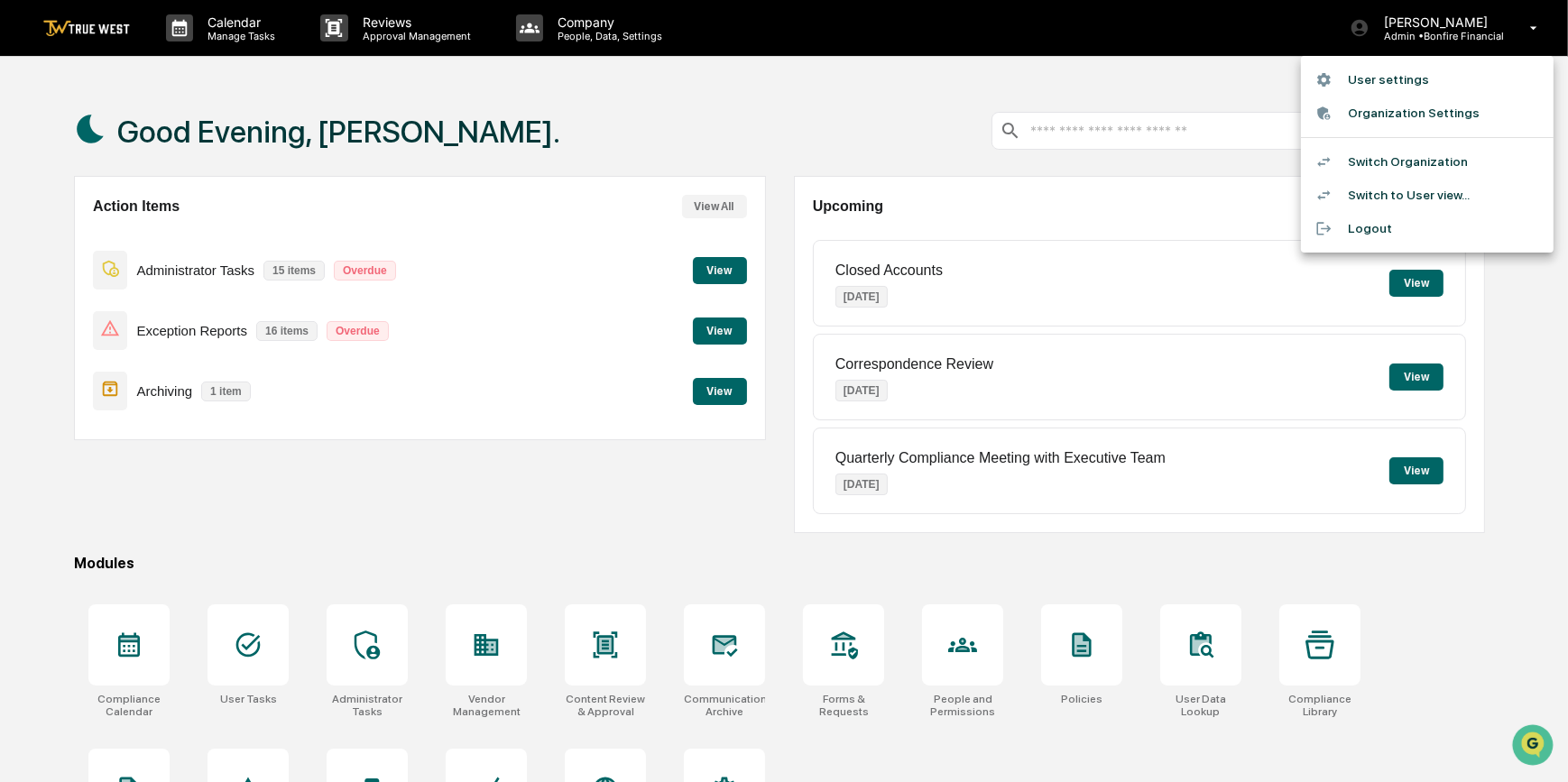
click at [1380, 160] on li "Switch Organization" at bounding box center [1427, 162] width 252 height 34
